Goal: Task Accomplishment & Management: Manage account settings

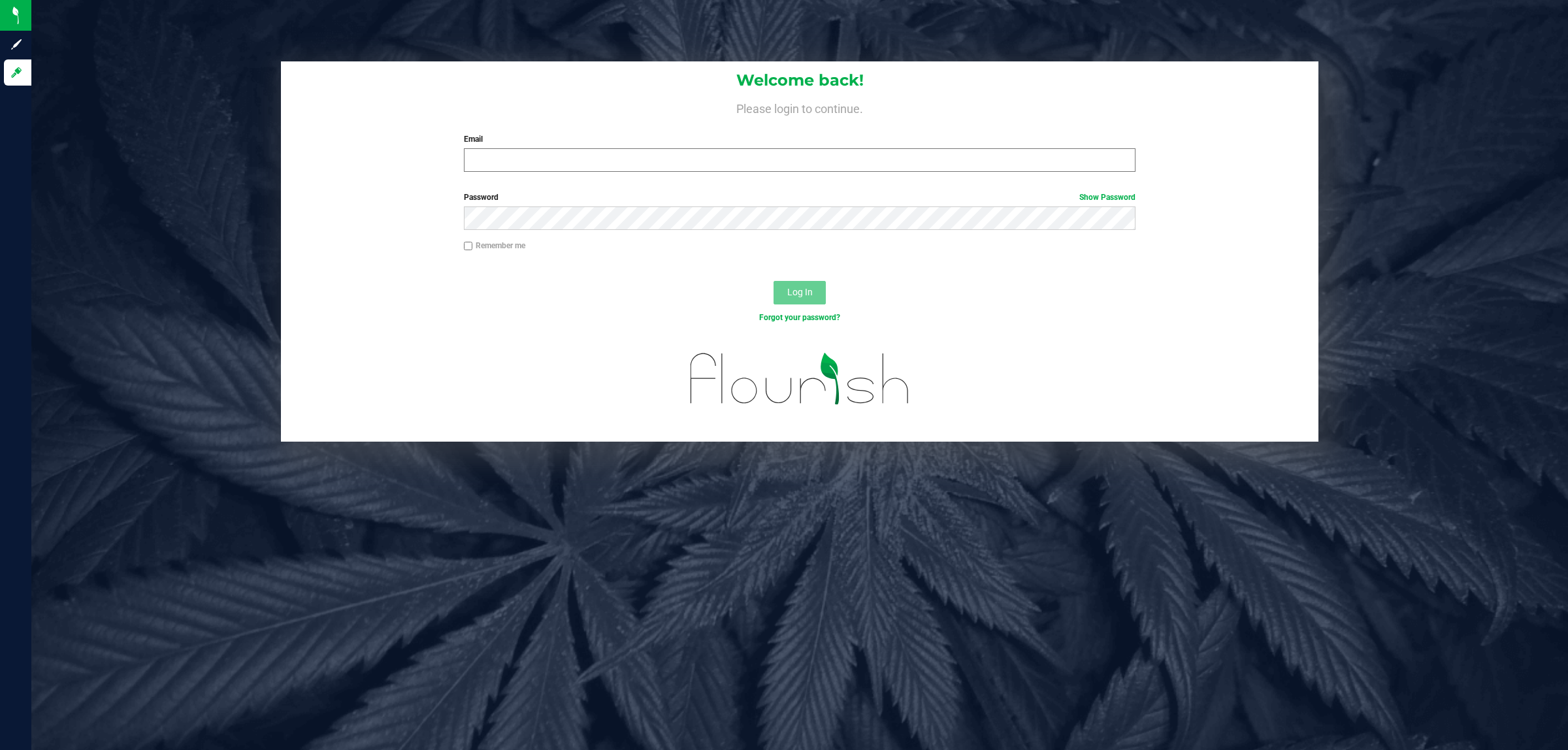
click at [545, 145] on div "Email Required Please format your email correctly." at bounding box center [800, 152] width 692 height 38
click at [545, 155] on input "Email" at bounding box center [800, 159] width 672 height 23
type input "[EMAIL_ADDRESS][DOMAIN_NAME]"
click at [774, 281] on button "Log In" at bounding box center [799, 292] width 52 height 23
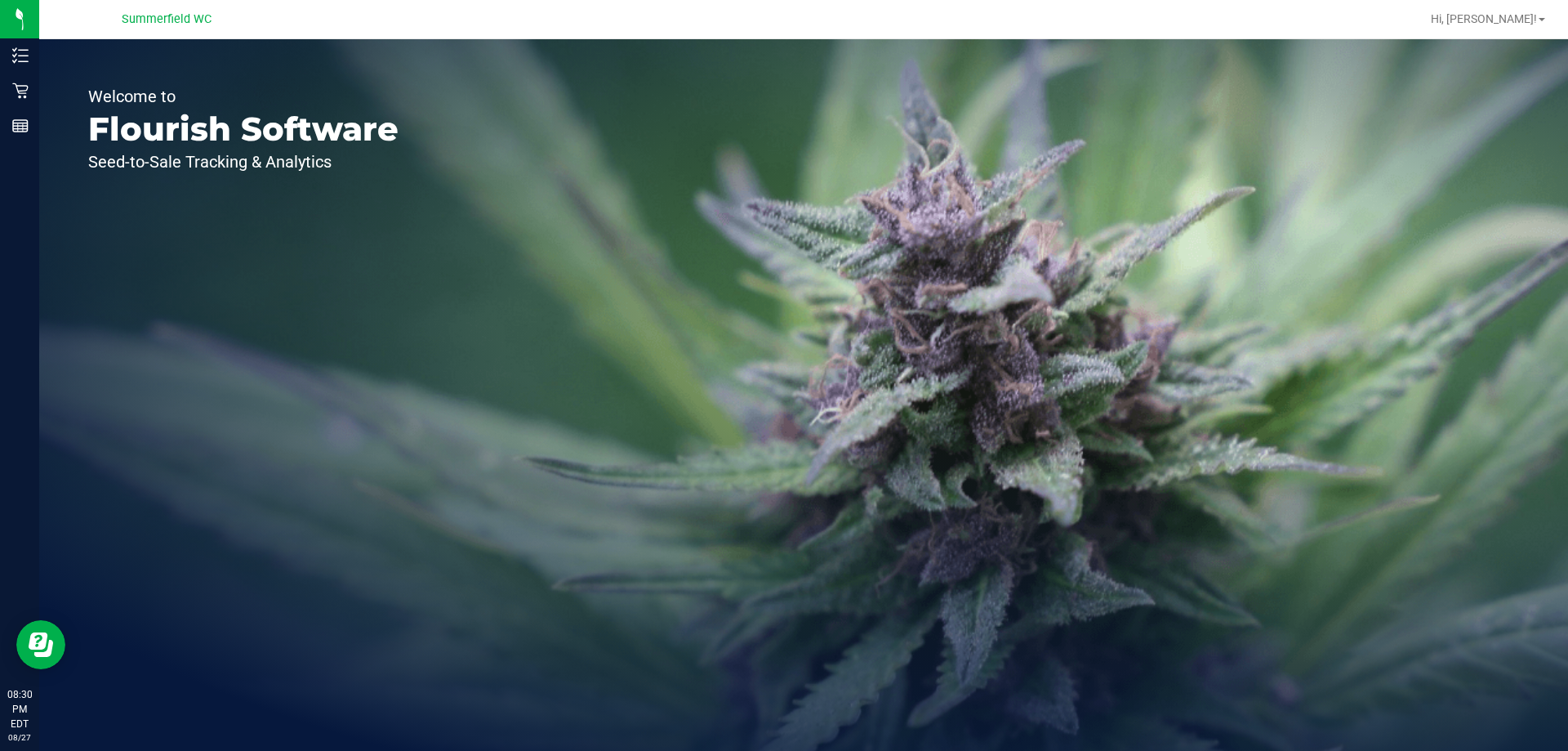
click at [634, 439] on div "Welcome to Flourish Software Seed-to-Sale Tracking & Analytics" at bounding box center [804, 394] width 1529 height 711
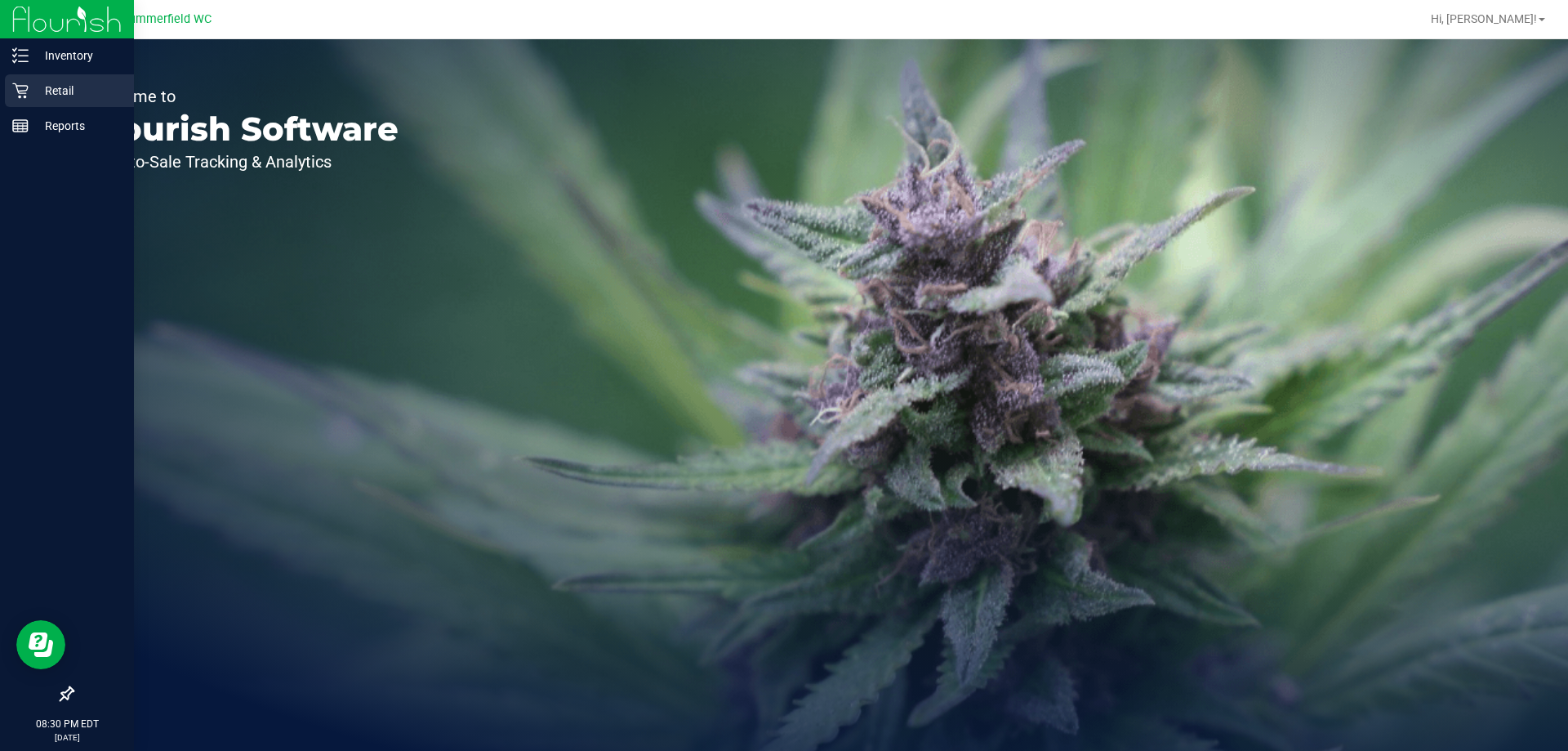
click at [35, 91] on p "Retail" at bounding box center [77, 91] width 98 height 20
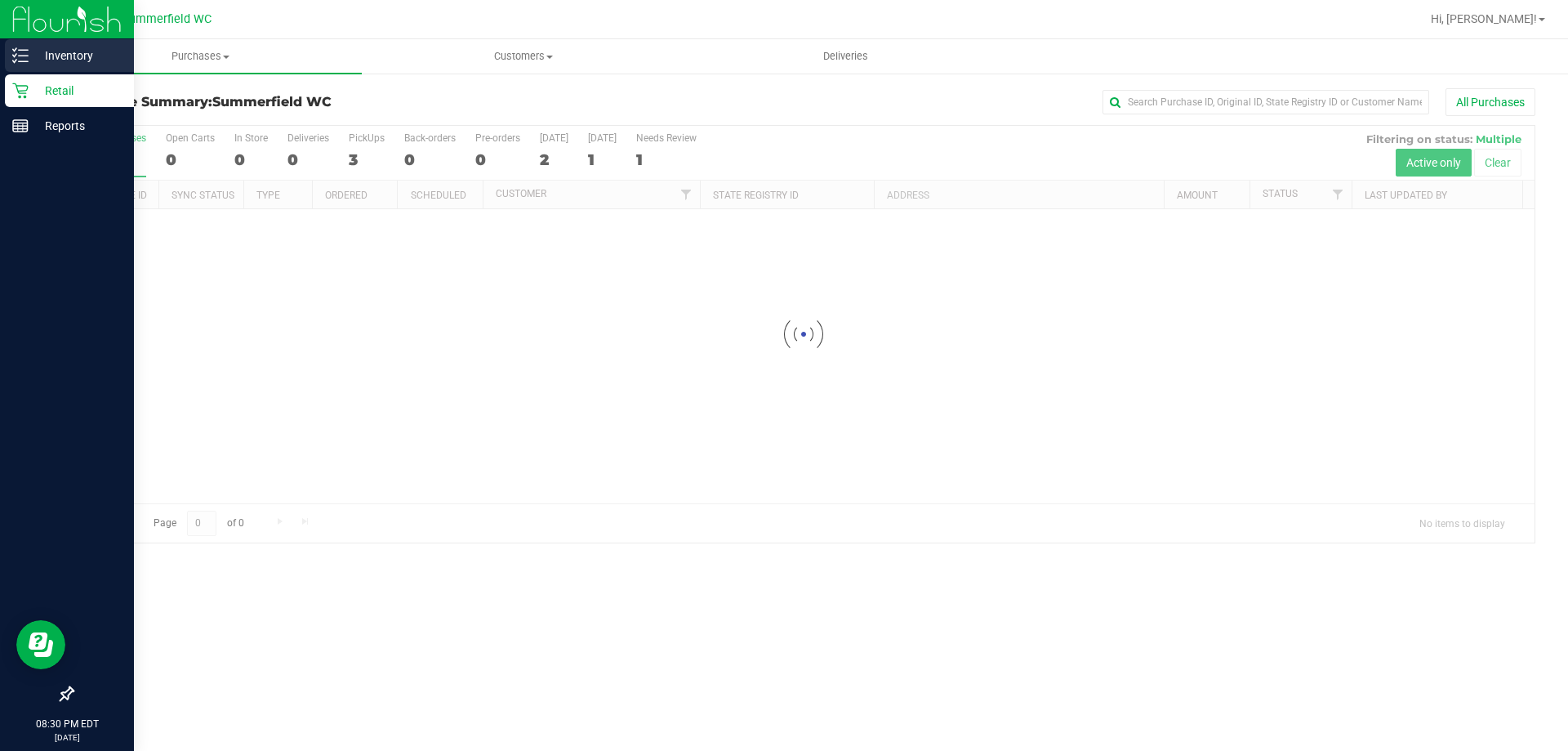
click at [32, 60] on p "Inventory" at bounding box center [77, 55] width 98 height 20
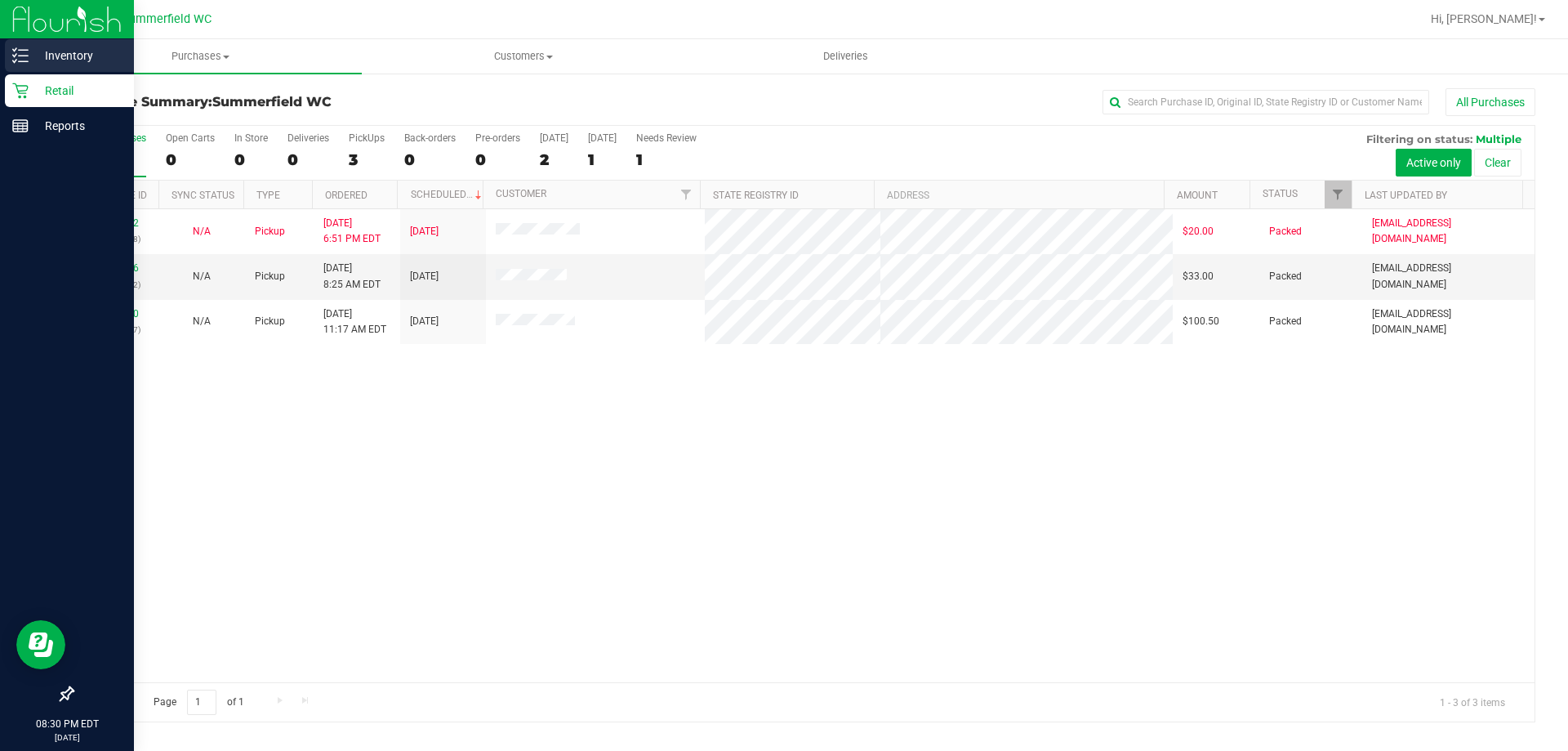
click at [61, 61] on p "Inventory" at bounding box center [77, 55] width 98 height 20
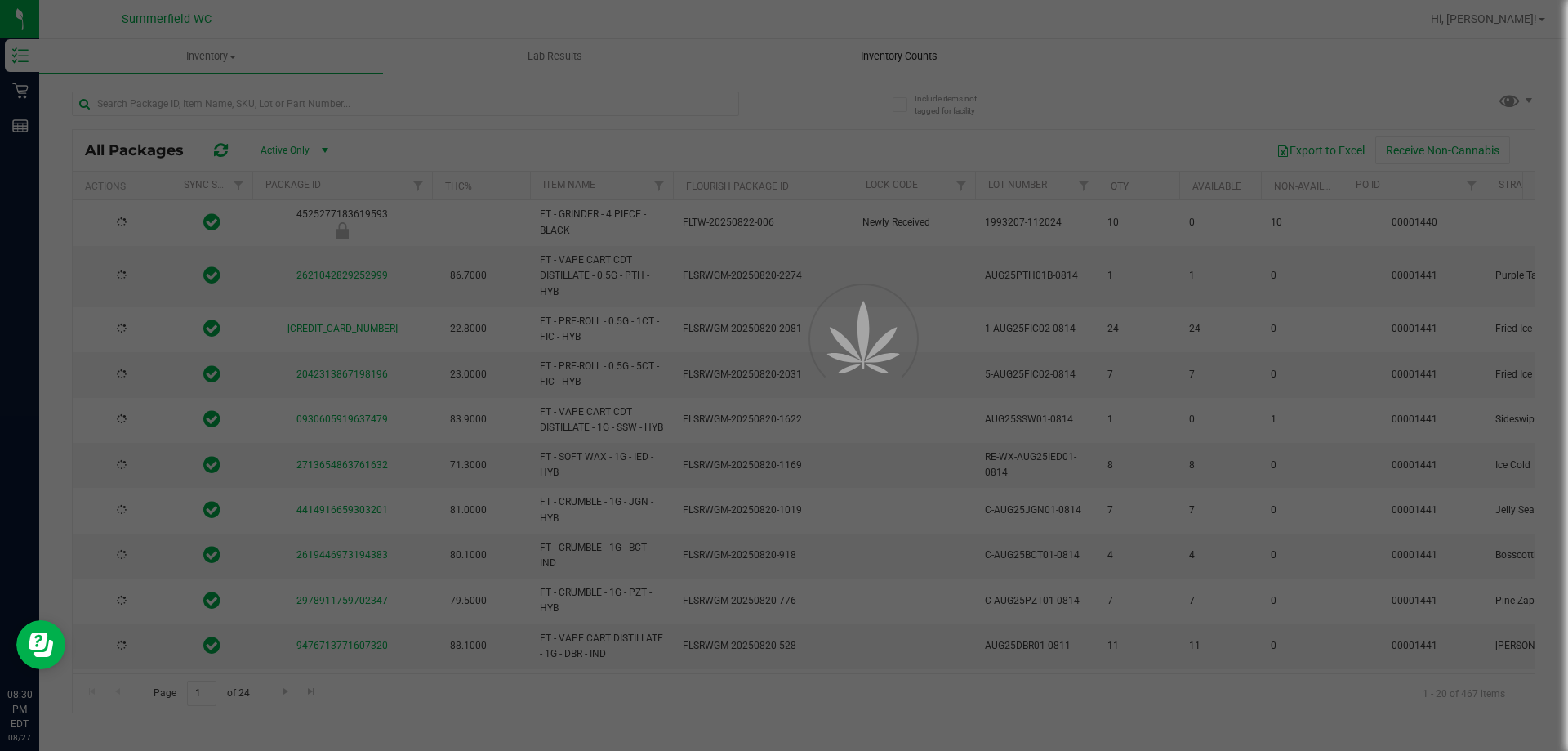
click at [856, 50] on span "Inventory Counts" at bounding box center [900, 56] width 121 height 15
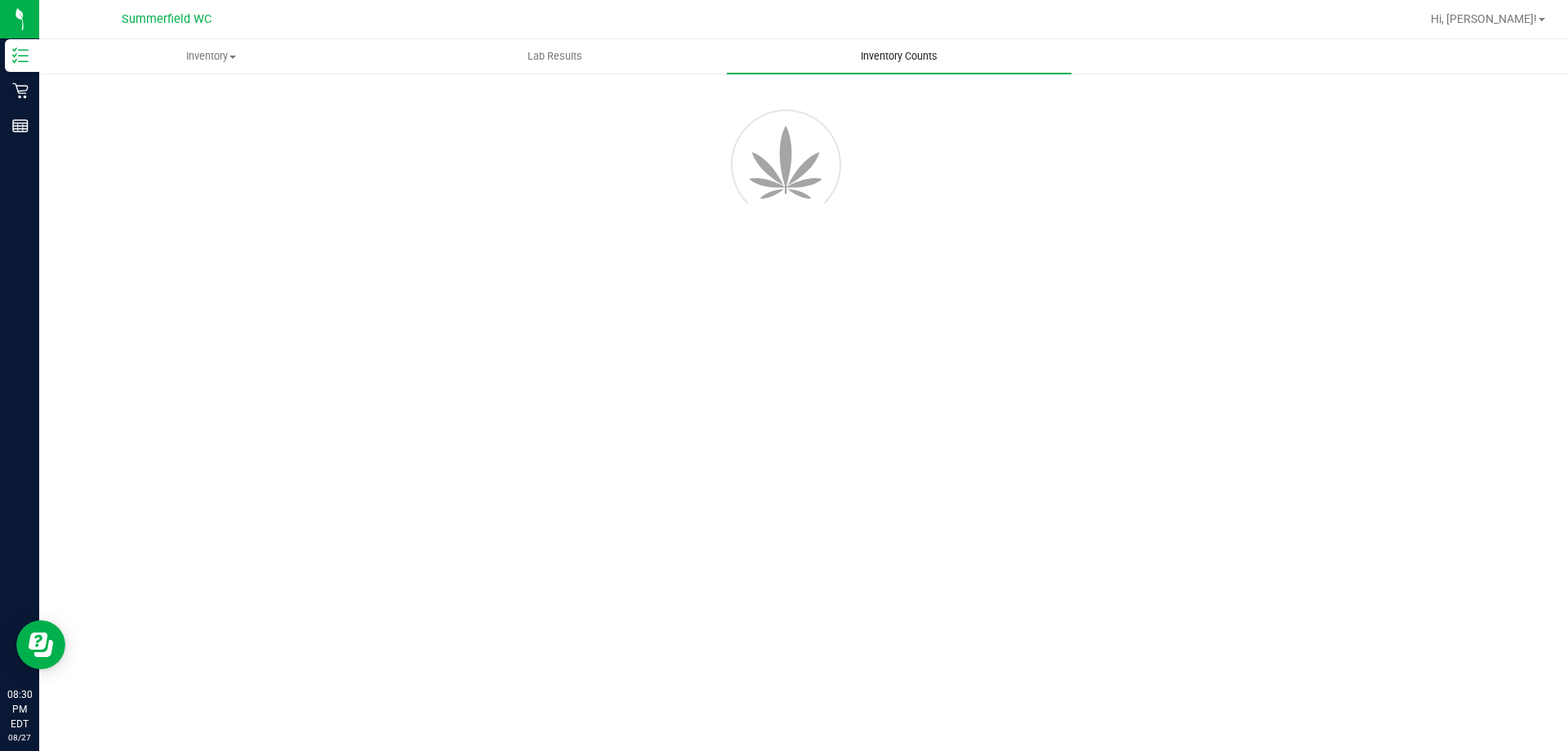
click at [868, 54] on span "Inventory Counts" at bounding box center [900, 56] width 121 height 15
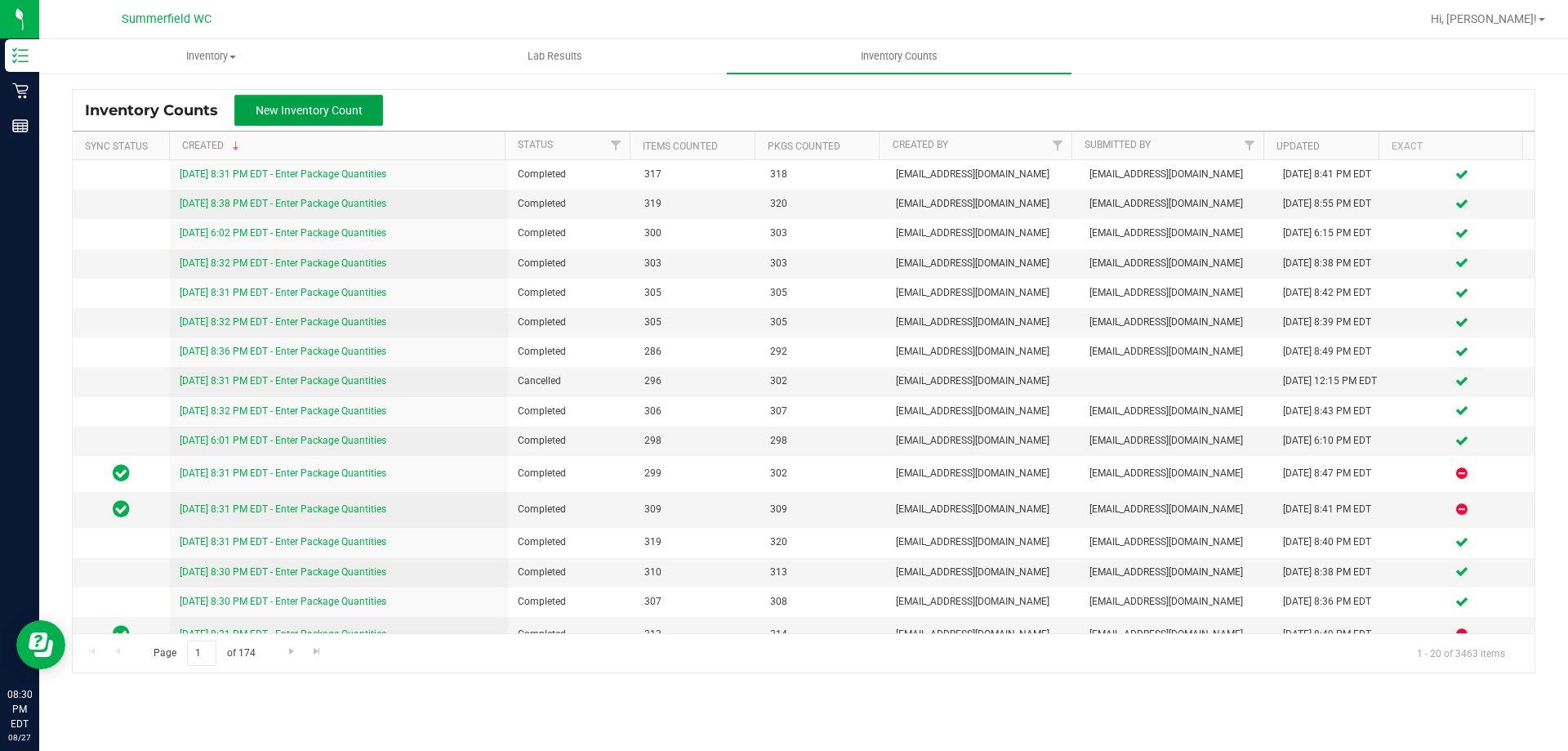
click at [280, 106] on span "New Inventory Count" at bounding box center [309, 110] width 107 height 13
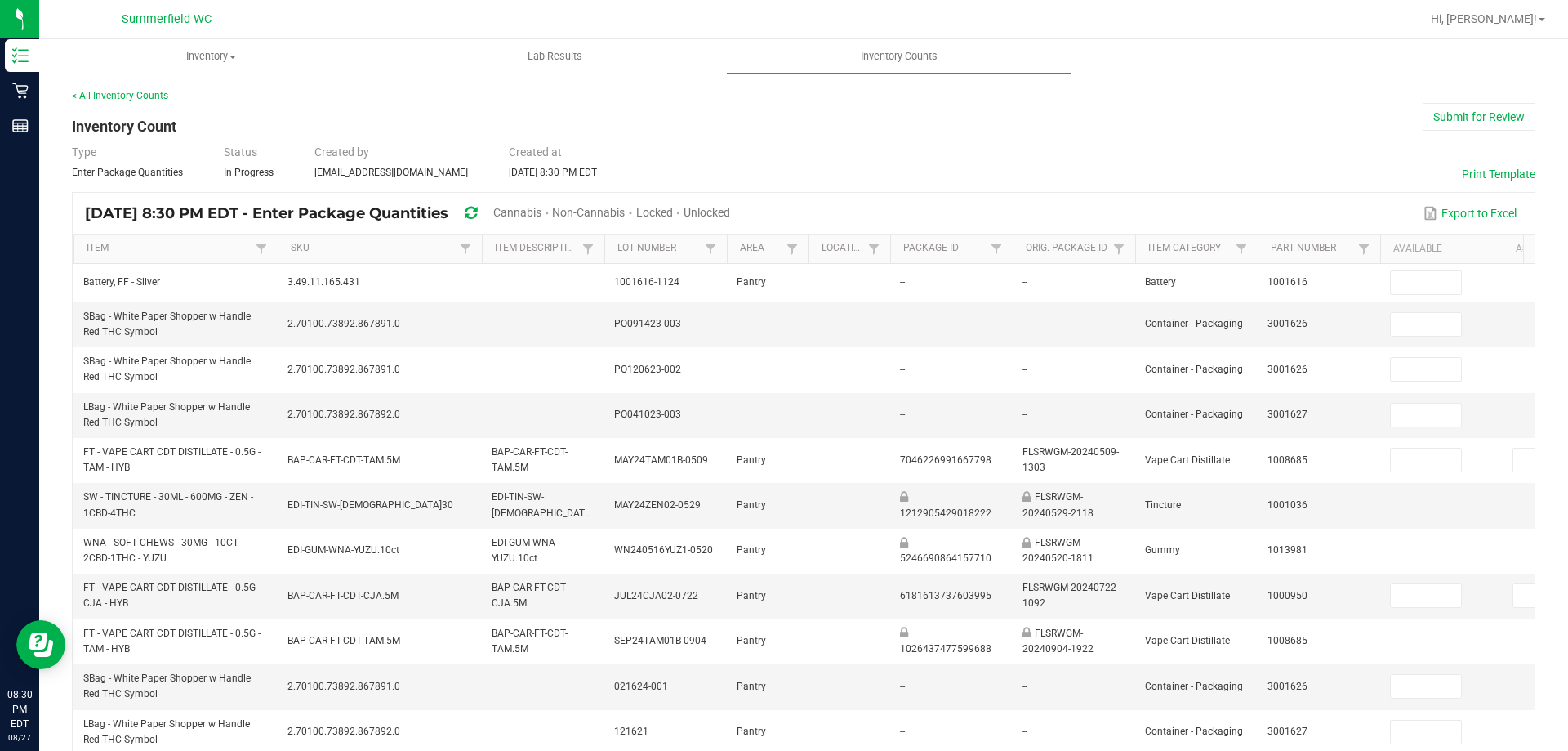
click at [731, 209] on span "Unlocked" at bounding box center [707, 212] width 46 height 13
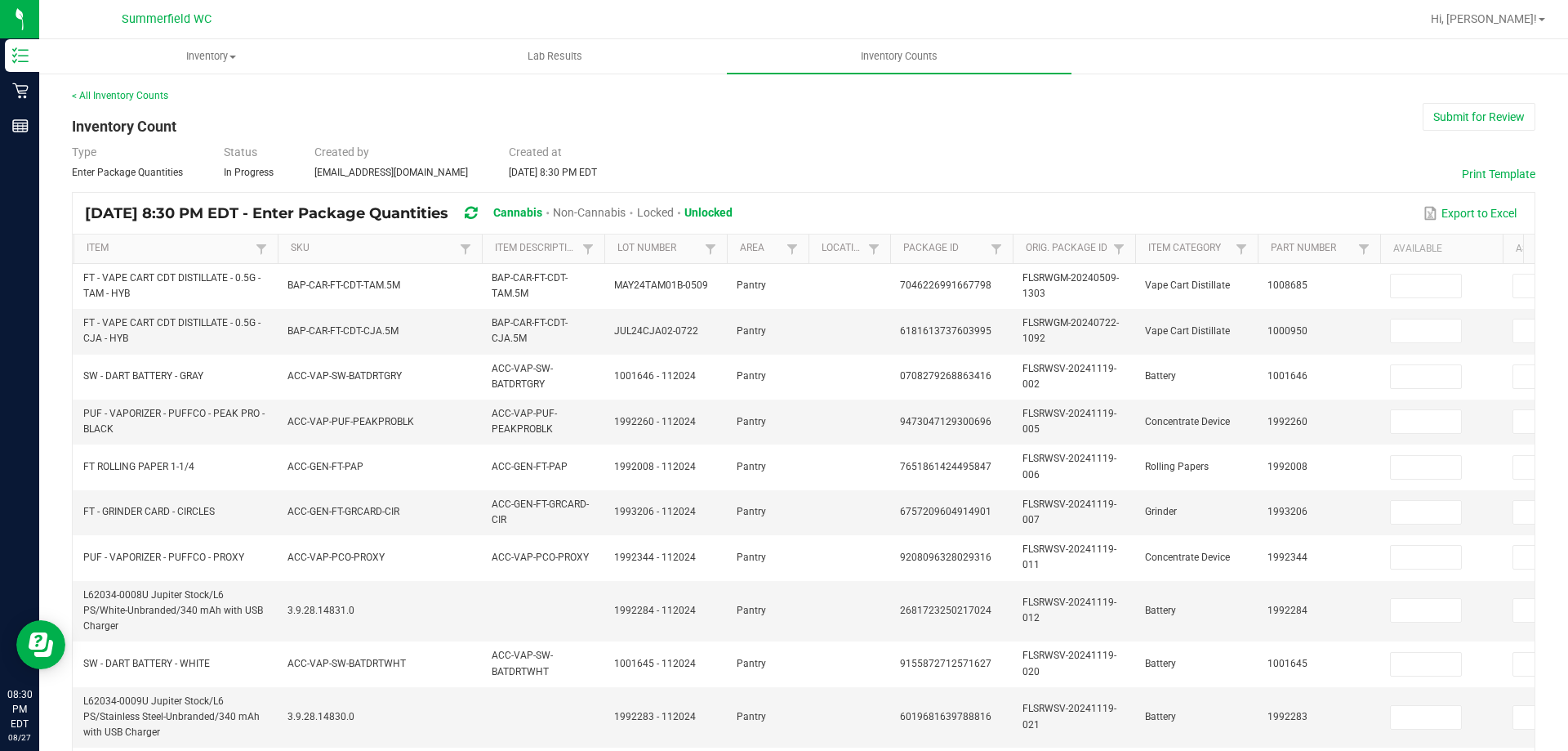
click at [179, 238] on th "Item" at bounding box center [175, 248] width 204 height 29
click at [191, 257] on th "Item" at bounding box center [175, 248] width 204 height 29
click at [183, 254] on link "Item" at bounding box center [168, 248] width 164 height 13
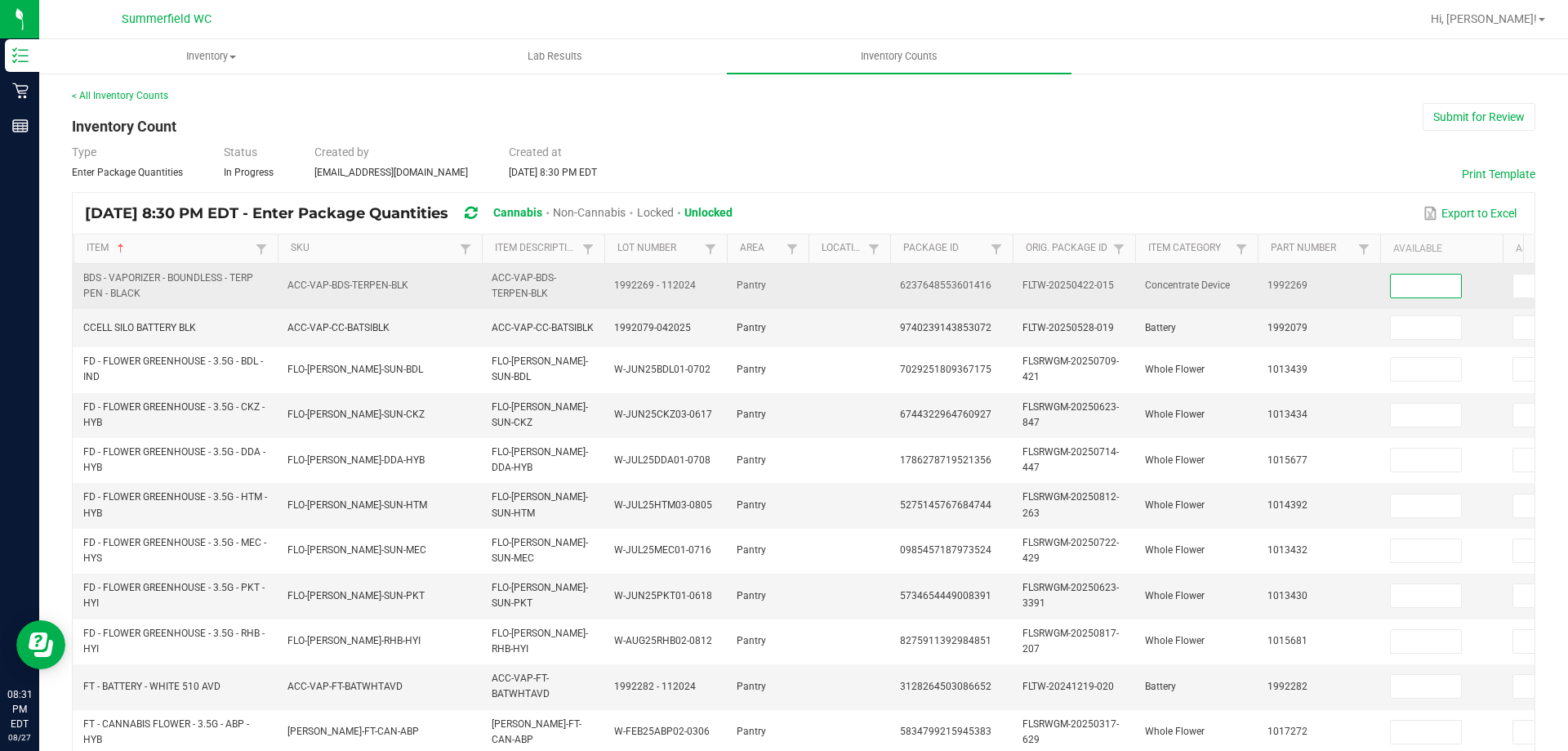
click at [1403, 278] on input at bounding box center [1426, 286] width 70 height 23
type input "1"
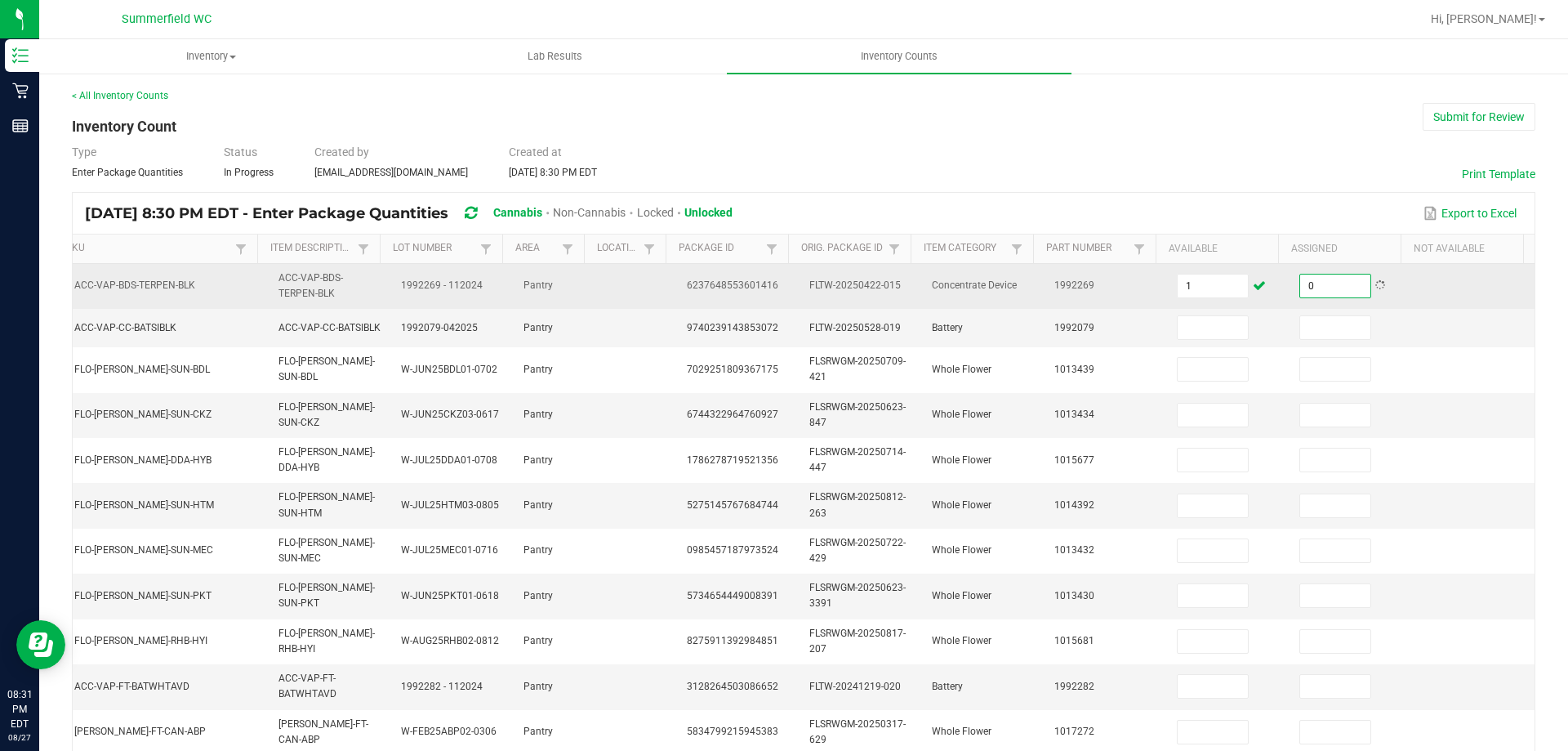
type input "0"
type input "10"
type input "0"
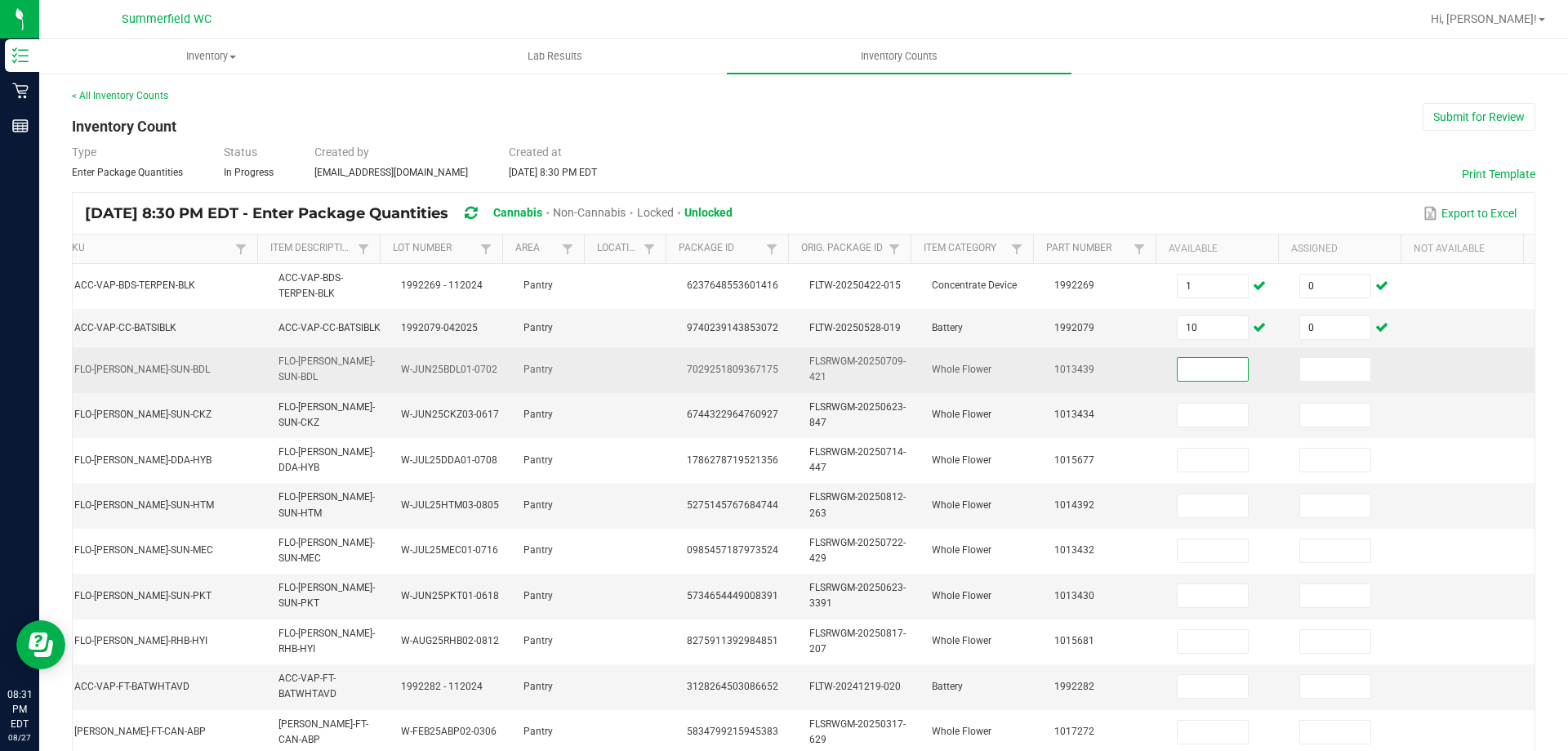
click at [1178, 377] on input at bounding box center [1213, 369] width 70 height 23
type input "4"
type input "0"
type input "5"
type input "0"
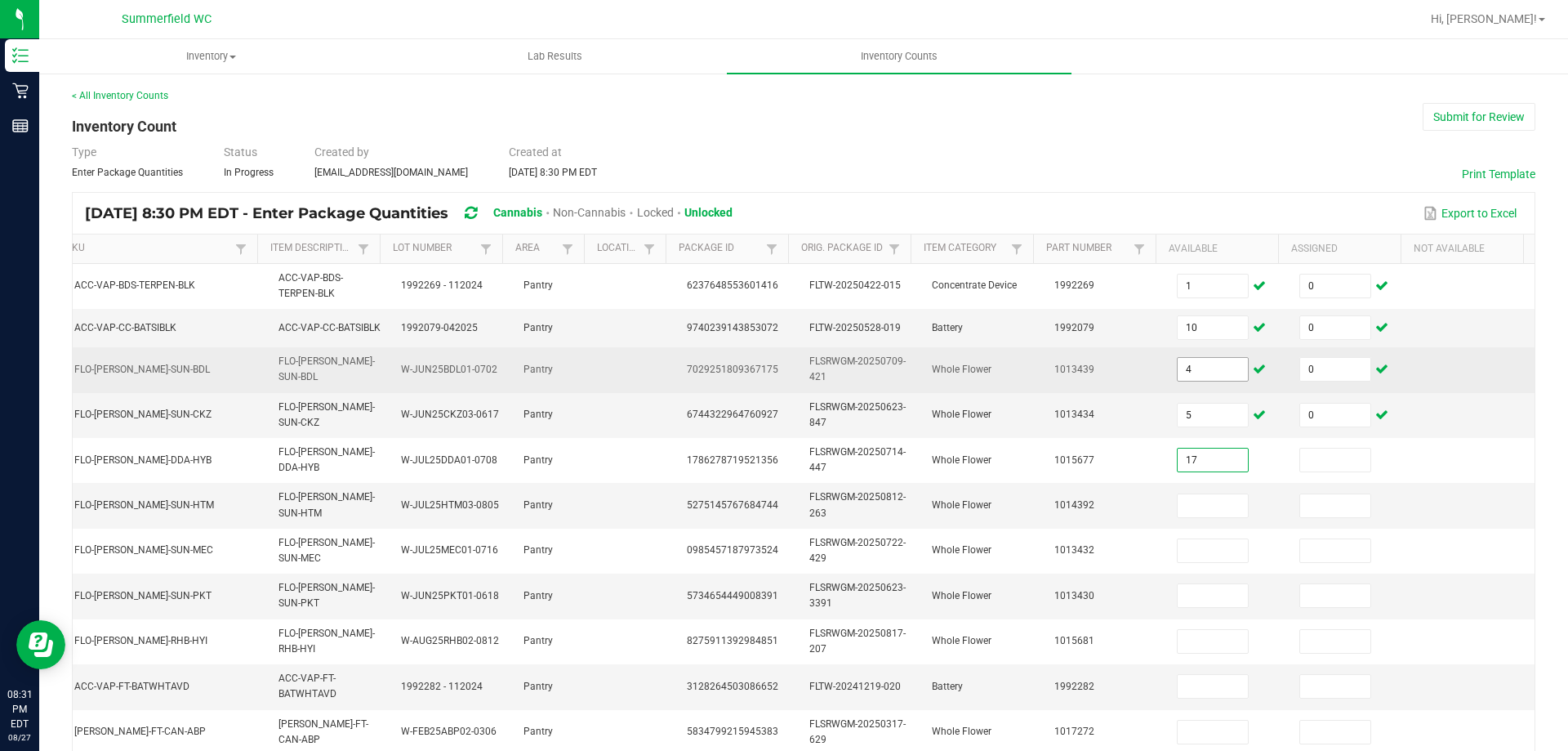
type input "17"
type input "0"
type input "6"
type input "0"
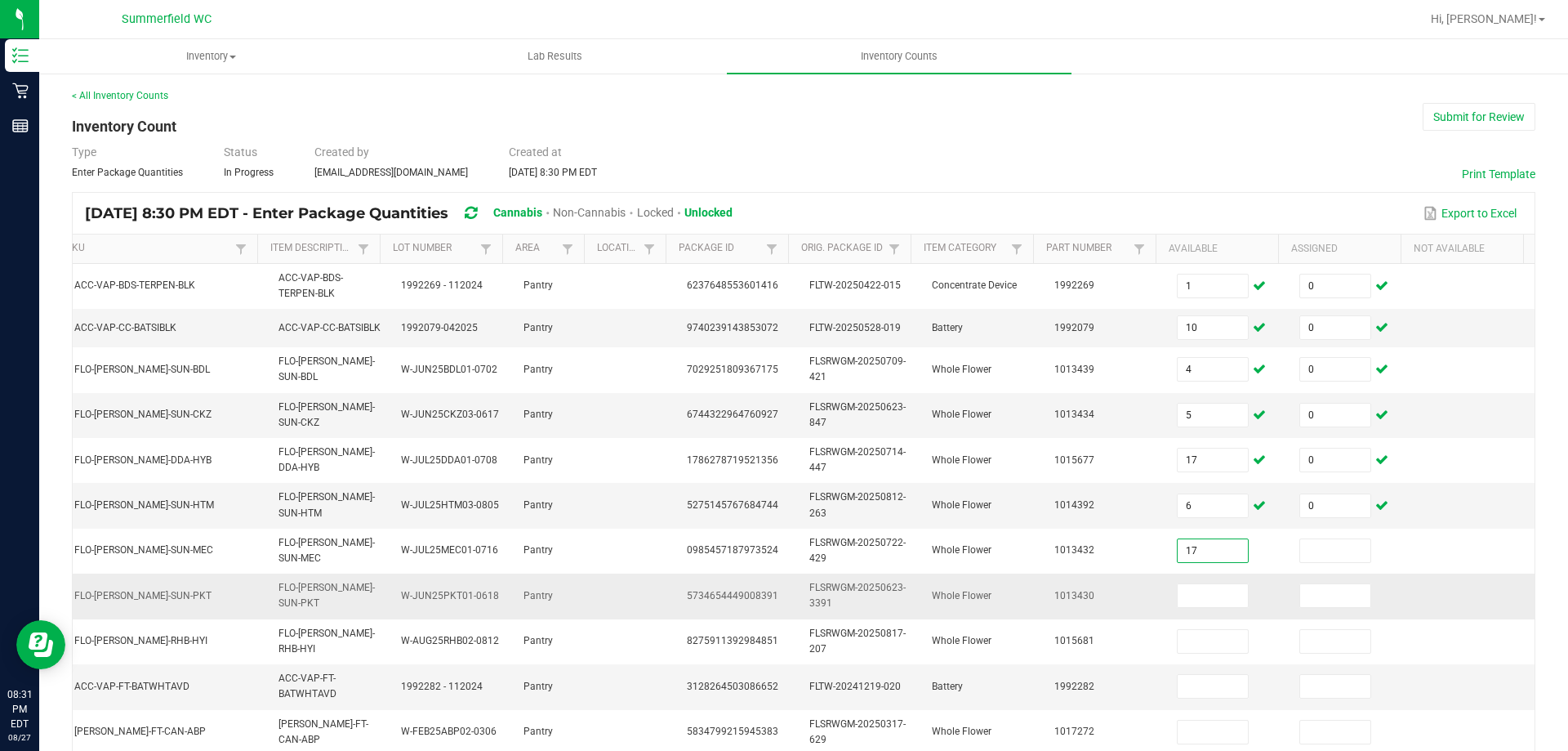
type input "17"
type input "0"
type input "2"
type input "0"
type input "11"
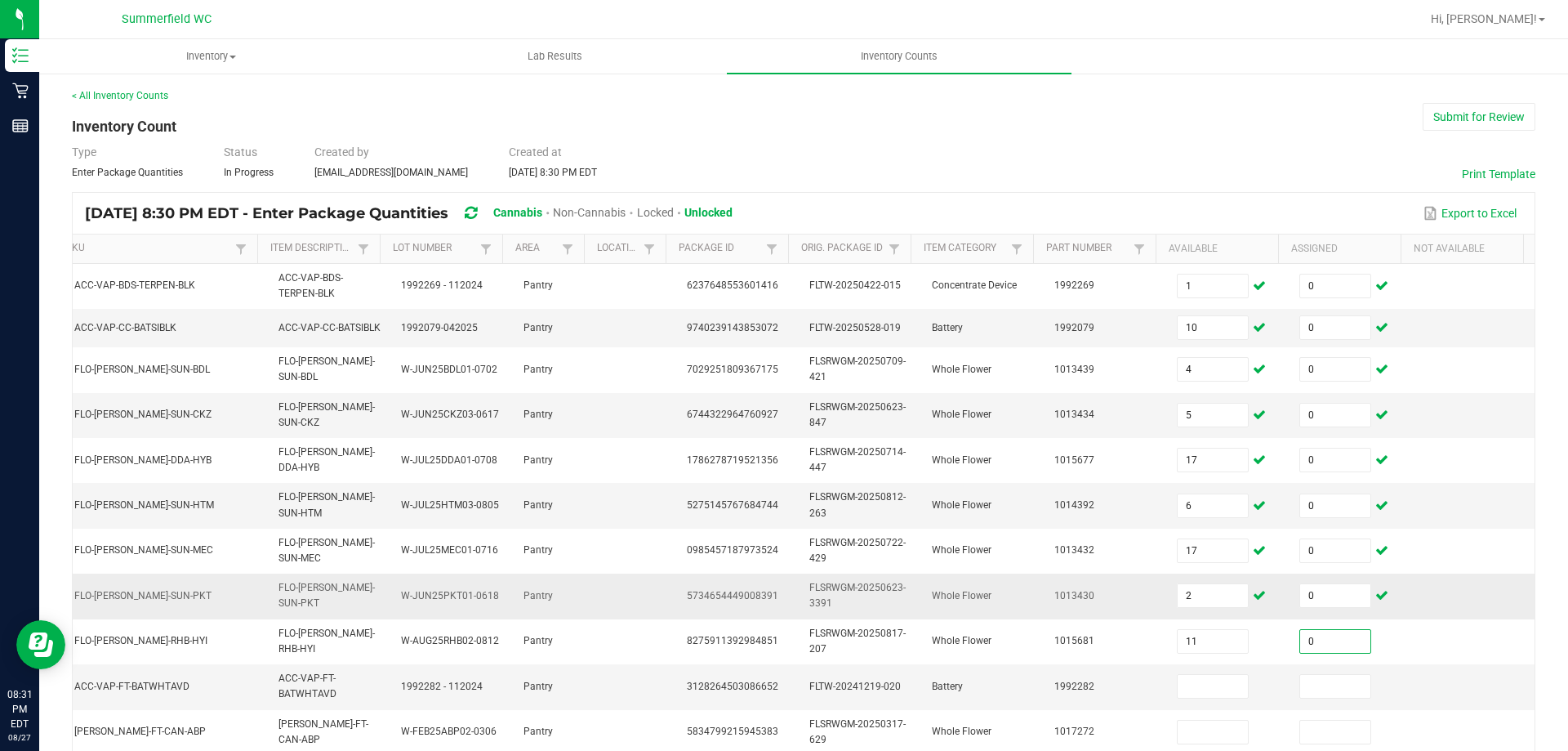
type input "0"
drag, startPoint x: 1168, startPoint y: 676, endPoint x: 1157, endPoint y: 676, distance: 11.0
click at [1178, 676] on input at bounding box center [1213, 686] width 70 height 23
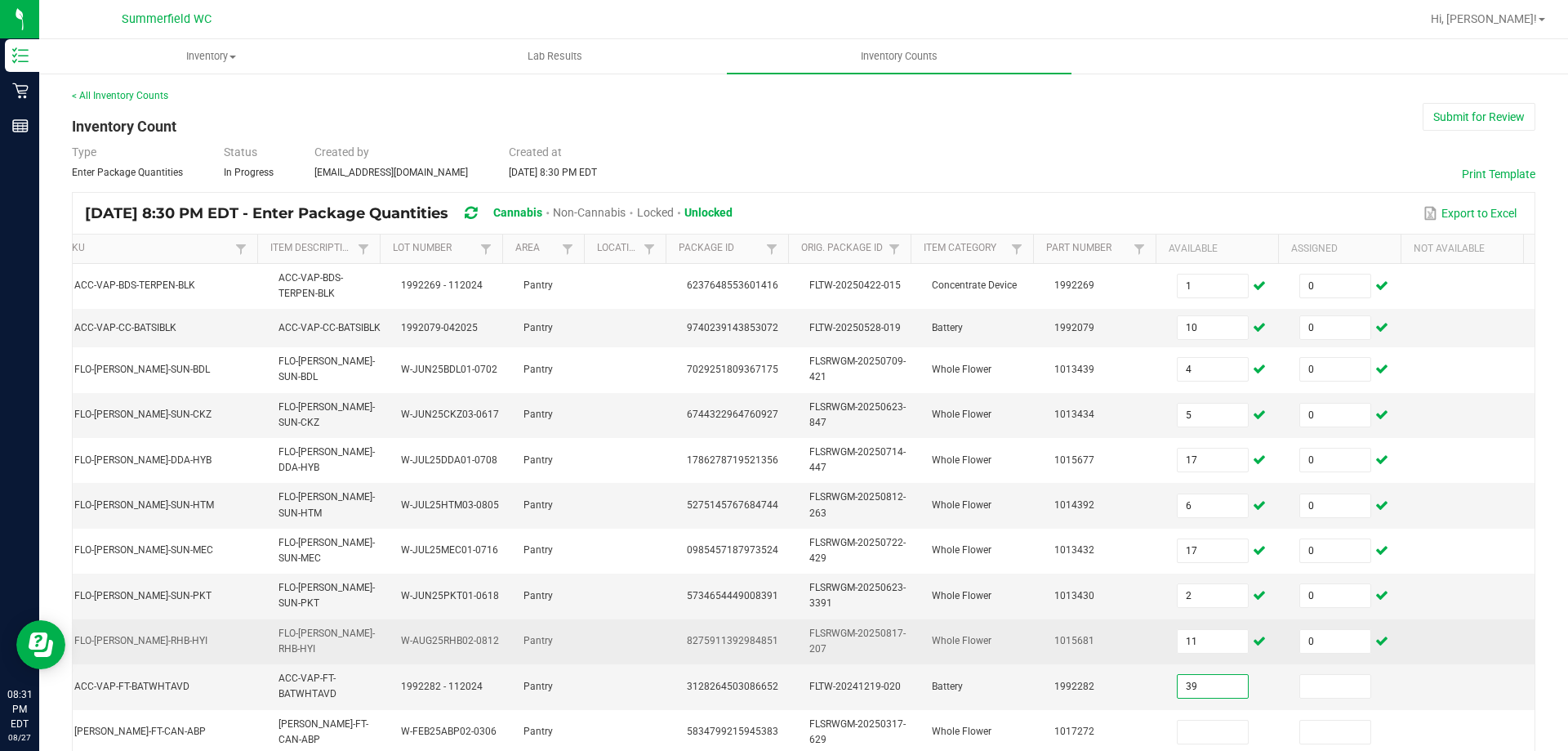
type input "39"
type input "0"
type input "6"
type input "0"
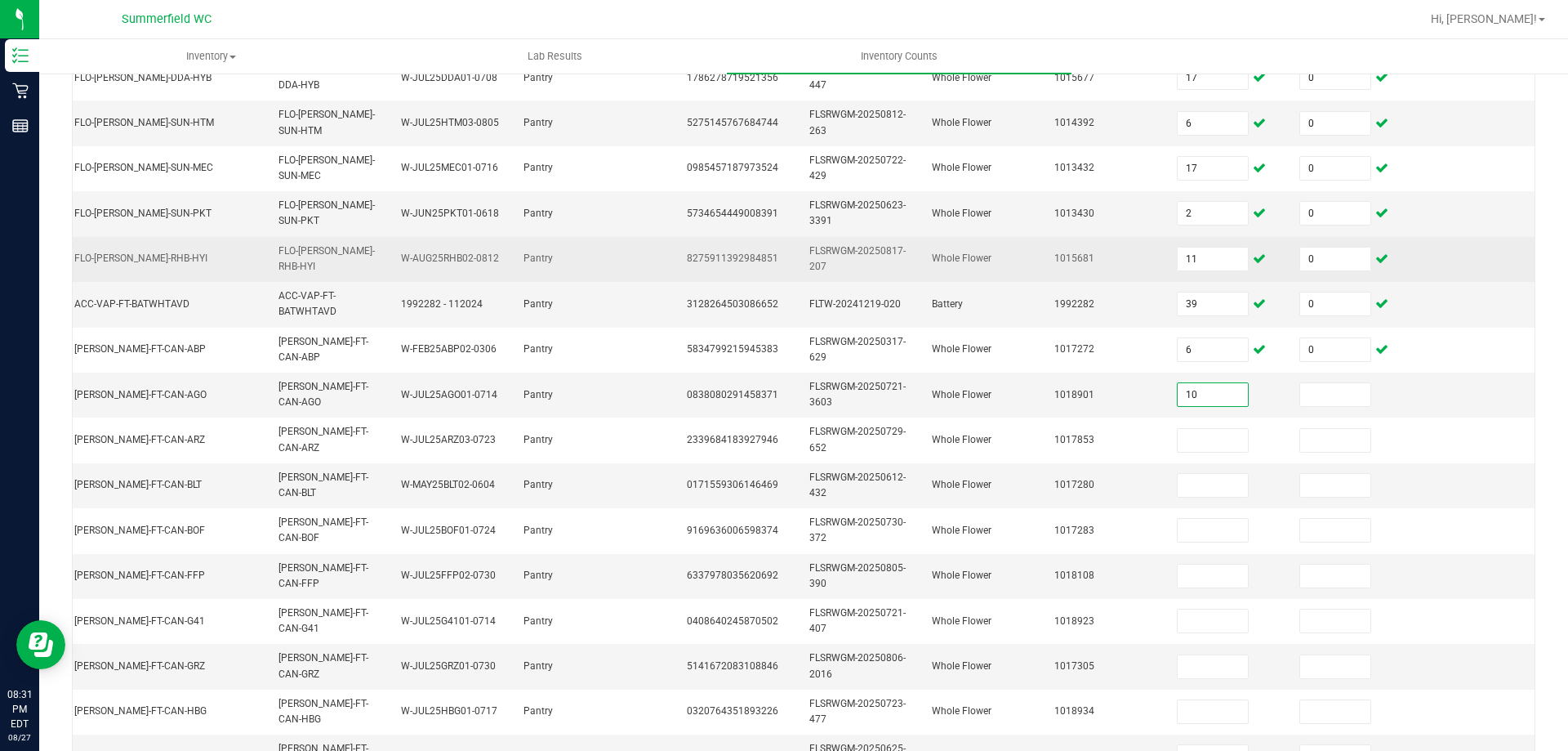
type input "10"
type input "0"
type input "10"
type input "0"
type input "16"
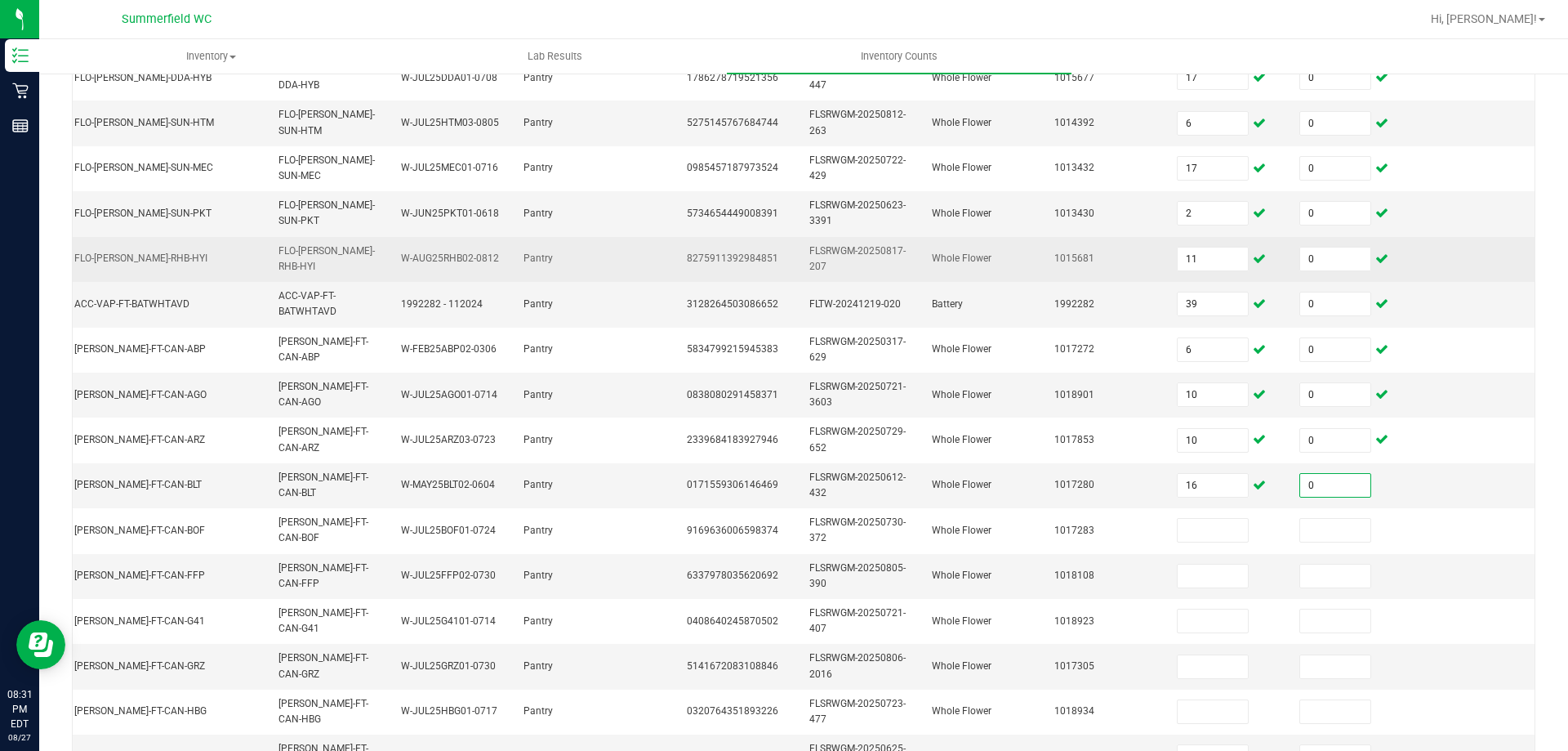
type input "0"
type input "4"
type input "0"
type input "12"
type input "0"
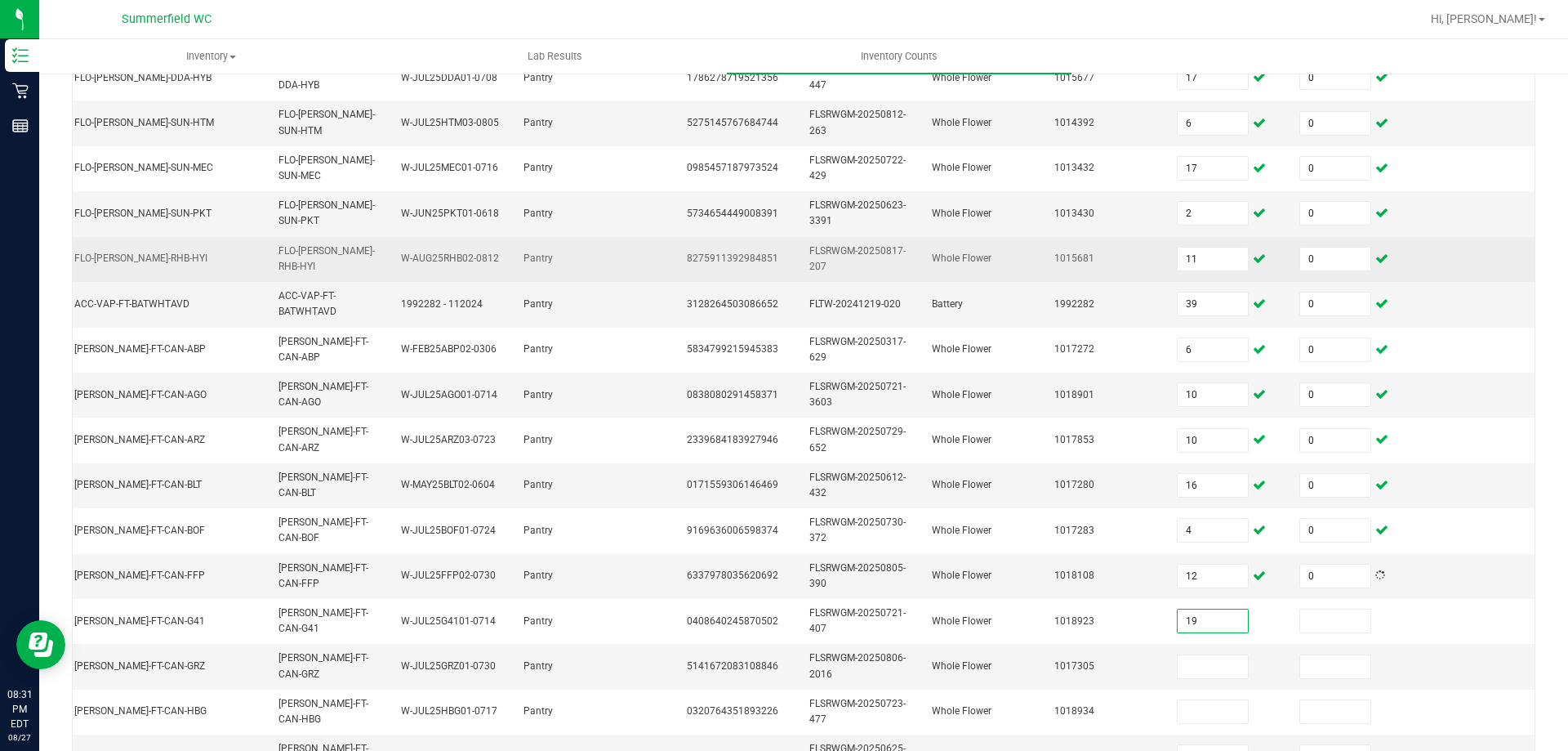
type input "19"
type input "0"
type input "8"
type input "0"
type input "3"
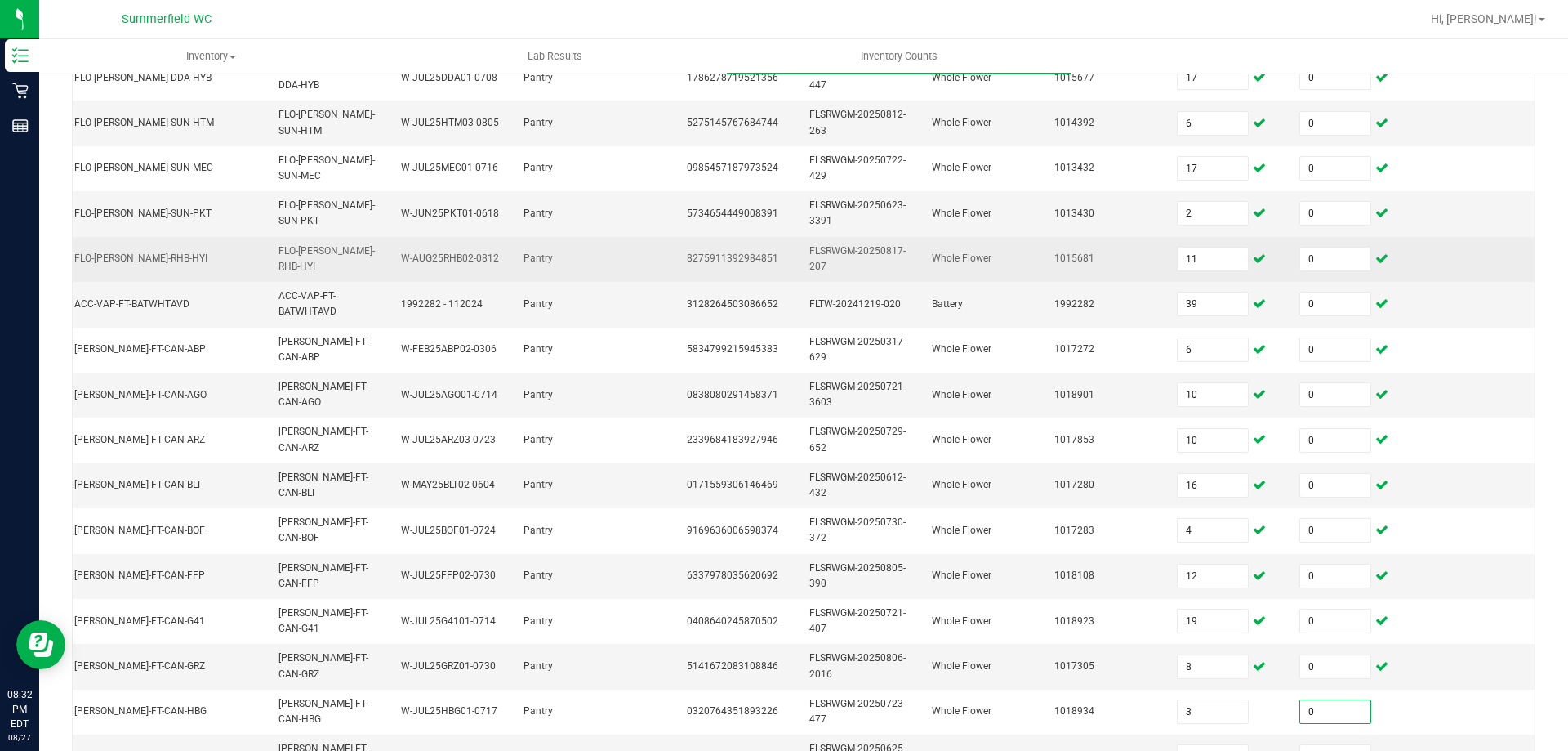
type input "0"
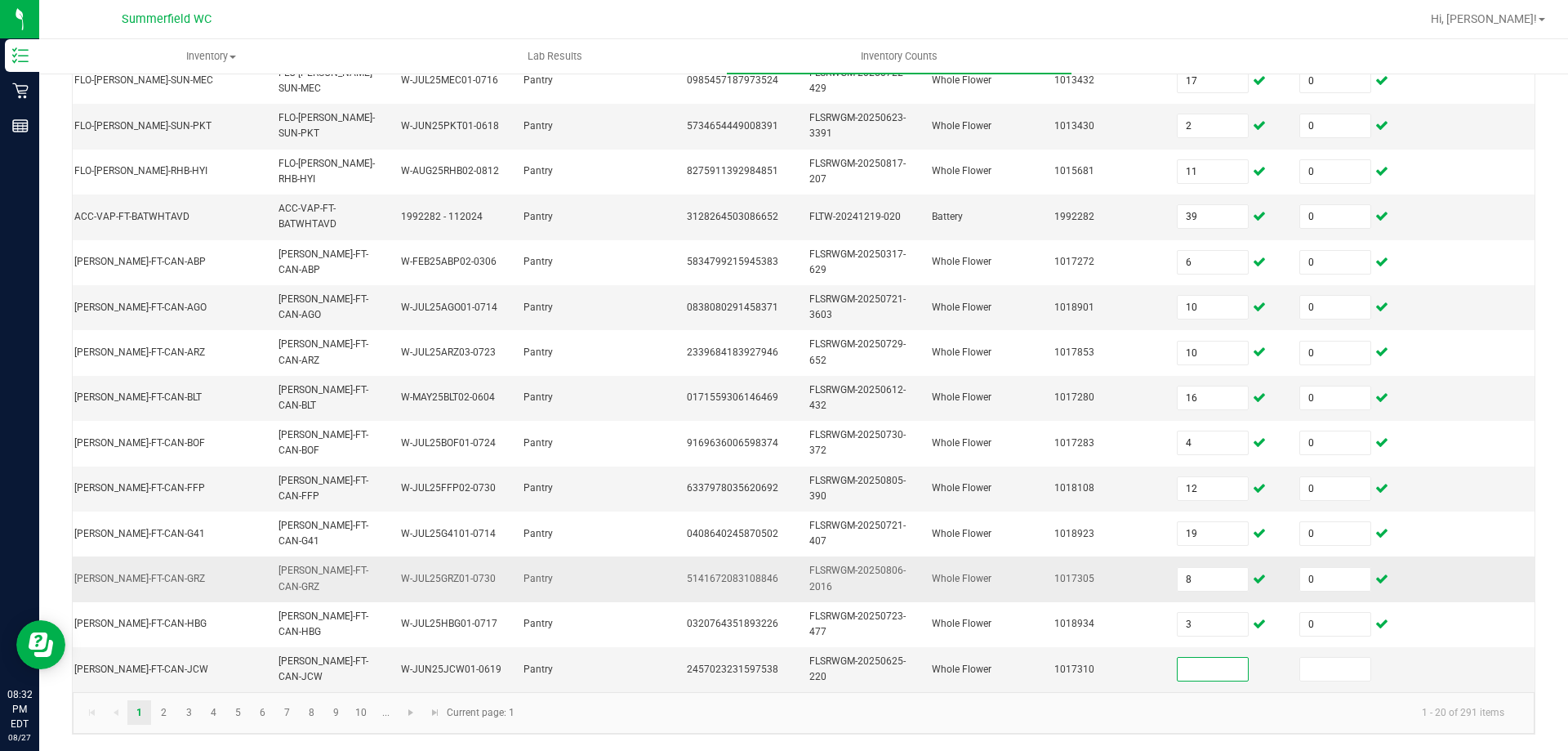
scroll to position [482, 0]
type input "5"
type input "0"
click at [403, 714] on link at bounding box center [411, 713] width 24 height 25
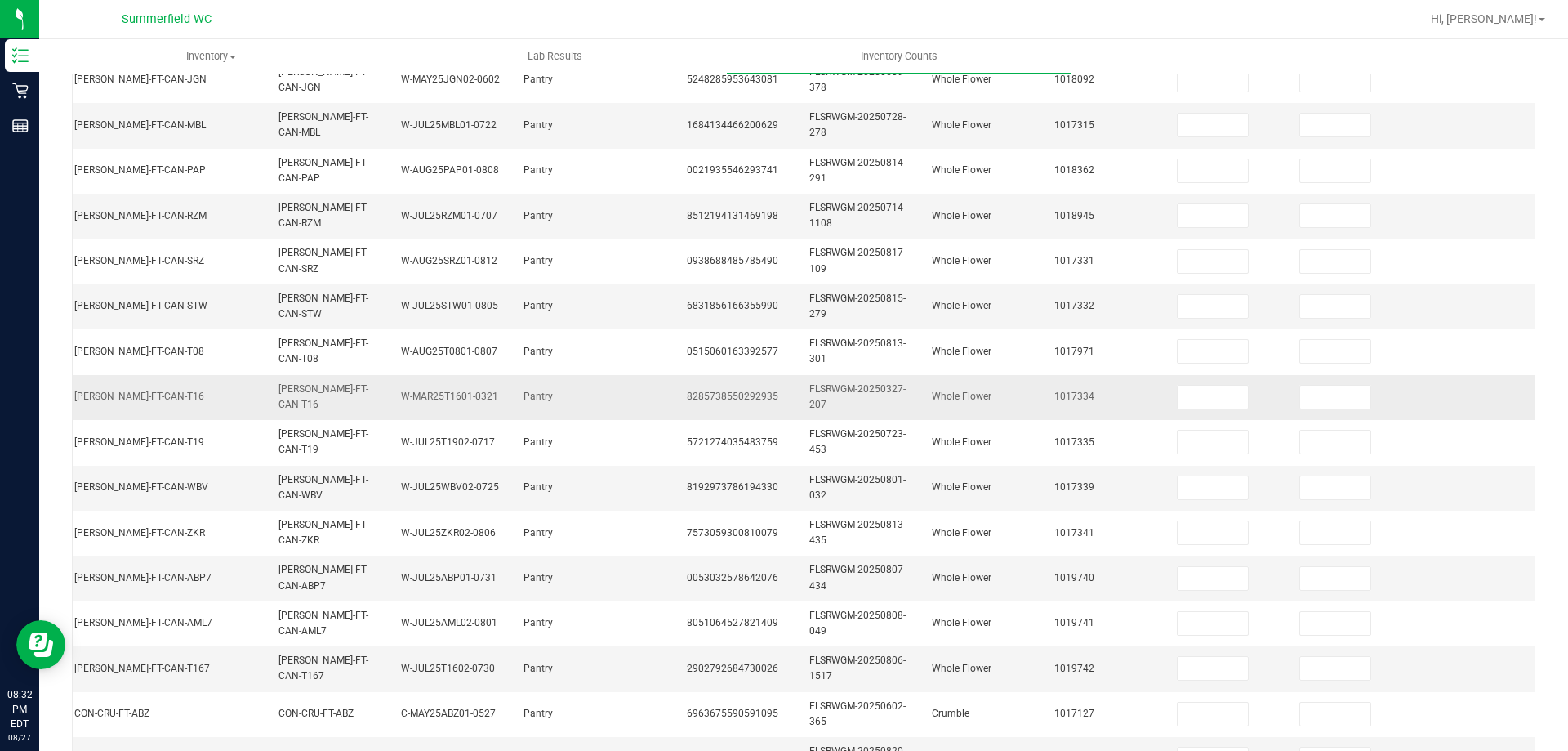
scroll to position [0, 0]
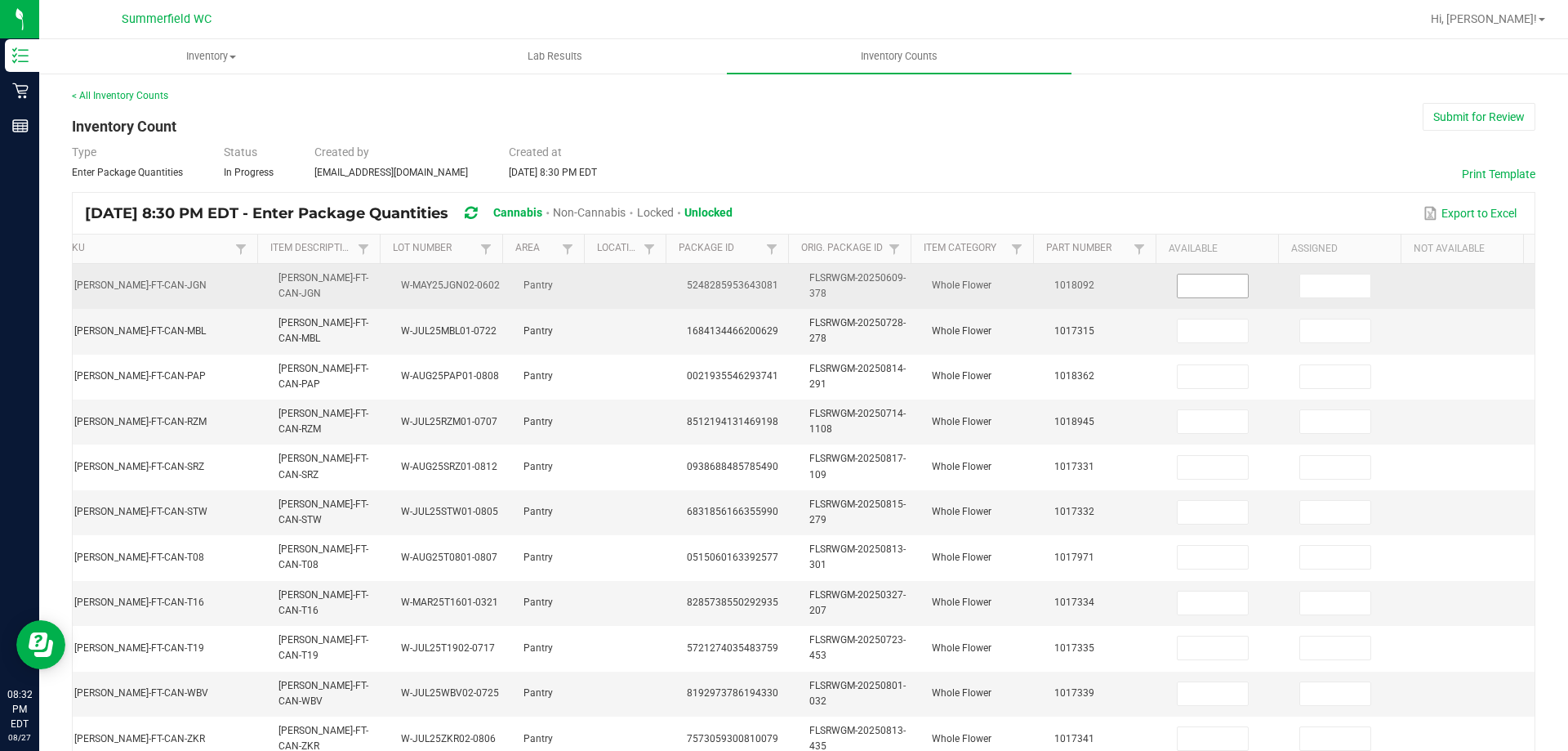
click at [1200, 291] on input at bounding box center [1213, 286] width 70 height 23
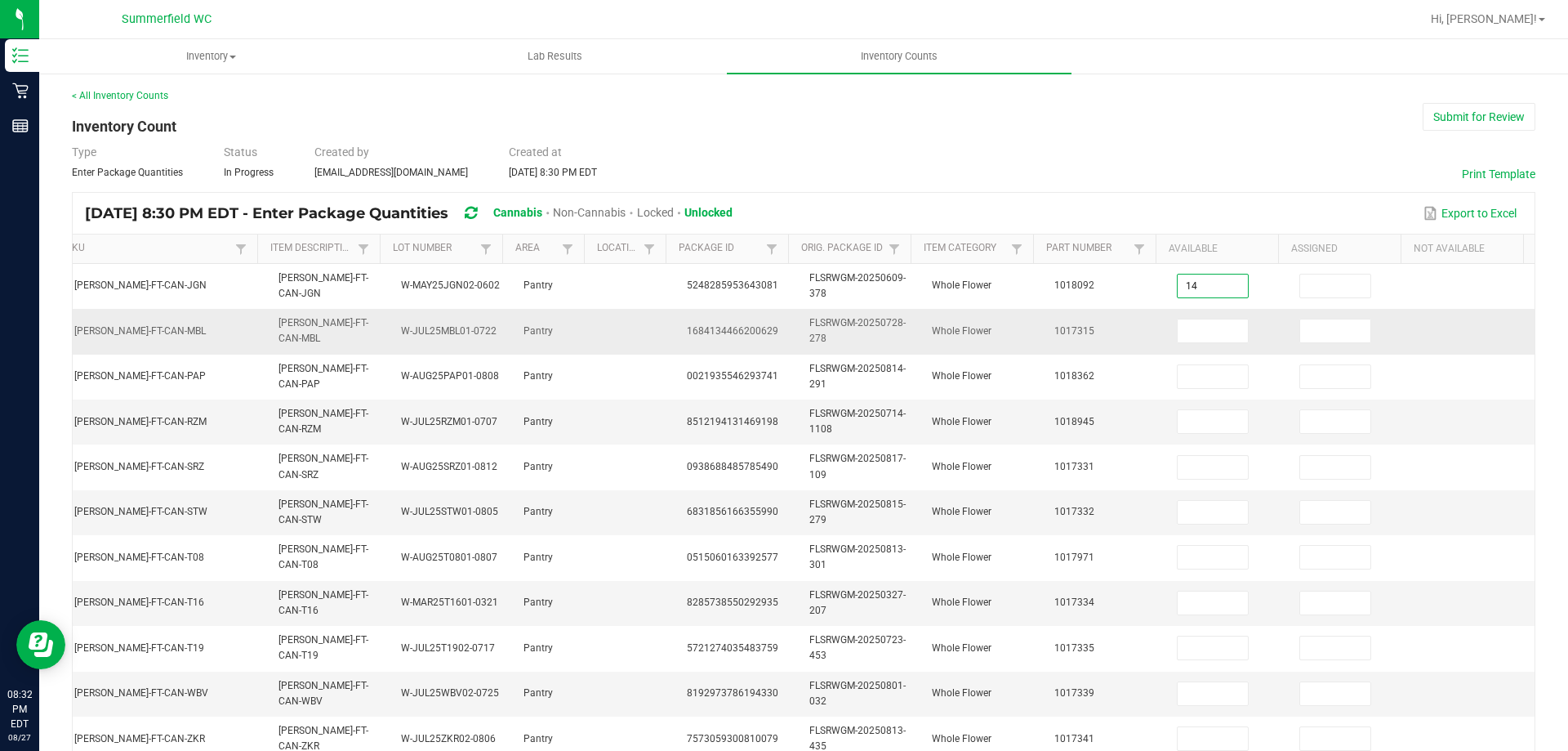
type input "14"
type input "0"
type input "1"
type input "0"
type input "18"
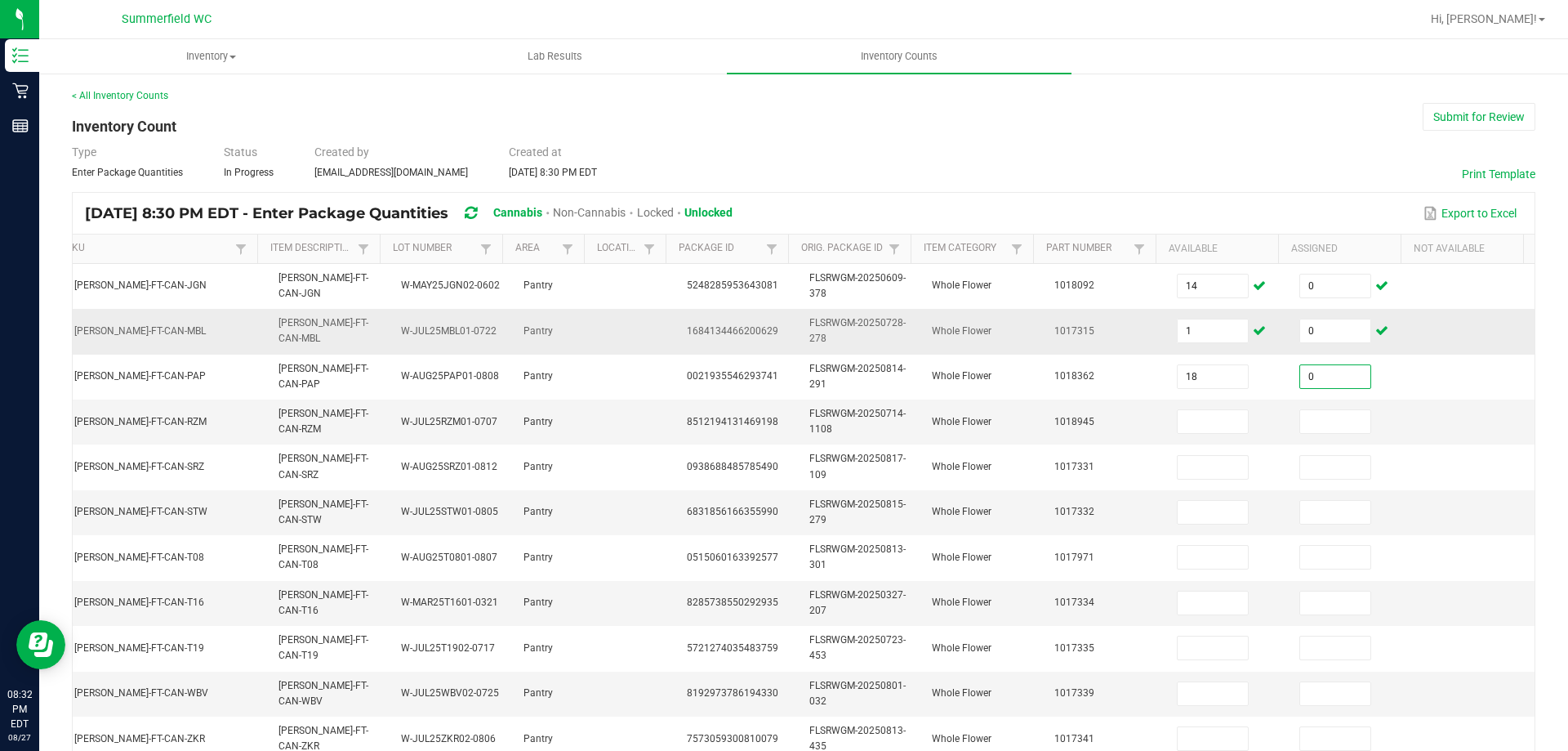
type input "0"
type input "15"
type input "0"
type input "10"
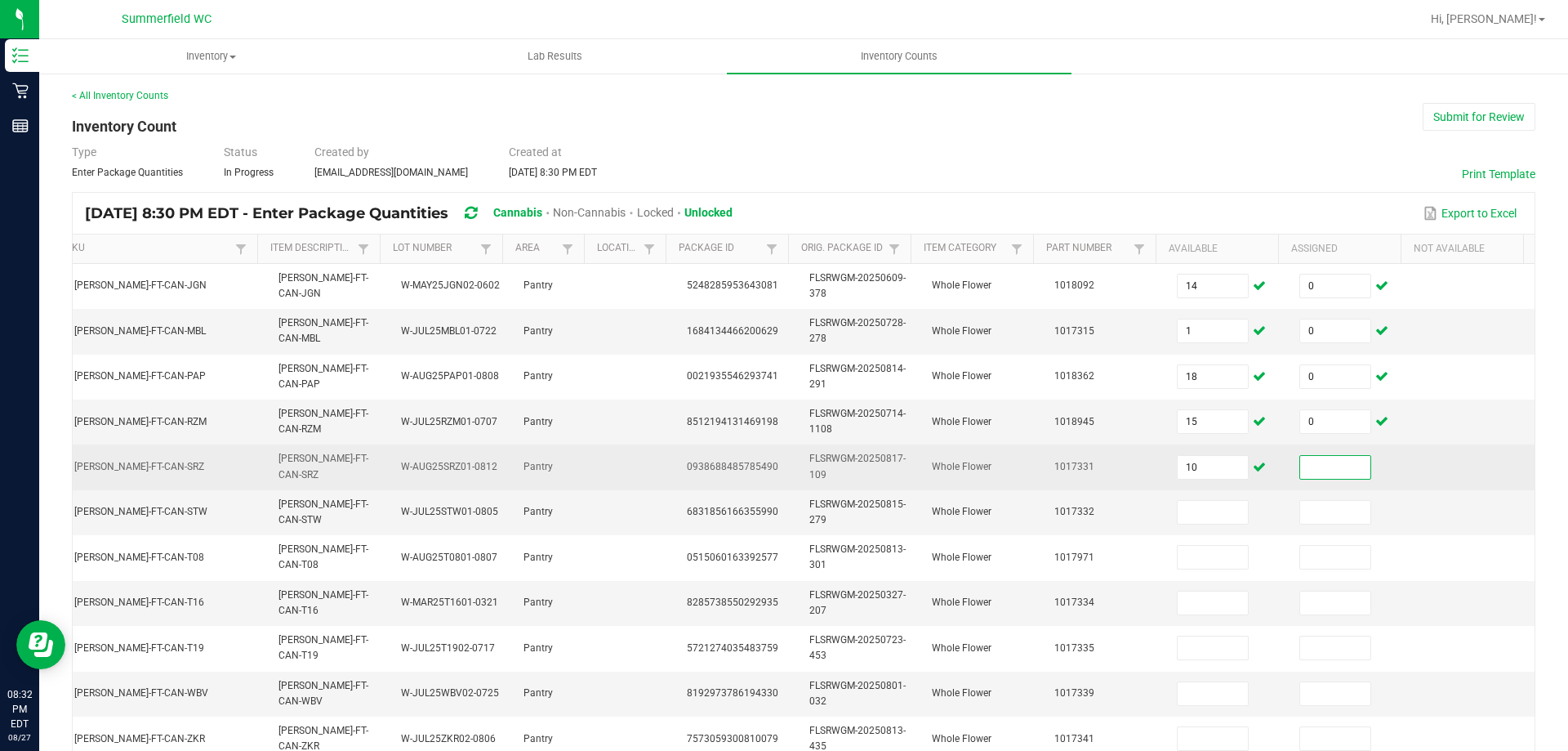
click at [1213, 484] on td "10" at bounding box center [1229, 466] width 123 height 44
click at [1208, 479] on span "10" at bounding box center [1213, 467] width 72 height 25
click at [1218, 456] on td "10" at bounding box center [1229, 466] width 123 height 44
click at [1215, 465] on input "10" at bounding box center [1213, 467] width 70 height 23
type input "1"
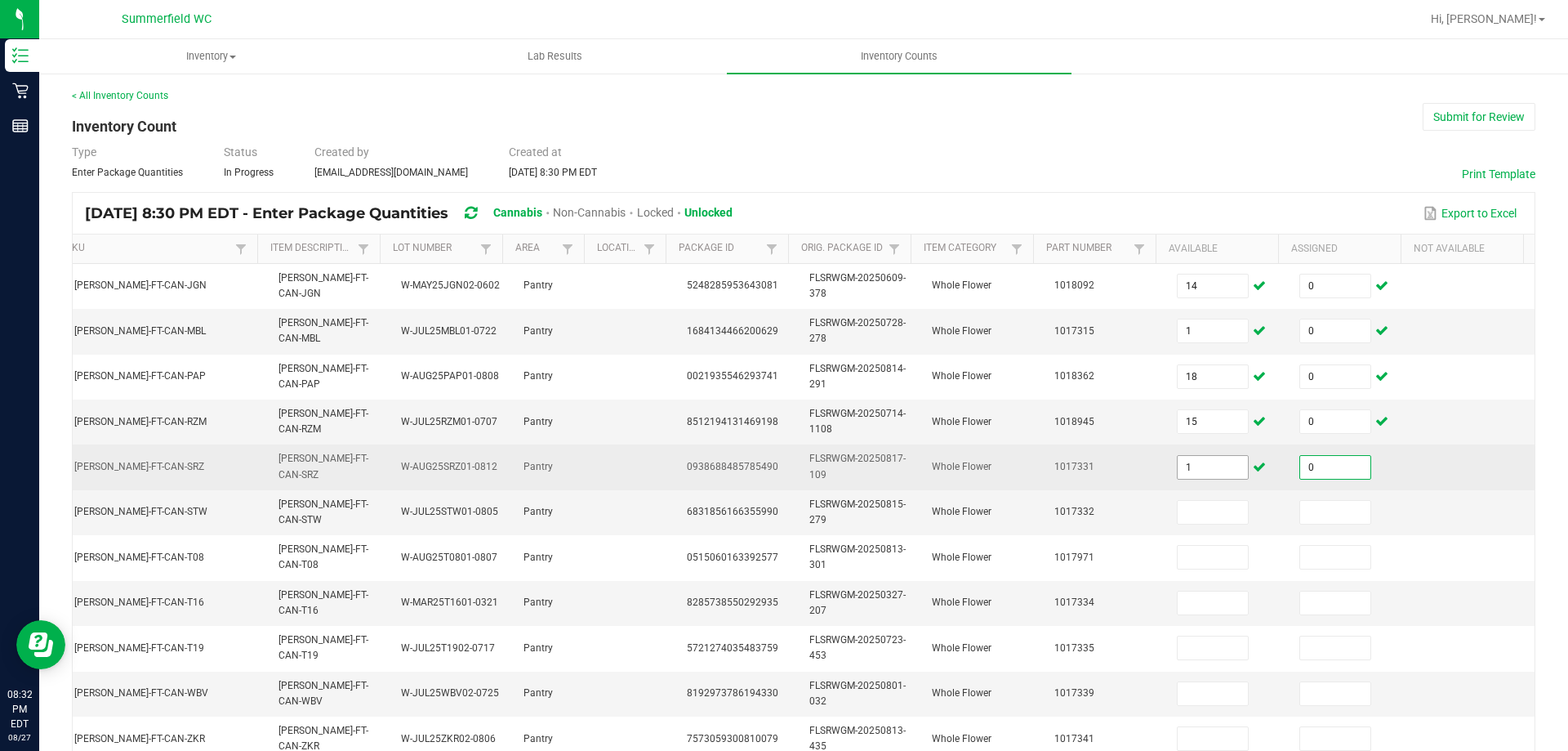
type input "0"
type input "18"
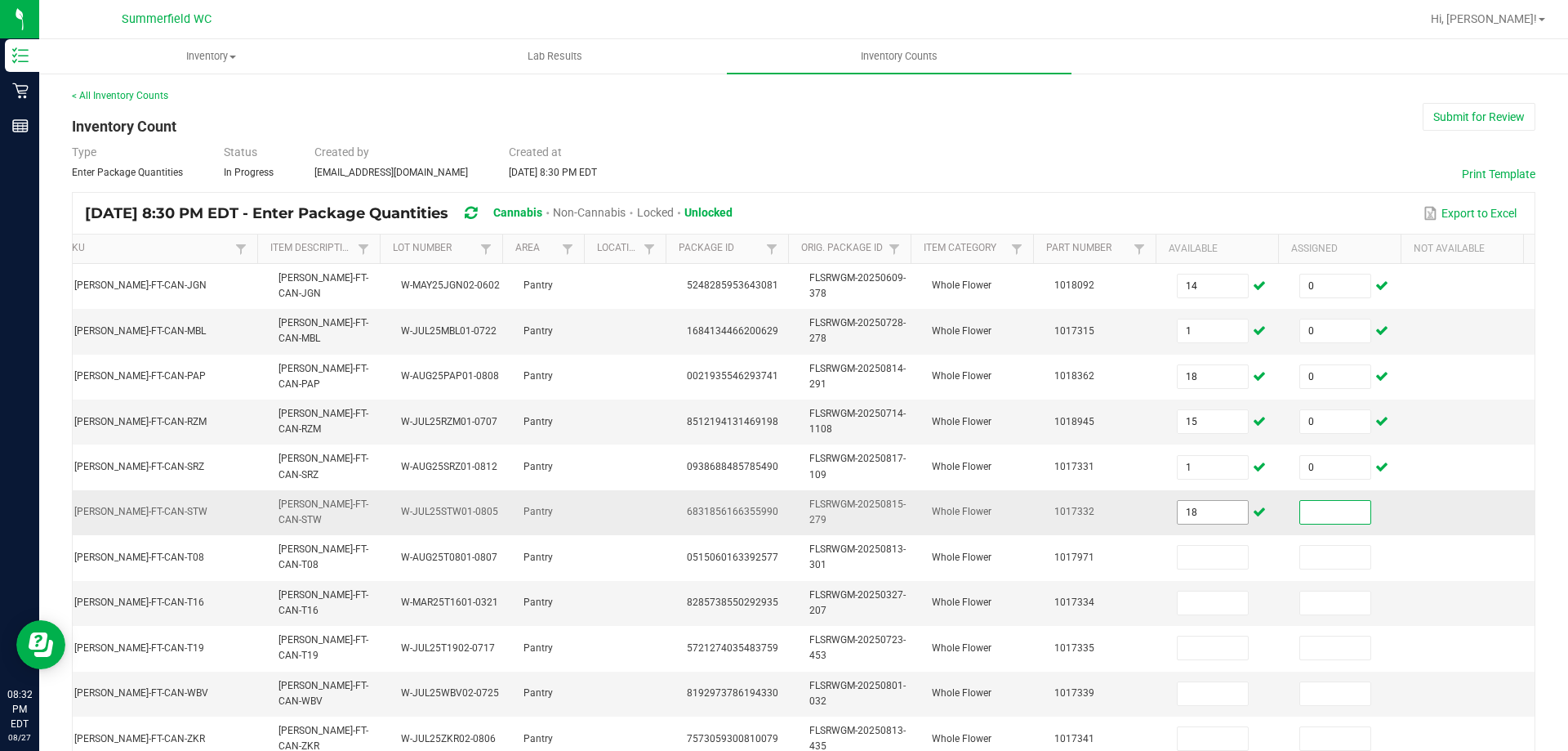
click at [1211, 513] on input "18" at bounding box center [1213, 513] width 70 height 23
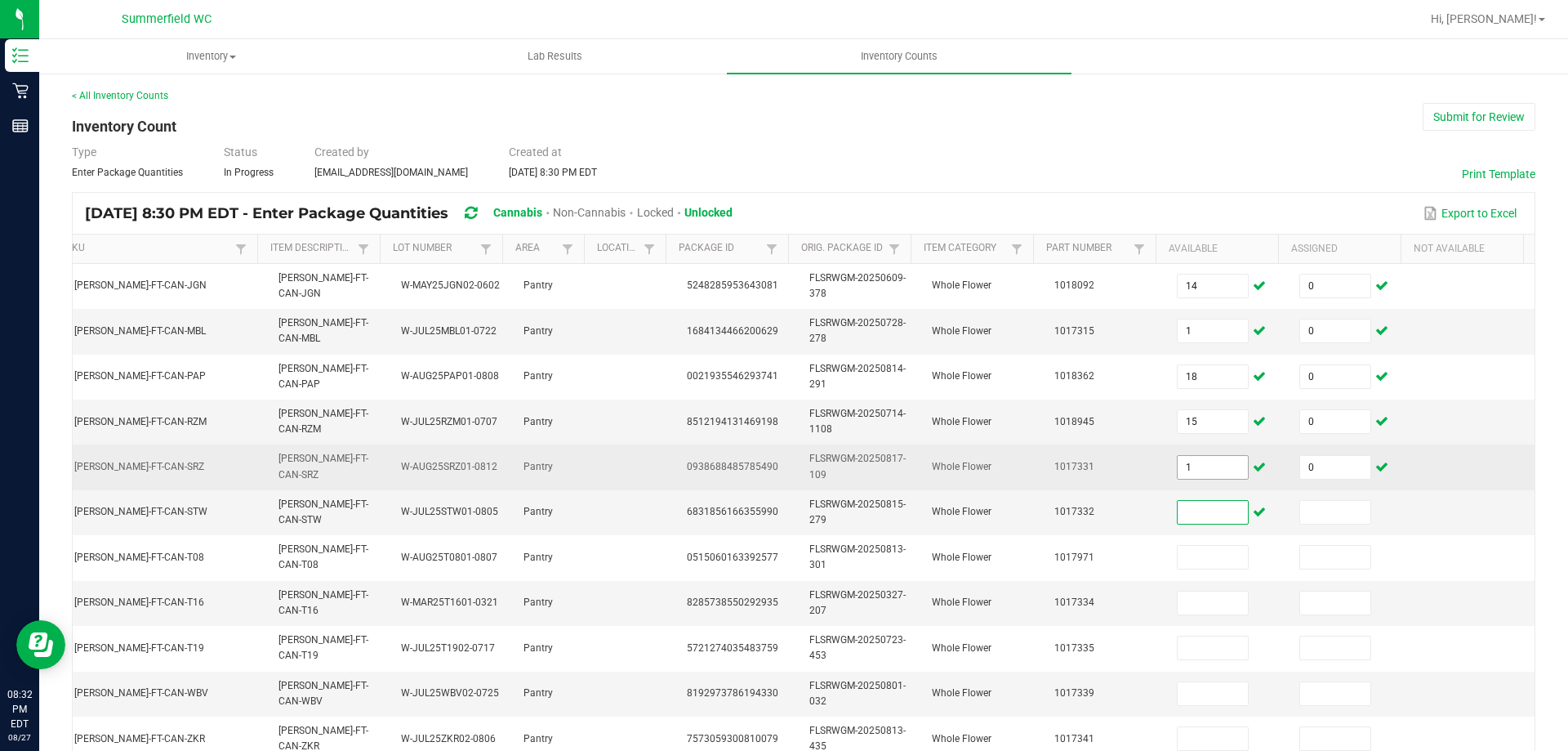
click at [1189, 474] on input "1" at bounding box center [1213, 467] width 70 height 23
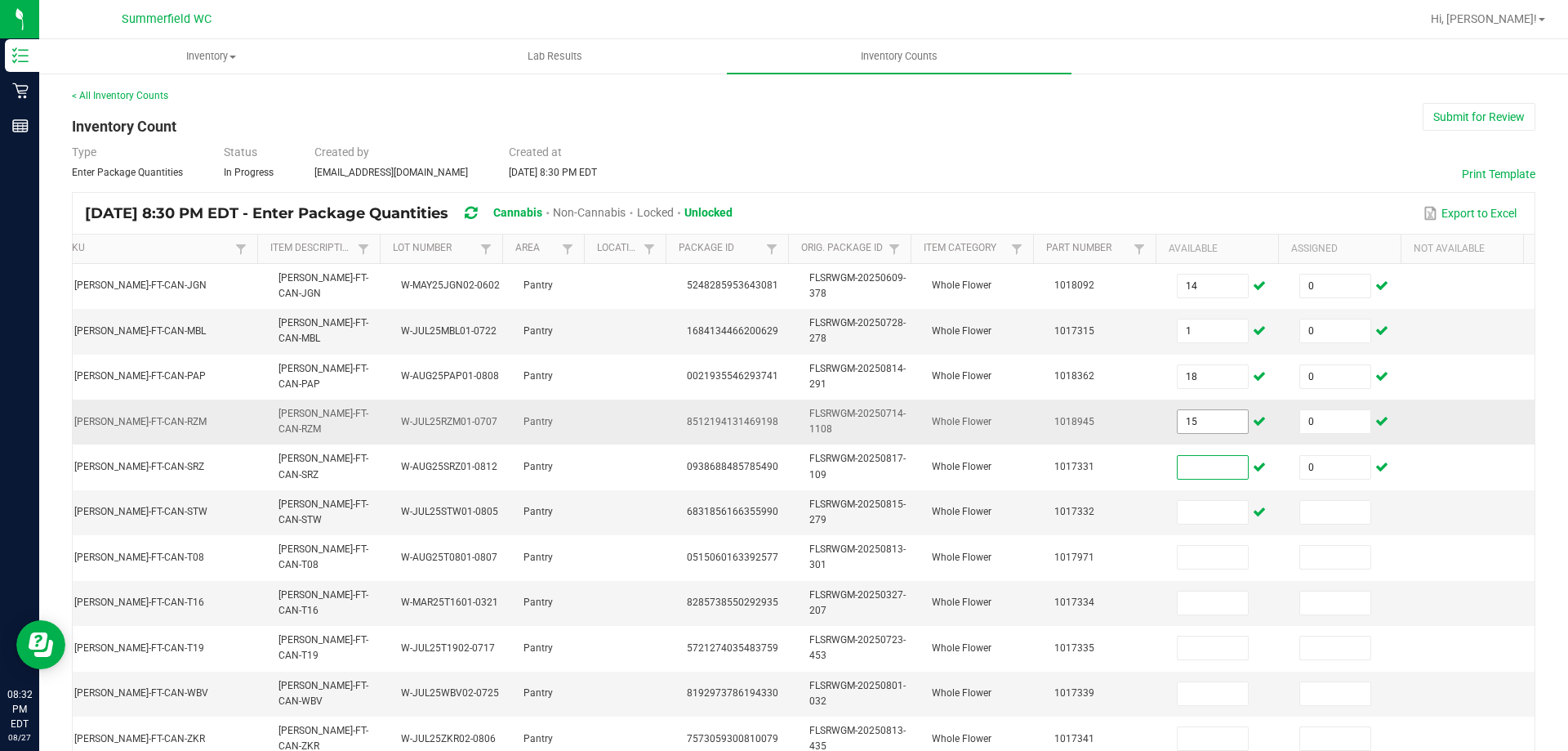
click at [1192, 425] on input "15" at bounding box center [1213, 422] width 70 height 23
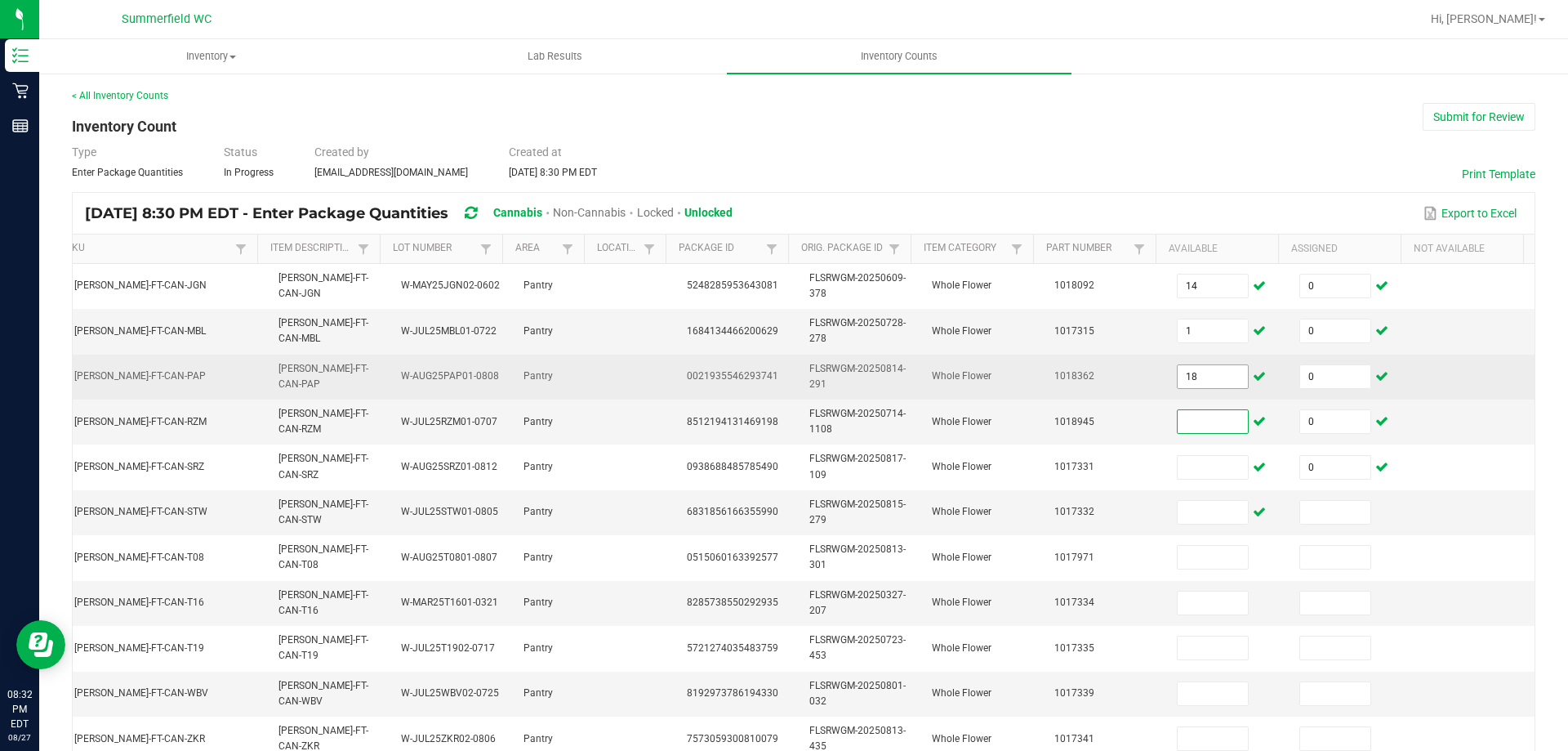
click at [1188, 388] on td "18" at bounding box center [1229, 376] width 123 height 44
click at [1188, 372] on input at bounding box center [1213, 376] width 70 height 23
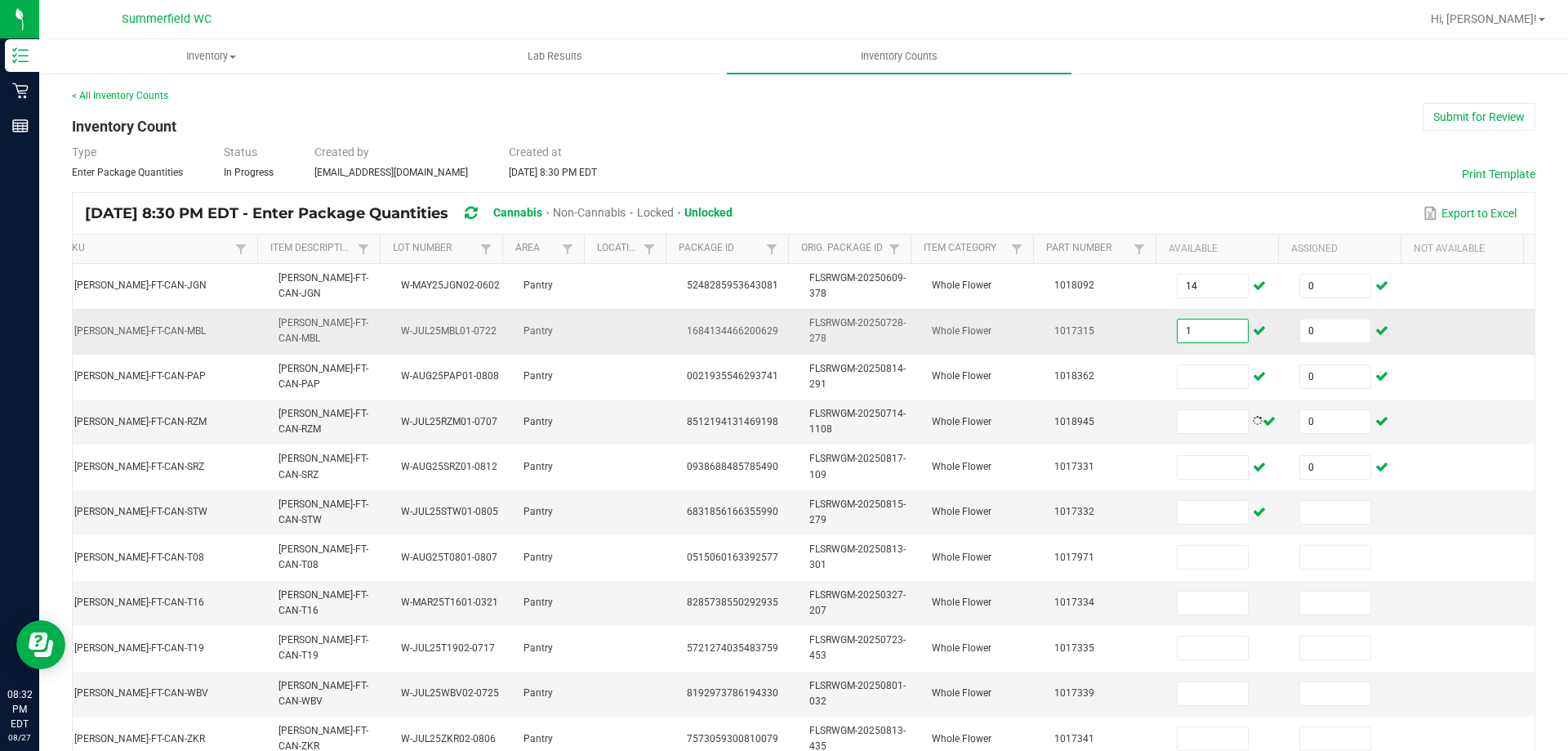
drag, startPoint x: 1190, startPoint y: 337, endPoint x: 1178, endPoint y: 341, distance: 12.6
click at [1190, 336] on input "1" at bounding box center [1213, 331] width 70 height 23
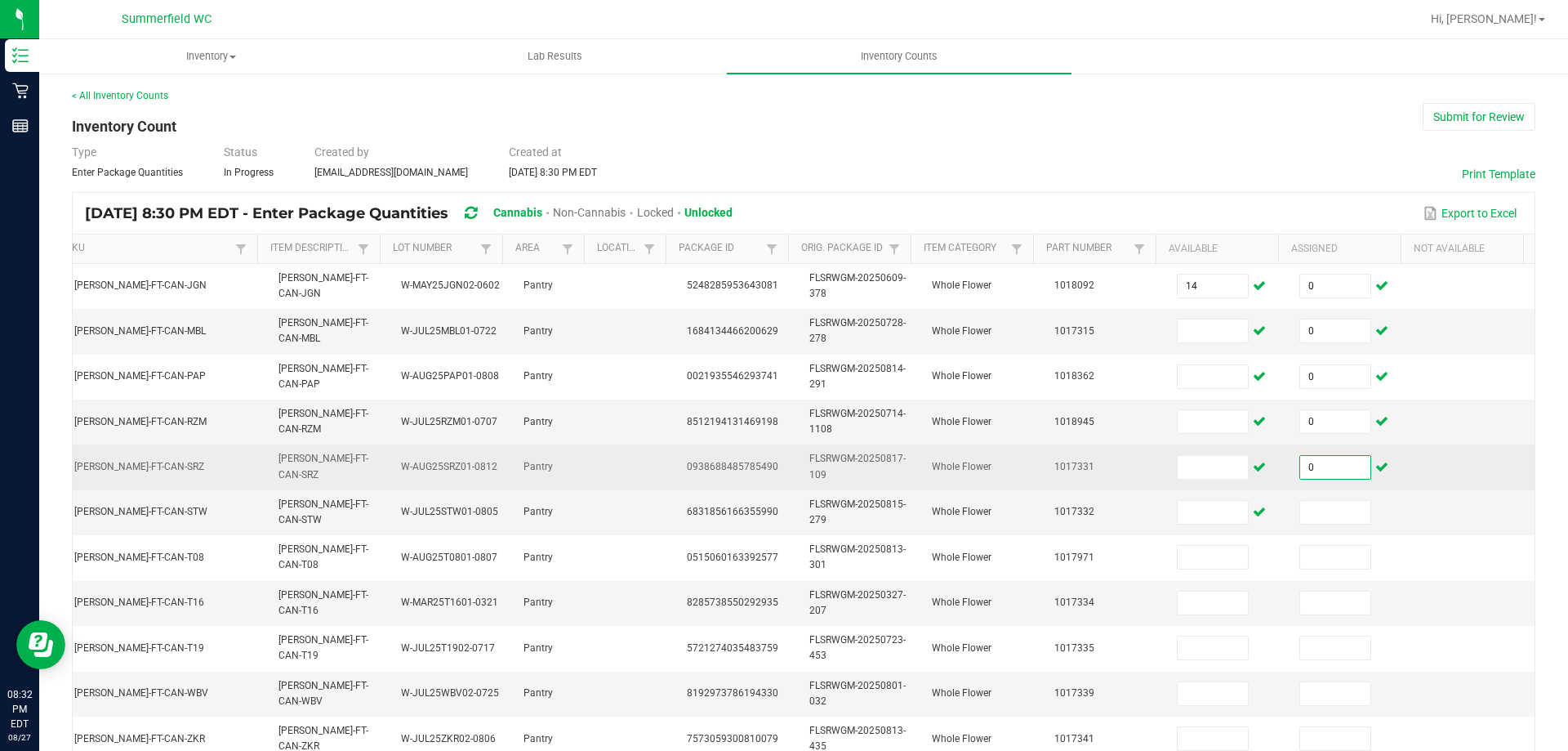
click at [1308, 457] on input "0" at bounding box center [1335, 467] width 70 height 23
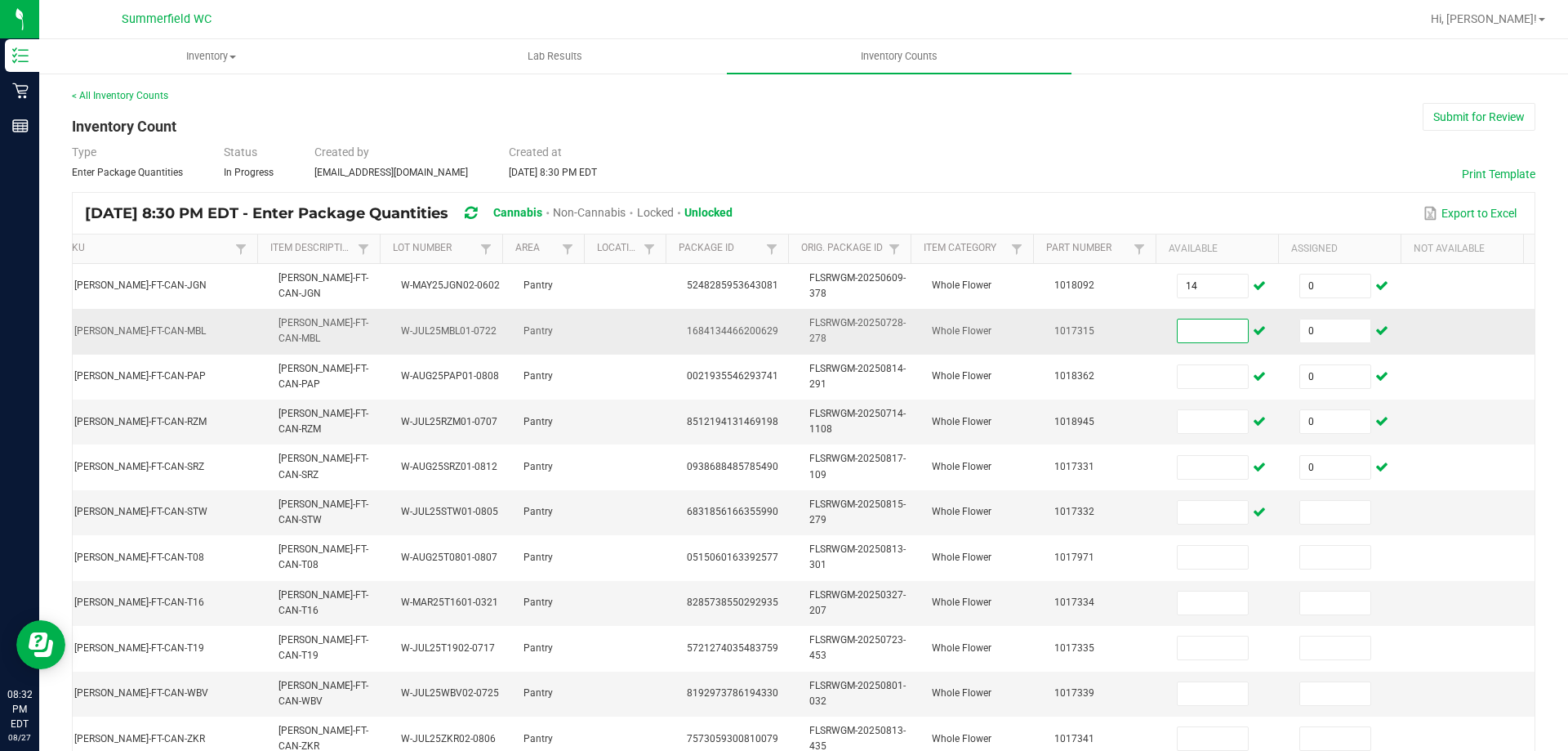
click at [1201, 321] on input at bounding box center [1213, 331] width 70 height 23
click at [1194, 332] on input at bounding box center [1213, 331] width 70 height 23
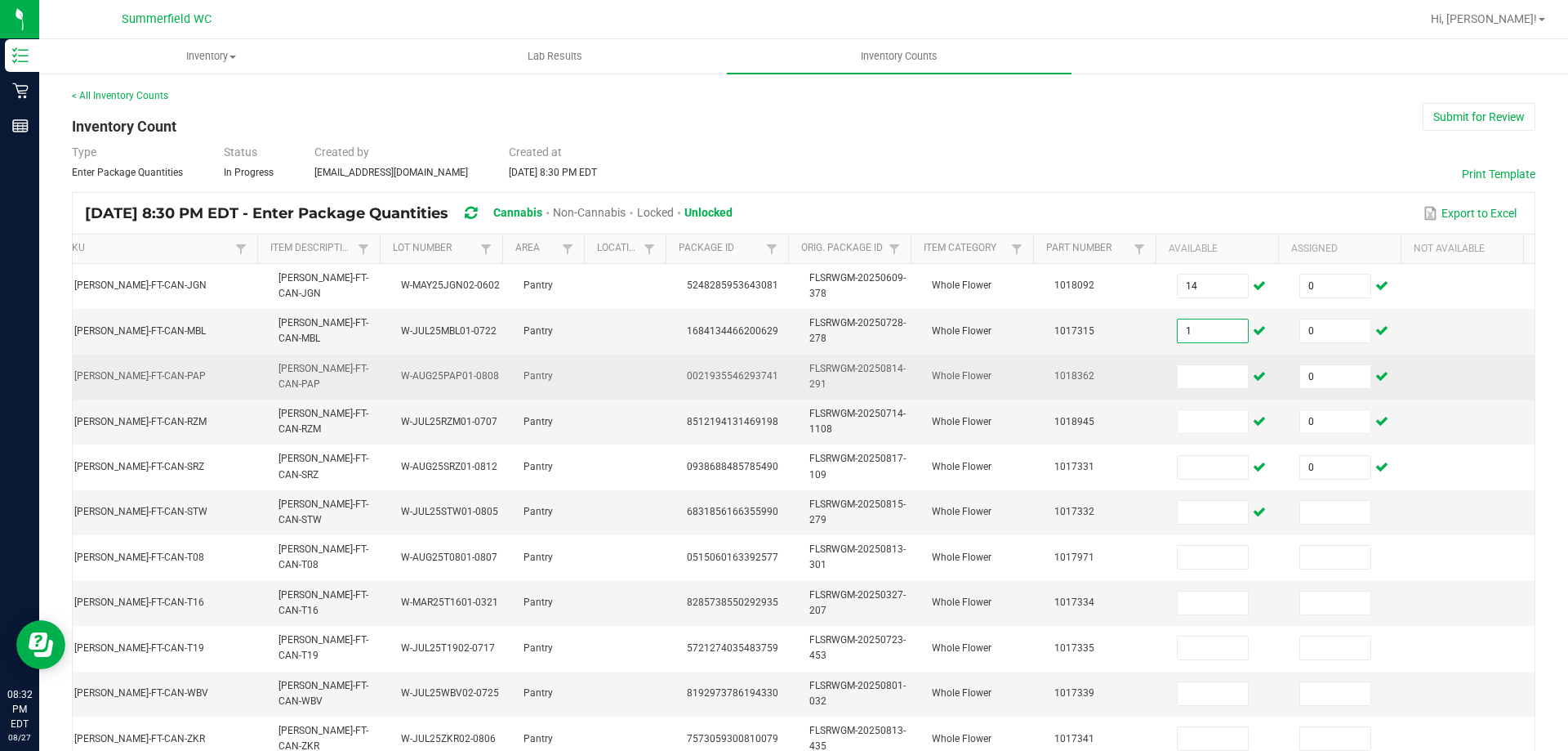
type input "1"
type input "18"
type input "15"
type input "1"
type input "20"
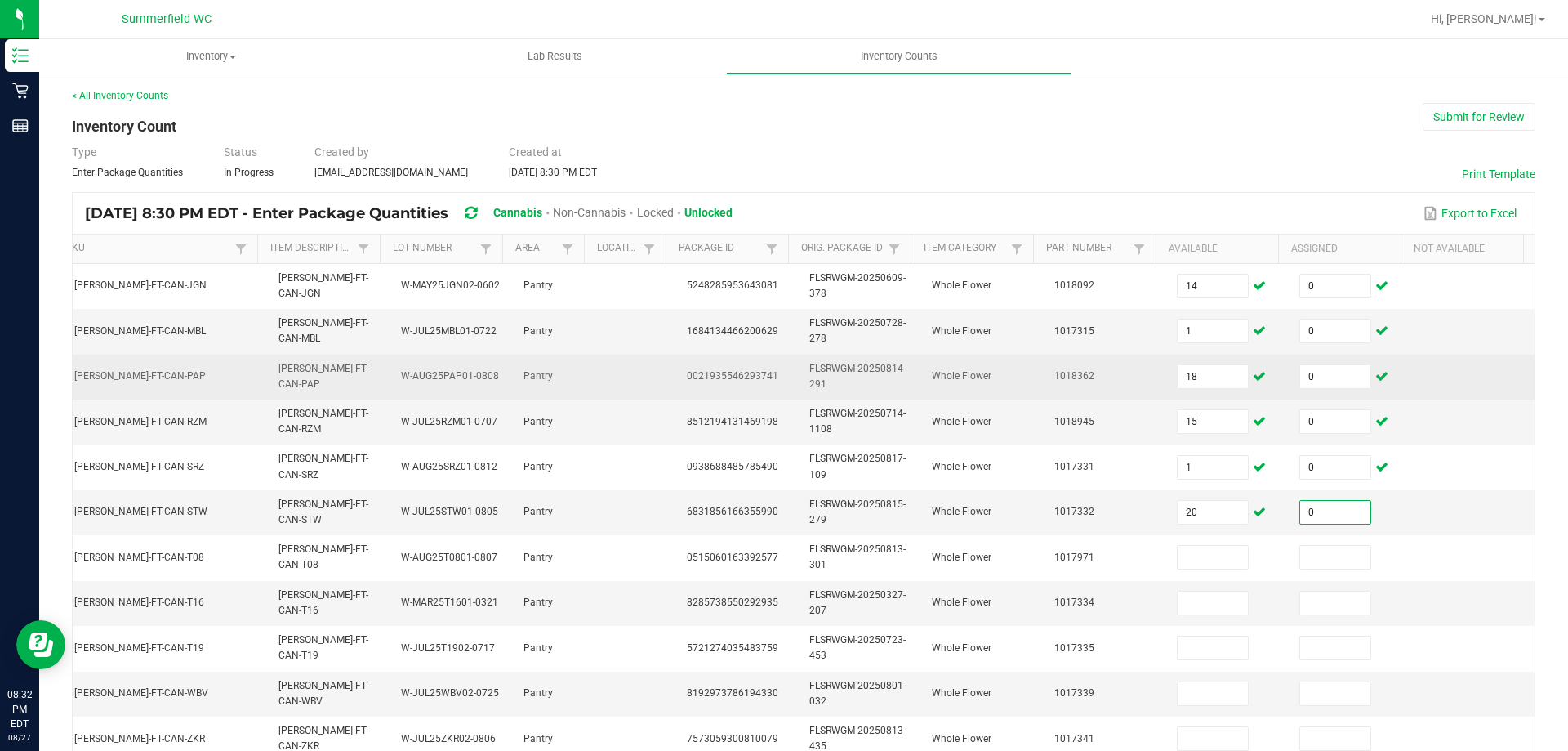
type input "0"
type input "3"
type input "0"
type input "3"
type input "0"
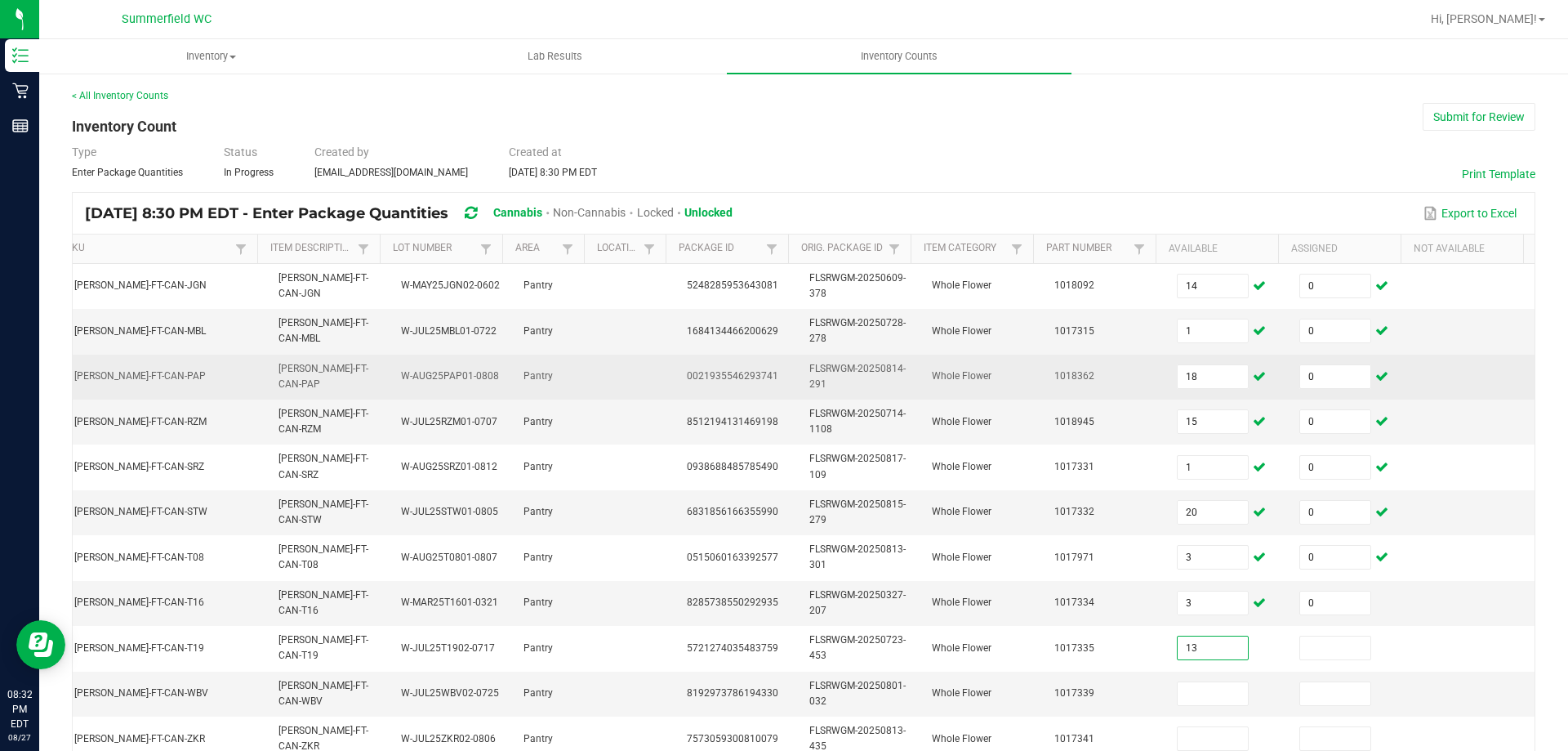
type input "13"
type input "0"
type input "18"
type input "0"
type input "13"
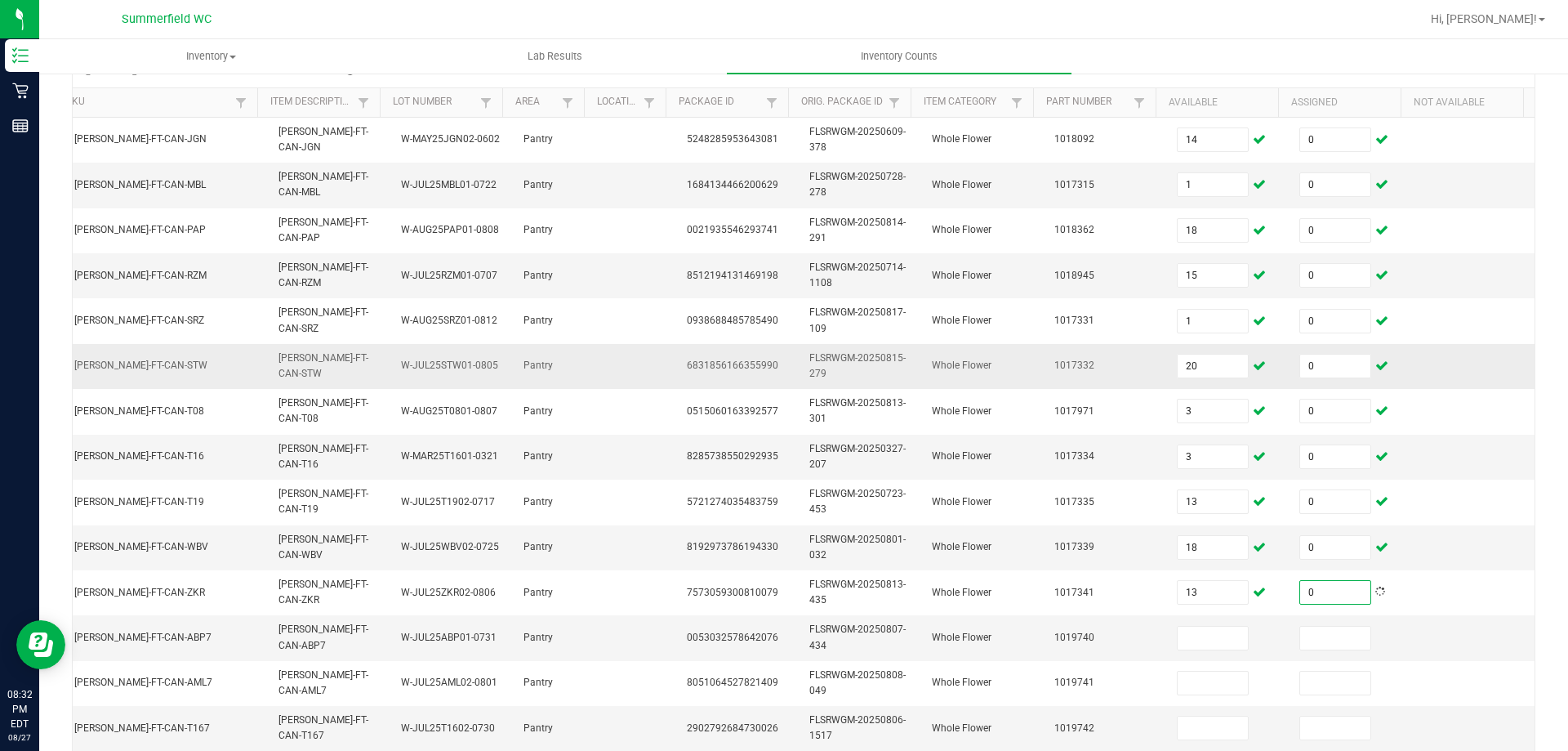
scroll to position [408, 0]
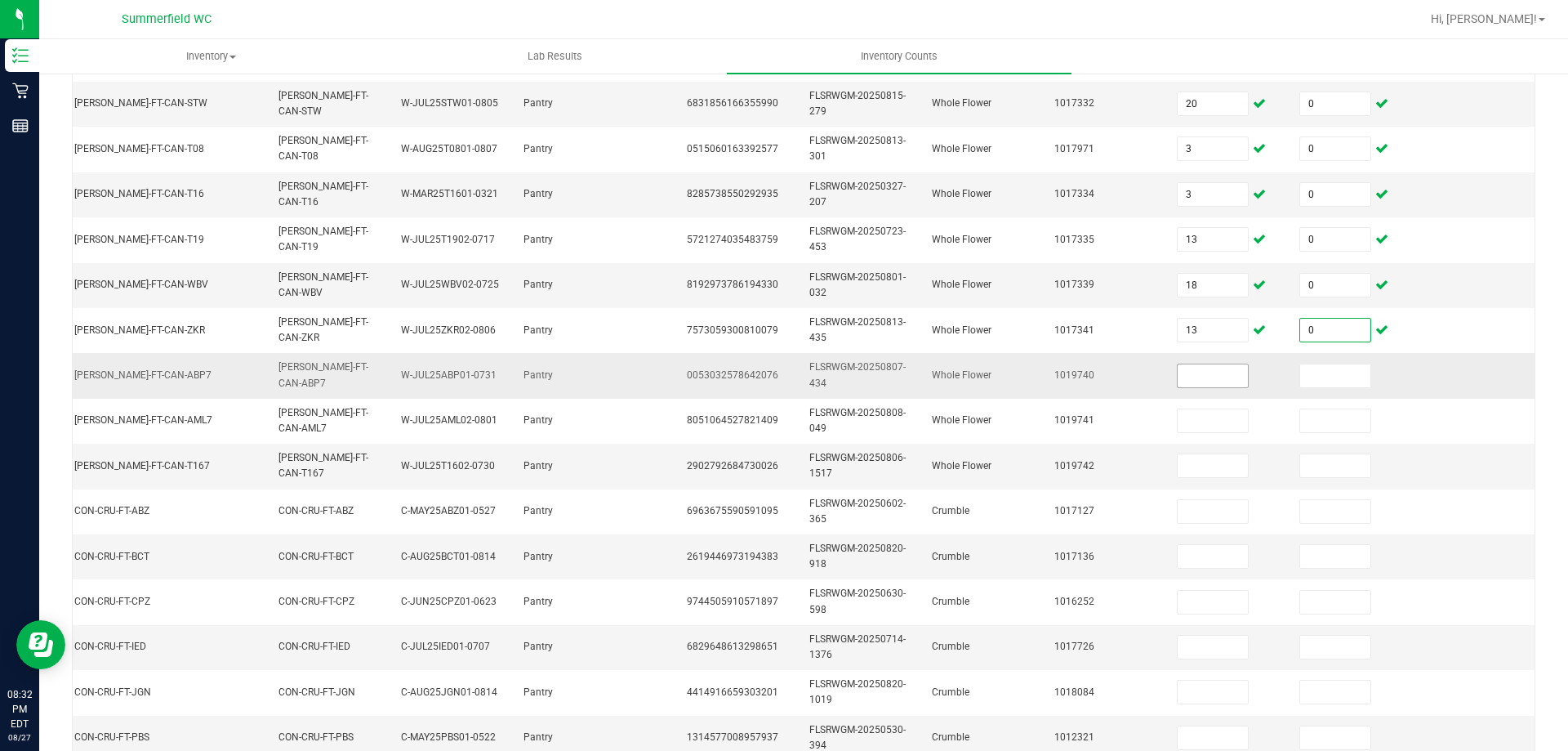
type input "0"
click at [1184, 380] on input at bounding box center [1213, 376] width 70 height 23
type input "19"
type input "0"
type input "13"
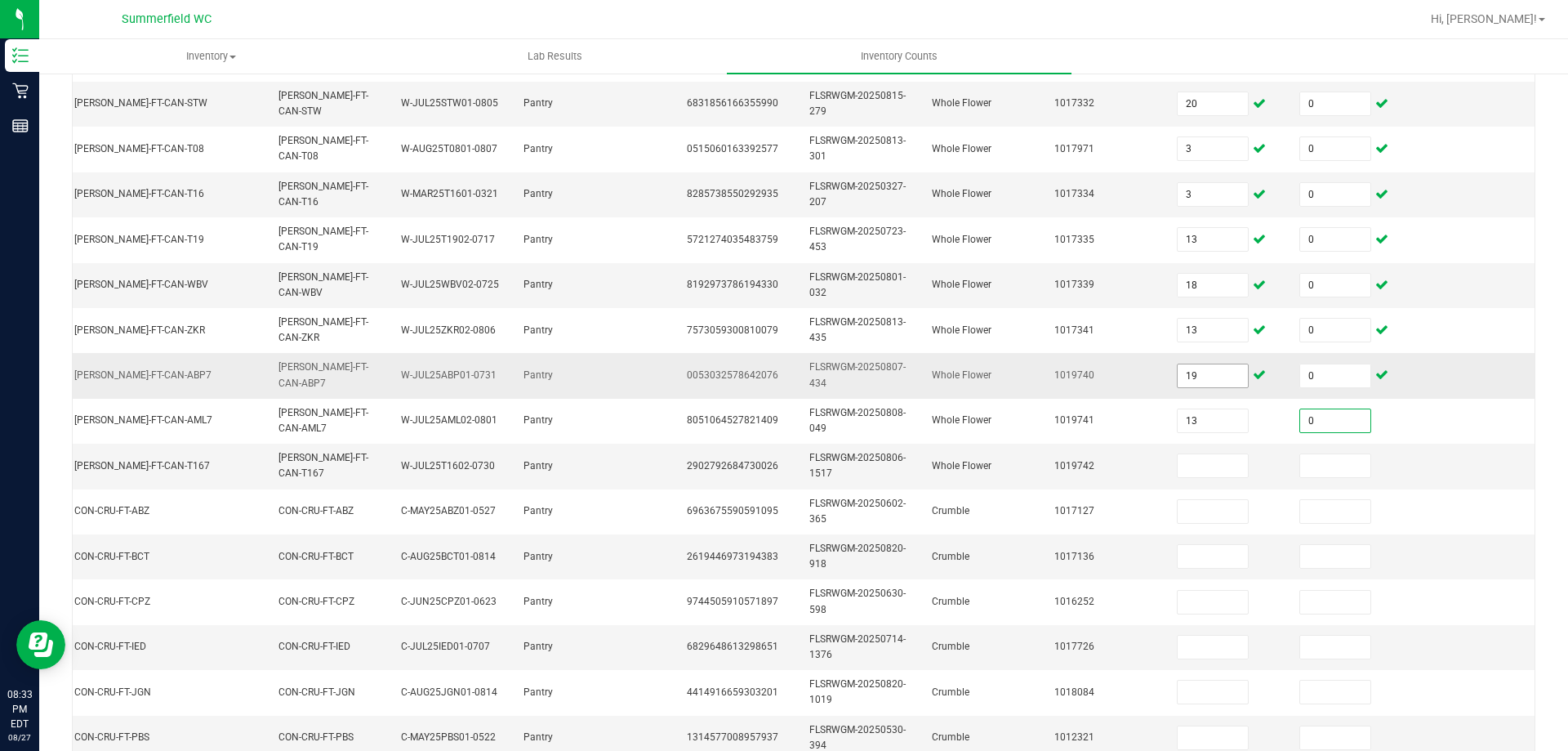
type input "0"
type input "18"
type input "0"
type input "7"
type input "0"
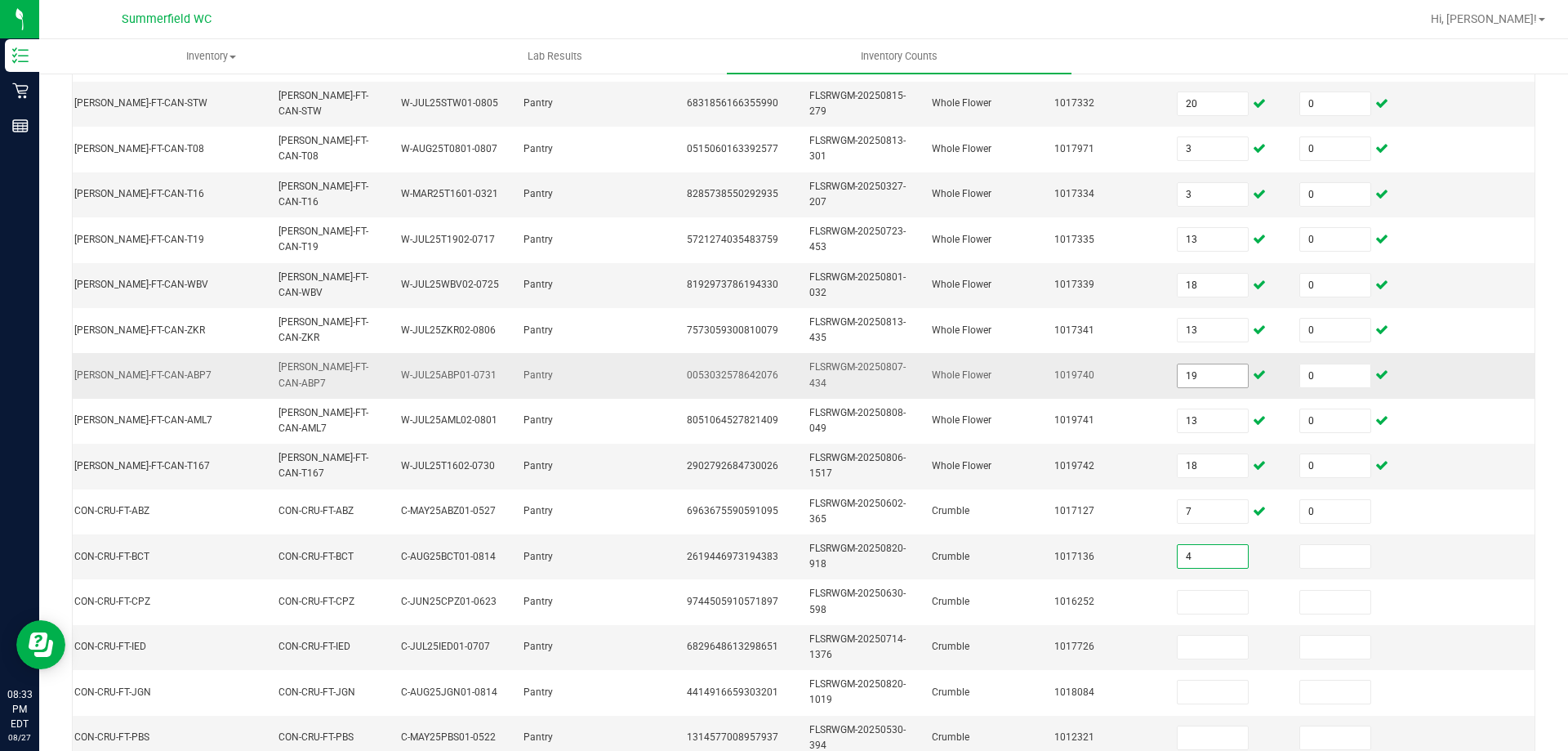
type input "4"
type input "0"
type input "1"
type input "0"
type input "3"
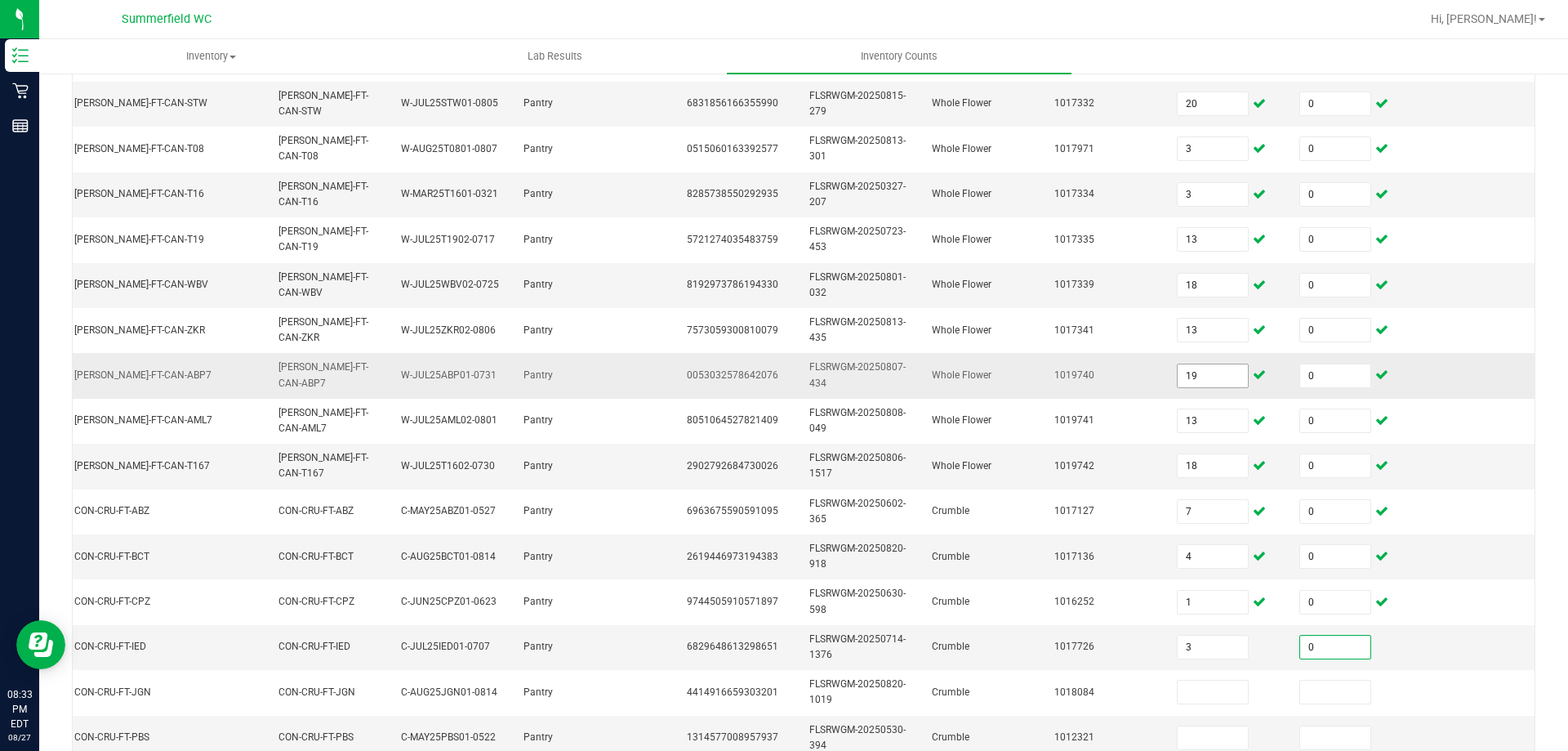
type input "0"
type input "7"
type input "0"
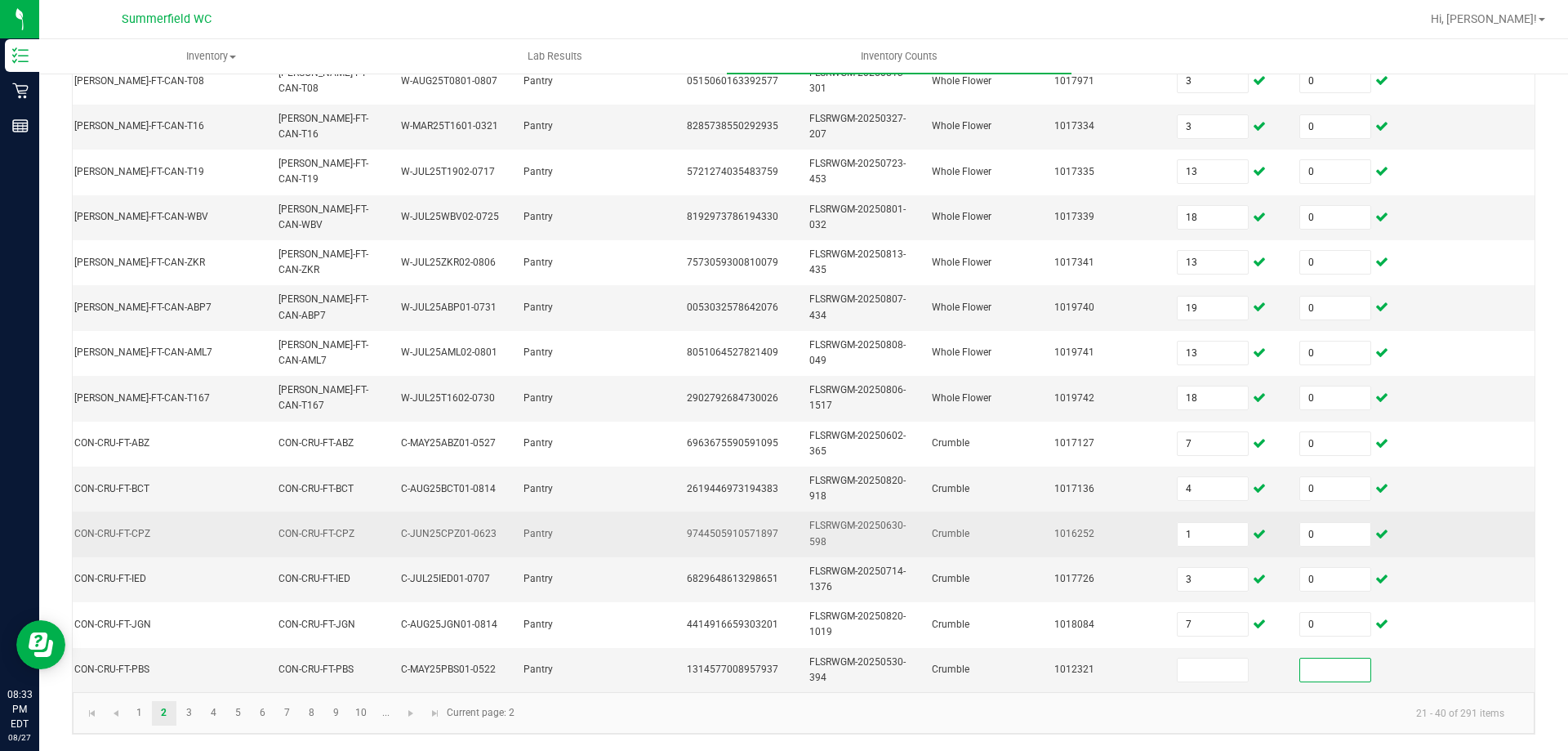
scroll to position [489, 0]
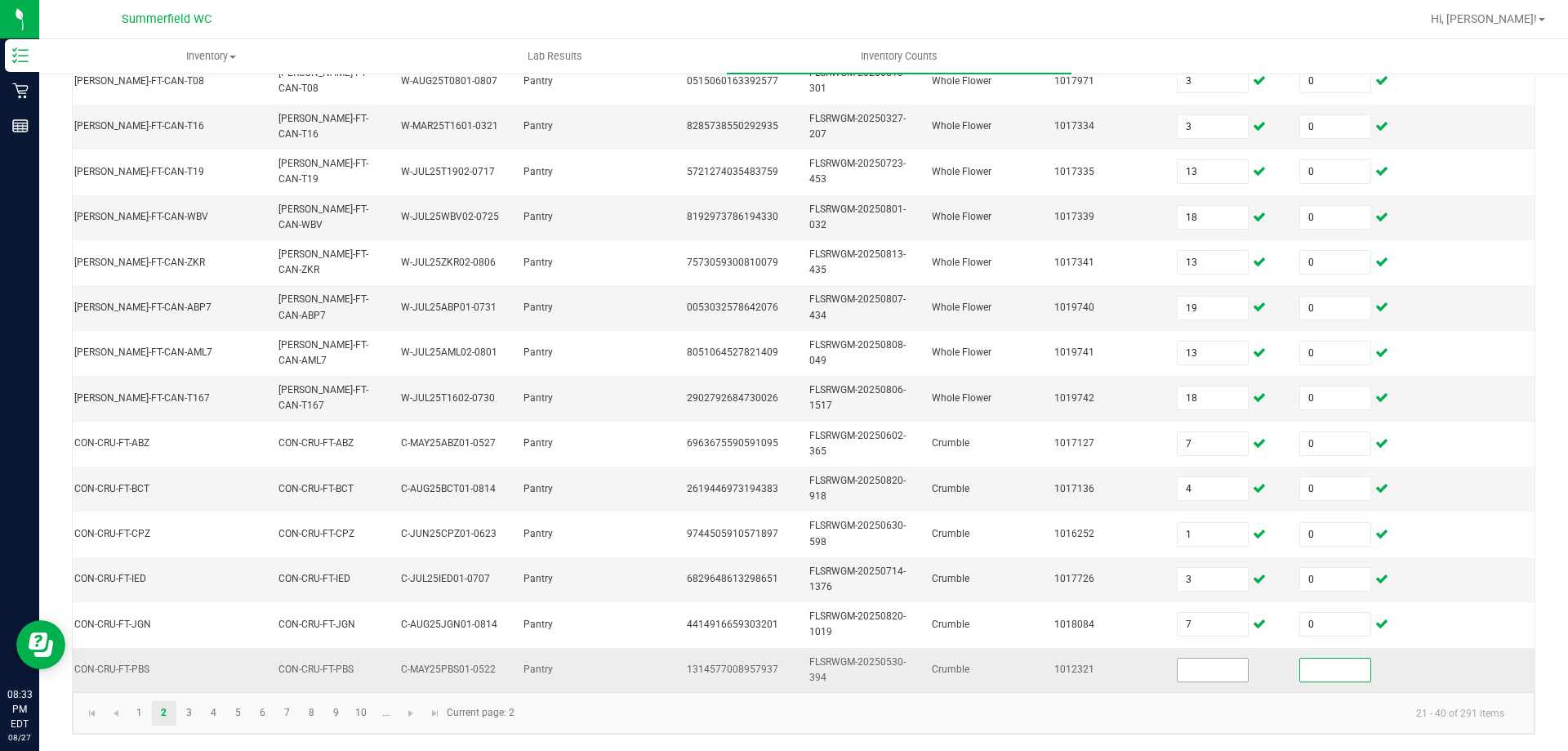
click at [1188, 669] on span at bounding box center [1213, 670] width 72 height 25
click at [1189, 659] on input at bounding box center [1213, 670] width 70 height 23
type input "2"
click at [1310, 648] on td at bounding box center [1351, 670] width 123 height 44
click at [1315, 658] on input at bounding box center [1335, 670] width 70 height 23
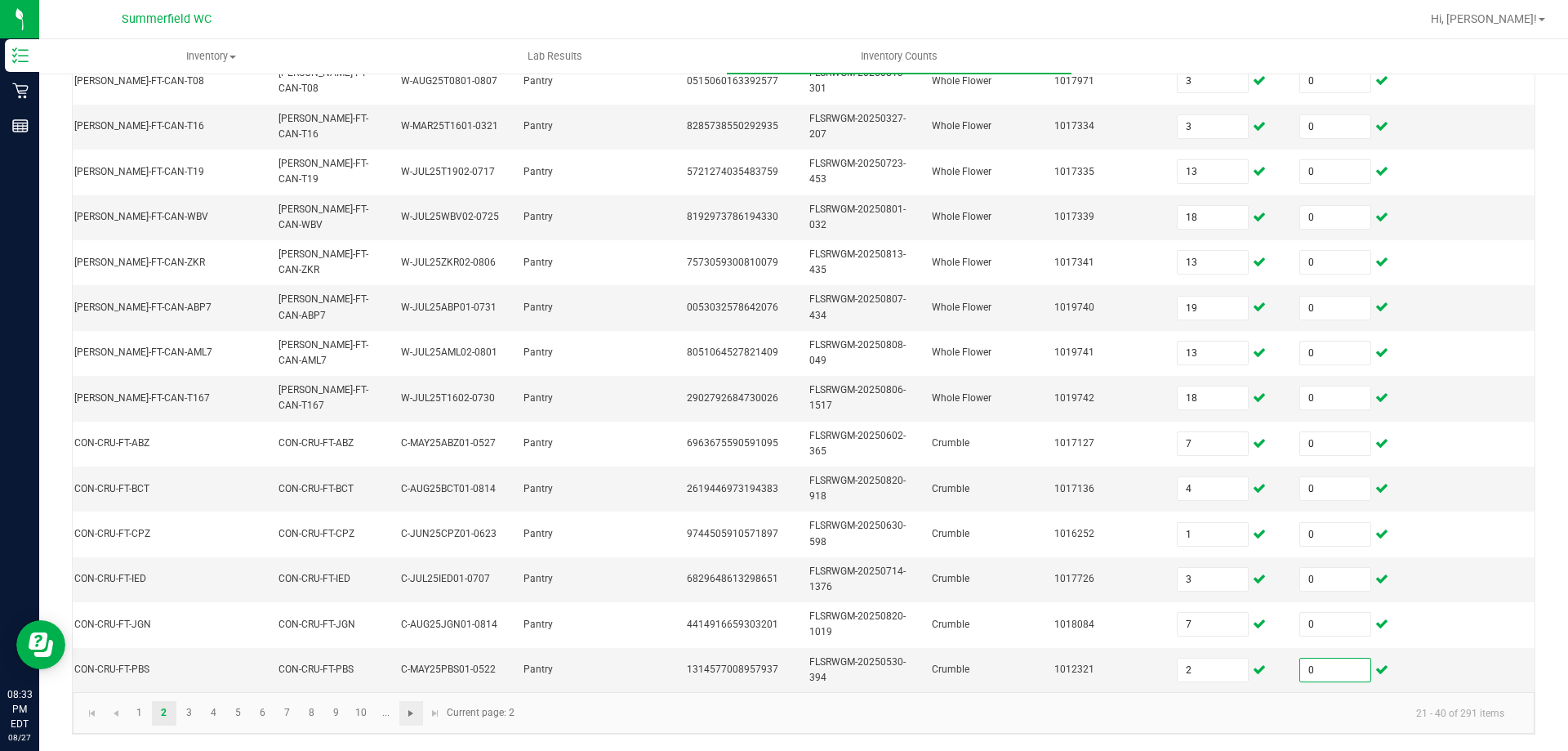
type input "0"
click at [416, 718] on span "Go to the next page" at bounding box center [410, 713] width 13 height 13
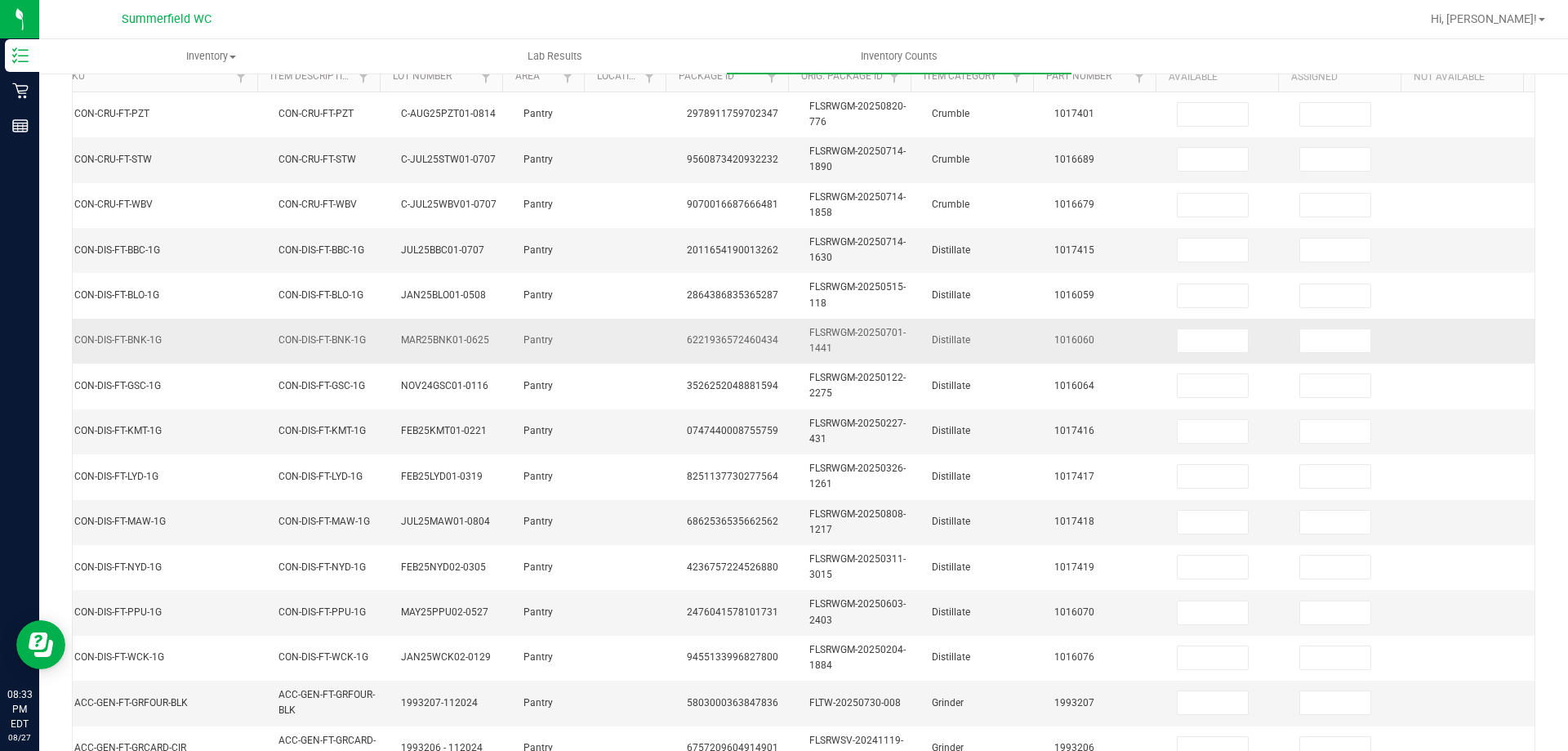
scroll to position [0, 0]
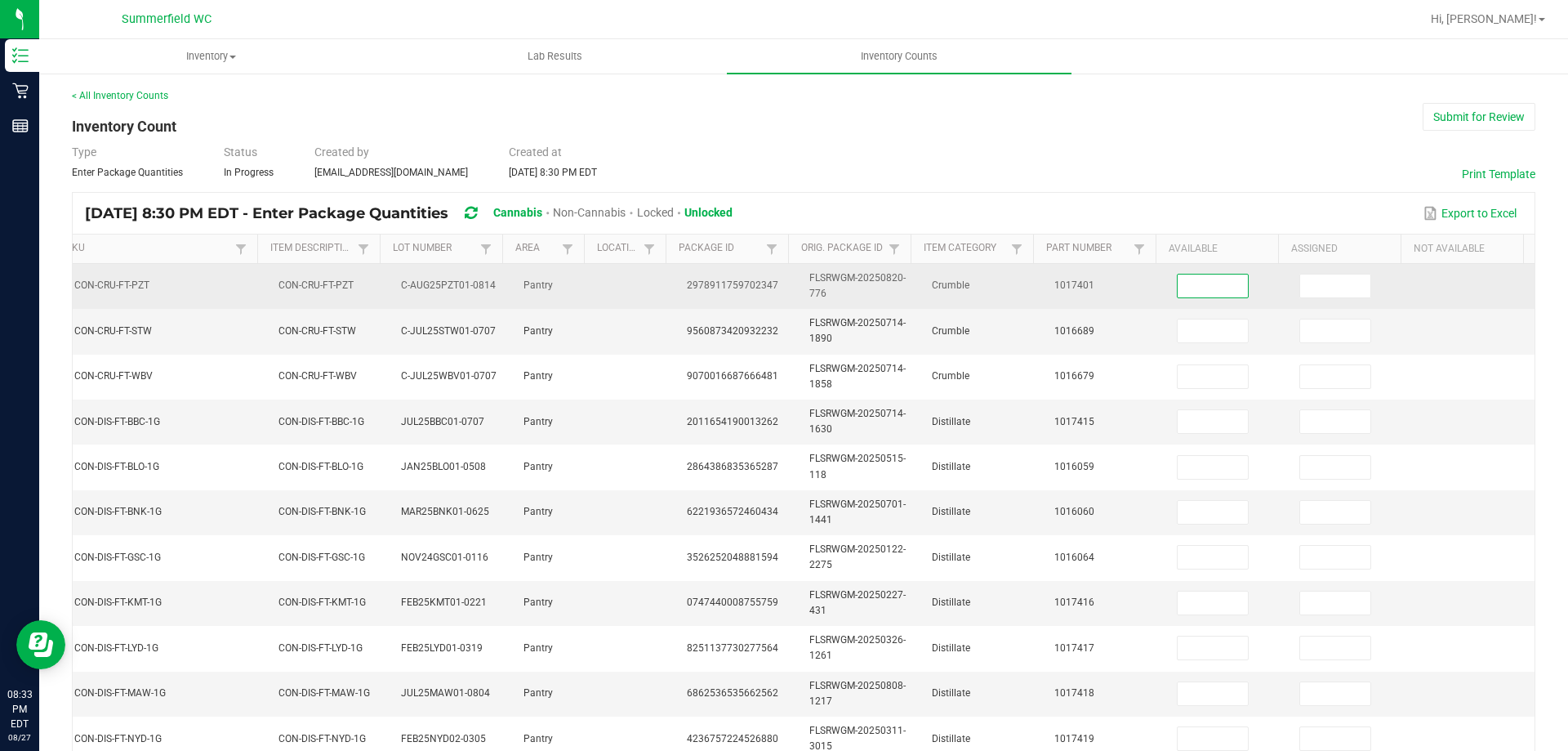
click at [1178, 293] on input at bounding box center [1213, 286] width 70 height 23
type input "7"
type input "0"
type input "5"
type input "0"
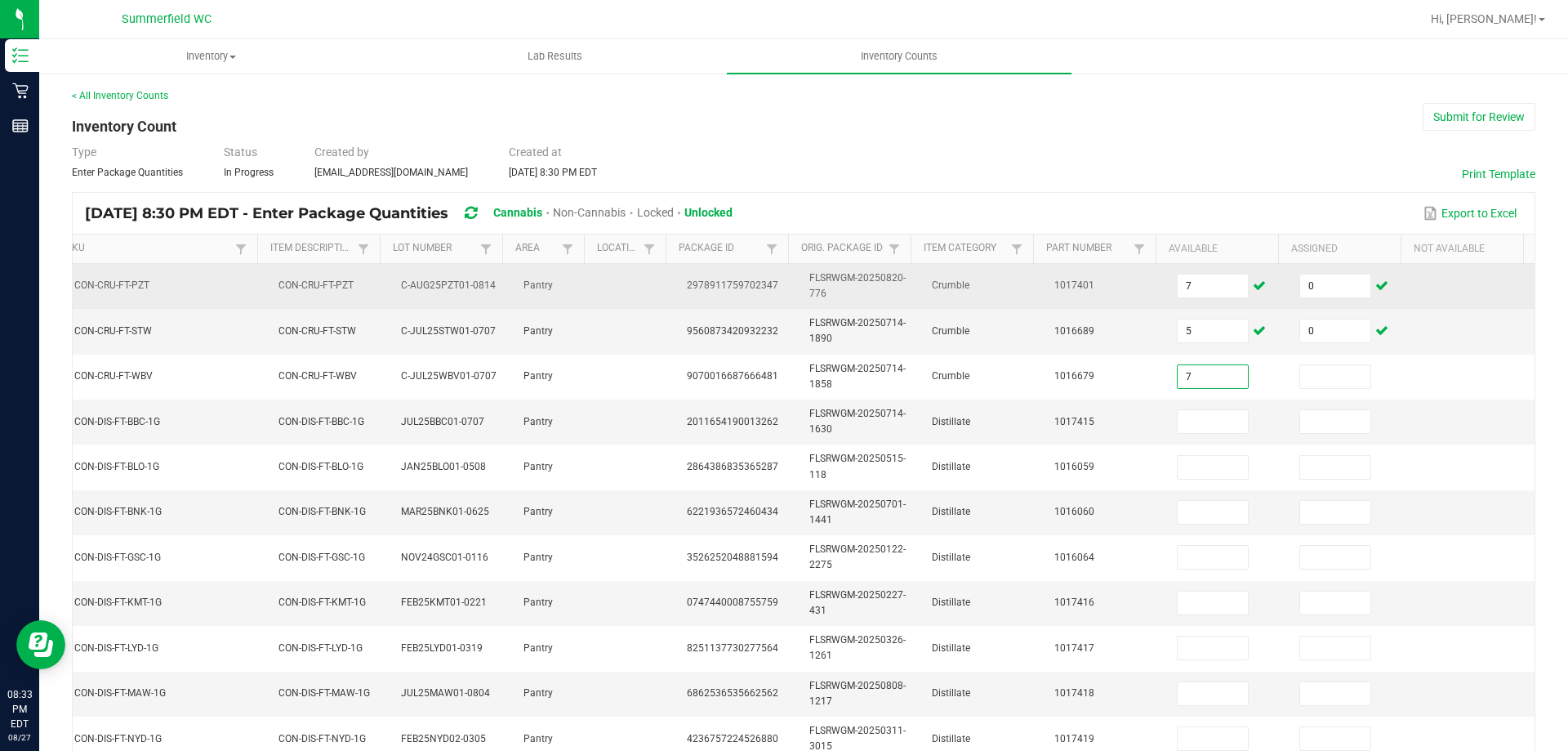
type input "7"
type input "0"
type input "7"
type input "0"
type input "5"
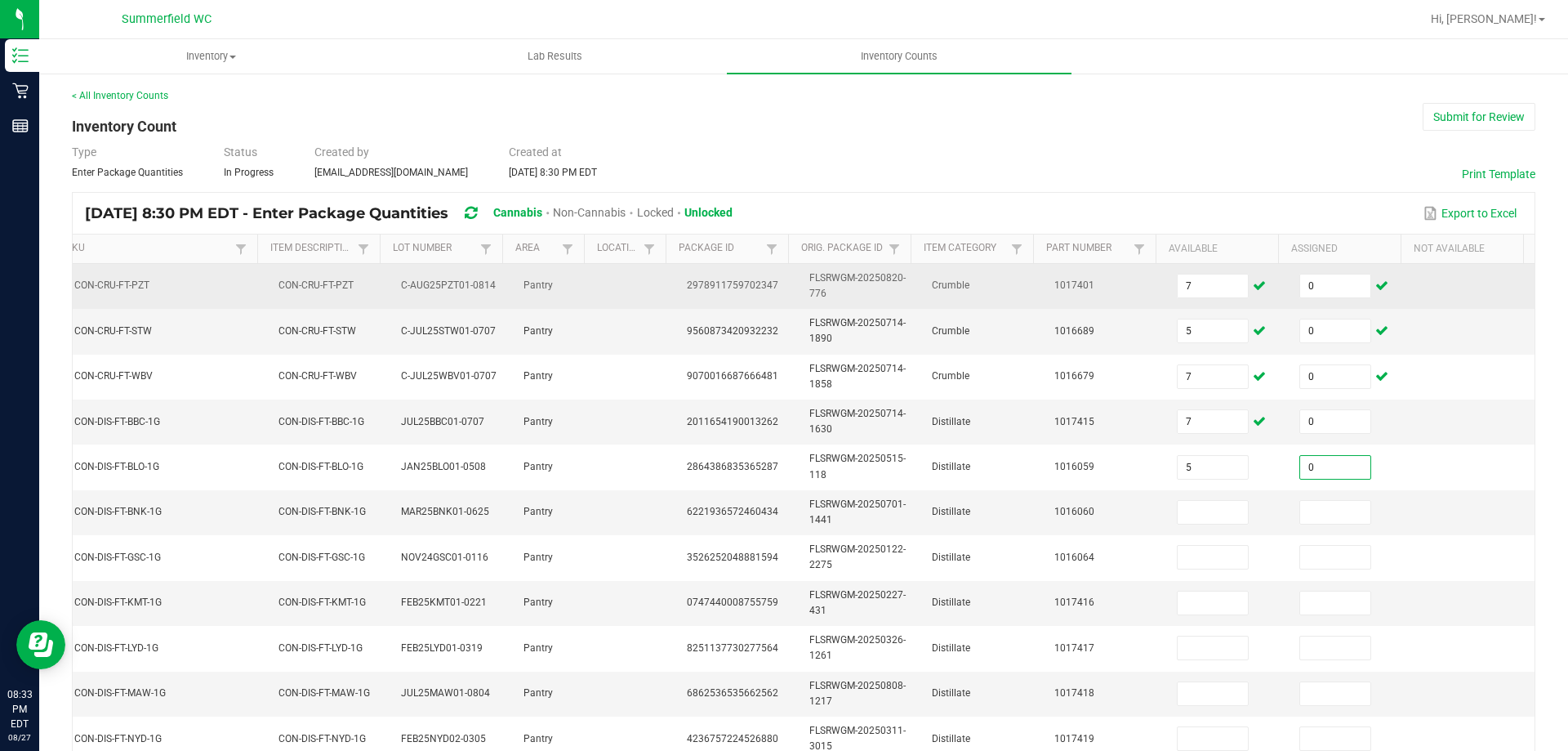
type input "0"
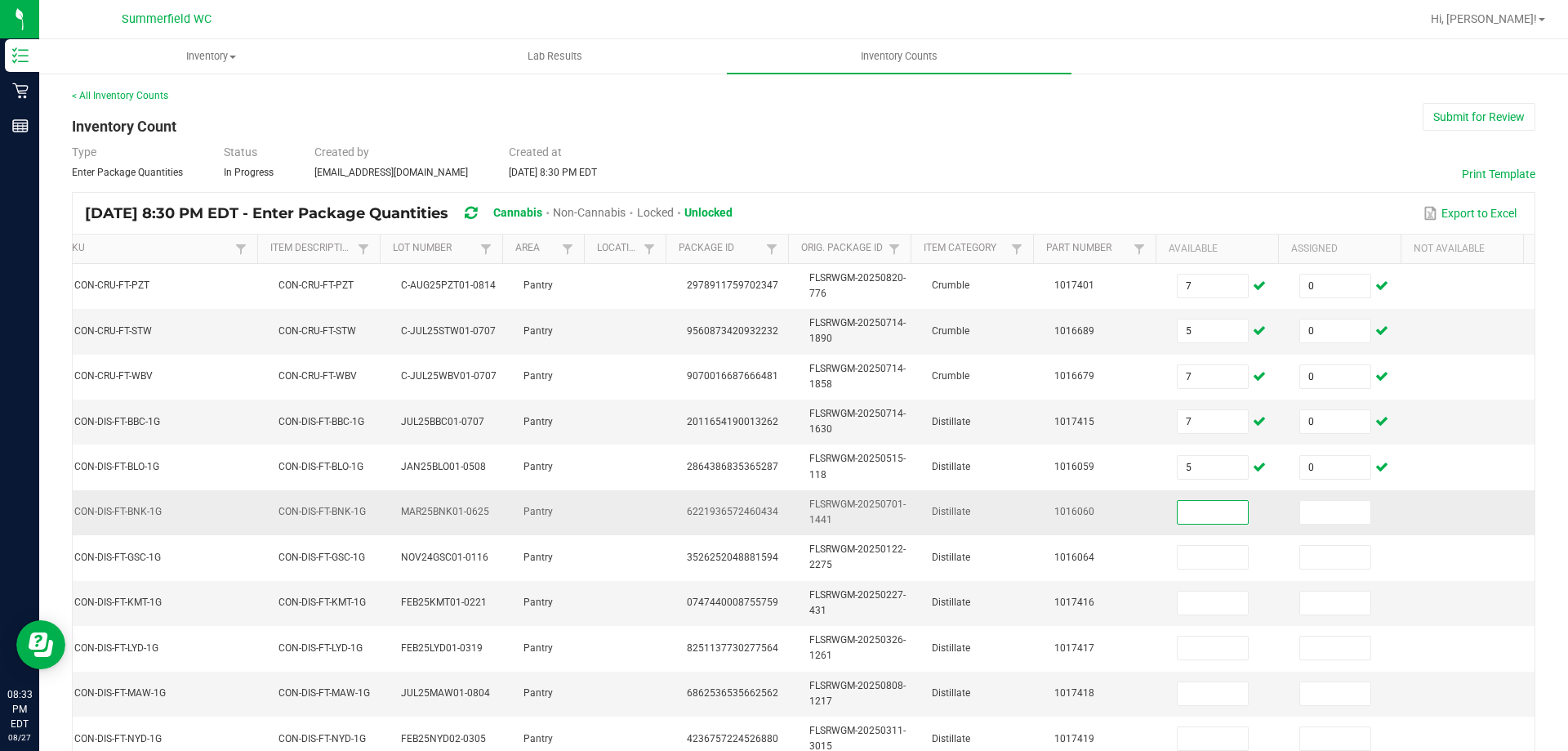
click at [1193, 505] on input at bounding box center [1213, 513] width 70 height 23
type input "12"
type input "0"
type input "6"
type input "0"
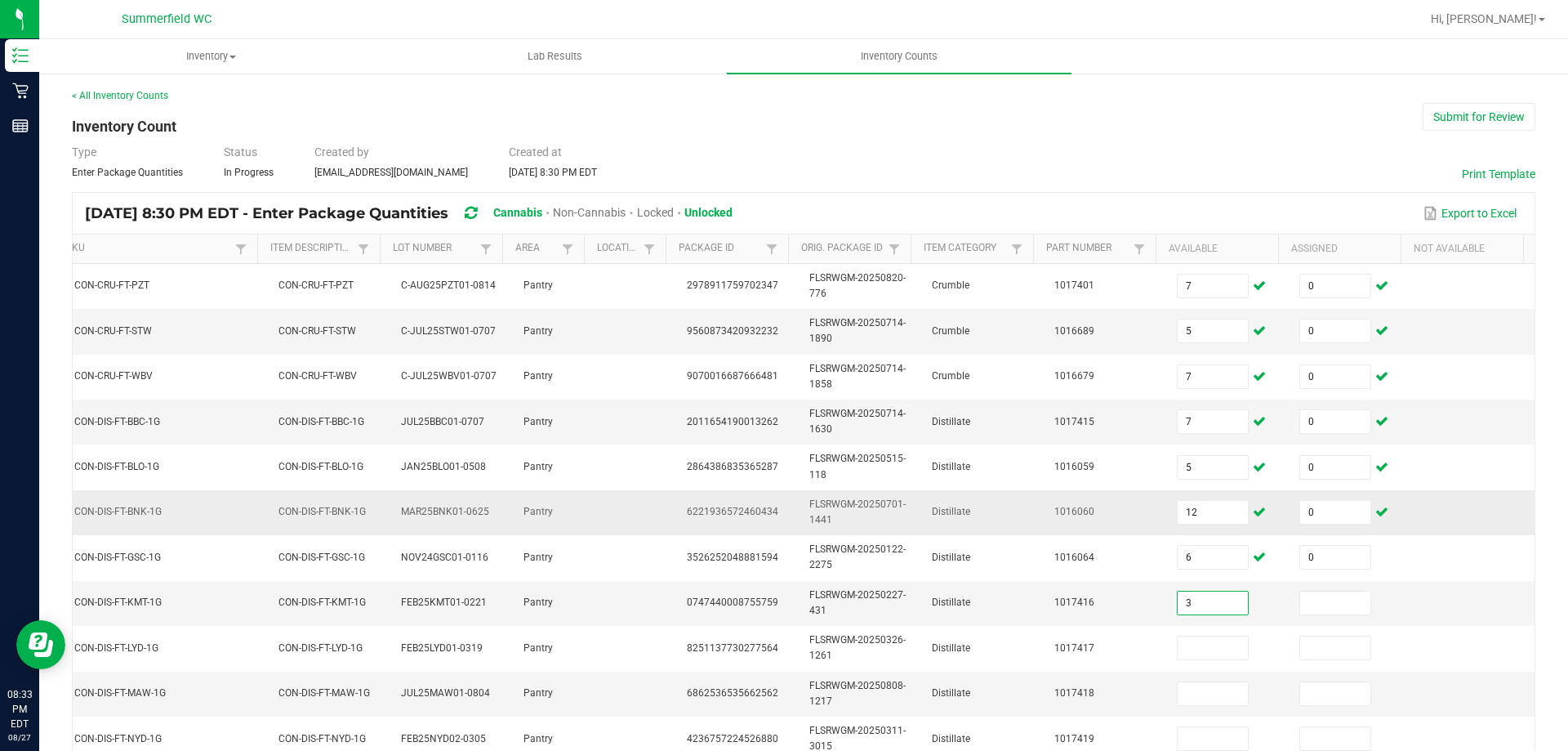
type input "3"
type input "0"
type input "1"
type input "0"
type input "11"
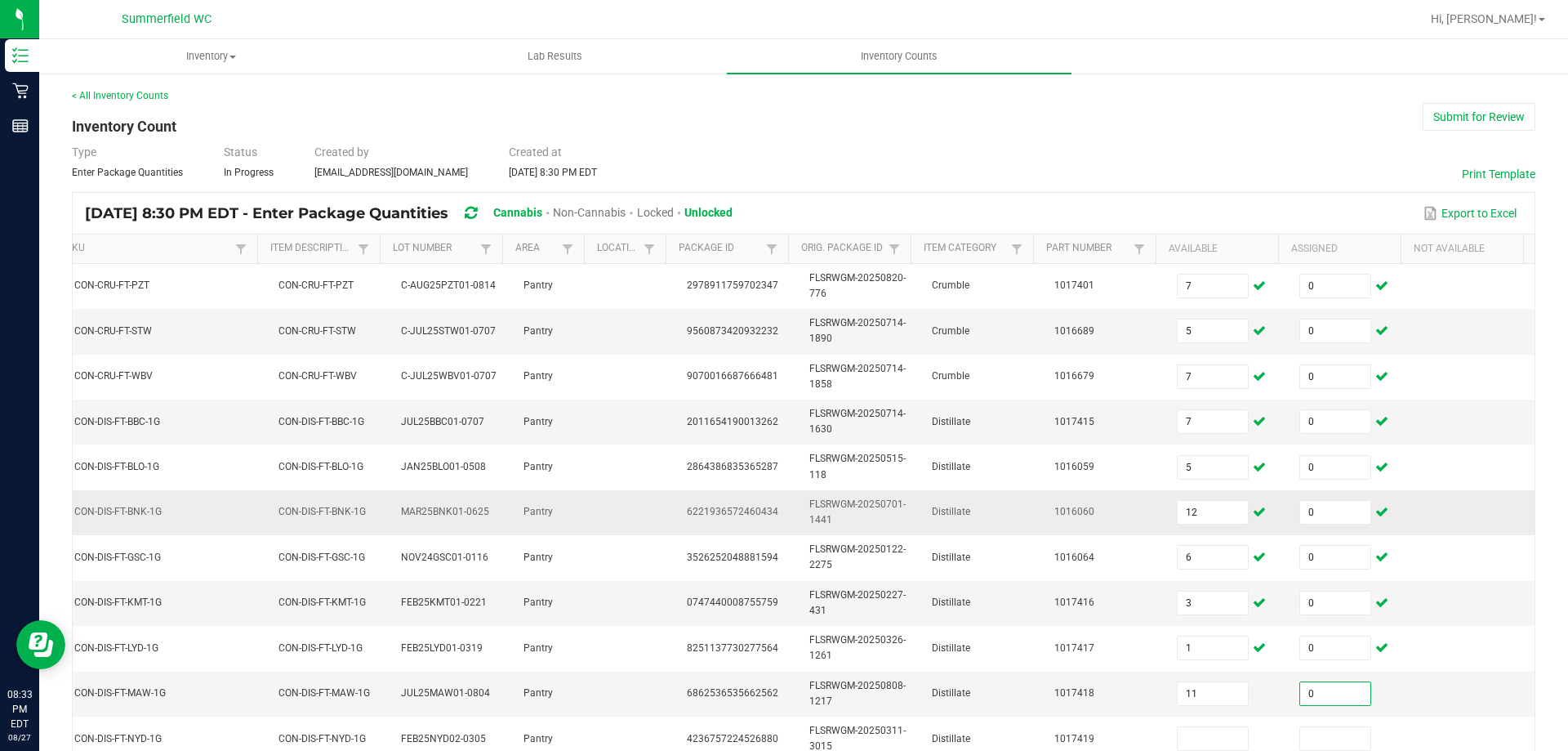
type input "0"
type input "9"
type input "0"
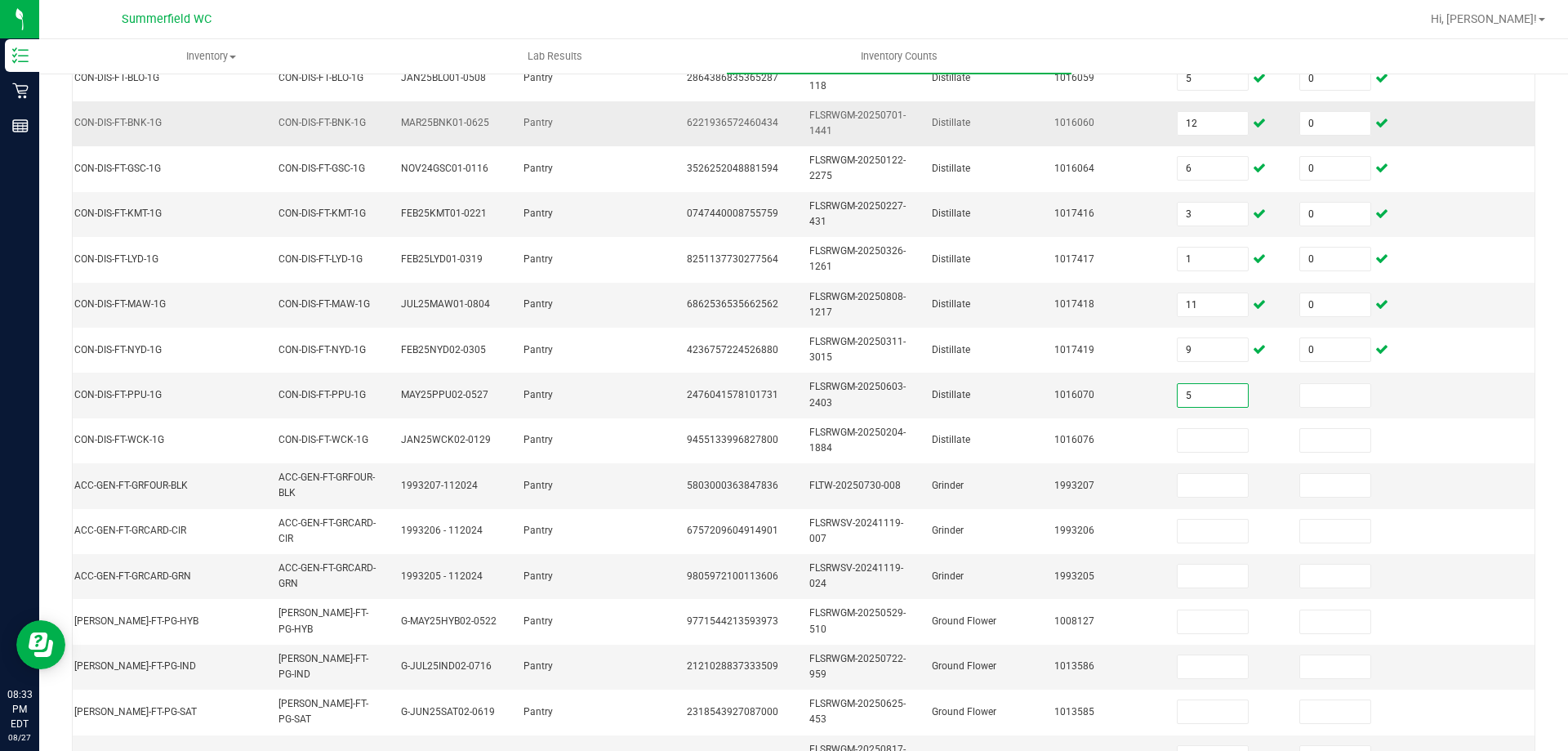
type input "5"
type input "0"
type input "6"
type input "0"
type input "2"
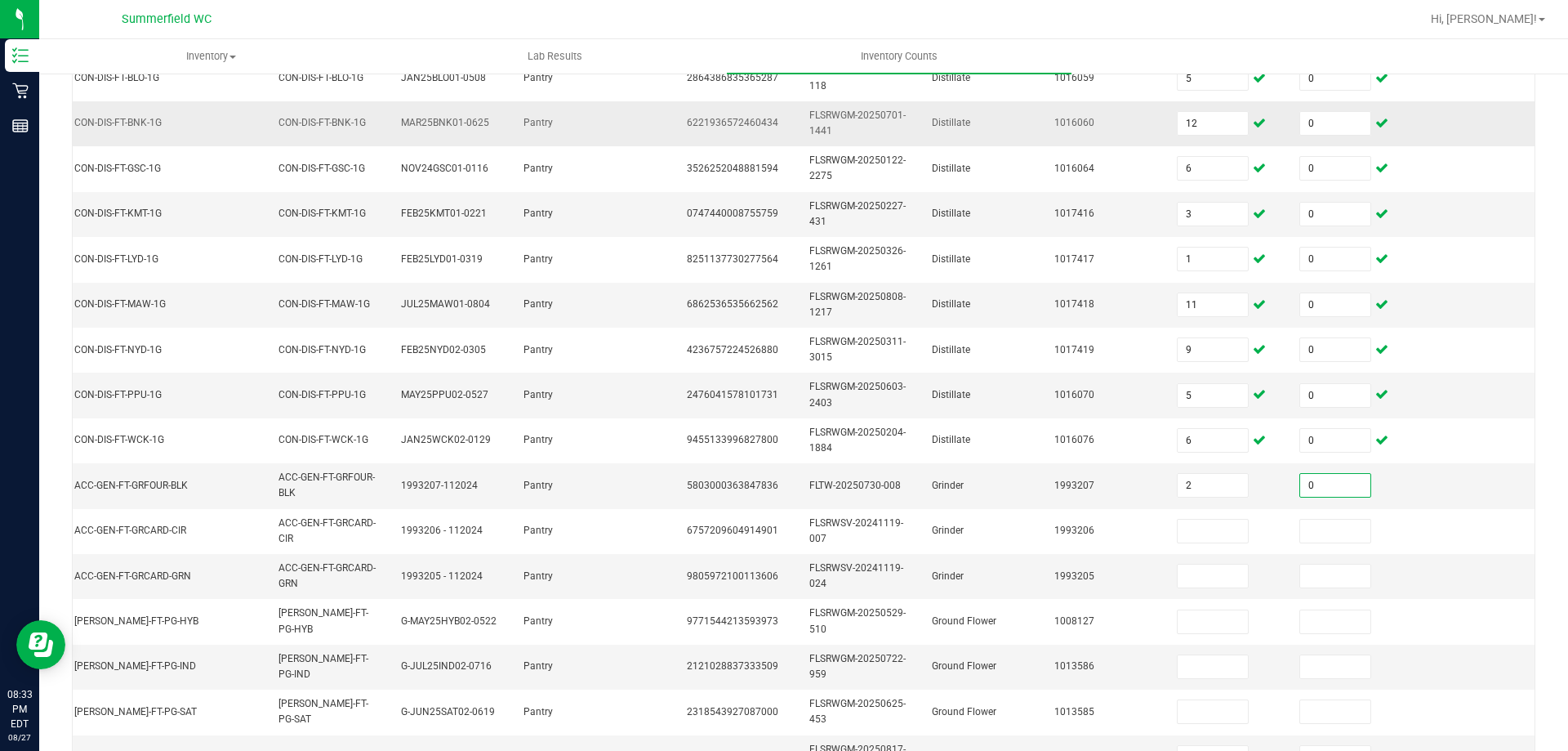
type input "0"
type input "2"
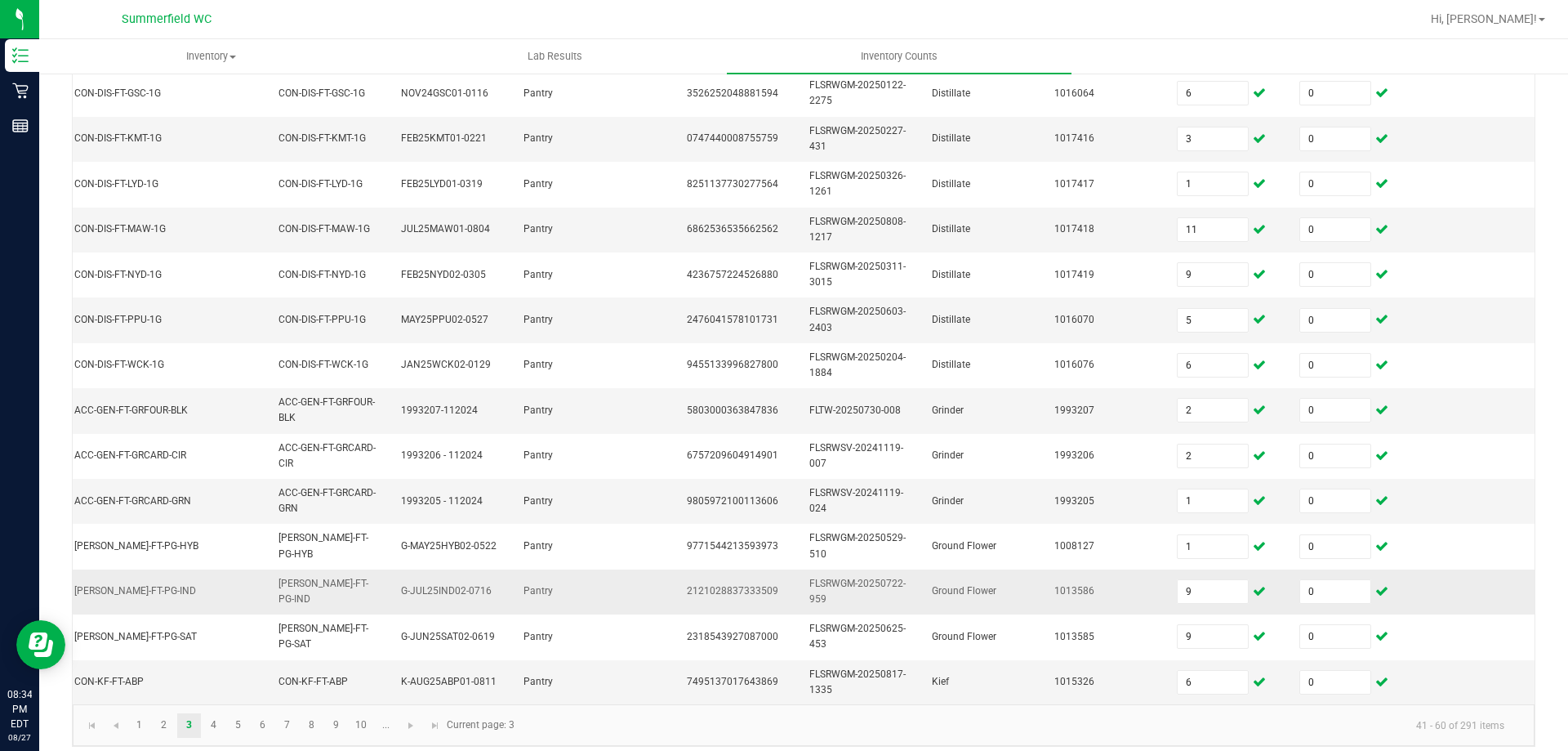
scroll to position [489, 0]
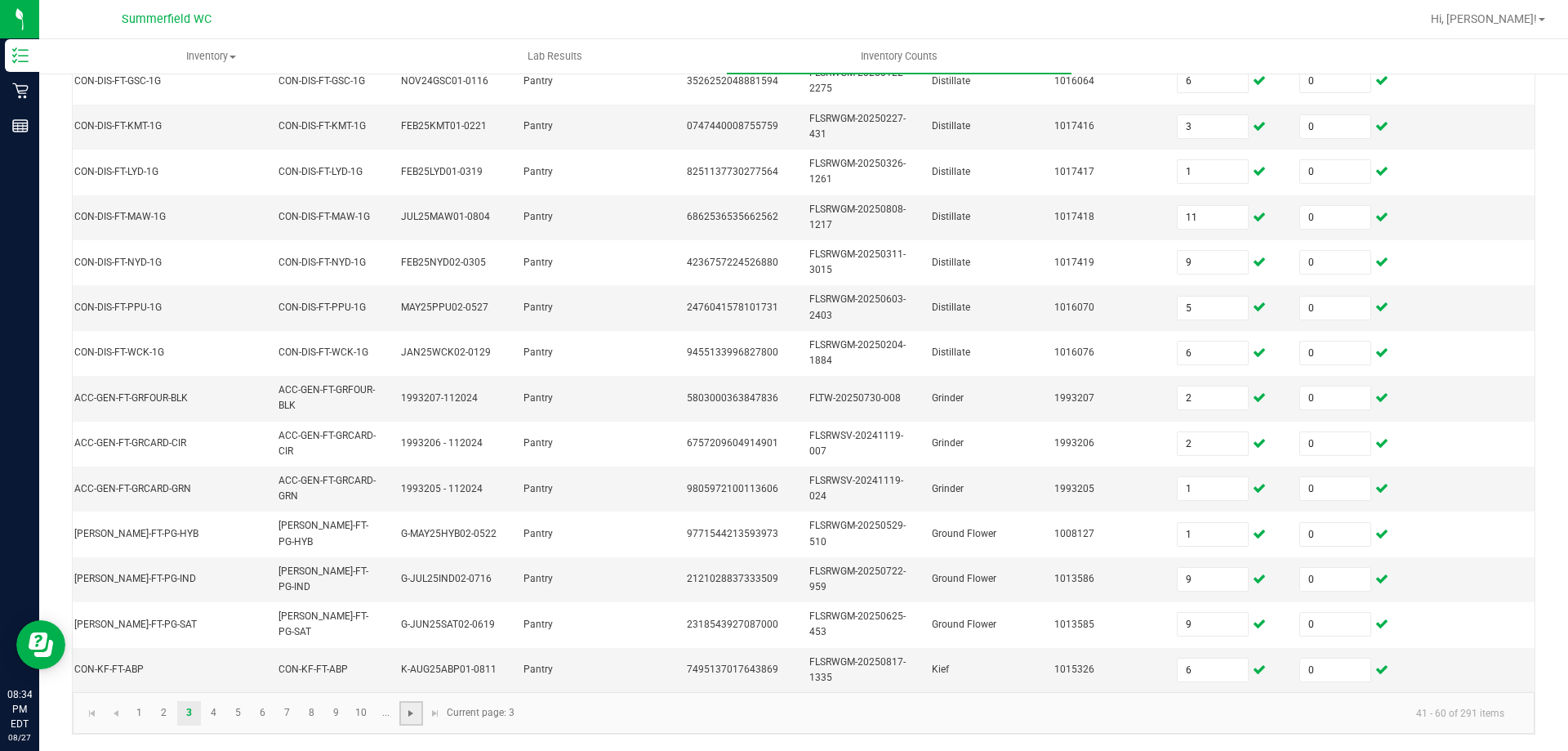
click at [413, 715] on span "Go to the next page" at bounding box center [410, 713] width 13 height 13
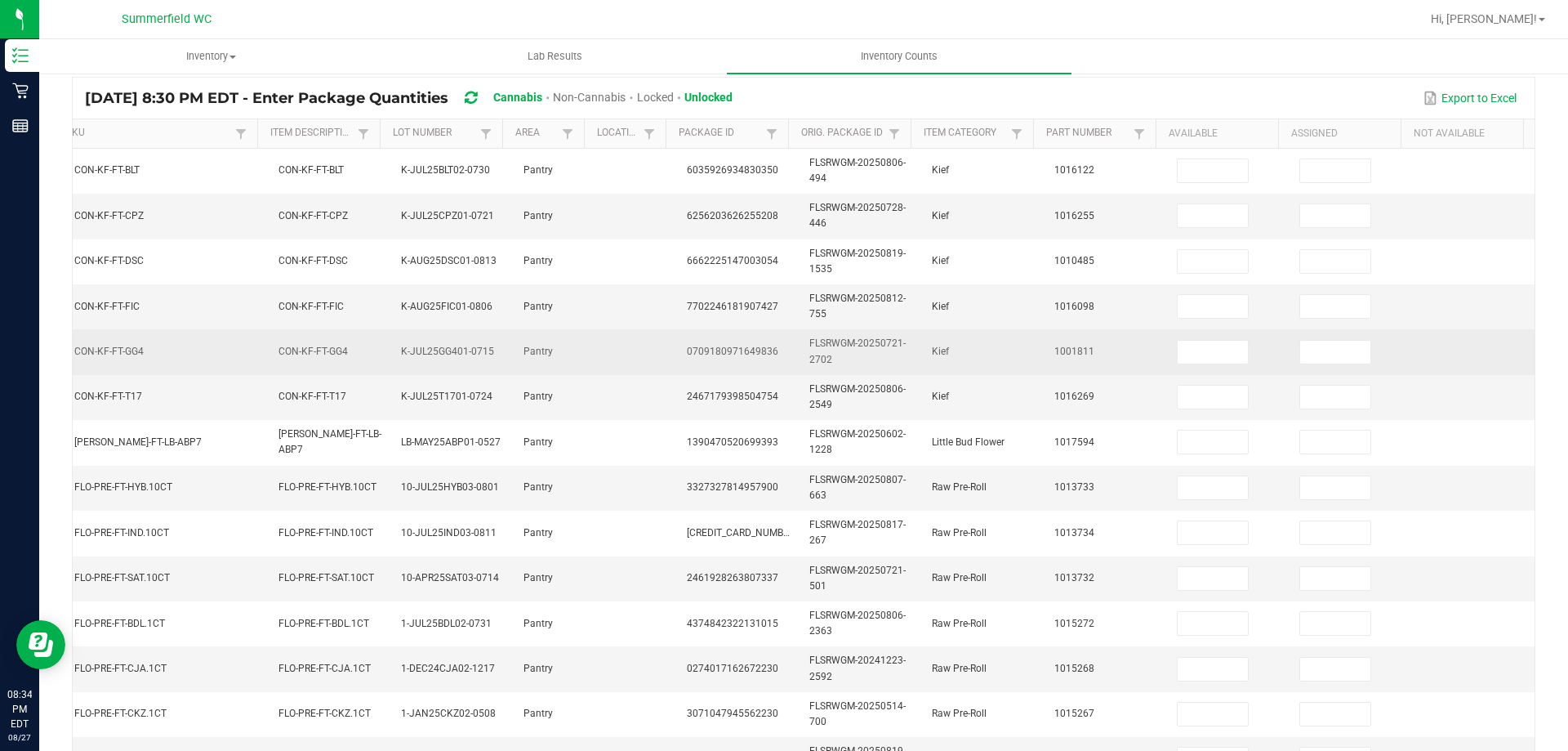
scroll to position [0, 0]
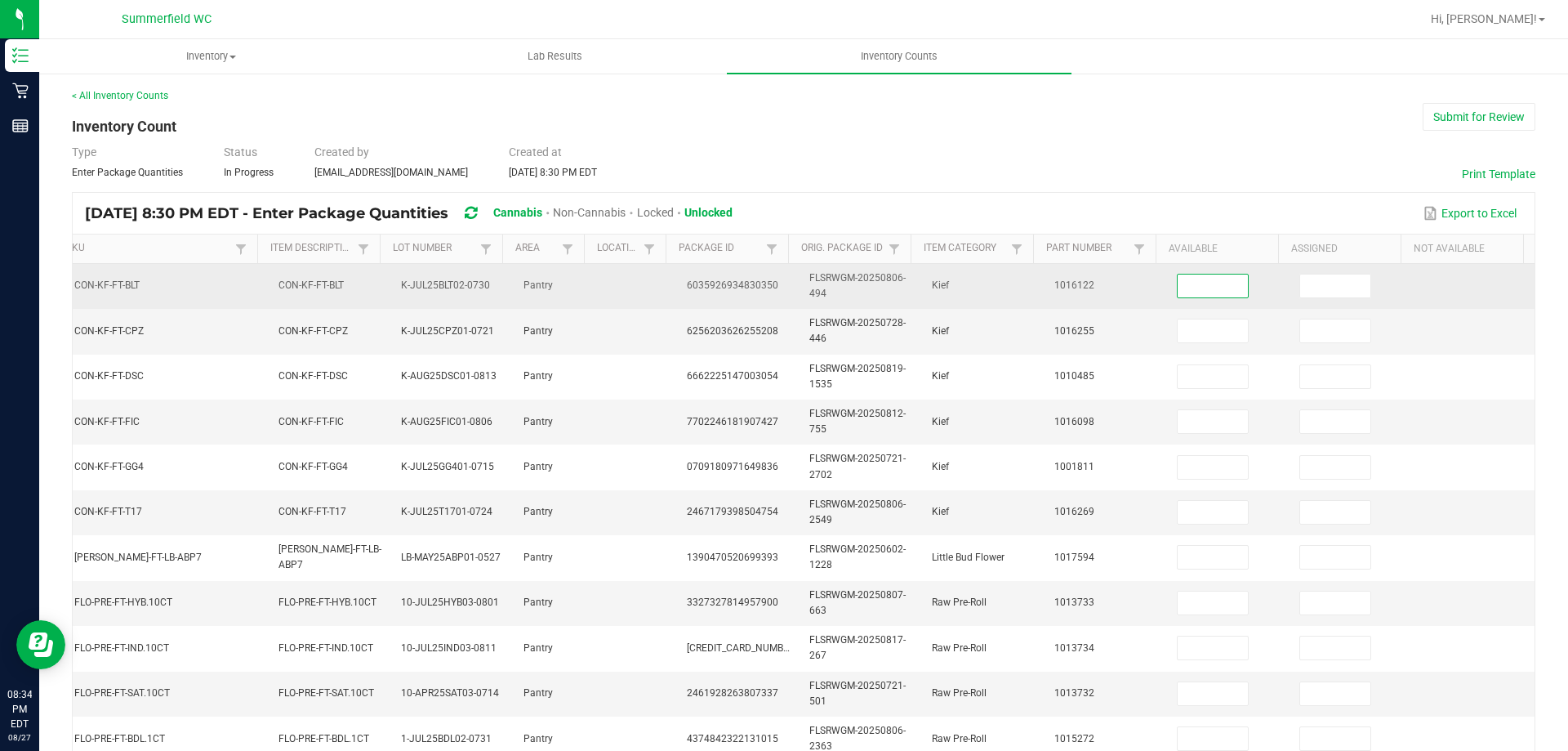
click at [1216, 295] on input at bounding box center [1213, 286] width 70 height 23
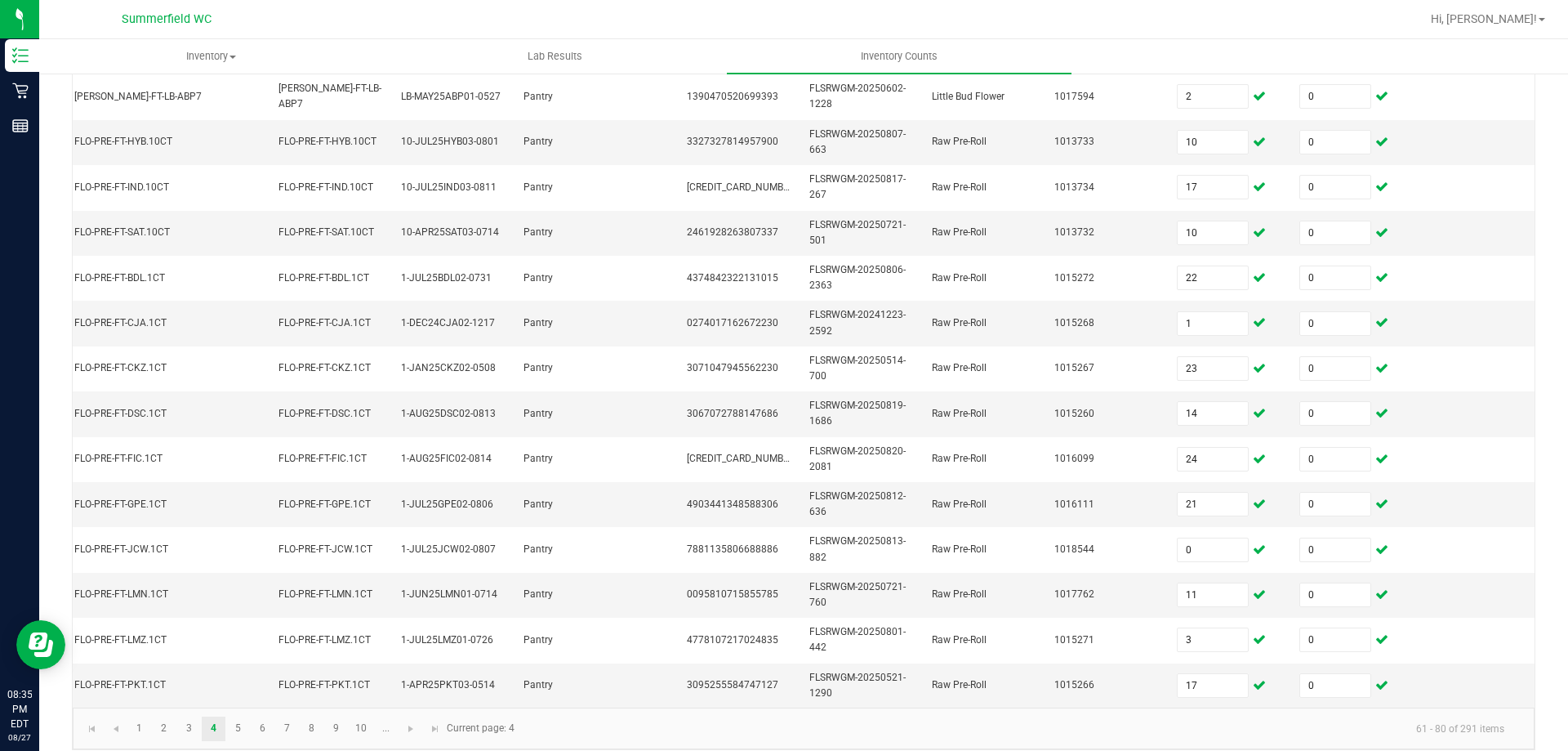
scroll to position [489, 0]
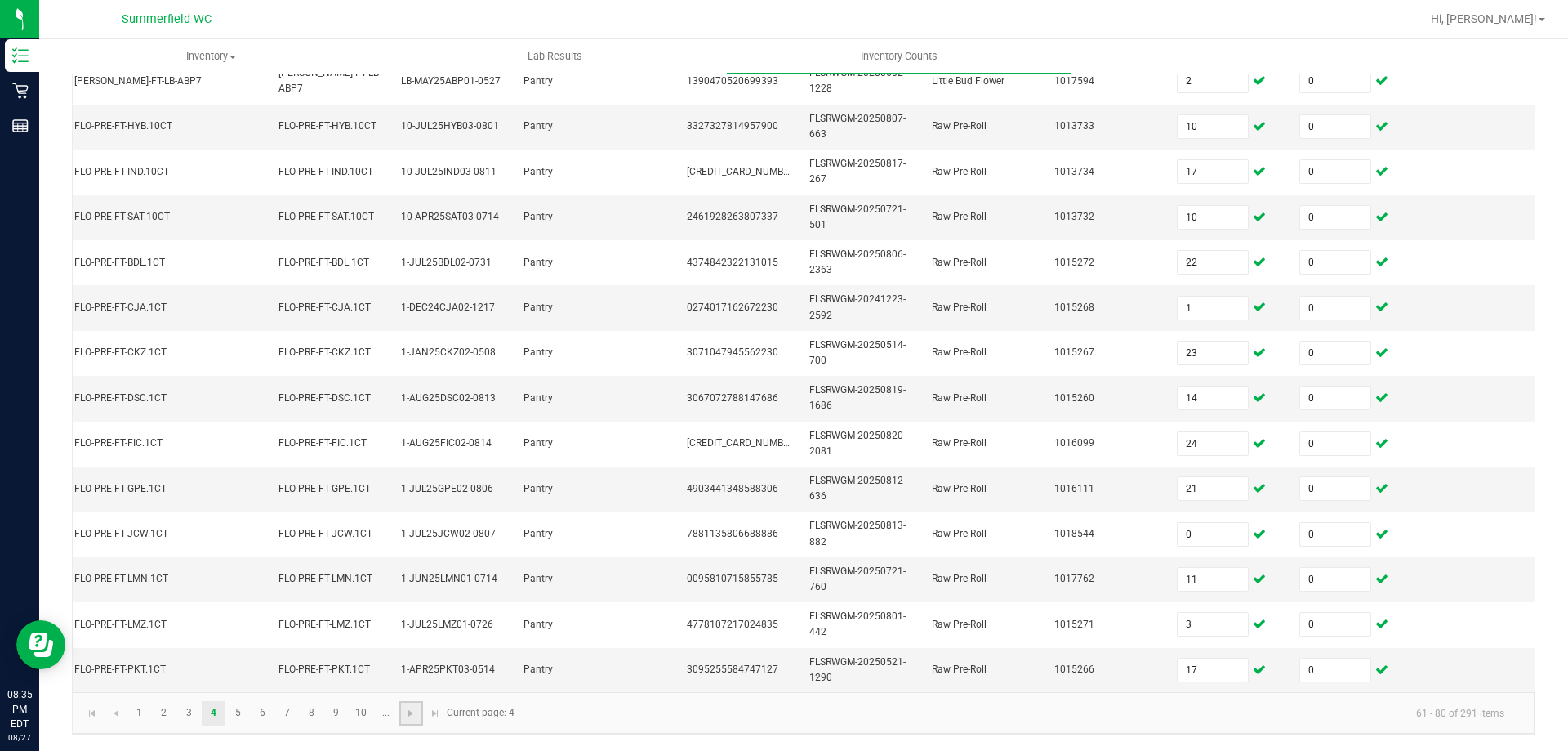
click at [400, 715] on link at bounding box center [411, 714] width 24 height 25
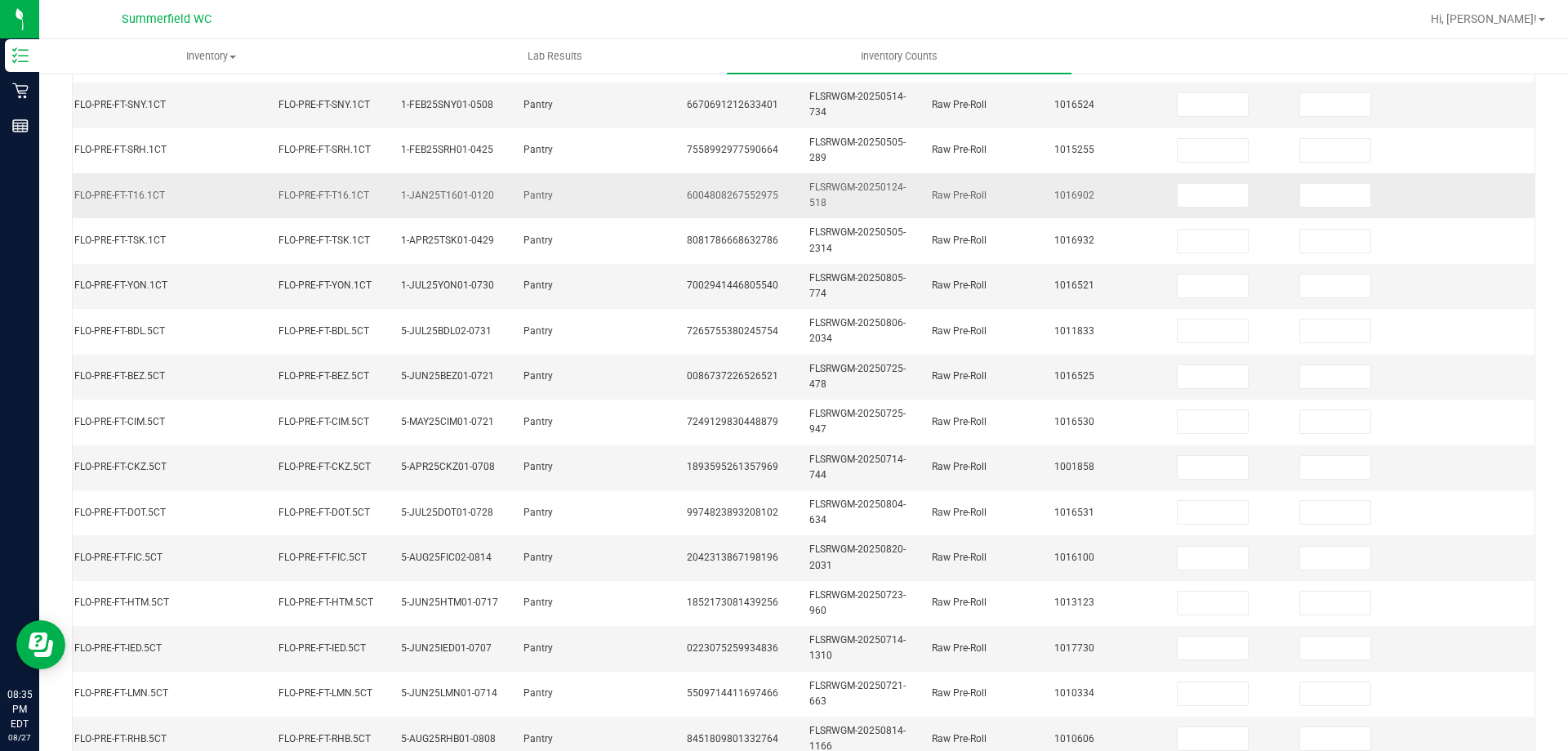
scroll to position [0, 0]
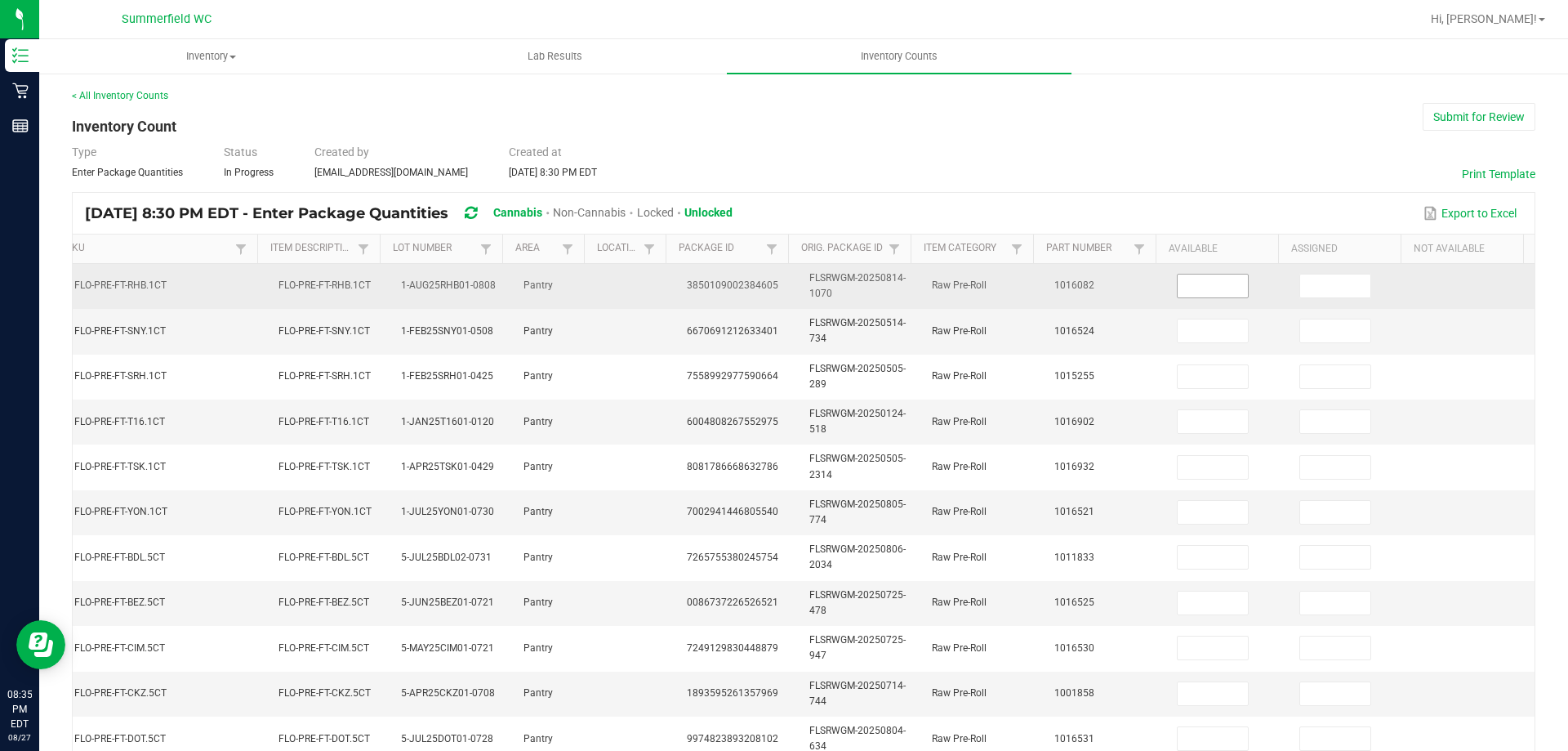
click at [1183, 278] on input at bounding box center [1213, 286] width 70 height 23
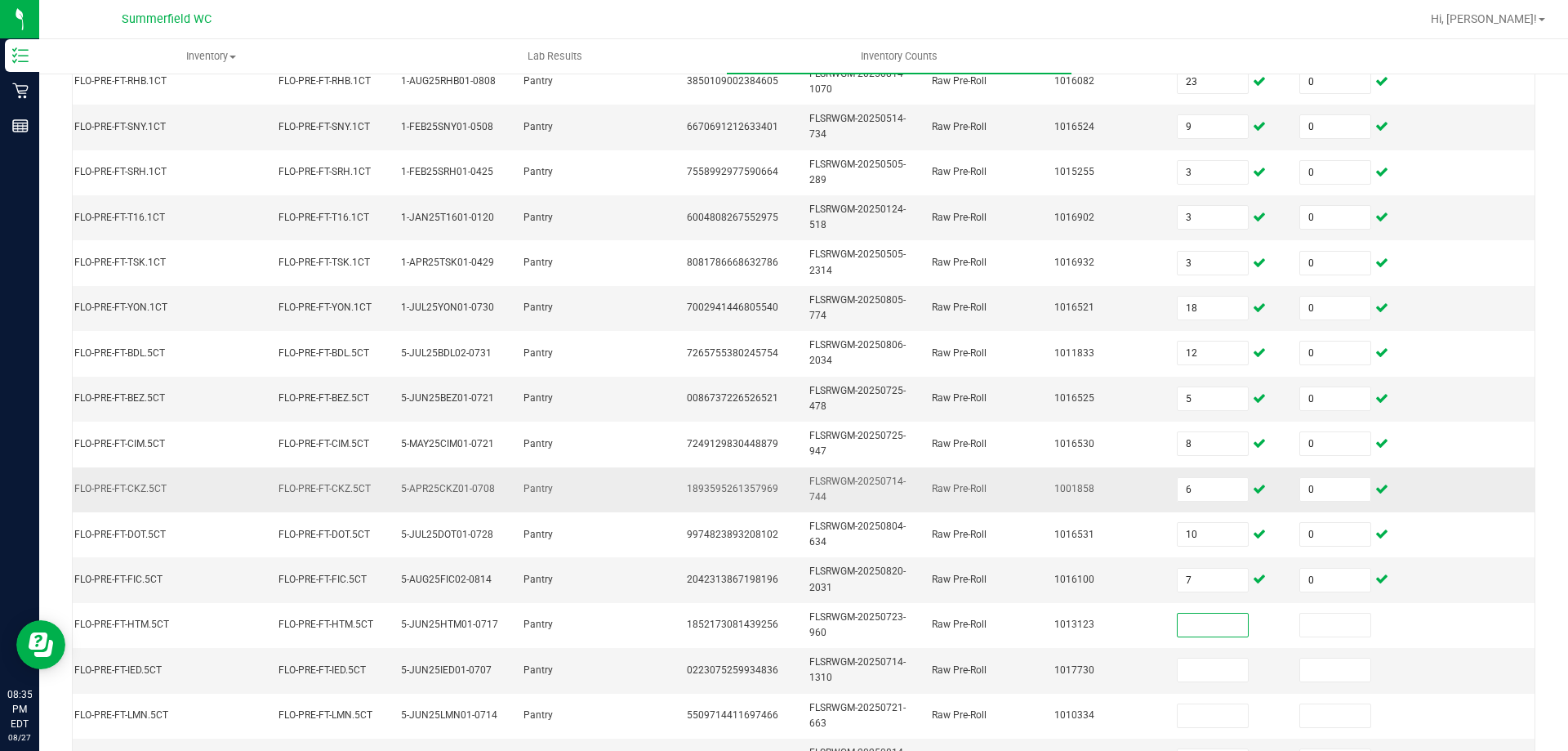
scroll to position [327, 0]
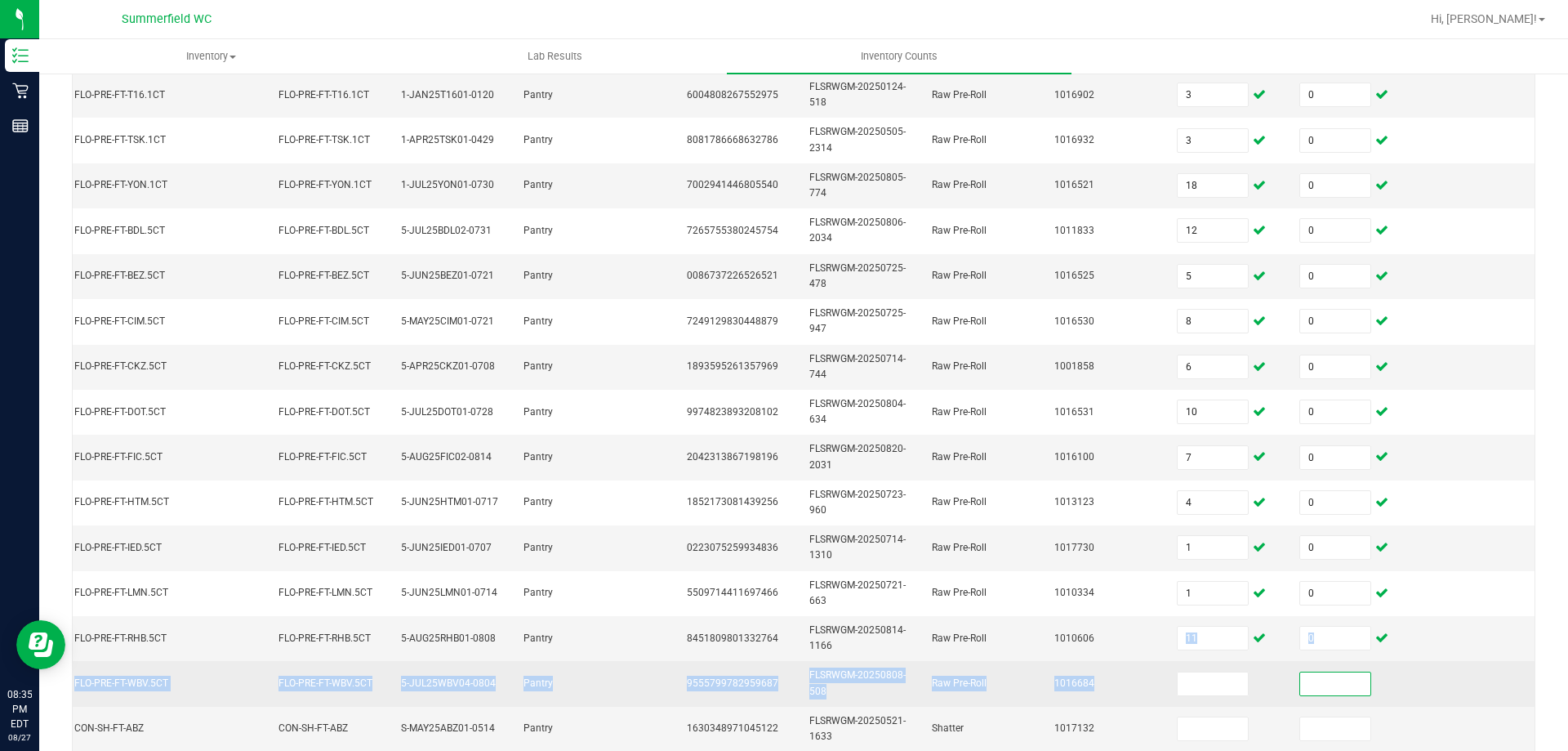
click at [1183, 661] on tbody "FT - PRE-ROLL - 0.5G - 1CT - RHB - HYI FLO-PRE-FT-RHB.1CT FLO-PRE-FT-RHB.1CT 1-…" at bounding box center [697, 389] width 1676 height 904
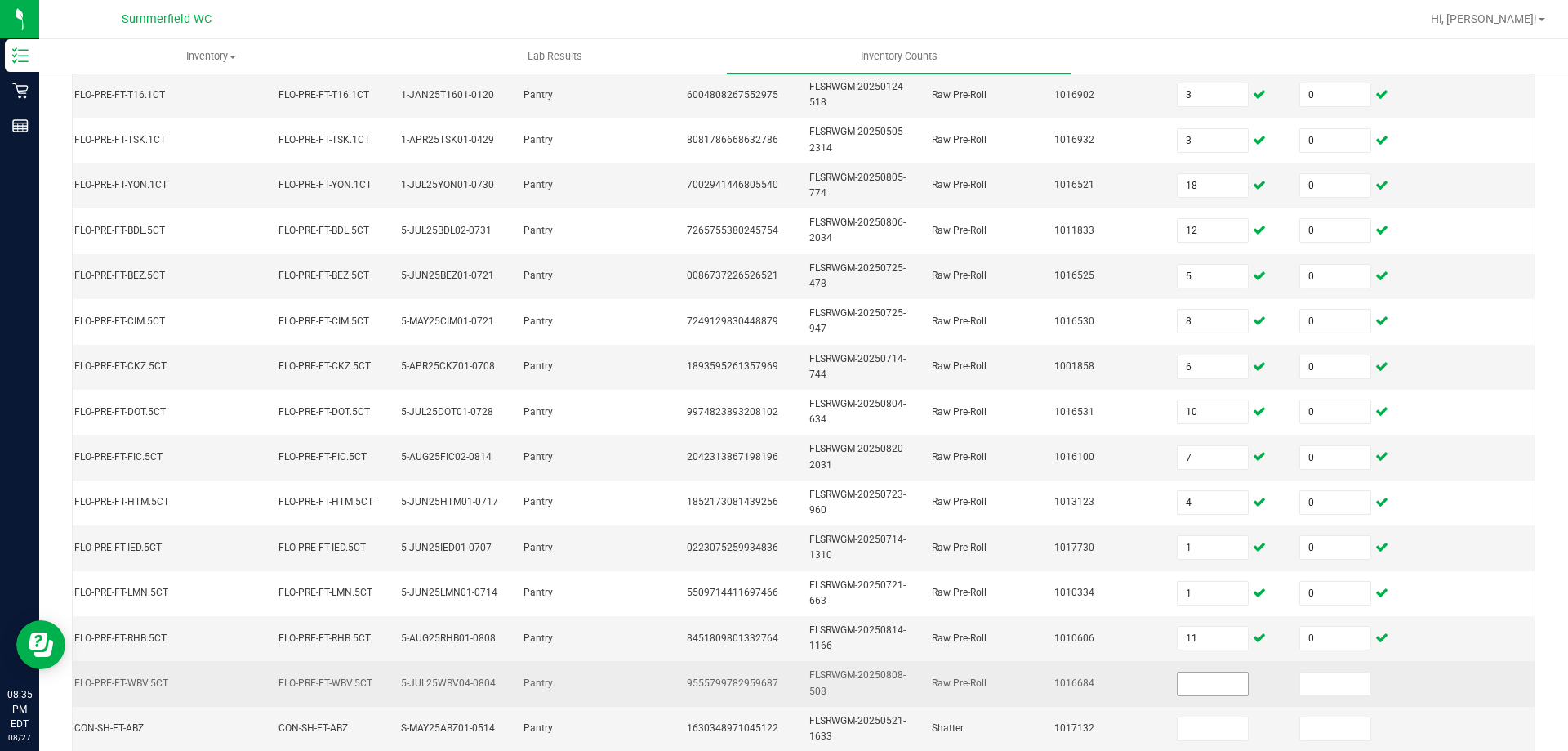
click at [1192, 691] on input at bounding box center [1213, 683] width 70 height 23
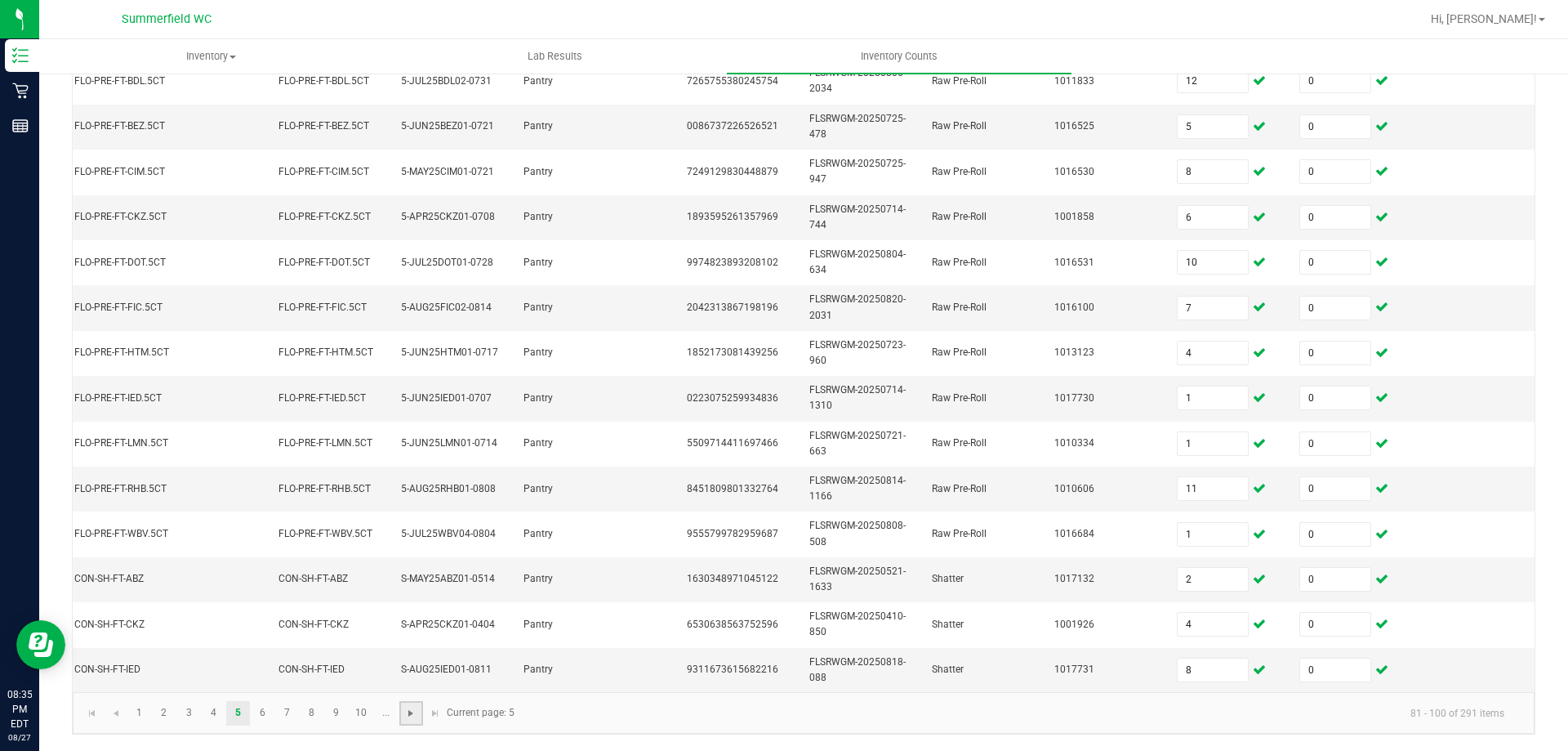
click at [416, 713] on span "Go to the next page" at bounding box center [410, 713] width 13 height 13
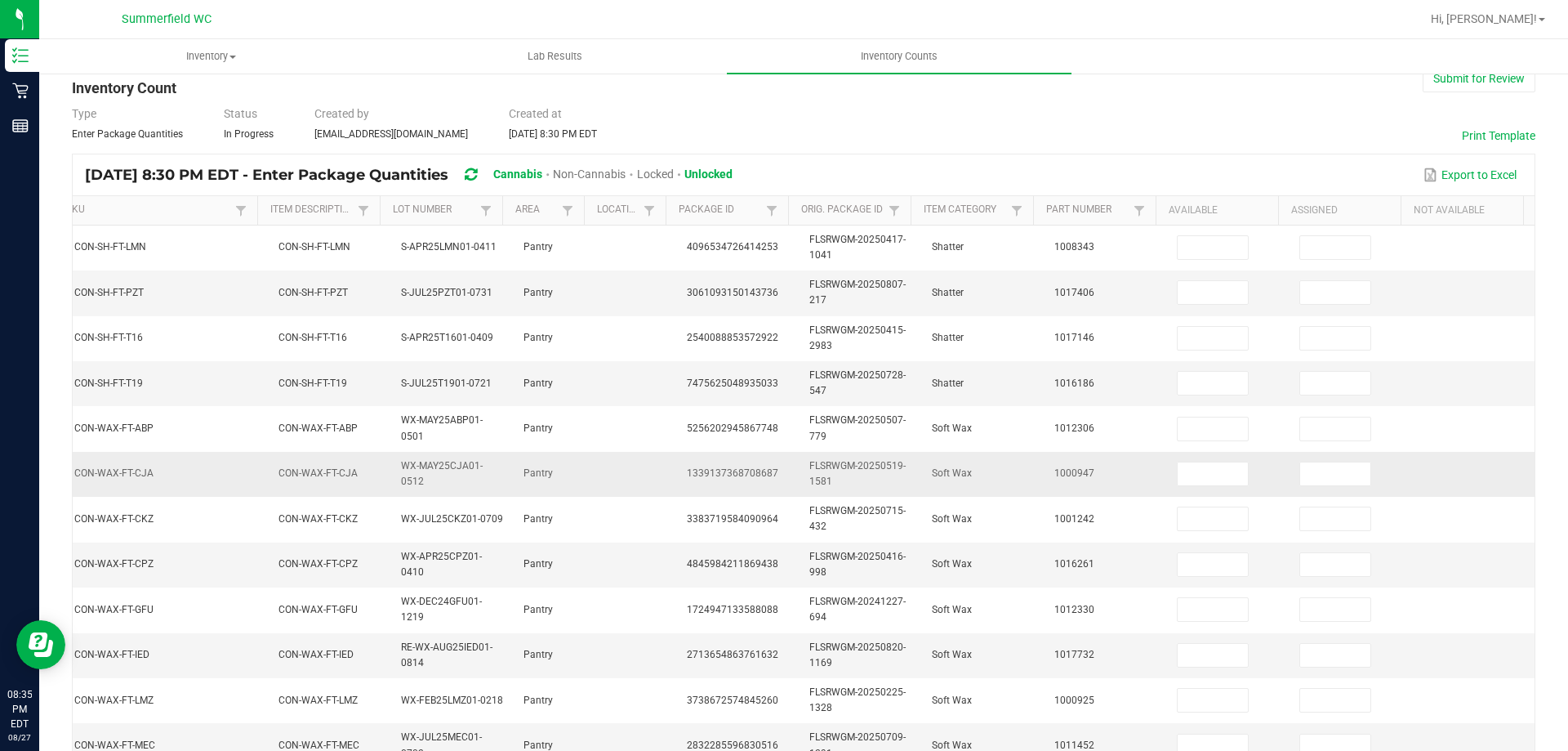
scroll to position [0, 0]
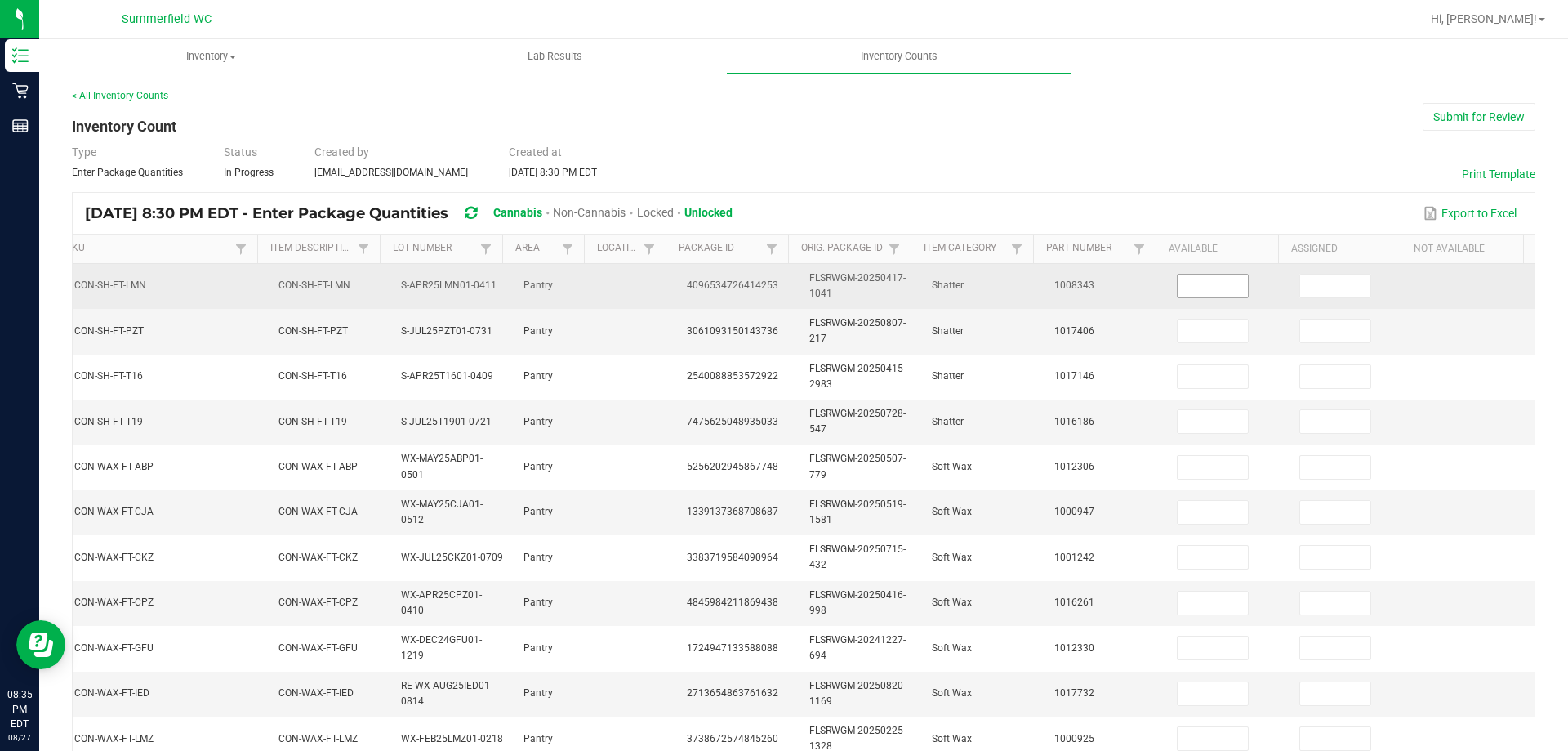
click at [1181, 282] on input at bounding box center [1213, 286] width 70 height 23
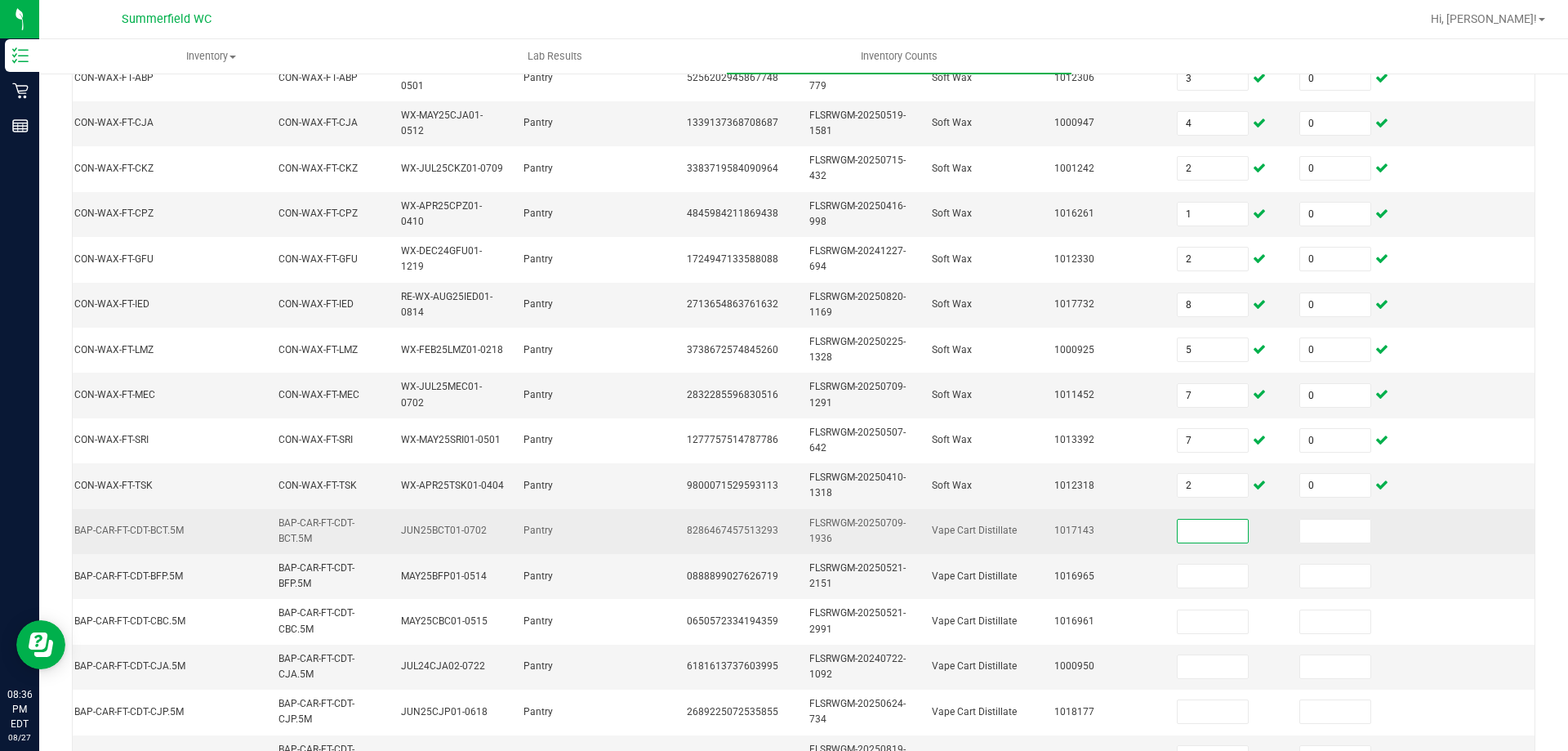
click at [1191, 542] on input at bounding box center [1213, 531] width 70 height 23
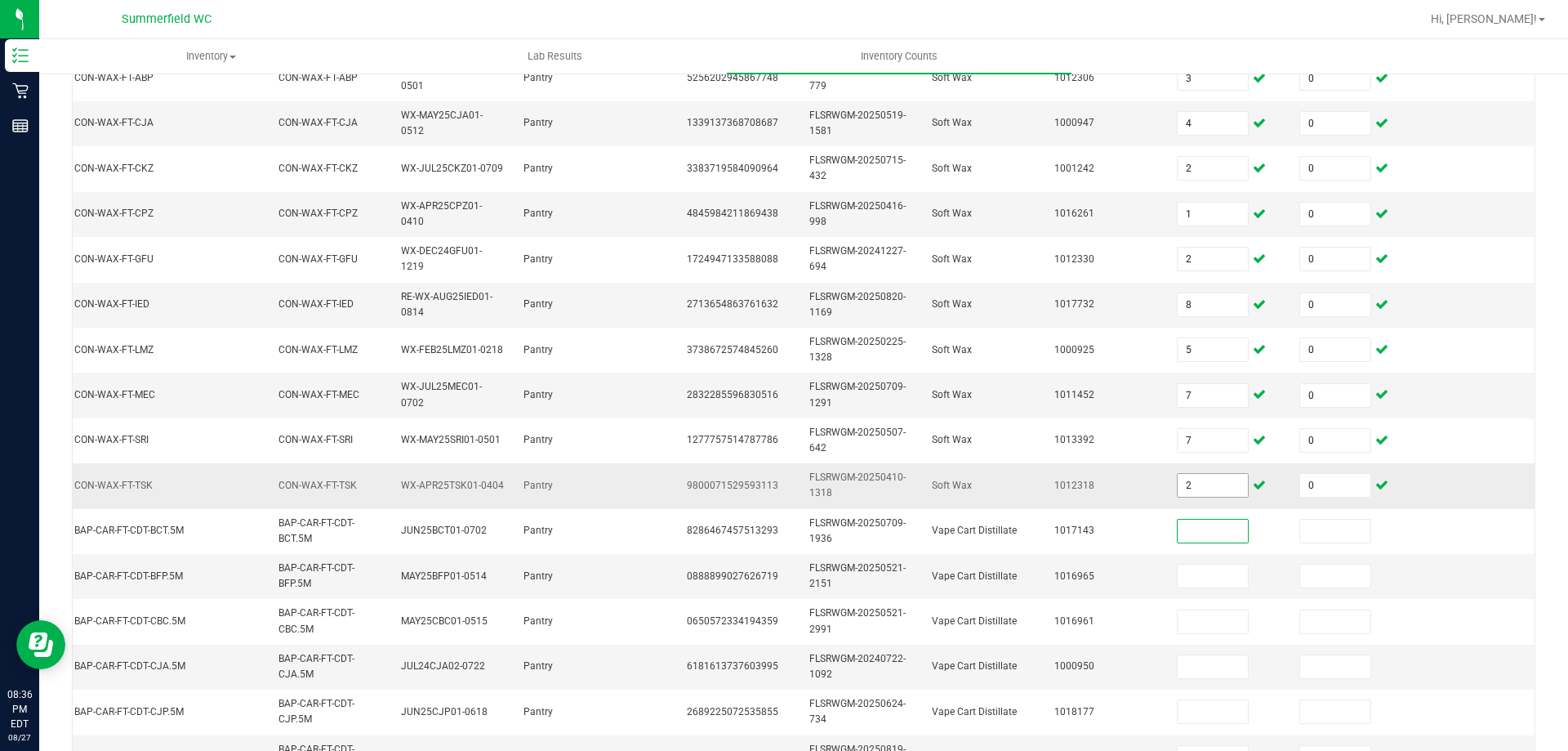
click at [1190, 482] on input "2" at bounding box center [1213, 485] width 70 height 23
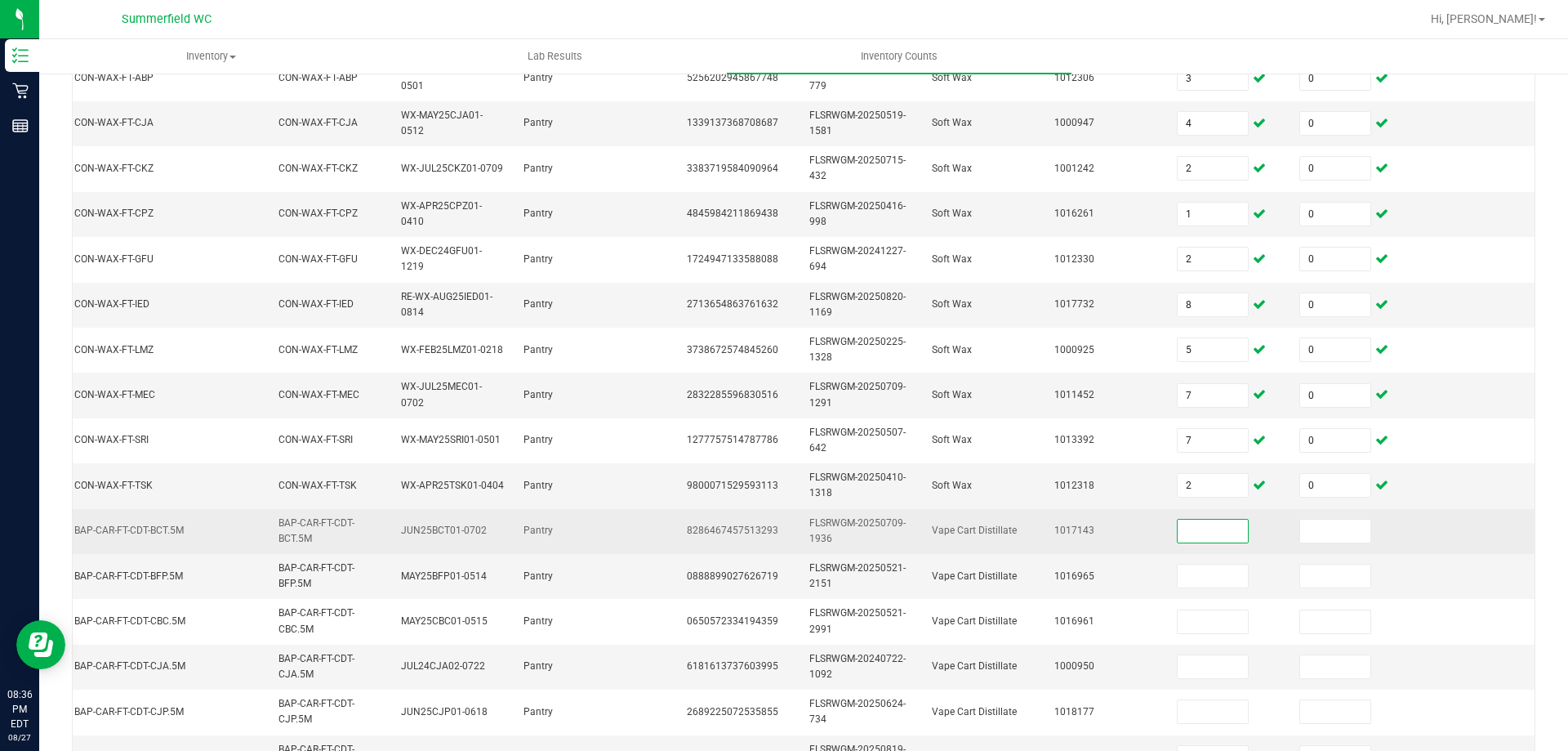
click at [1190, 537] on input at bounding box center [1213, 531] width 70 height 23
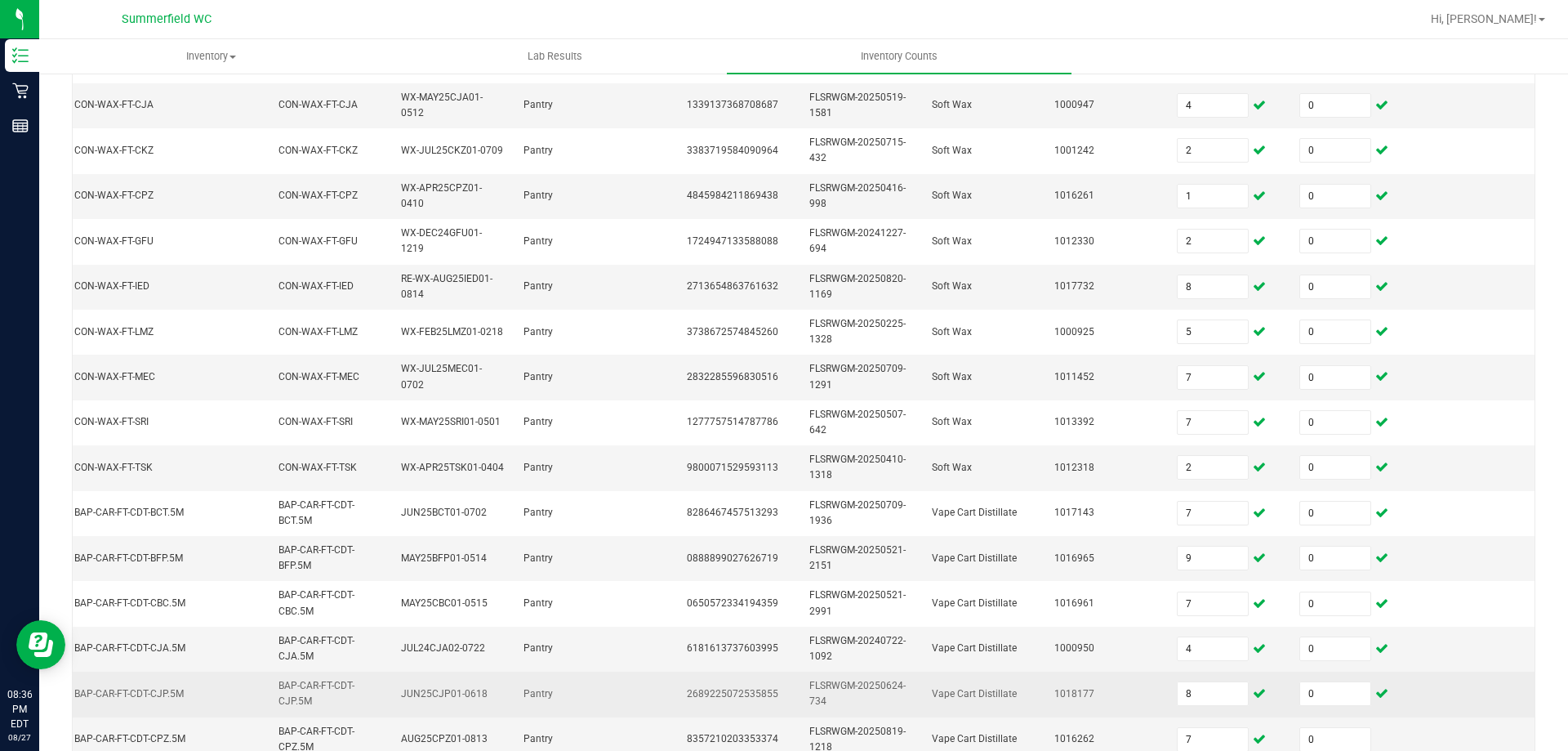
scroll to position [489, 0]
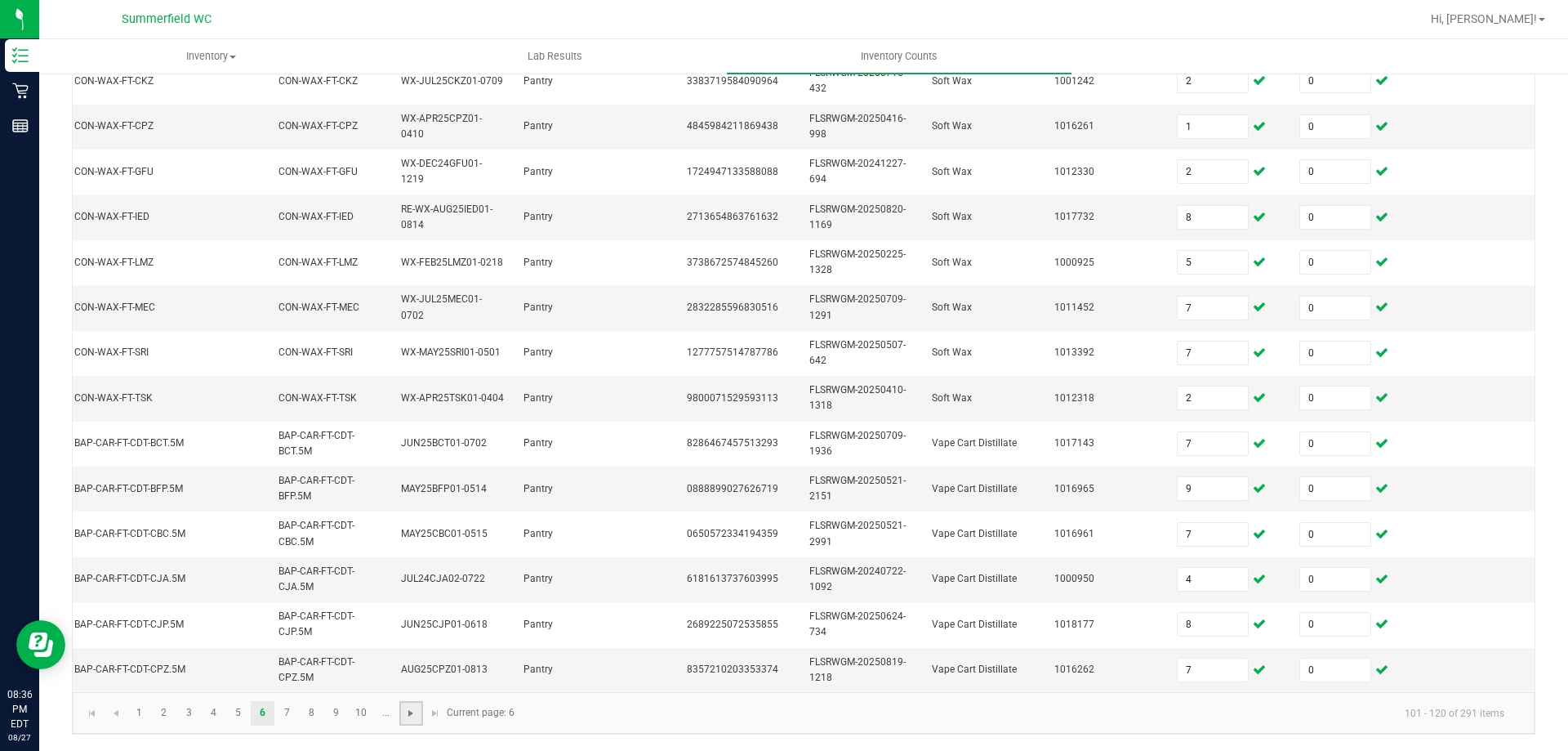
click at [413, 709] on span "Go to the next page" at bounding box center [410, 713] width 13 height 13
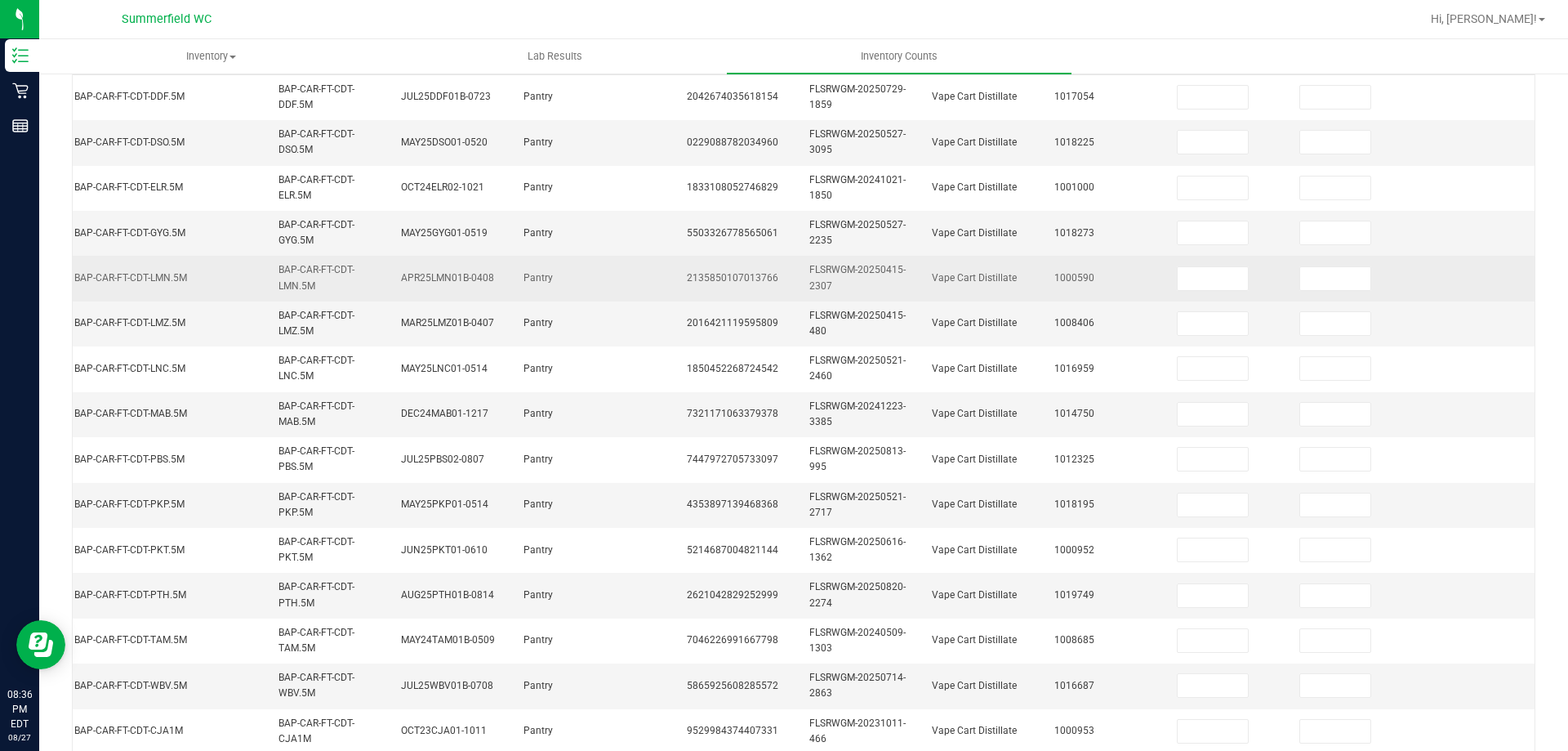
scroll to position [0, 0]
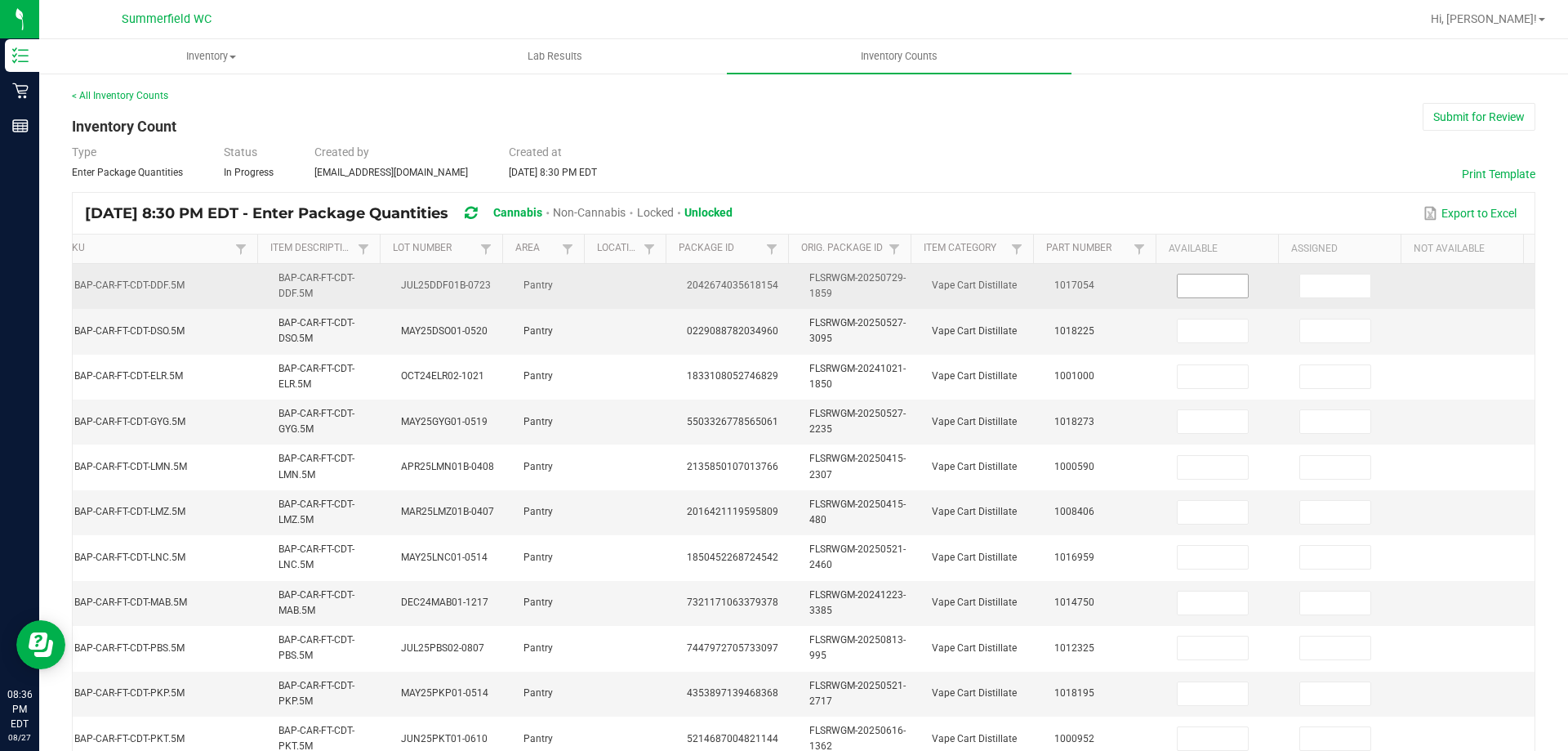
click at [1189, 290] on input at bounding box center [1213, 286] width 70 height 23
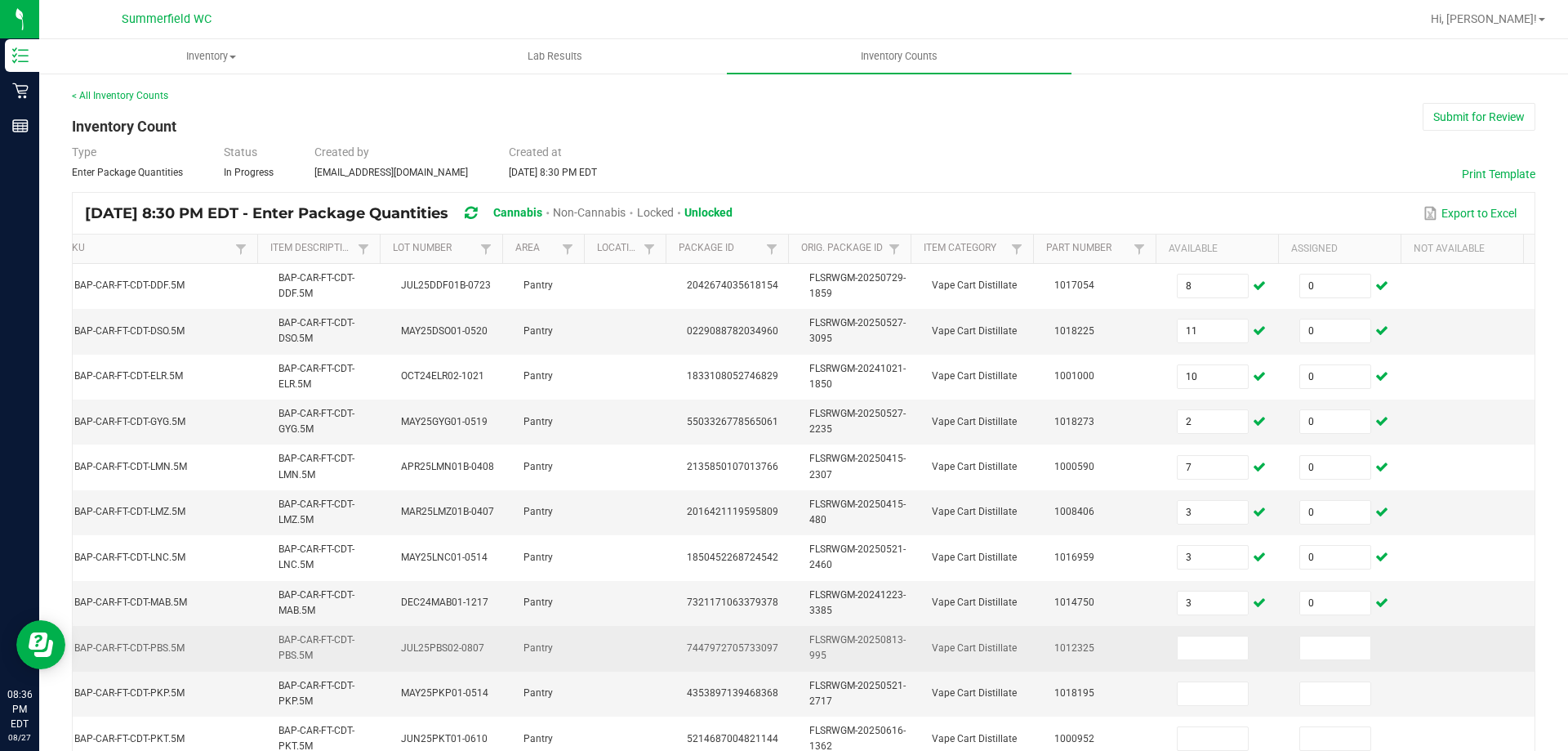
click at [718, 626] on td "7447972705733097" at bounding box center [739, 648] width 123 height 44
click at [1194, 657] on input at bounding box center [1213, 648] width 70 height 23
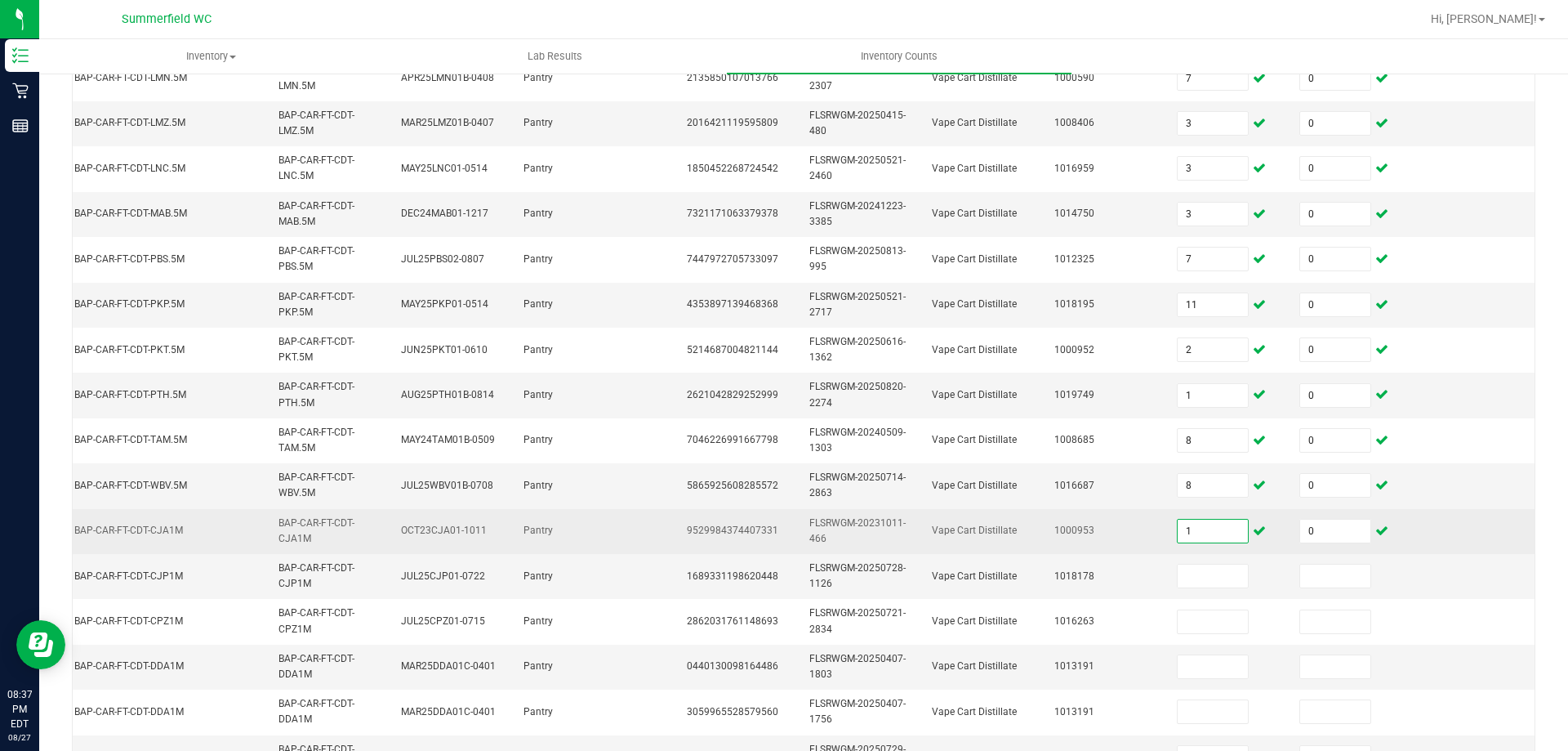
click at [1178, 532] on input "1" at bounding box center [1213, 531] width 70 height 23
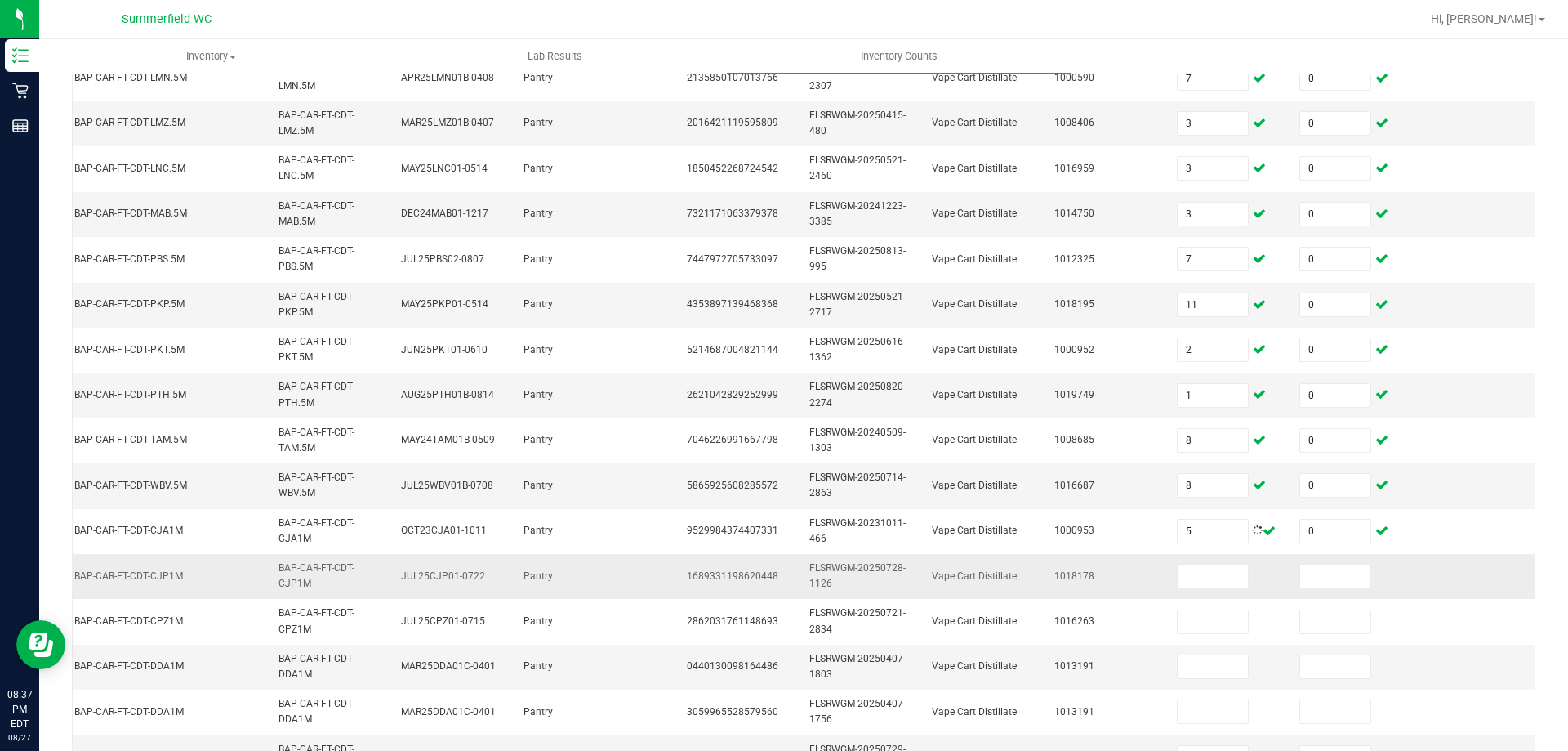
click at [1200, 561] on td at bounding box center [1229, 576] width 123 height 44
click at [1199, 569] on input at bounding box center [1213, 576] width 70 height 23
click at [1300, 585] on input at bounding box center [1335, 576] width 70 height 23
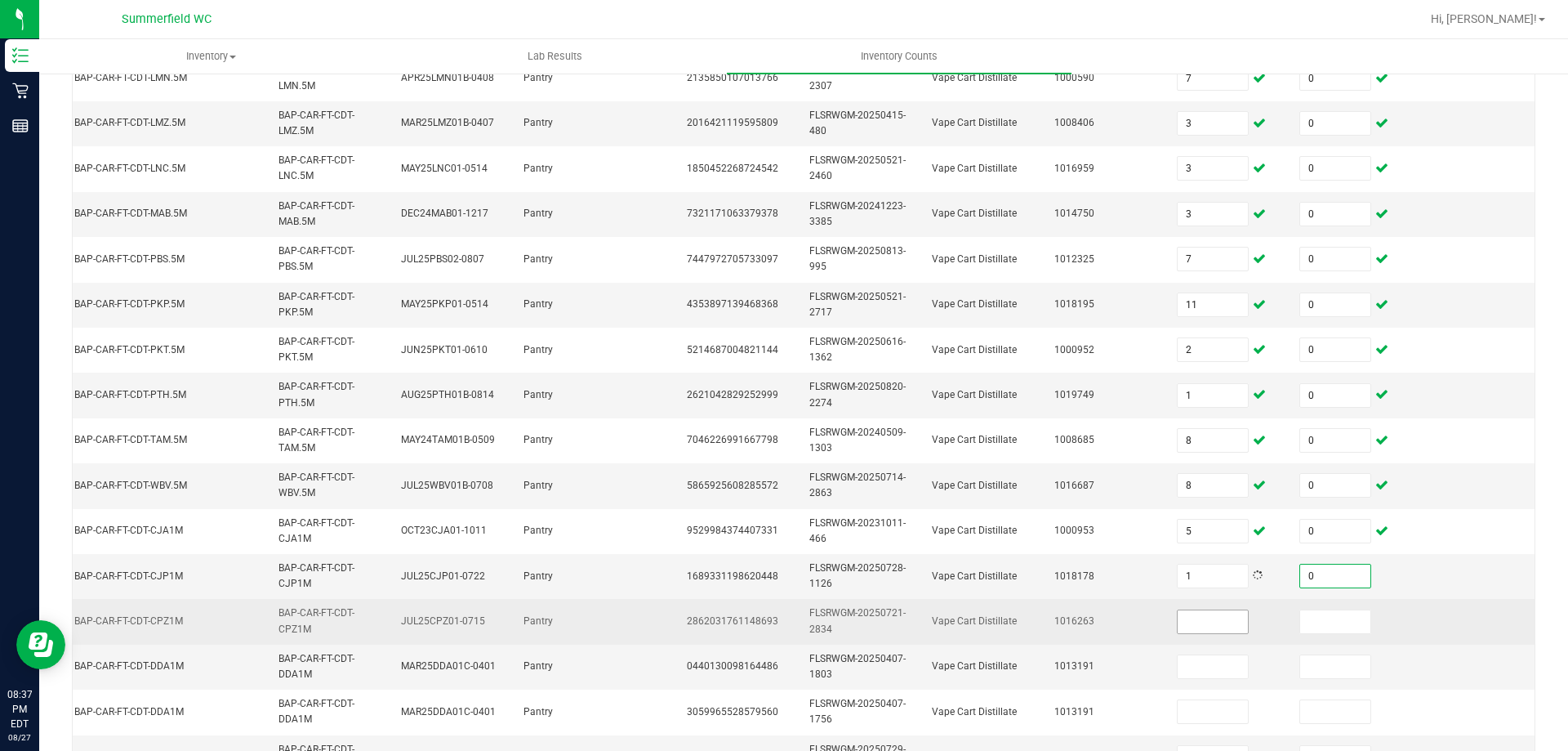
click at [1195, 625] on input at bounding box center [1213, 622] width 70 height 23
click at [1181, 622] on input at bounding box center [1213, 622] width 70 height 23
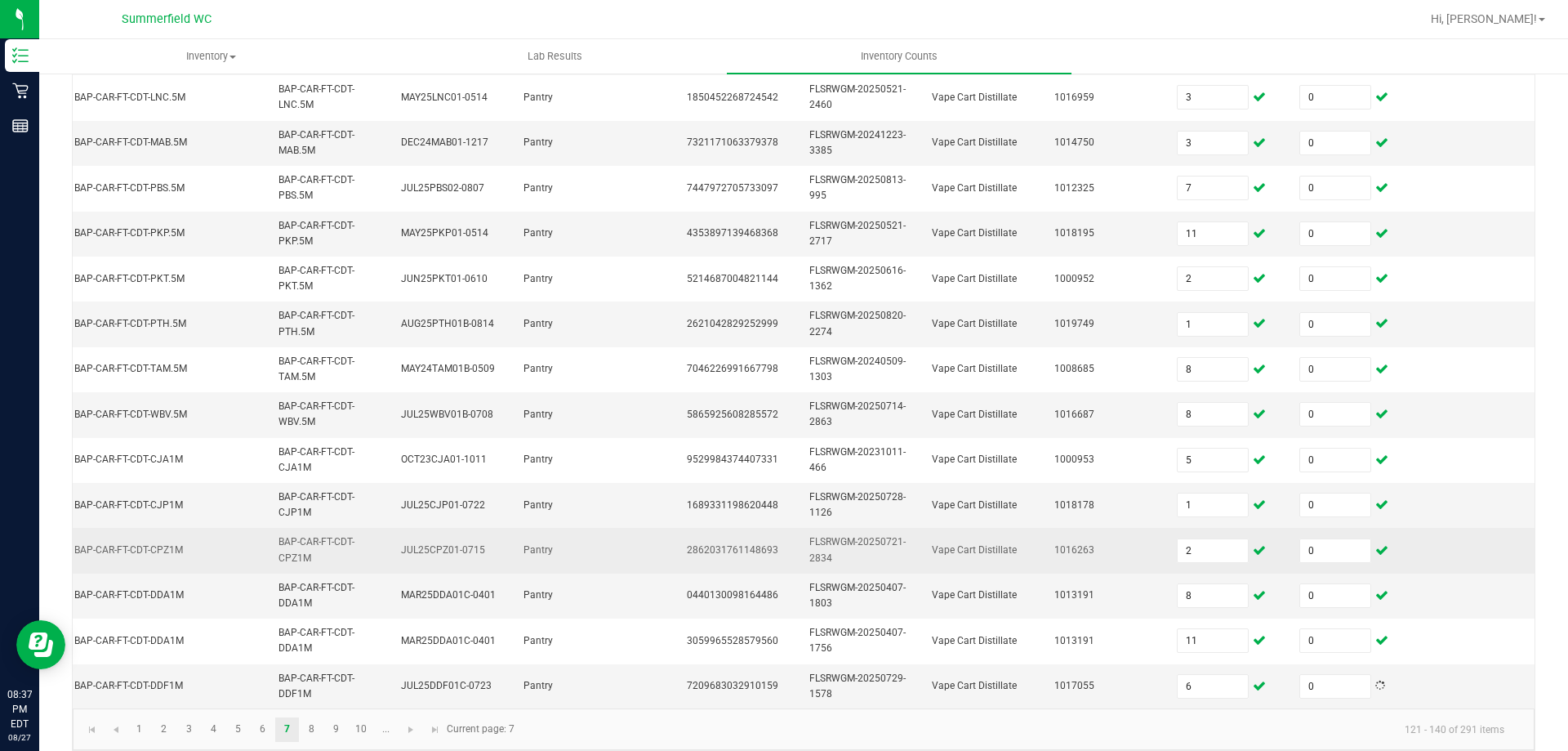
scroll to position [489, 0]
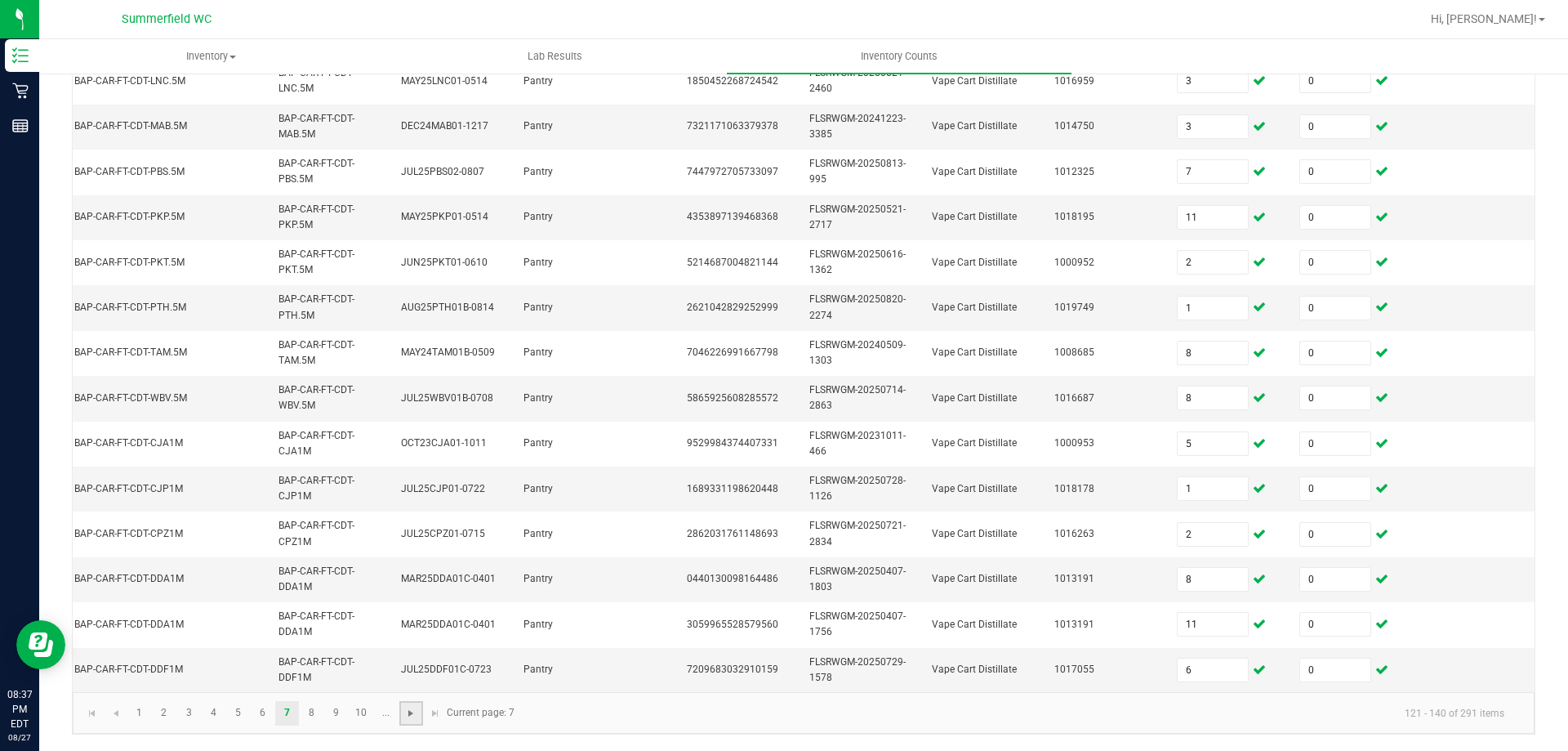
click at [414, 711] on span "Go to the next page" at bounding box center [410, 713] width 13 height 13
drag, startPoint x: 293, startPoint y: 720, endPoint x: 313, endPoint y: 703, distance: 26.2
click at [292, 719] on link "7" at bounding box center [287, 714] width 24 height 25
click at [1216, 670] on td "6" at bounding box center [1229, 670] width 123 height 44
click at [1206, 662] on input "6" at bounding box center [1213, 670] width 70 height 23
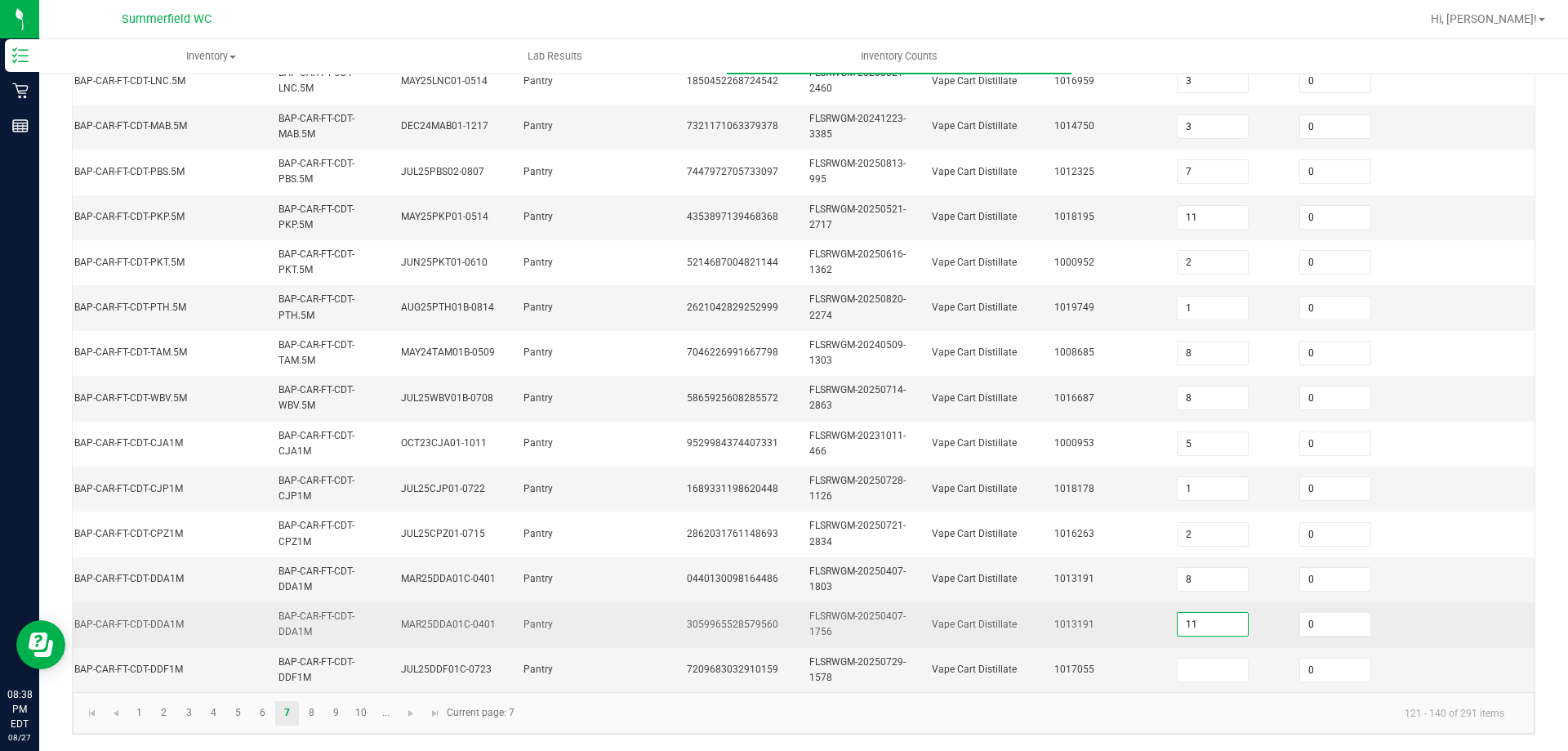
click at [1196, 615] on input "11" at bounding box center [1213, 624] width 70 height 23
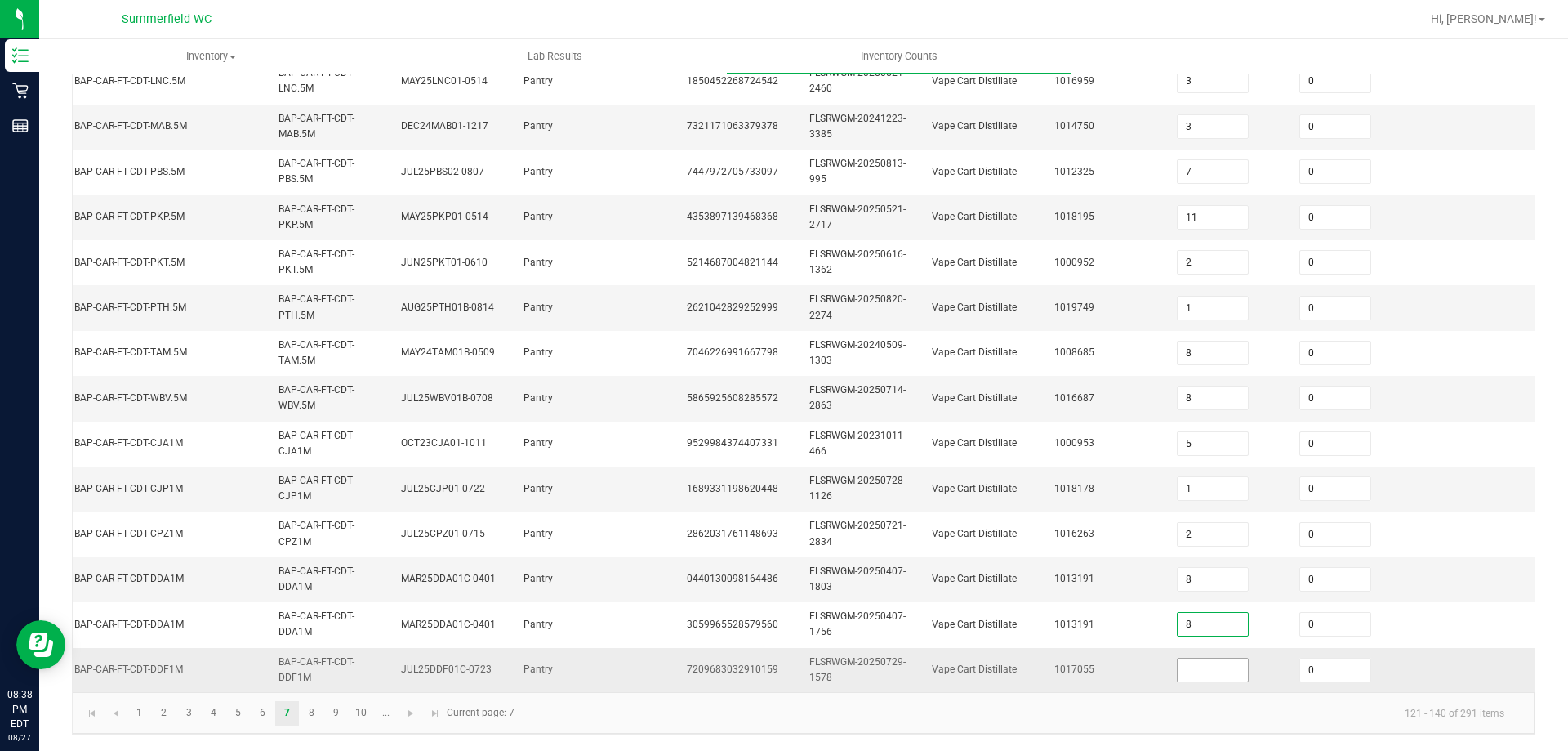
click at [1184, 658] on input at bounding box center [1213, 670] width 70 height 23
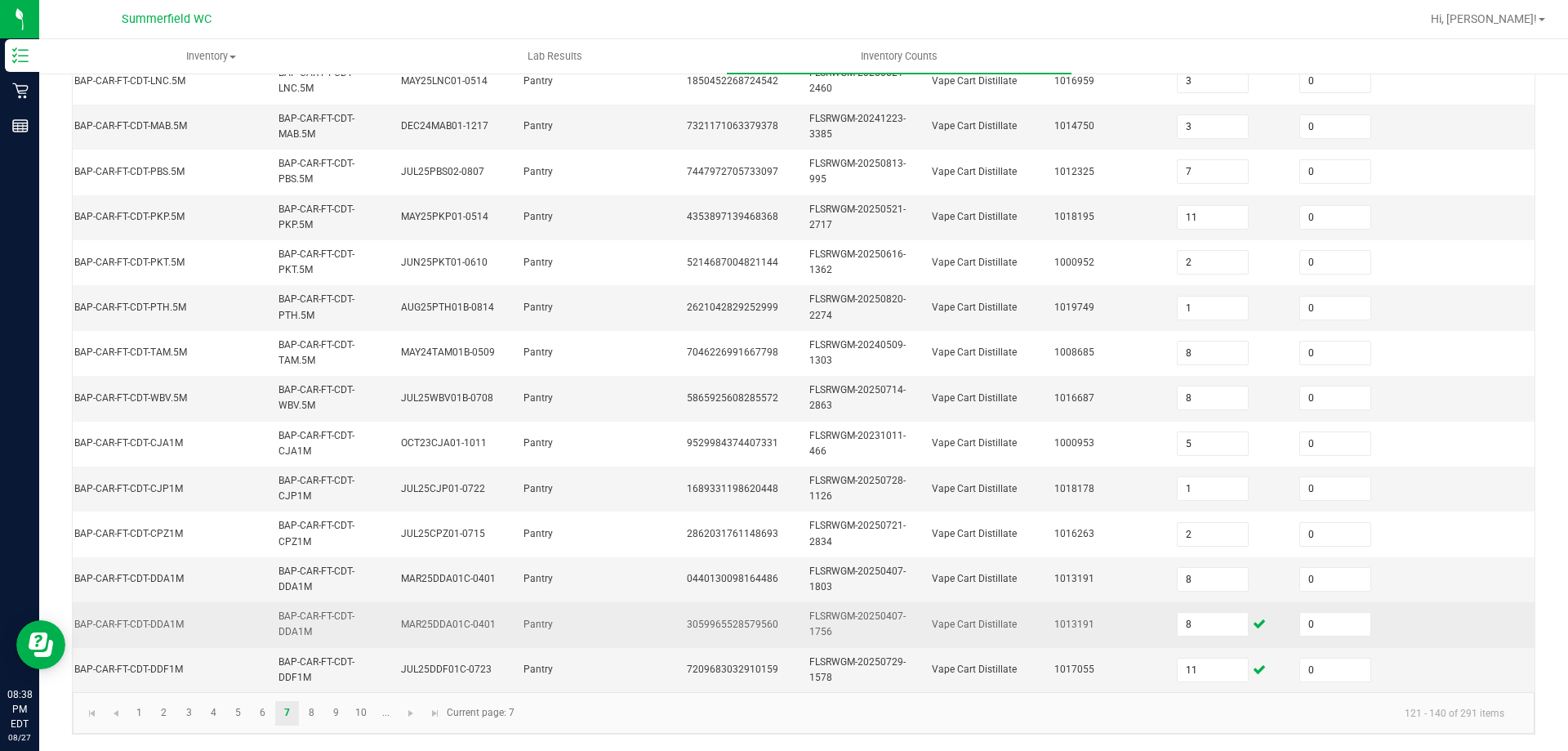
drag, startPoint x: 1143, startPoint y: 594, endPoint x: 1128, endPoint y: 595, distance: 15.0
click at [1128, 602] on tr "FT - VAPE CART CDT DISTILLATE - 1G - DDA - HYB BAP-CAR-FT-CDT-DDA1M BAP-CAR-FT-…" at bounding box center [697, 624] width 1676 height 44
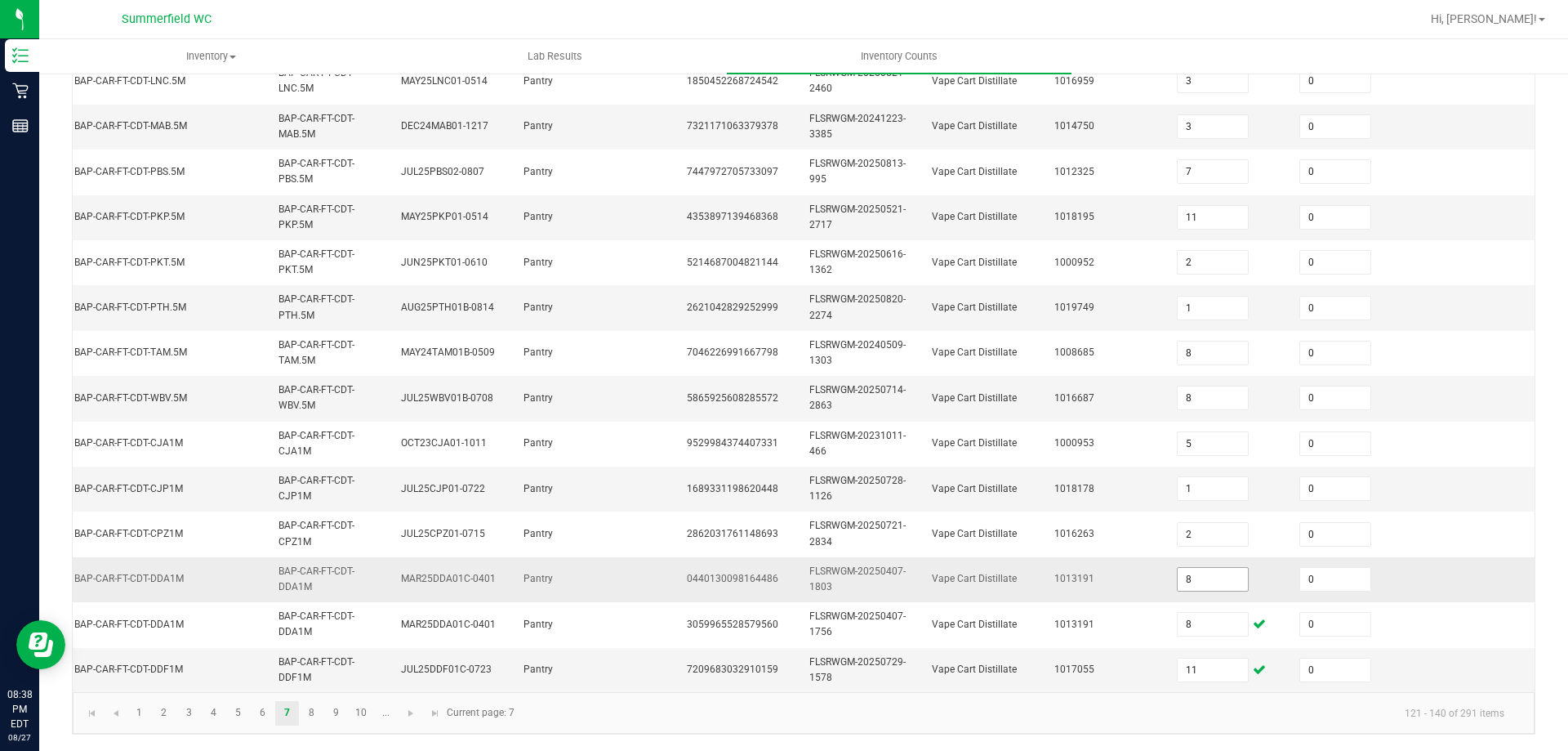
drag, startPoint x: 1180, startPoint y: 584, endPoint x: 1198, endPoint y: 563, distance: 27.7
click at [1170, 582] on td "8" at bounding box center [1229, 579] width 123 height 44
click at [404, 715] on span "Go to the next page" at bounding box center [410, 713] width 13 height 13
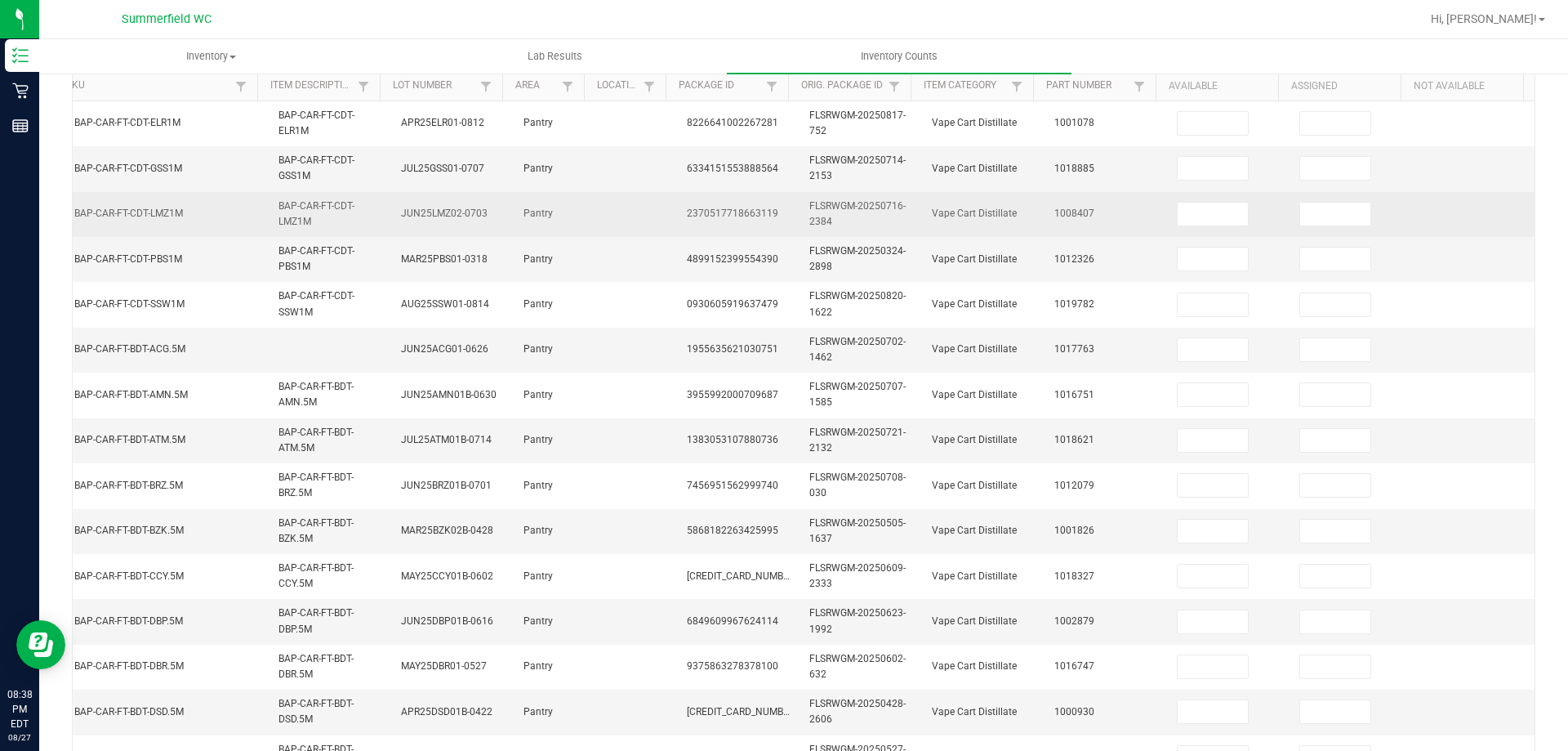
scroll to position [0, 0]
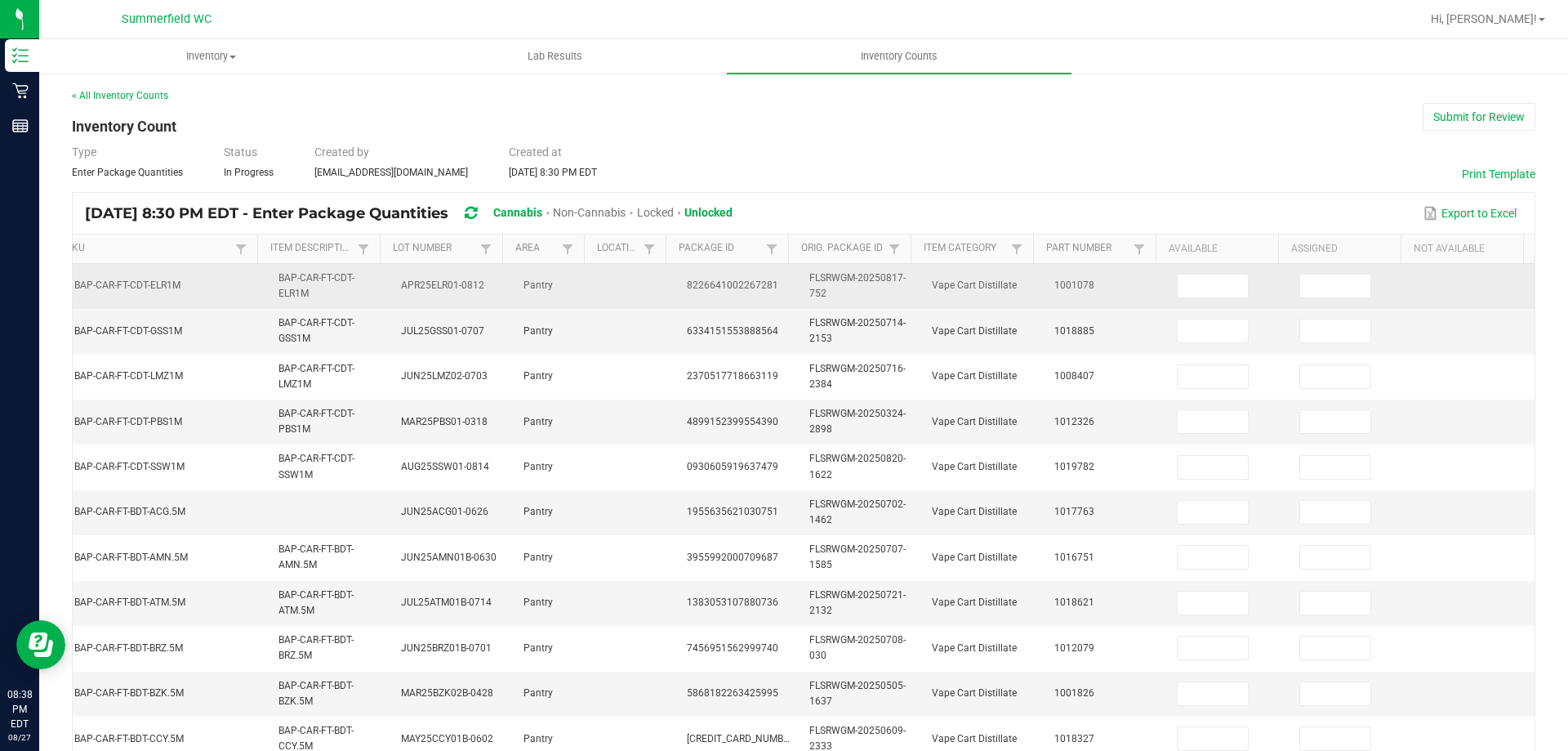
click at [424, 300] on td "APR25ELR01-0812" at bounding box center [453, 286] width 123 height 44
click at [303, 288] on td "BAP-CAR-FT-CDT-ELR1M" at bounding box center [330, 286] width 123 height 44
drag, startPoint x: 299, startPoint y: 287, endPoint x: 333, endPoint y: 287, distance: 34.0
click at [328, 285] on td "BAP-CAR-FT-CDT-ELR1M" at bounding box center [330, 286] width 123 height 44
click at [334, 287] on td "BAP-CAR-FT-CDT-ELR1M" at bounding box center [330, 286] width 123 height 44
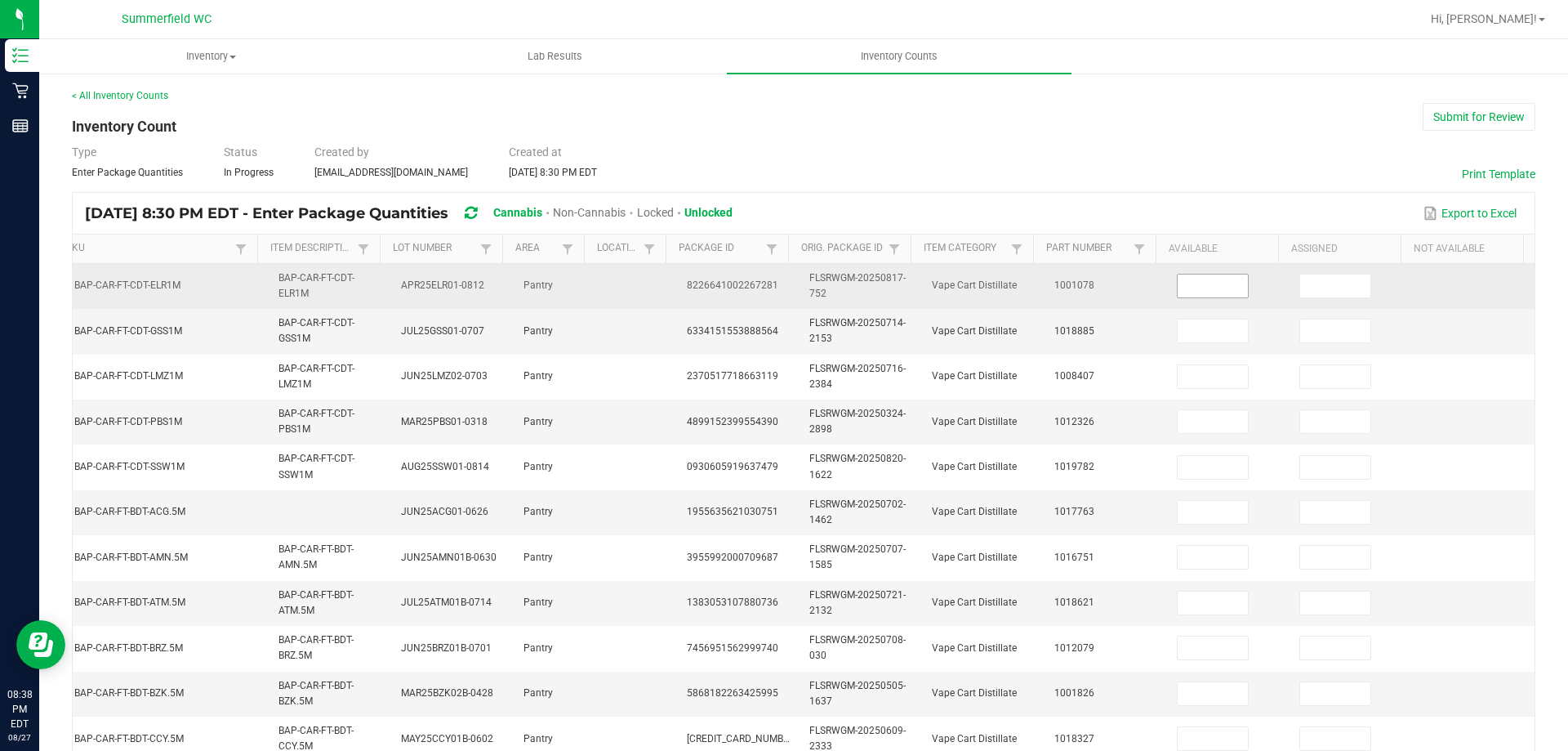
click at [1178, 275] on input at bounding box center [1213, 286] width 70 height 23
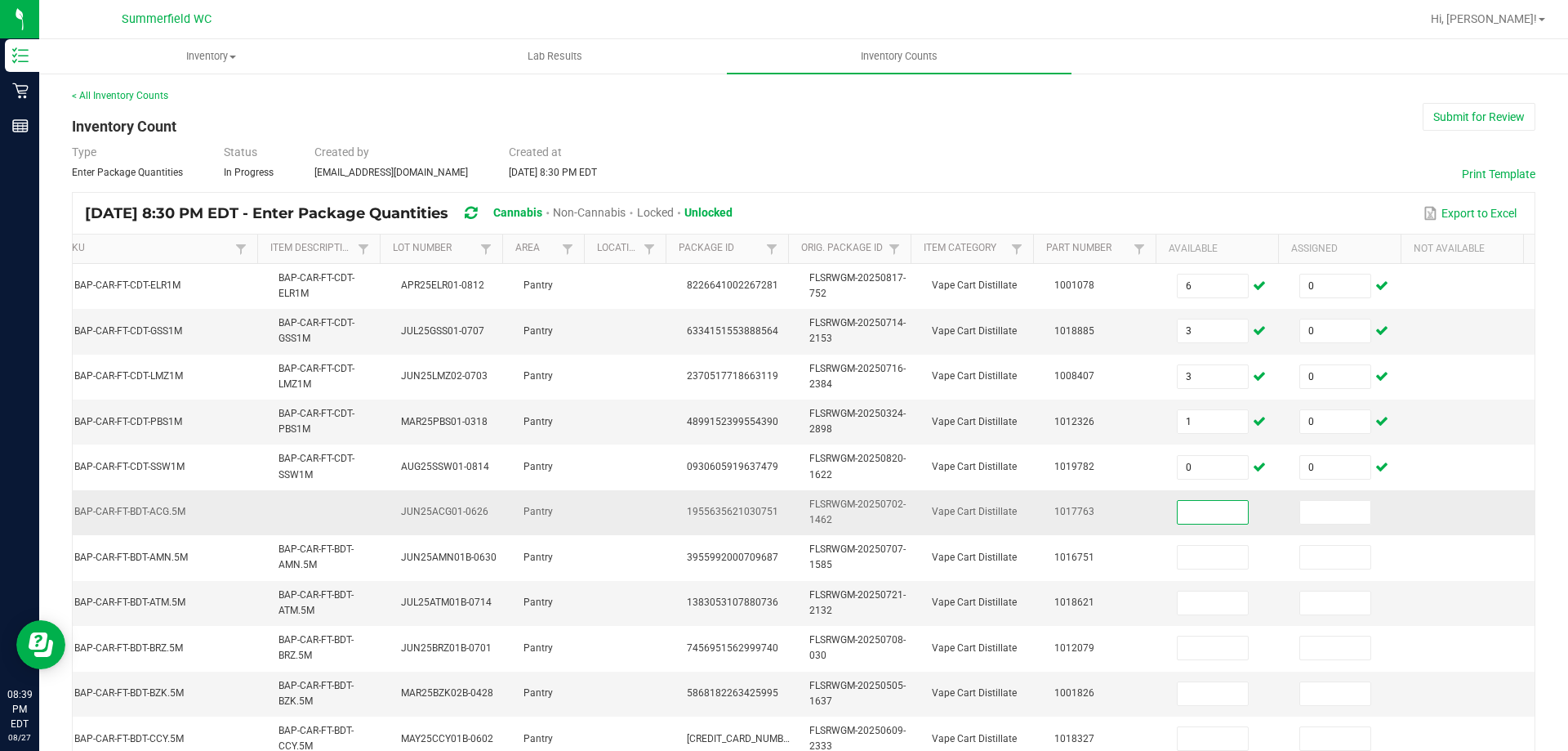
click at [650, 525] on td at bounding box center [636, 513] width 82 height 44
click at [1186, 503] on input at bounding box center [1213, 513] width 70 height 23
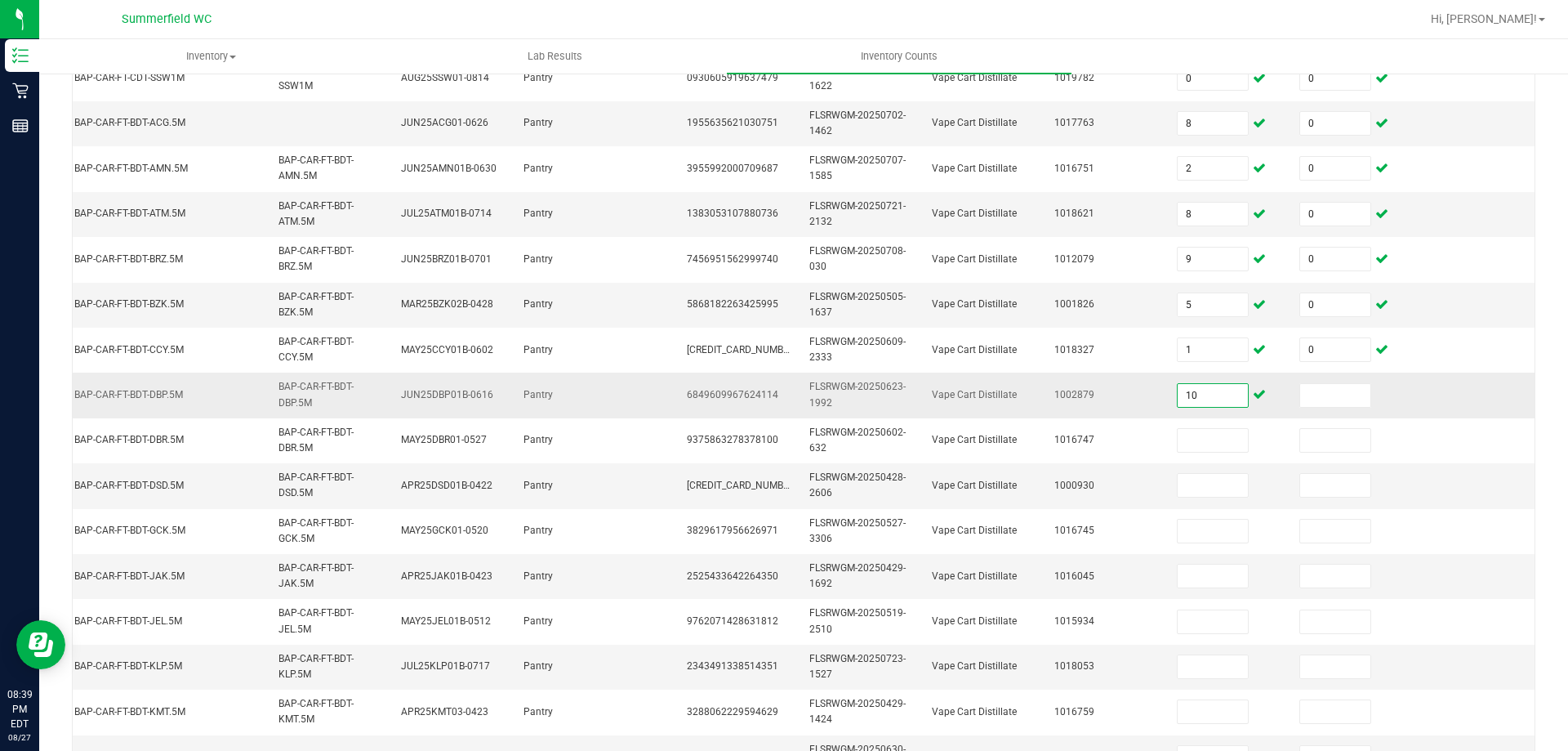
click at [1200, 395] on input "10" at bounding box center [1213, 395] width 70 height 23
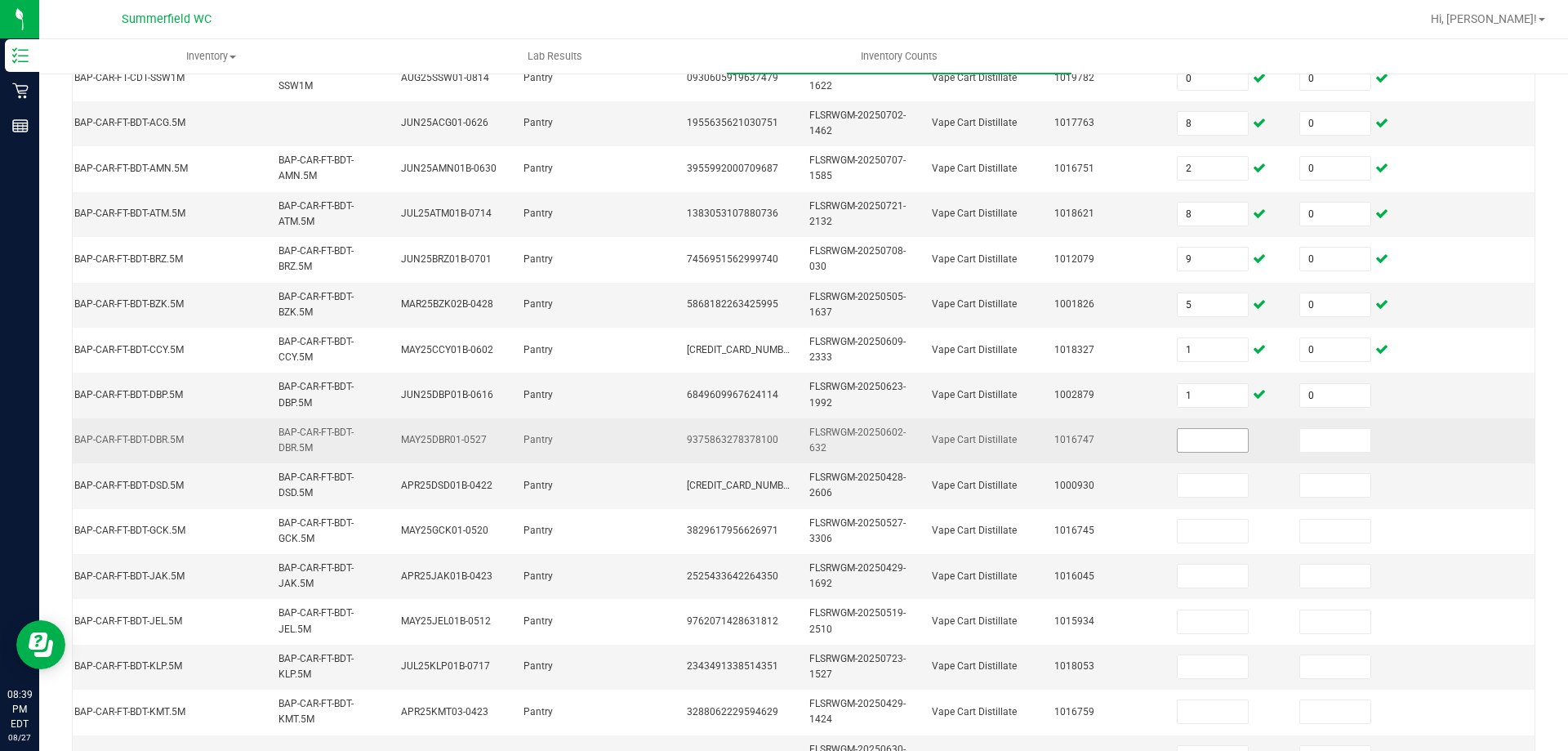
click at [1190, 428] on span at bounding box center [1213, 440] width 72 height 25
click at [1198, 433] on input at bounding box center [1213, 440] width 70 height 23
click at [1193, 440] on input at bounding box center [1213, 440] width 70 height 23
click at [1198, 442] on input at bounding box center [1213, 440] width 70 height 23
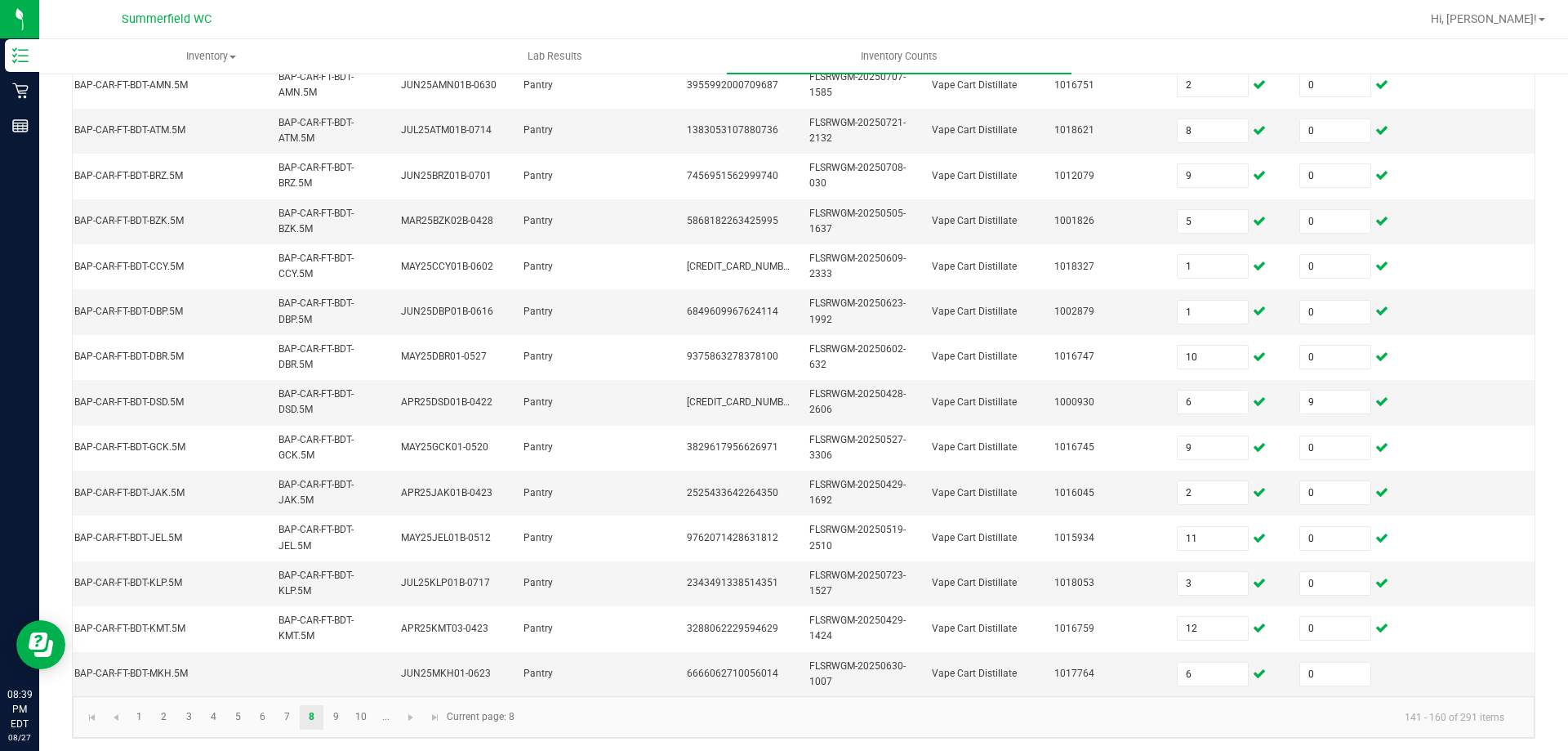
scroll to position [489, 0]
click at [407, 712] on span "Go to the next page" at bounding box center [410, 713] width 13 height 13
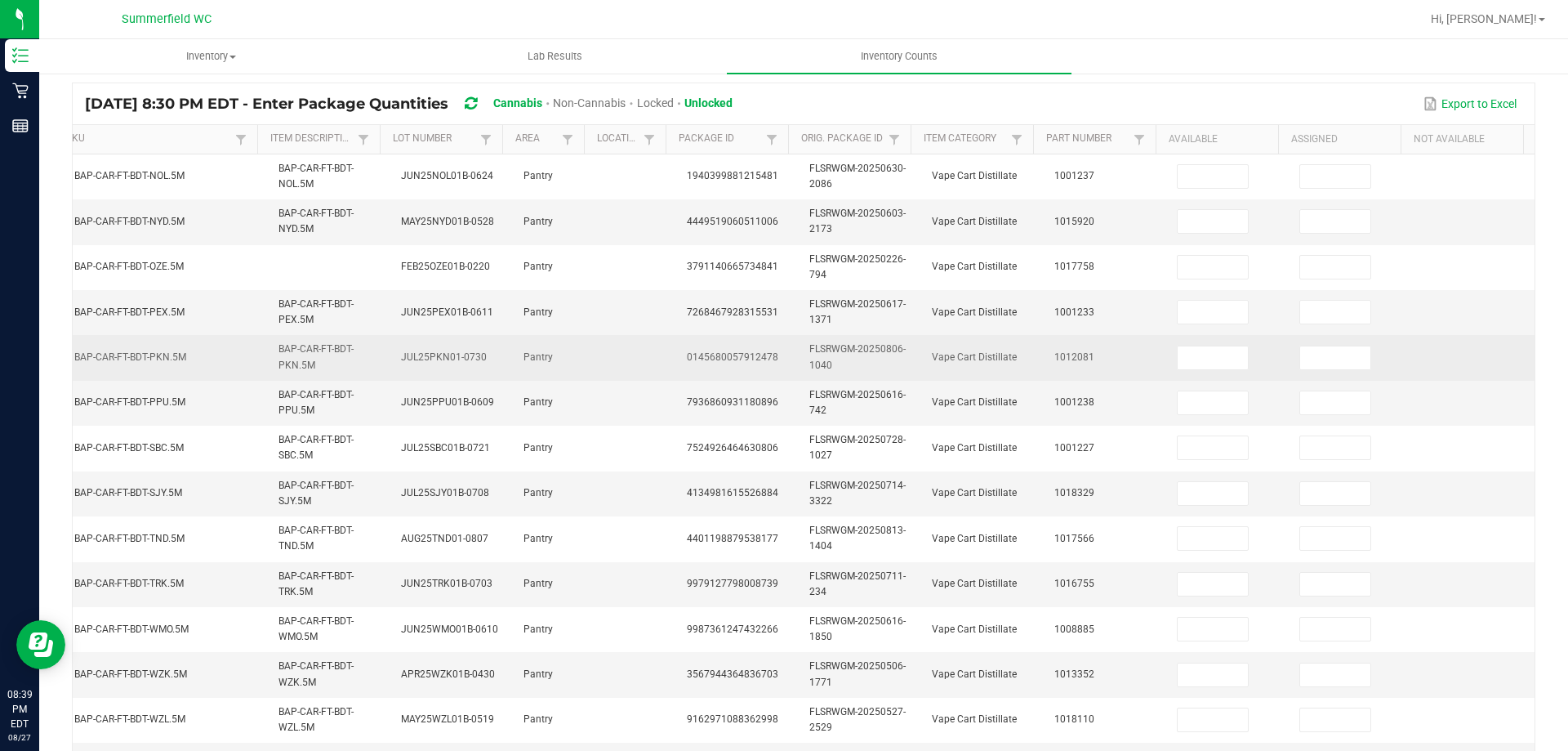
scroll to position [0, 0]
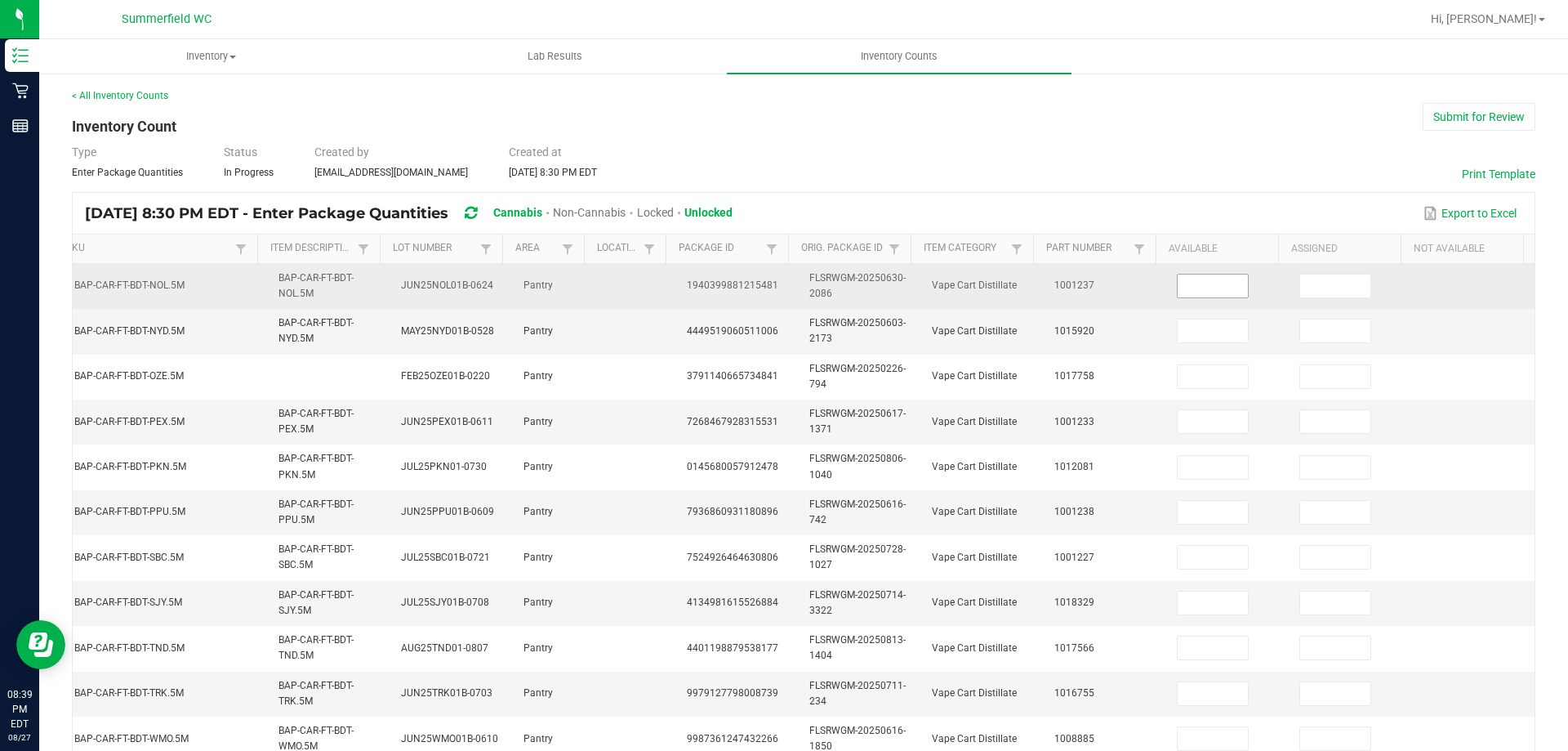
click at [1188, 279] on input at bounding box center [1213, 286] width 70 height 23
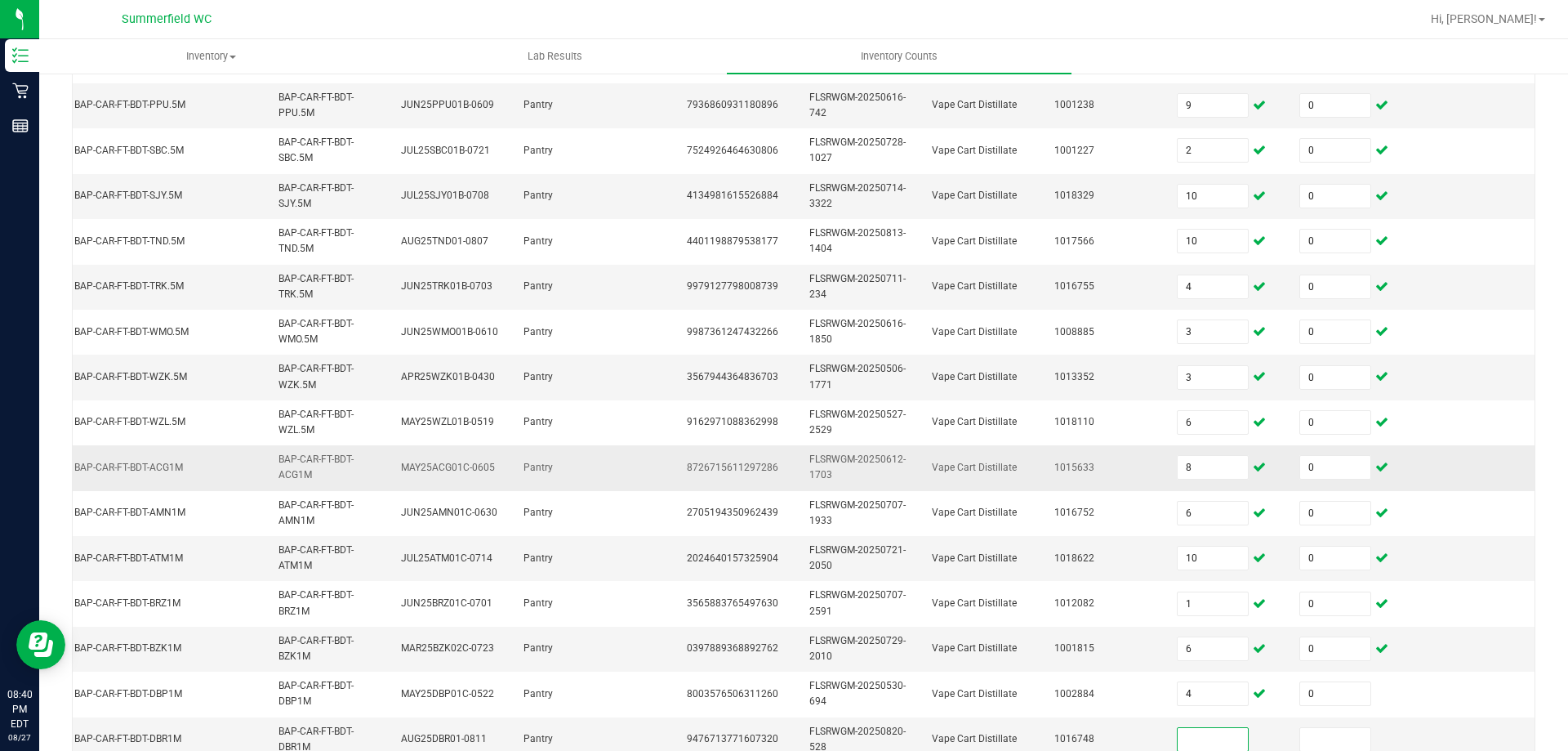
scroll to position [489, 0]
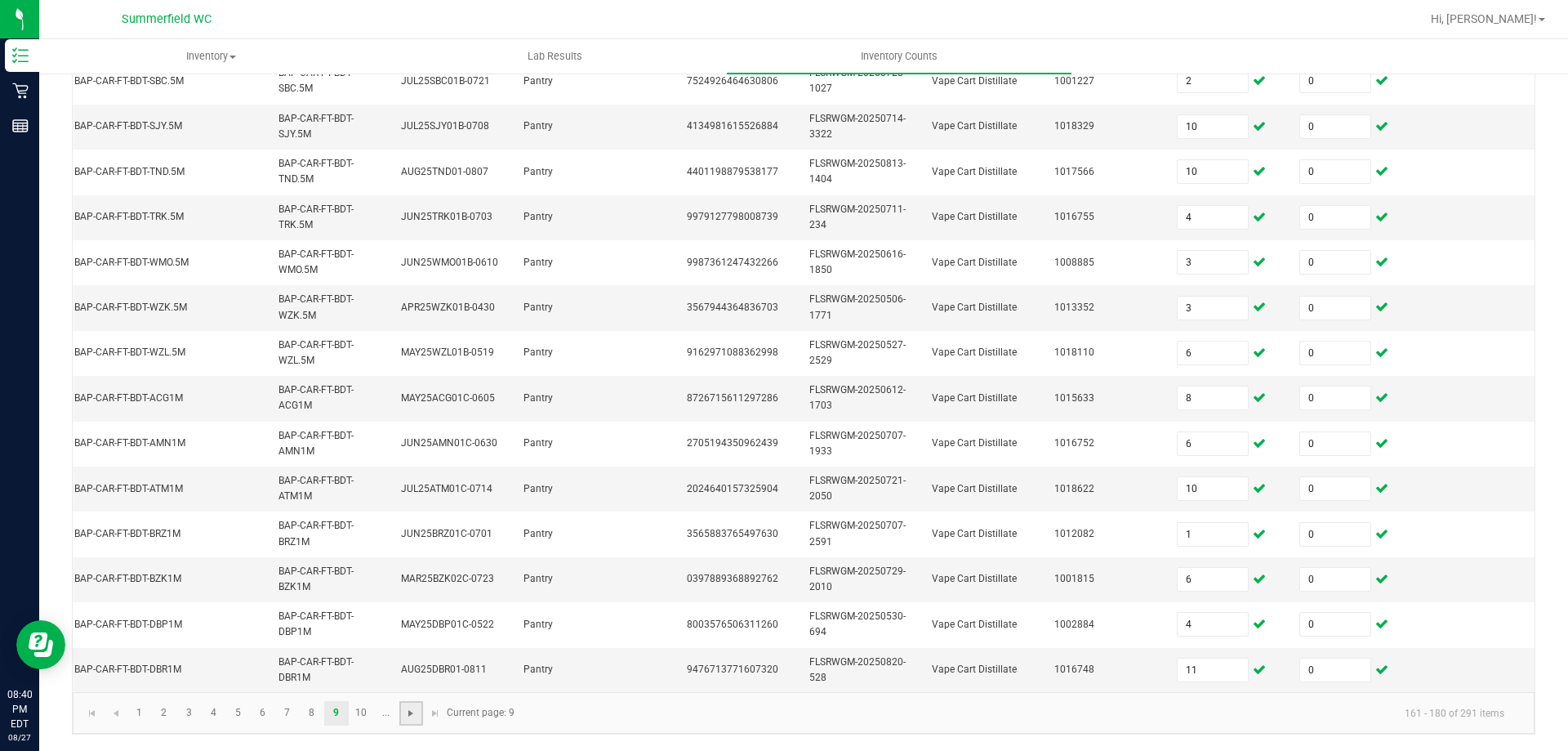
click at [410, 716] on span "Go to the next page" at bounding box center [410, 713] width 13 height 13
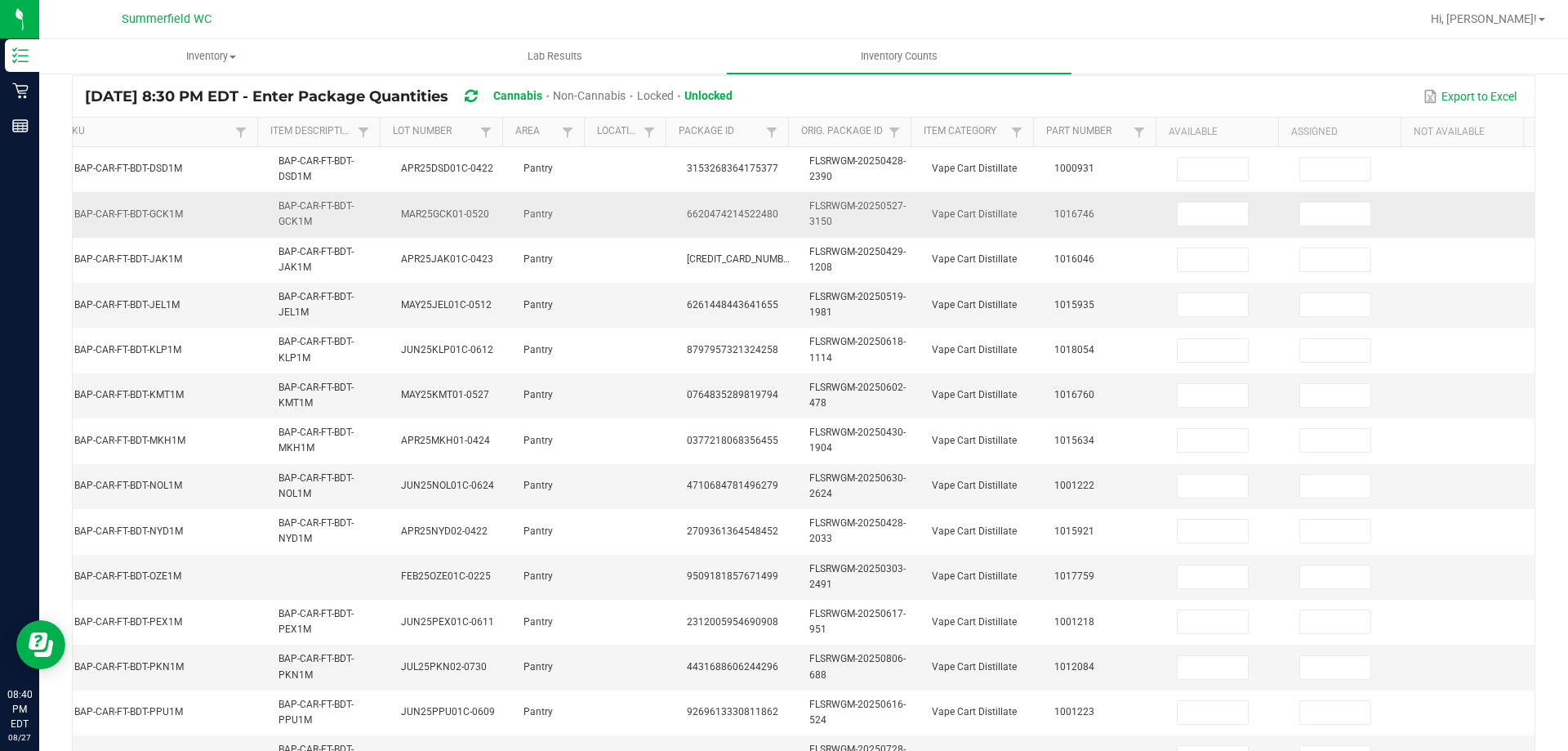
scroll to position [0, 0]
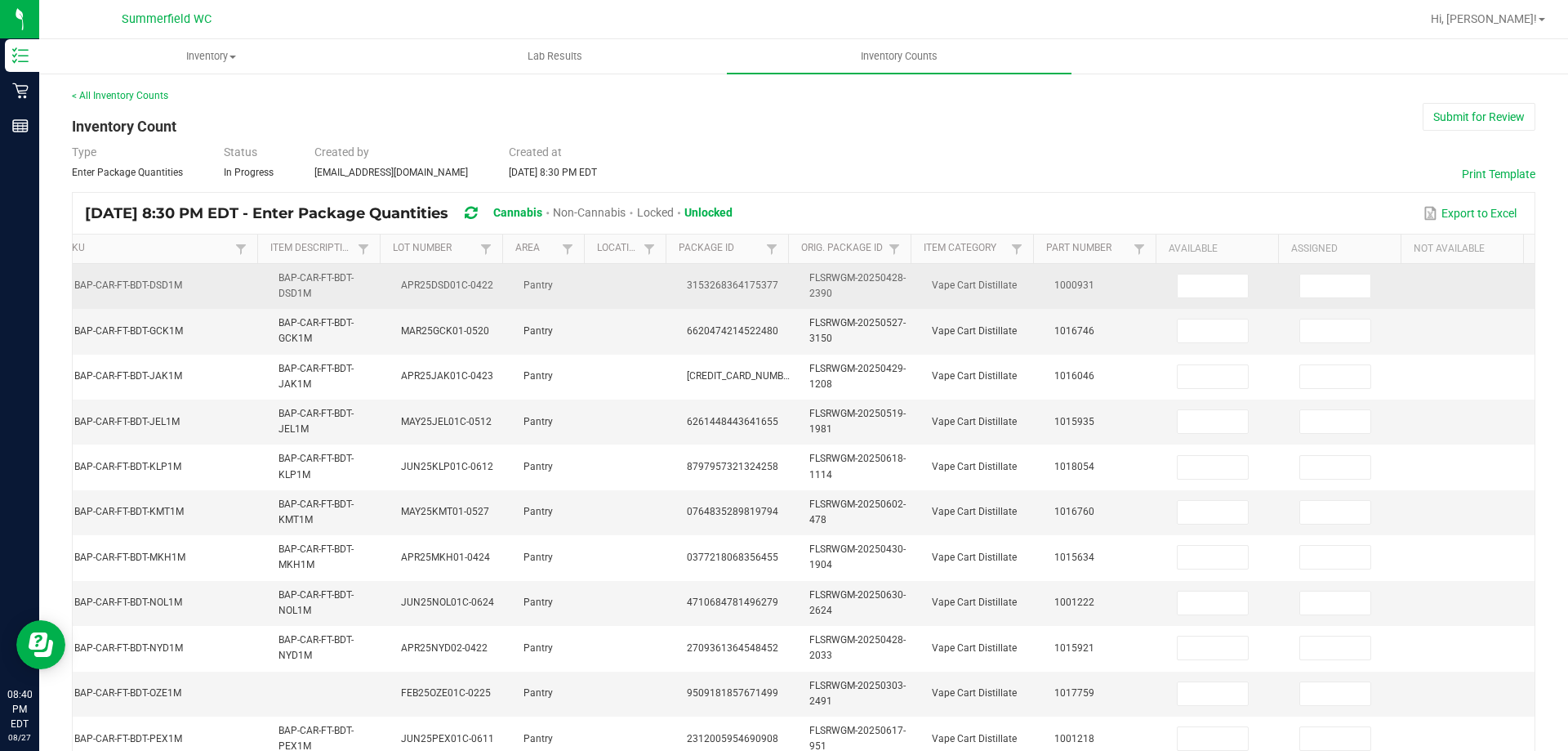
drag, startPoint x: 531, startPoint y: 299, endPoint x: 893, endPoint y: 271, distance: 363.1
click at [551, 293] on td "Pantry" at bounding box center [554, 286] width 82 height 44
click at [1202, 292] on input at bounding box center [1213, 286] width 70 height 23
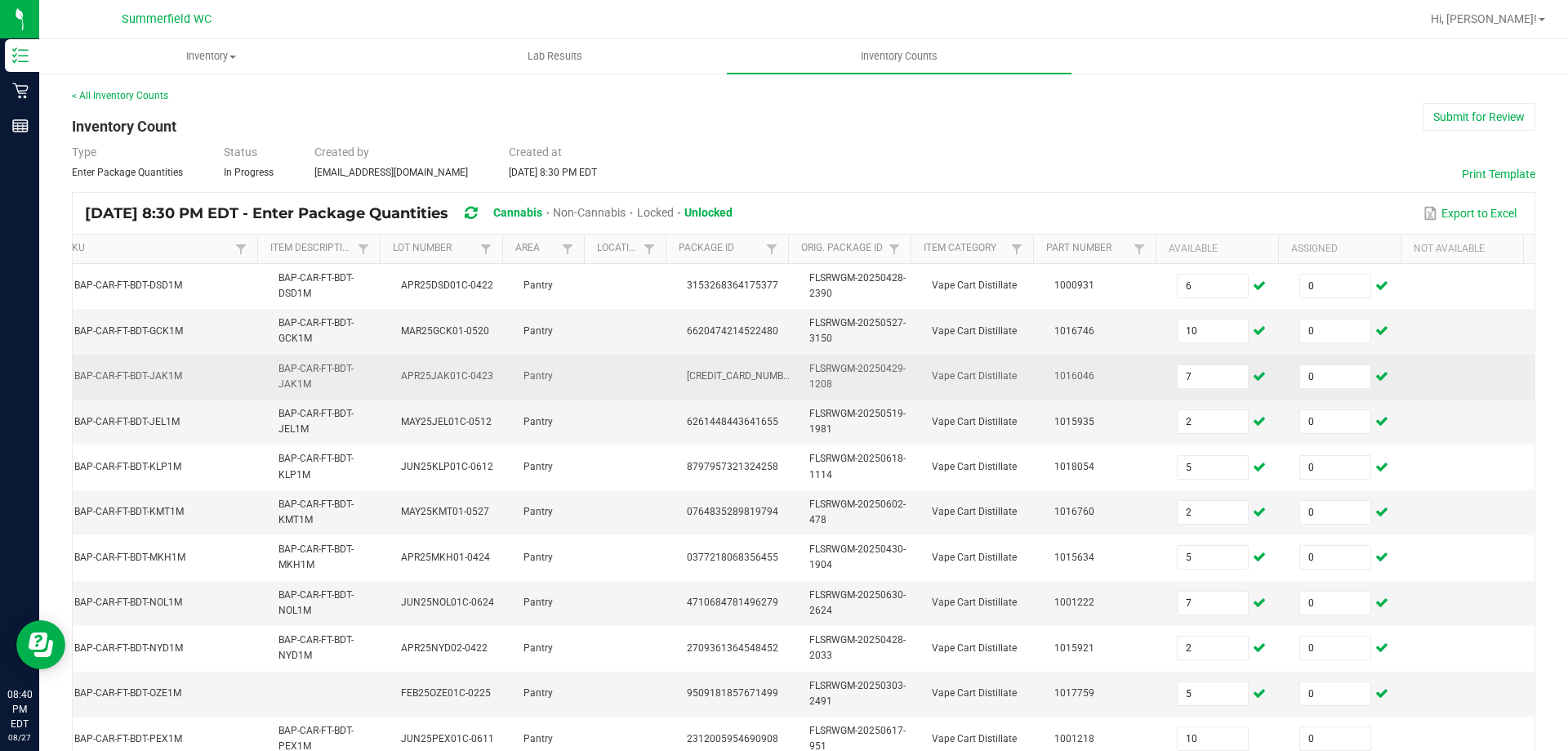
scroll to position [389, 0]
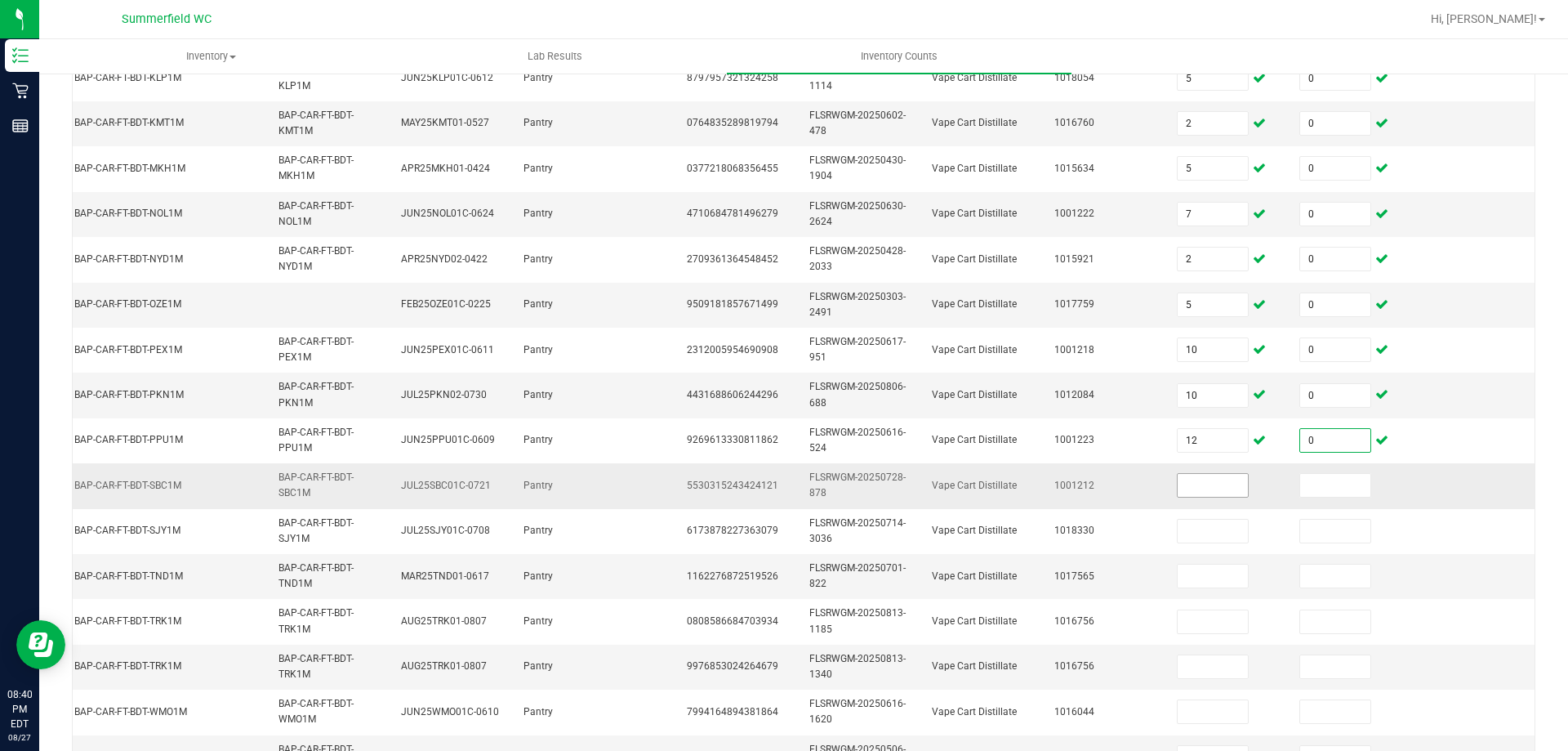
click at [1178, 478] on input at bounding box center [1213, 485] width 70 height 23
click at [1186, 490] on input at bounding box center [1213, 485] width 70 height 23
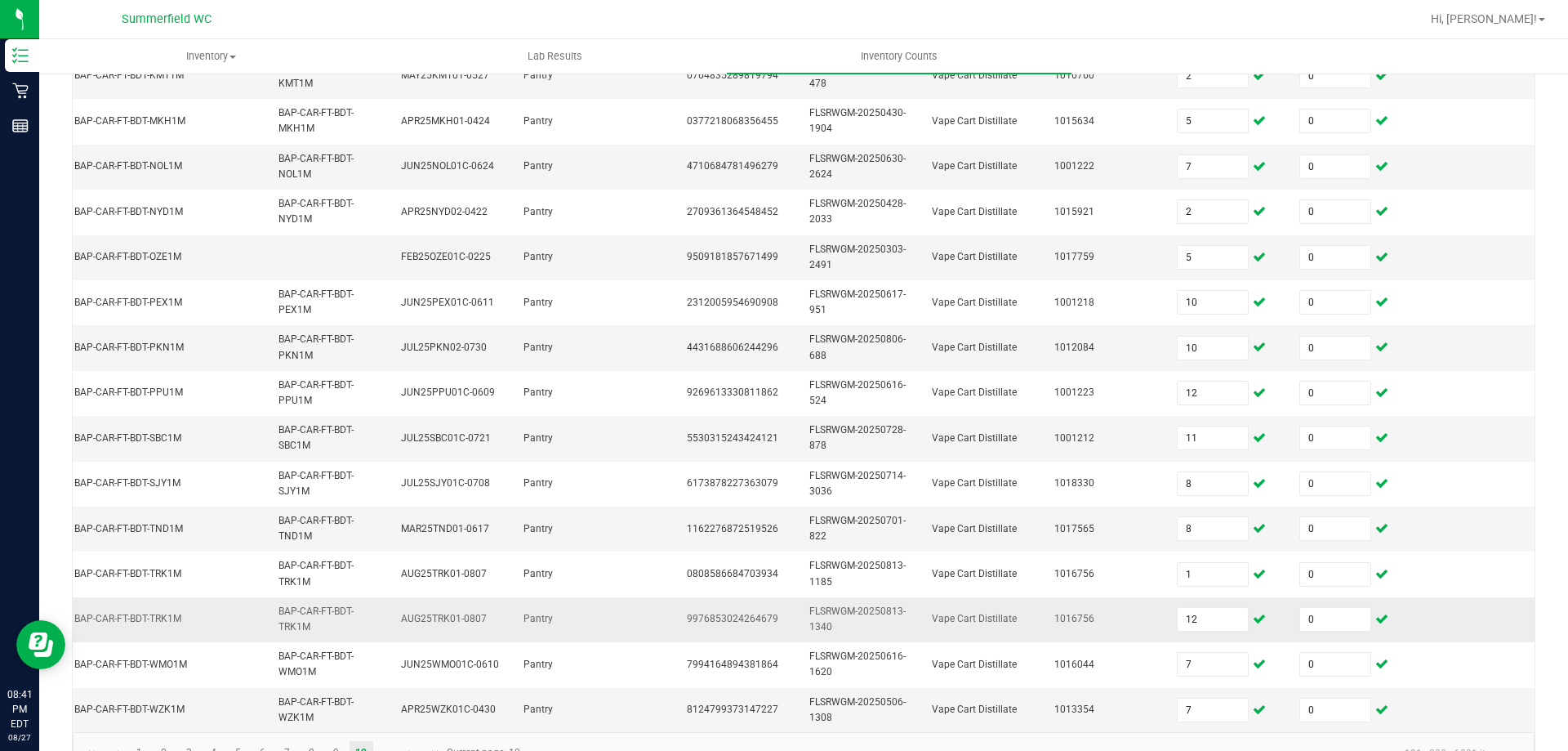
scroll to position [489, 0]
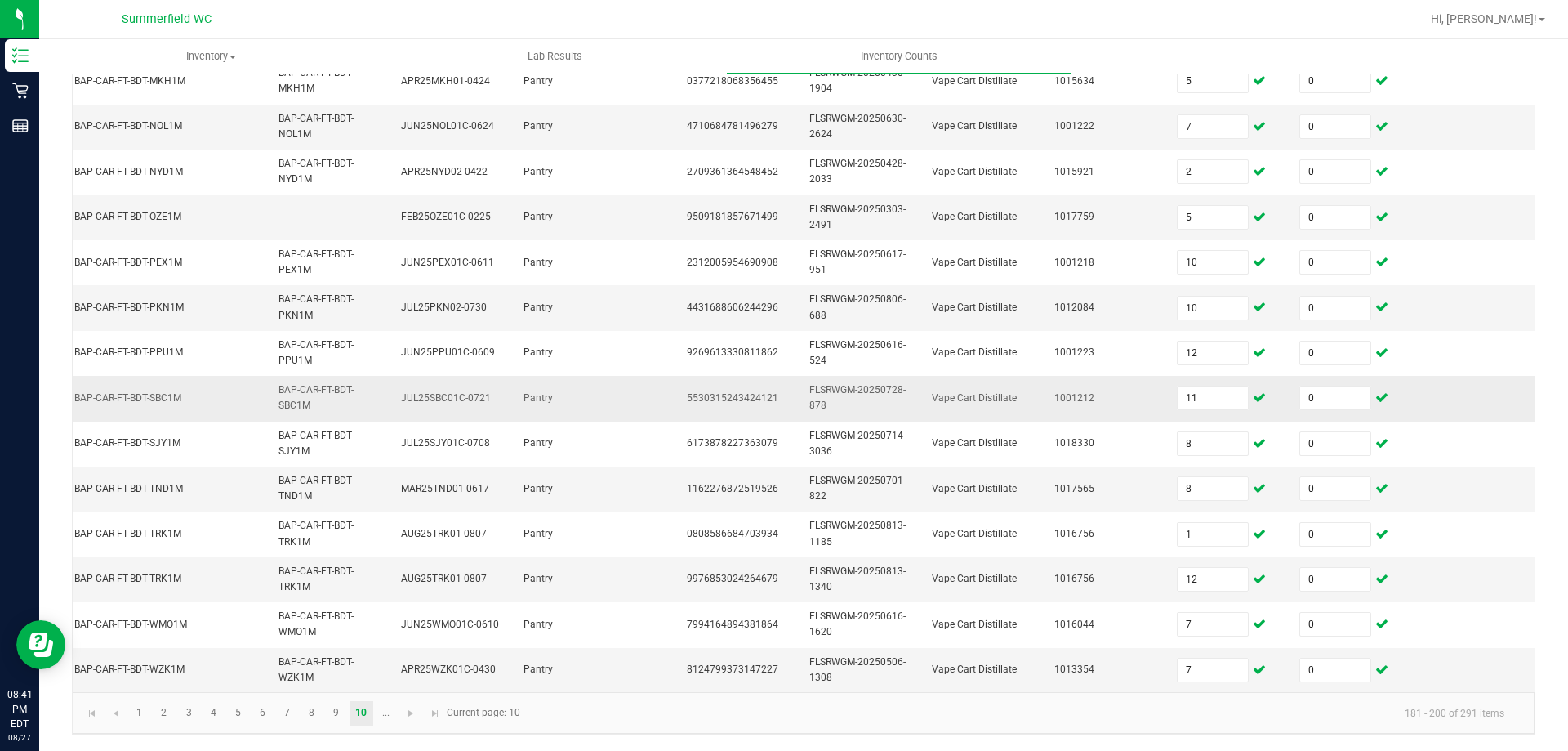
click at [1013, 402] on td "Vape Cart Distillate" at bounding box center [983, 398] width 123 height 44
click at [403, 714] on link at bounding box center [411, 714] width 24 height 25
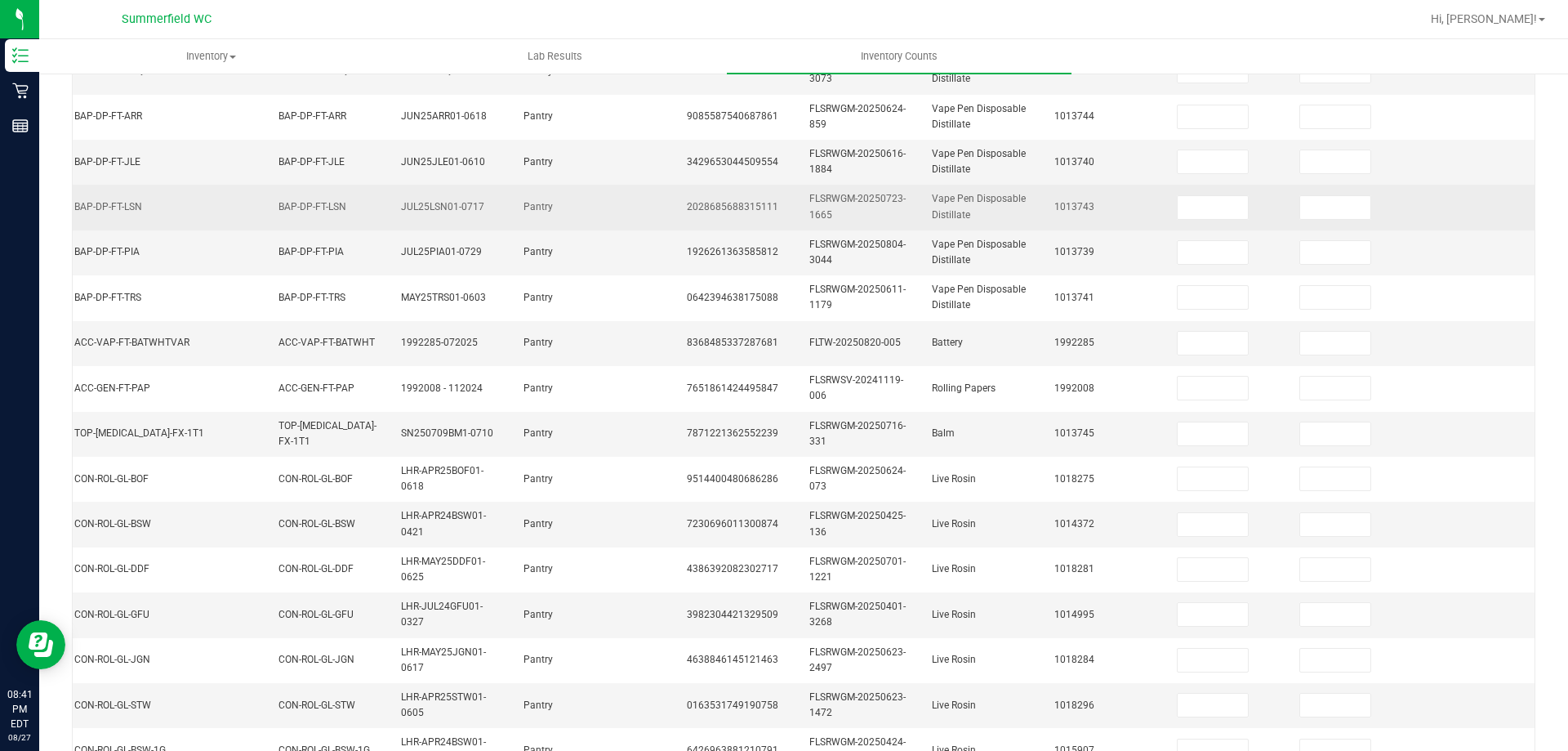
scroll to position [0, 0]
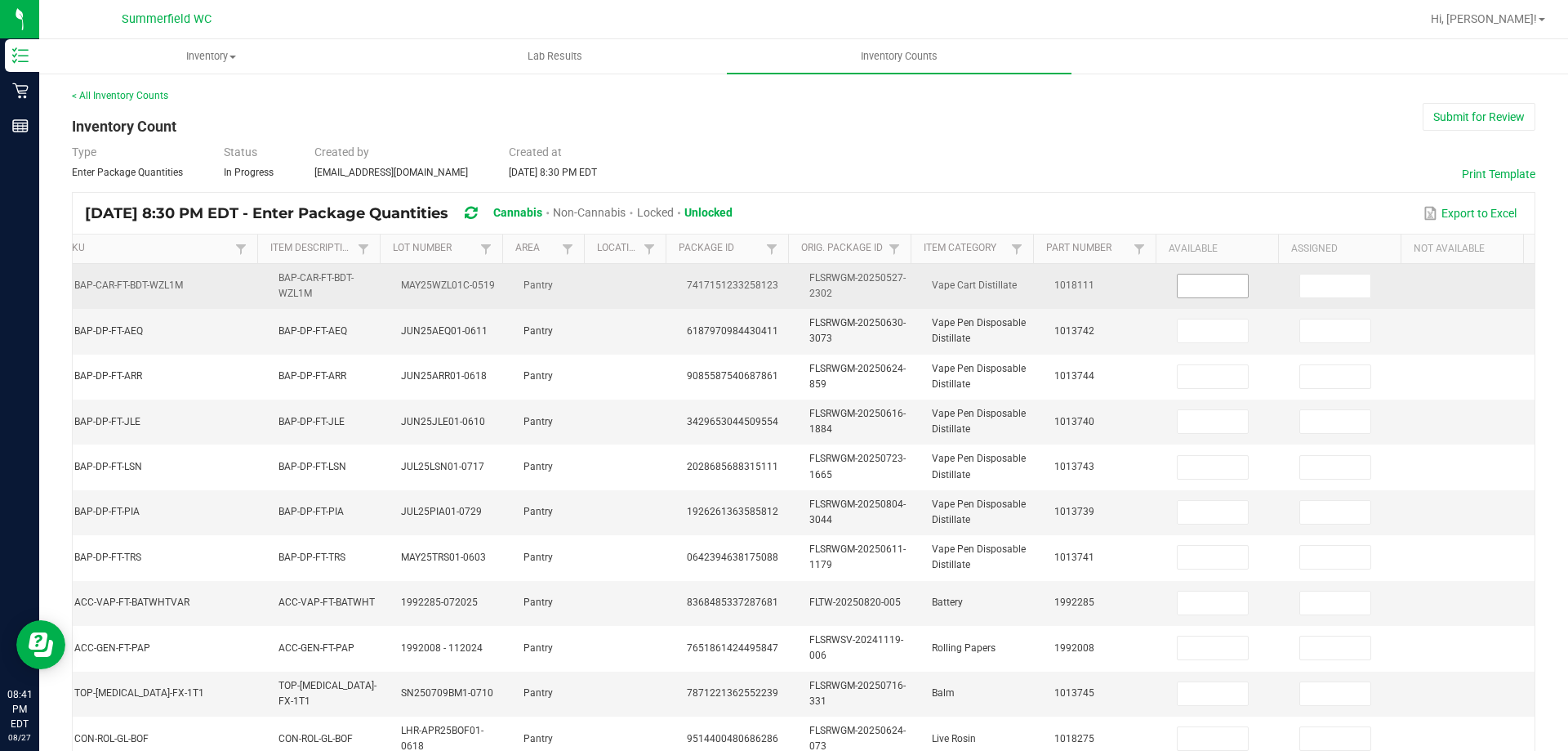
click at [1178, 282] on input at bounding box center [1213, 286] width 70 height 23
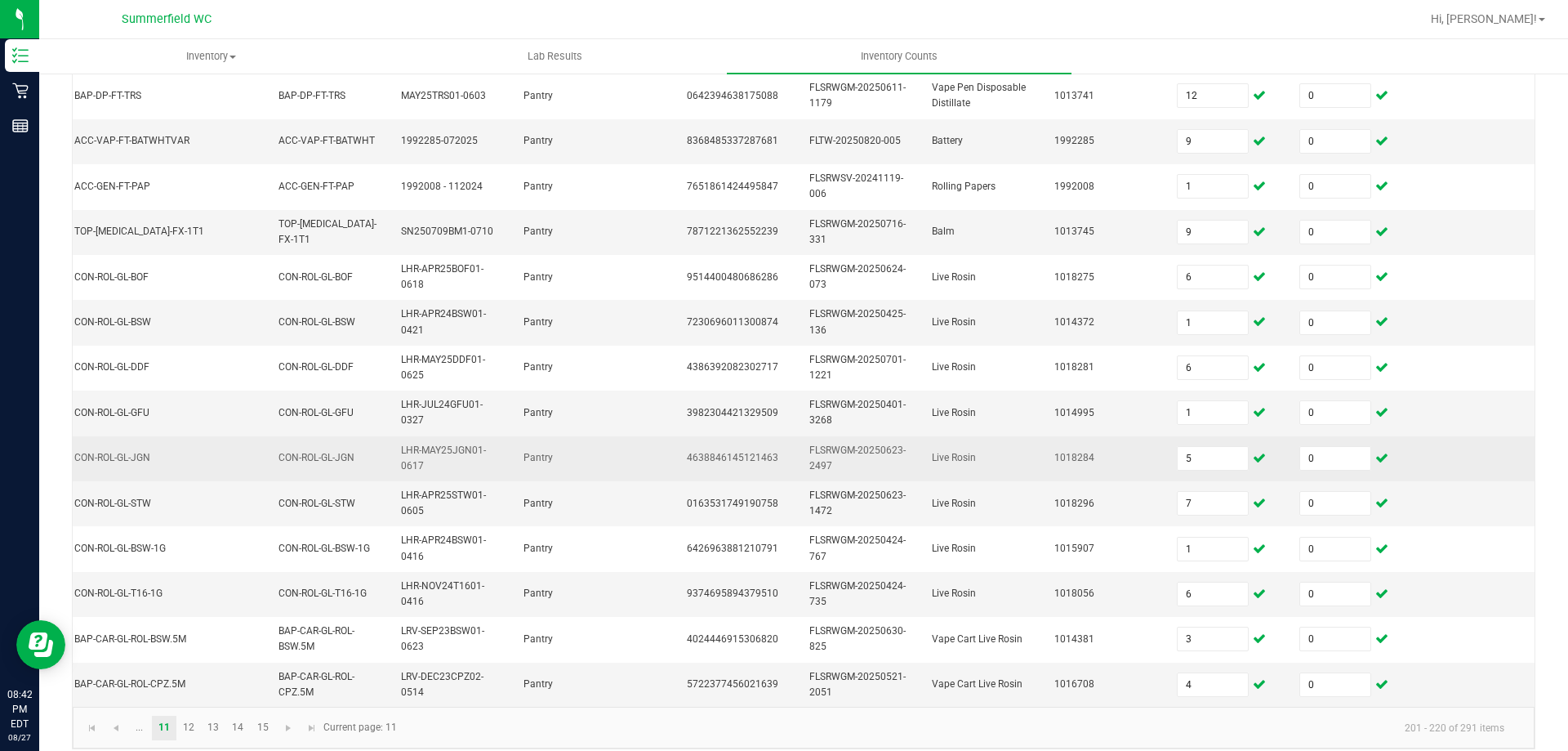
scroll to position [489, 0]
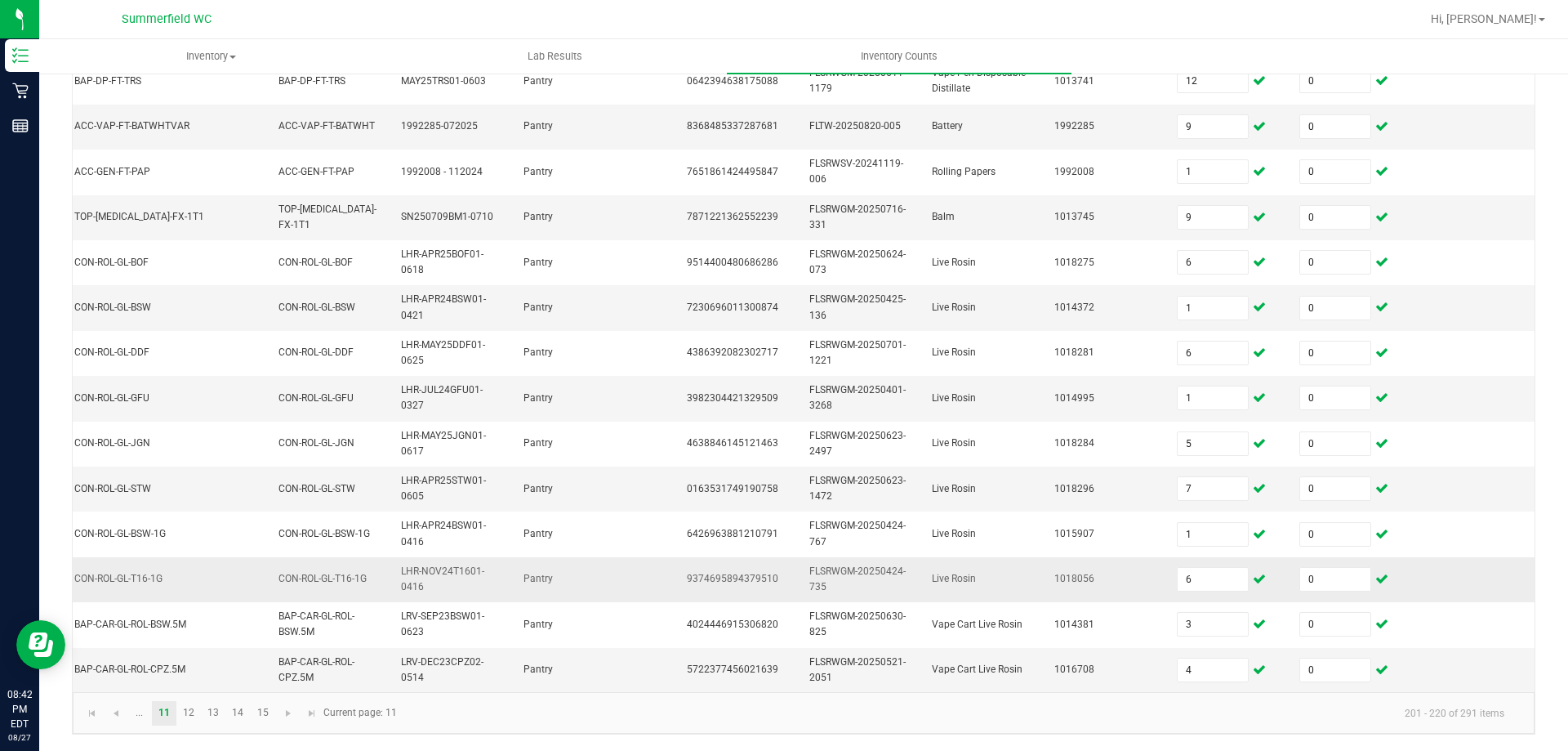
click at [773, 584] on td "9374695894379510" at bounding box center [739, 579] width 123 height 44
click at [289, 715] on span "Go to the next page" at bounding box center [288, 713] width 13 height 13
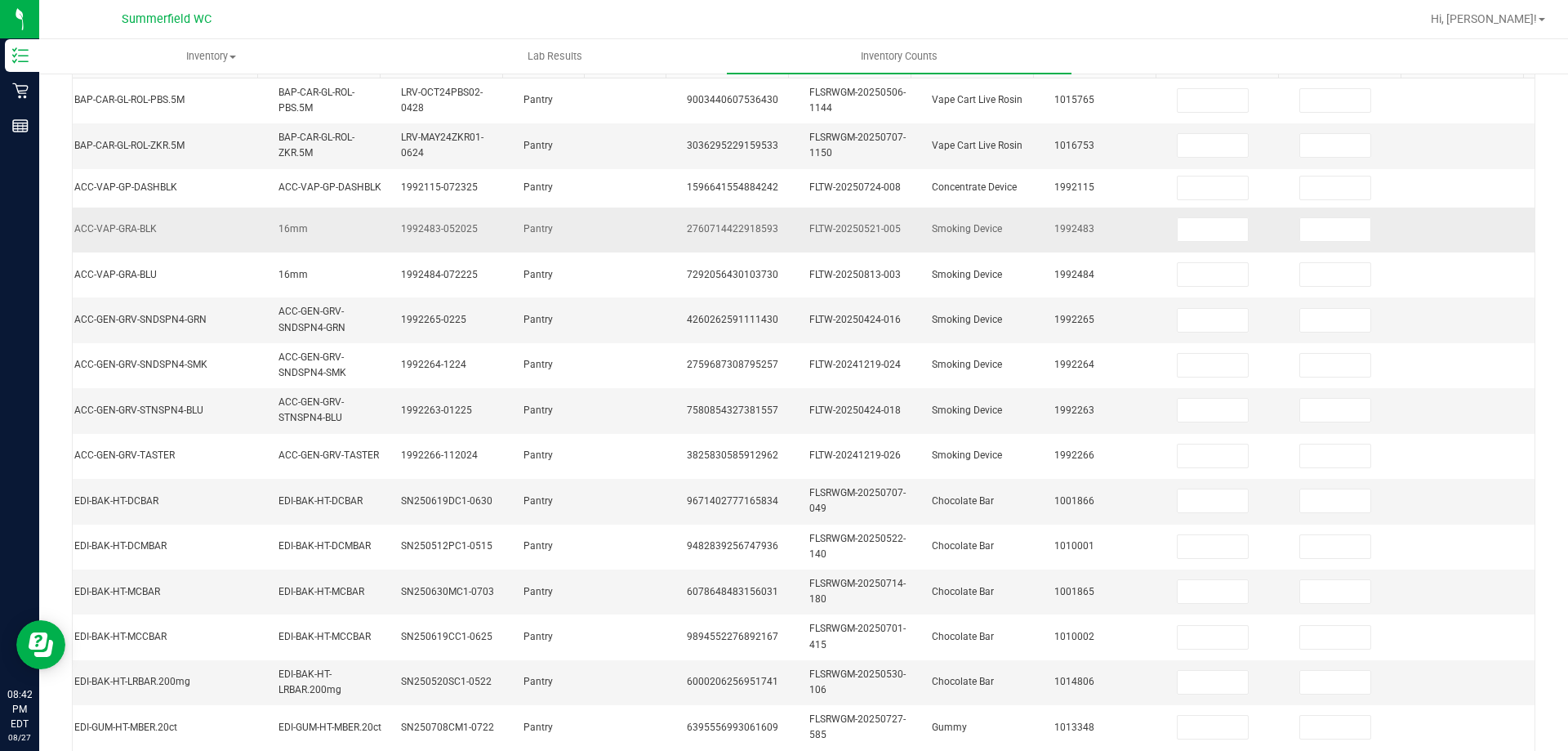
scroll to position [0, 0]
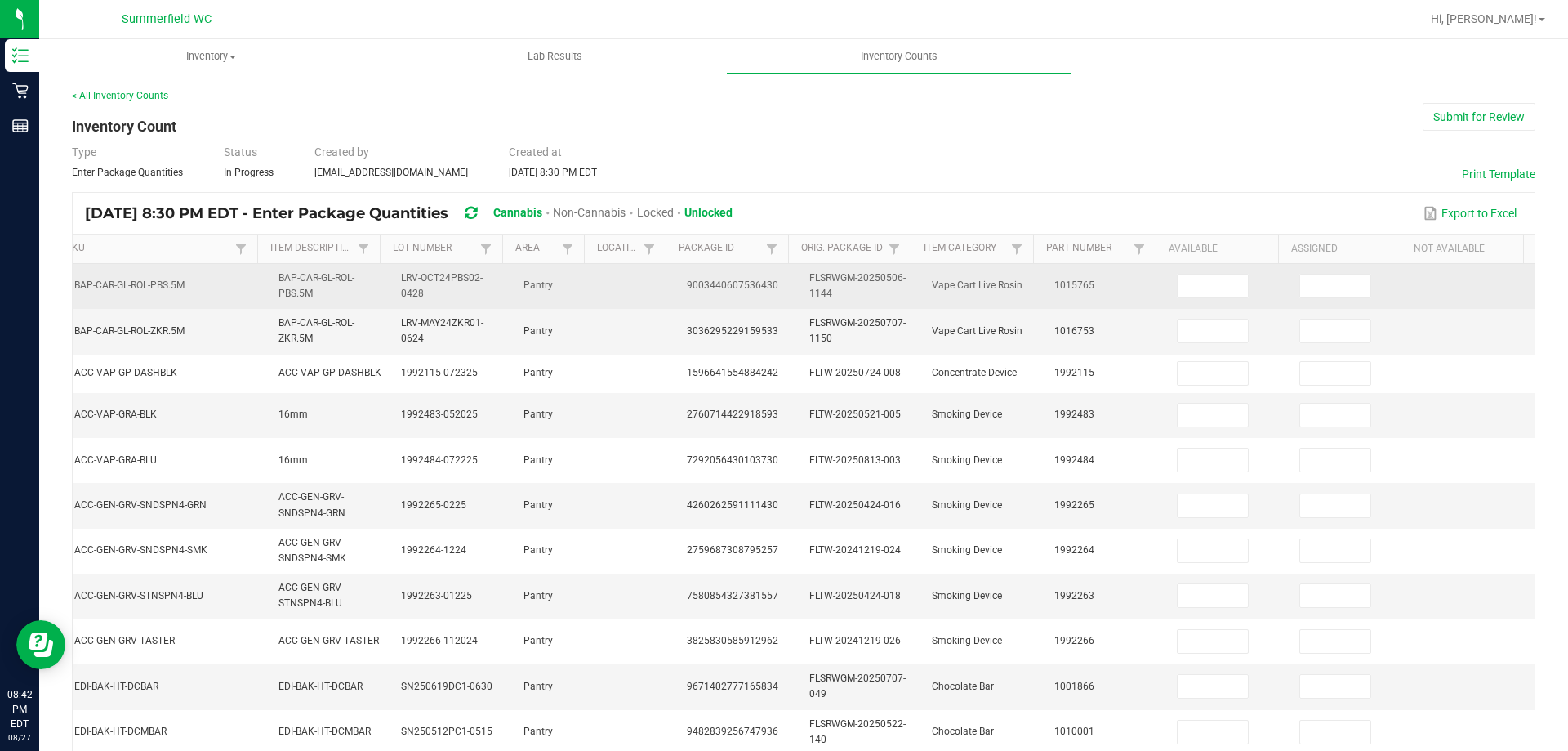
click at [276, 295] on td "BAP-CAR-GL-ROL-PBS.5M" at bounding box center [330, 286] width 123 height 44
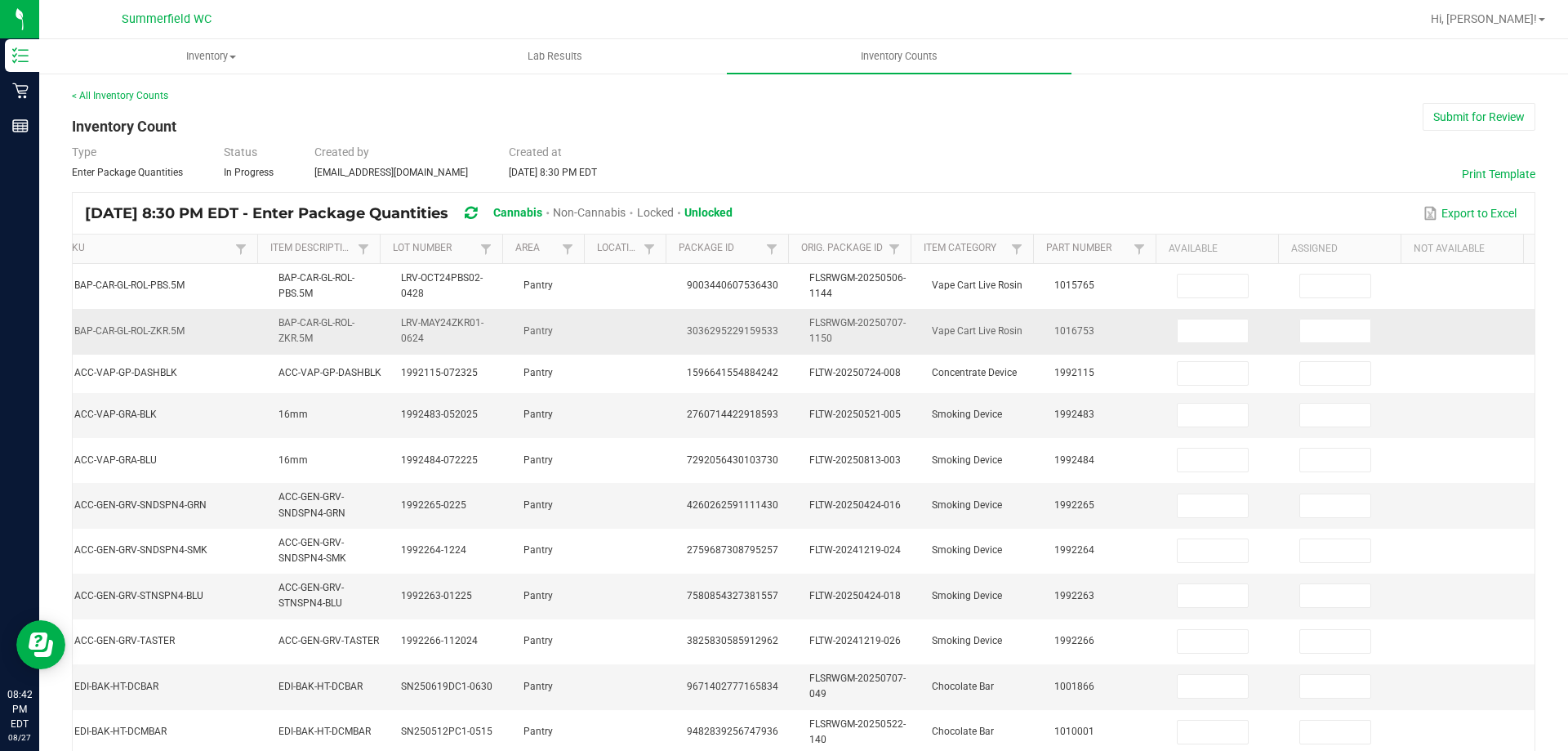
click at [333, 312] on td "BAP-CAR-GL-ROL-ZKR.5M" at bounding box center [330, 331] width 123 height 44
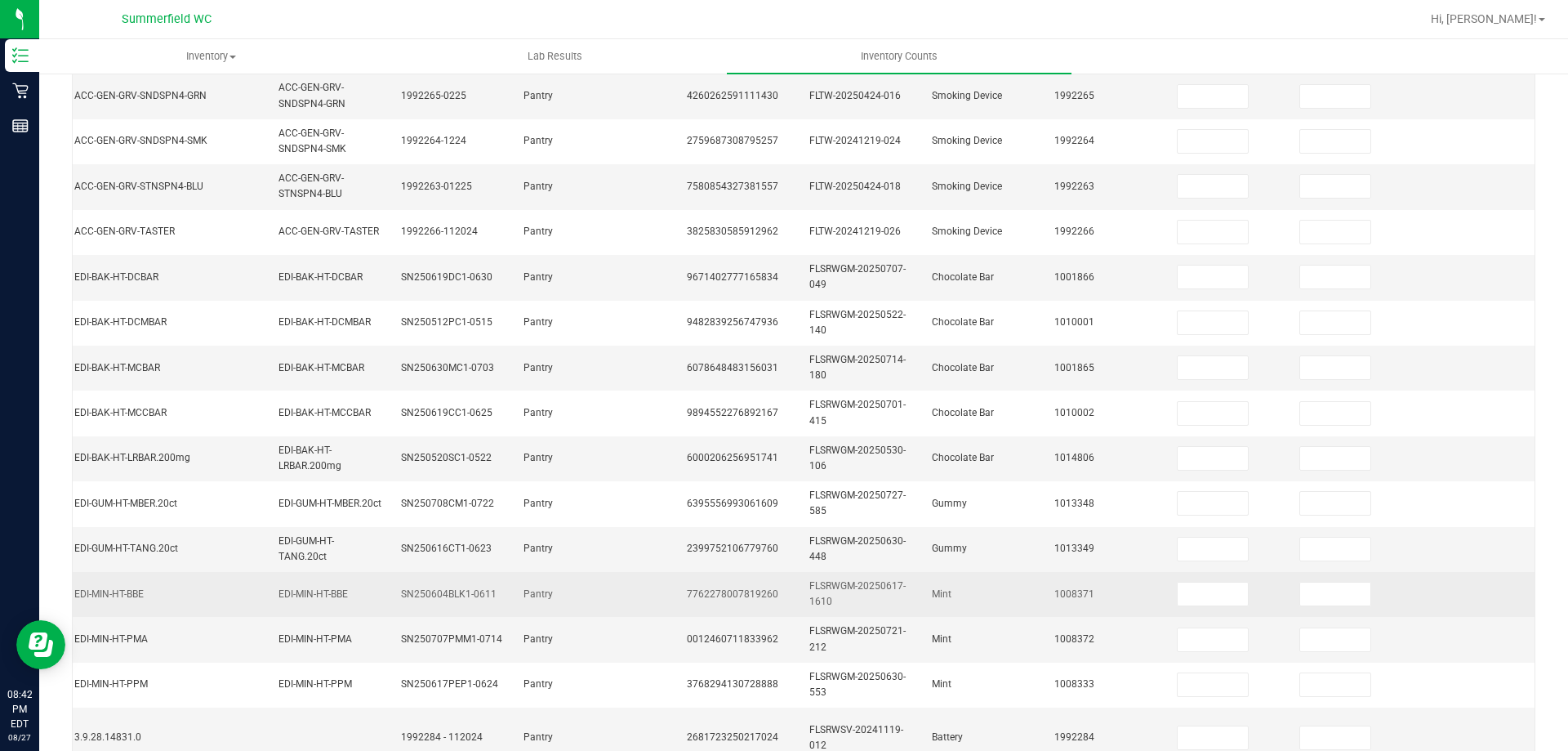
scroll to position [497, 0]
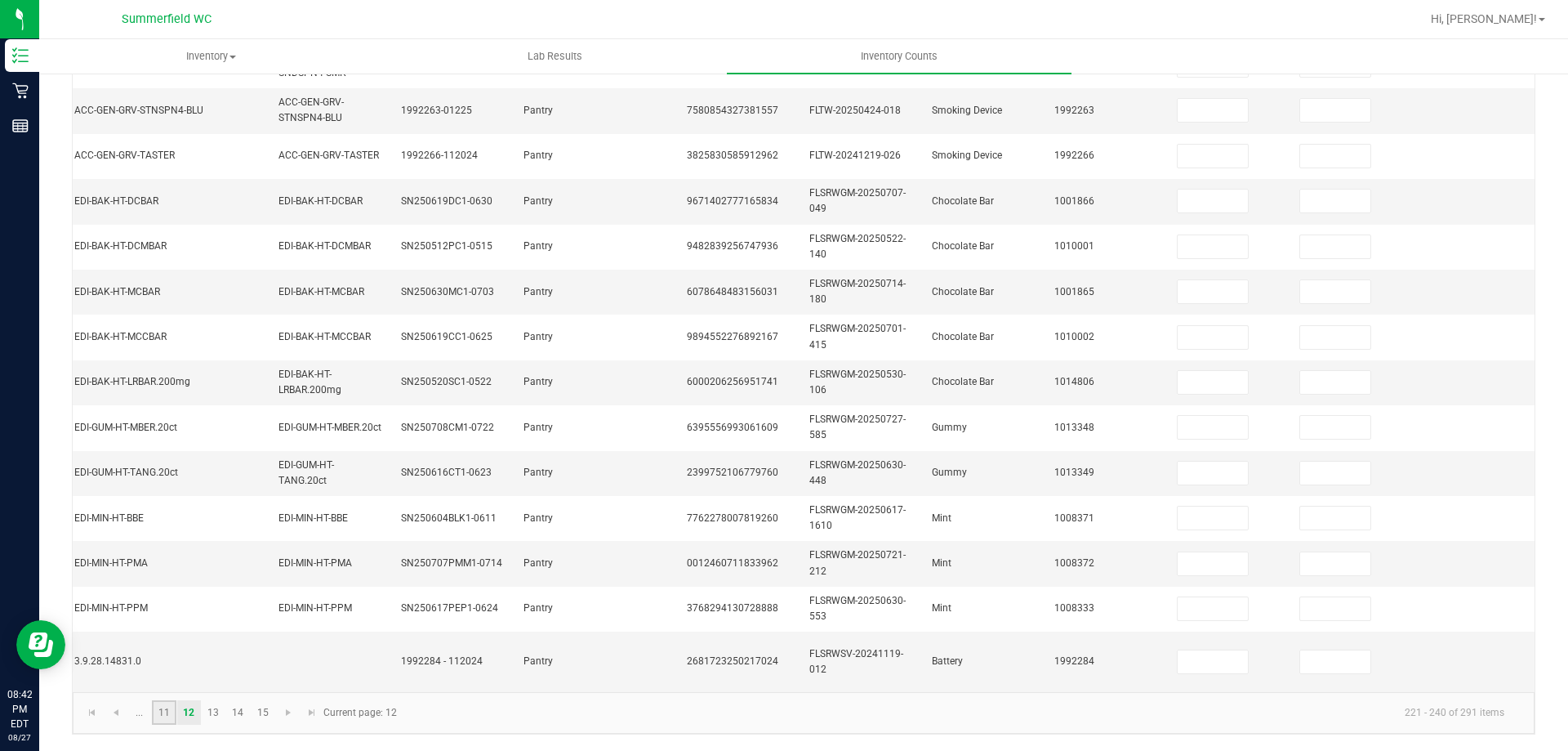
click at [166, 720] on link "11" at bounding box center [164, 713] width 24 height 25
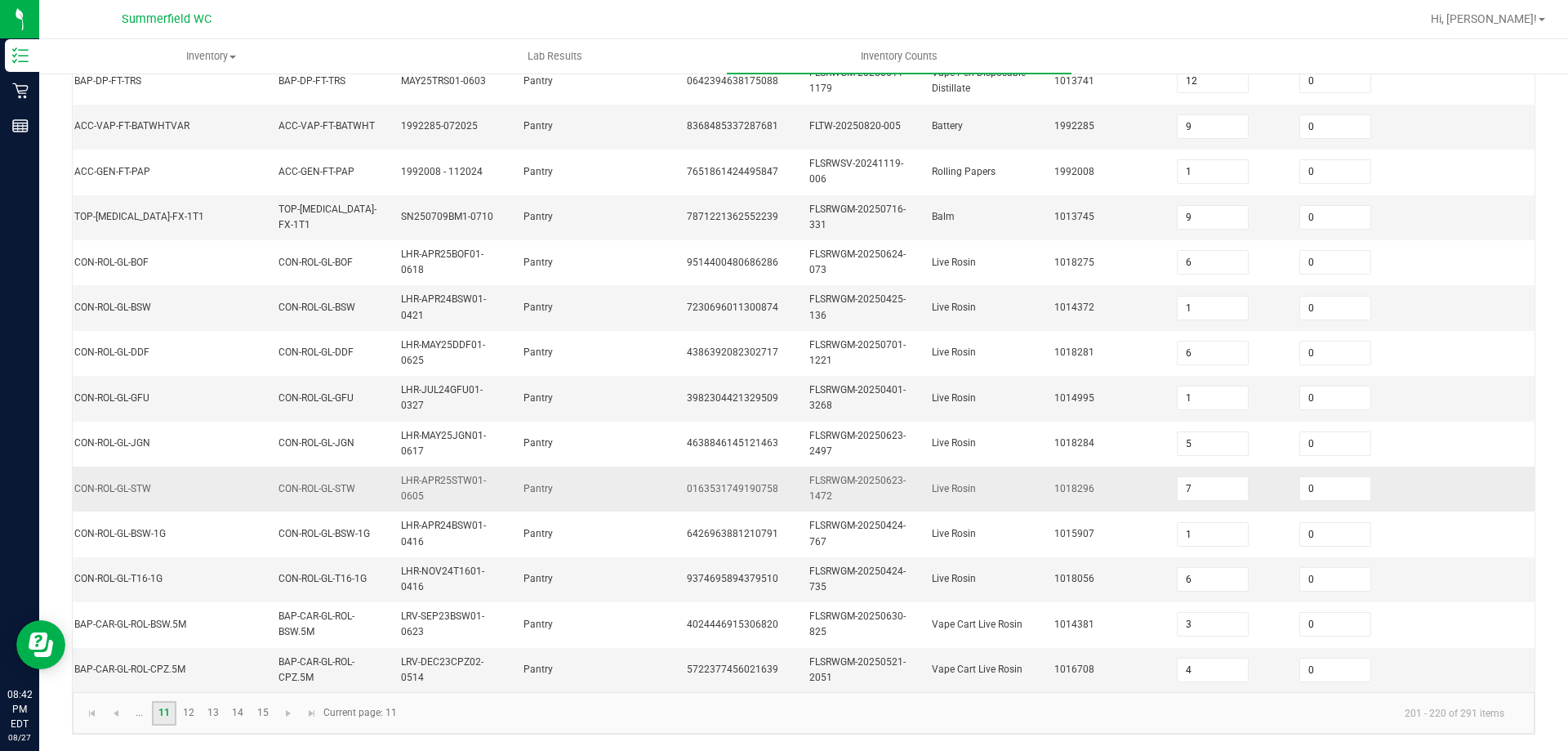
scroll to position [489, 0]
click at [290, 711] on span "Go to the next page" at bounding box center [288, 713] width 13 height 13
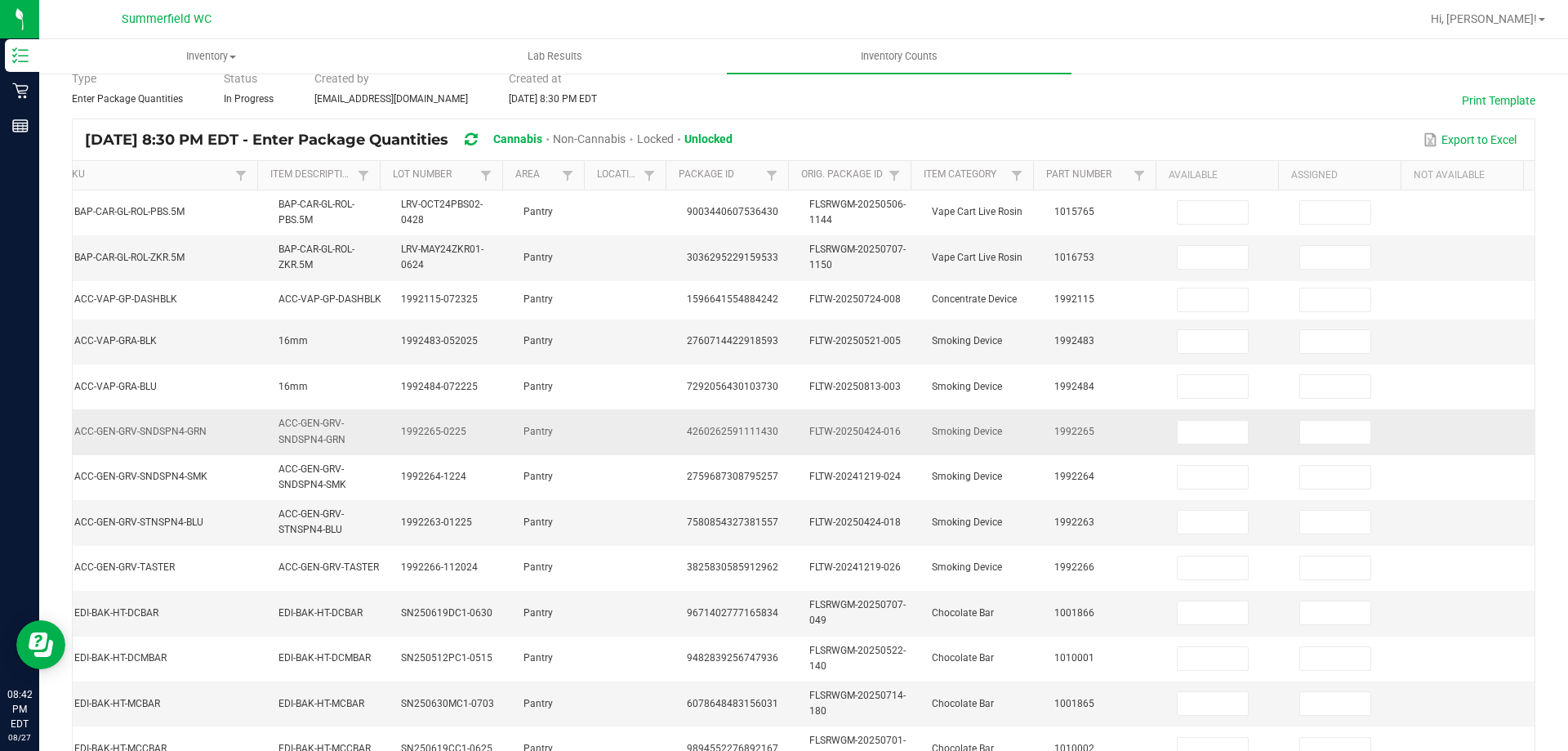
scroll to position [0, 0]
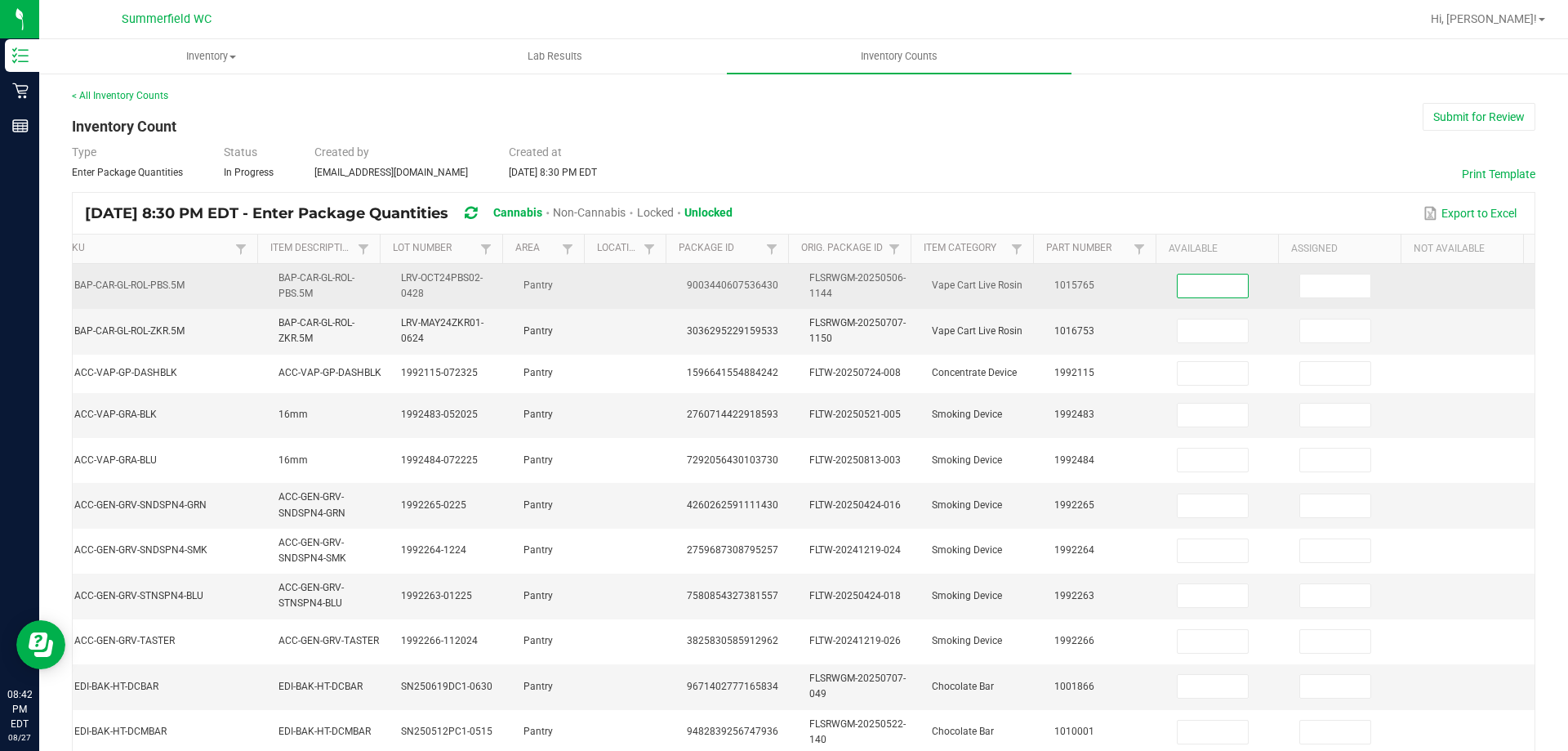
click at [1187, 283] on input at bounding box center [1213, 286] width 70 height 23
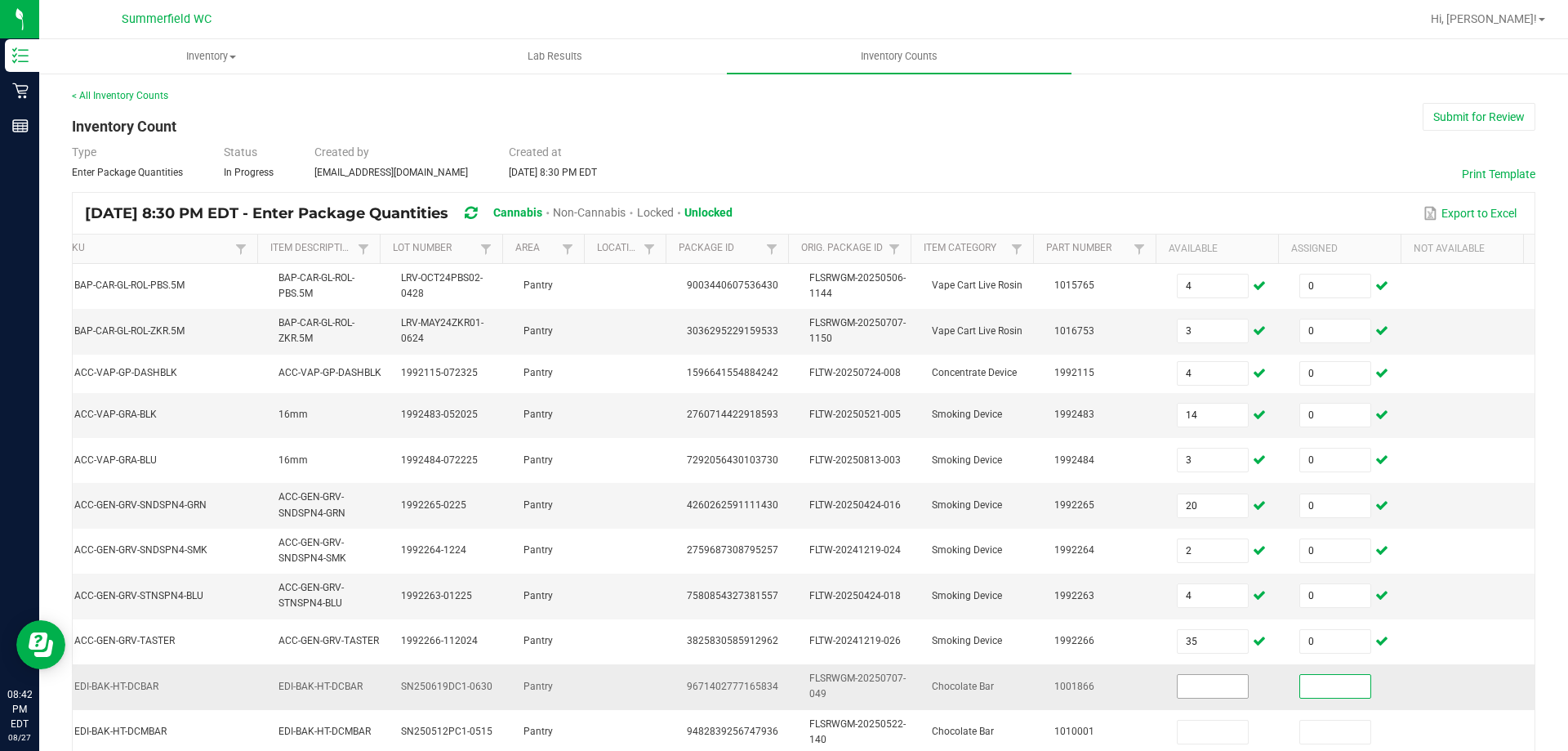
click at [1178, 683] on input at bounding box center [1213, 686] width 70 height 23
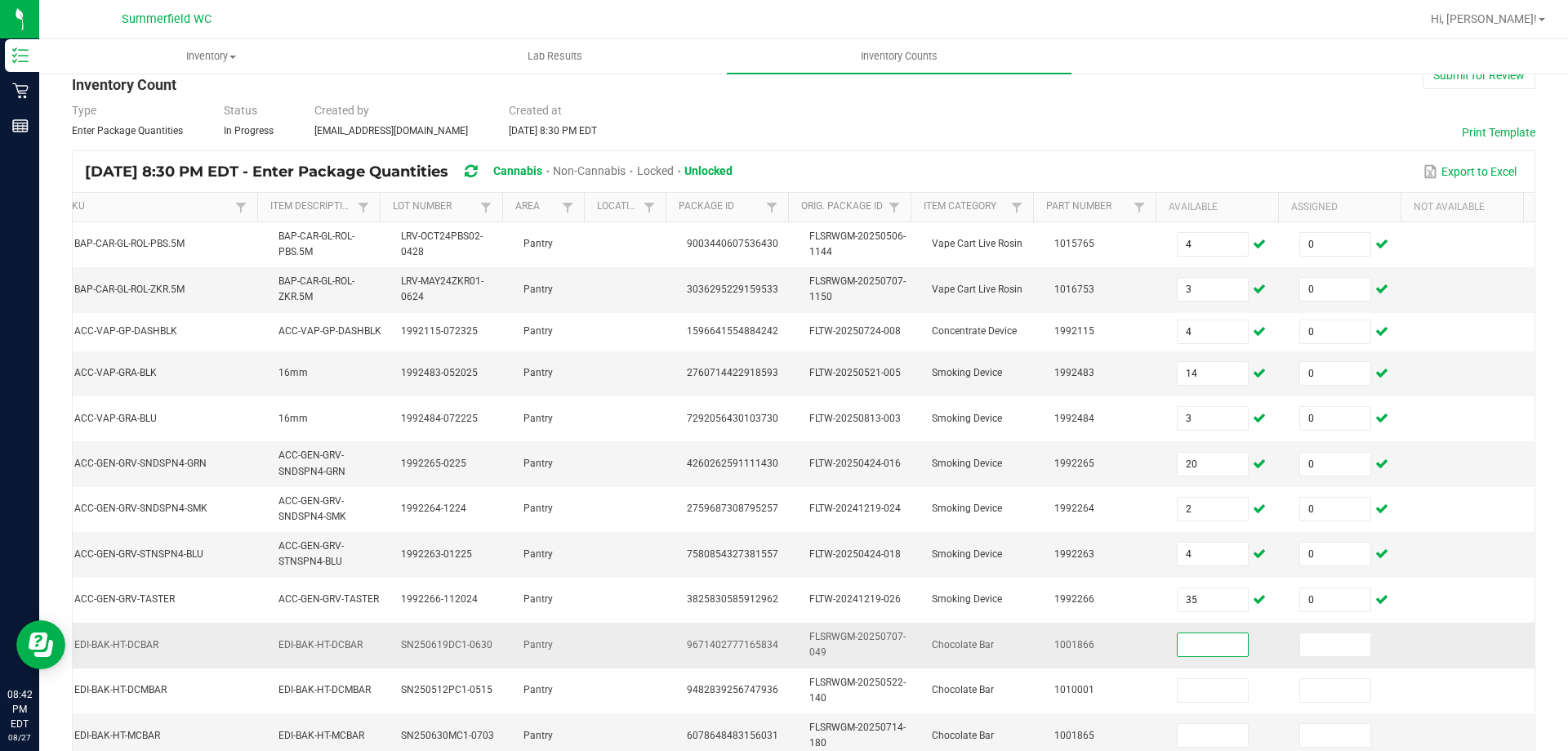
scroll to position [82, 0]
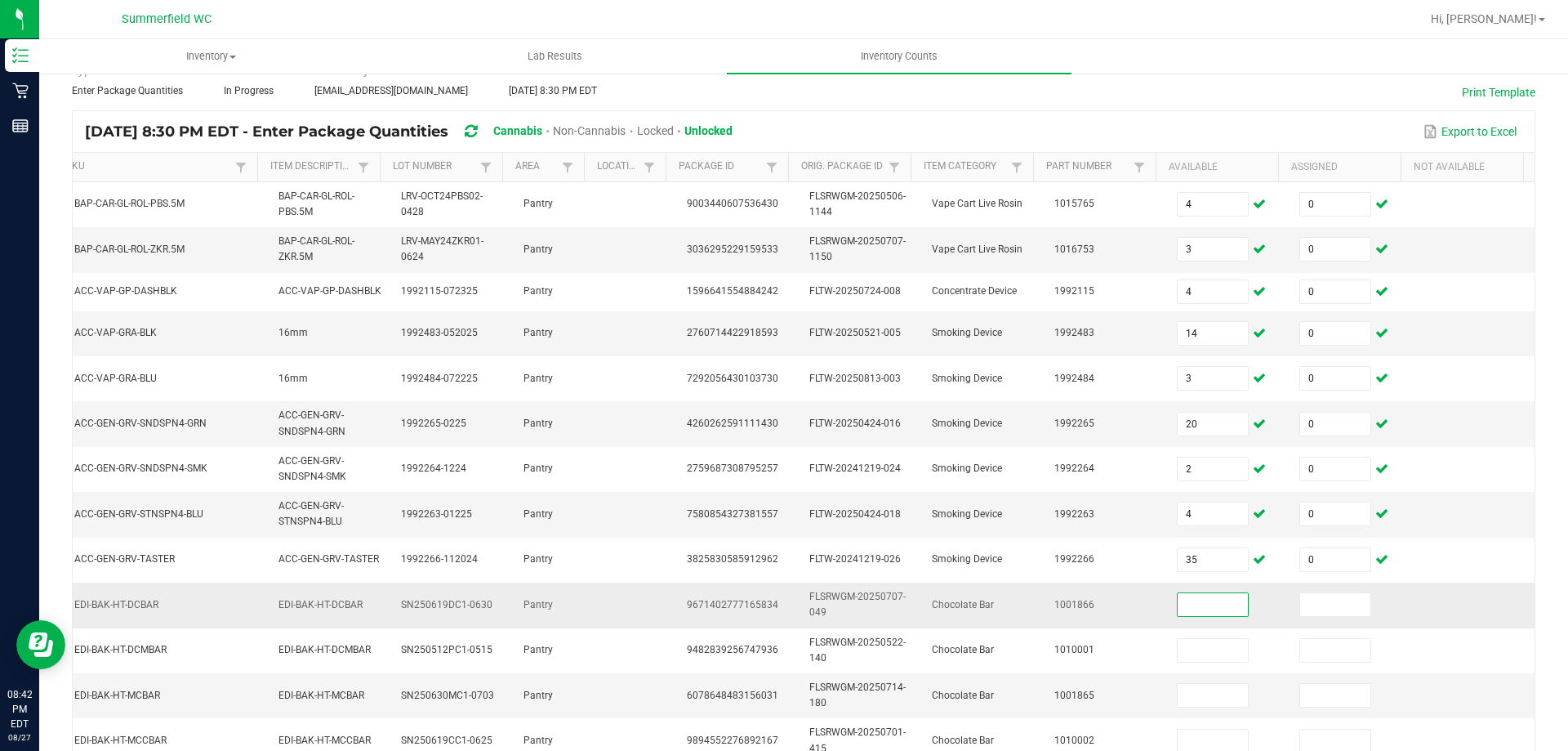
click at [1204, 602] on input at bounding box center [1213, 604] width 70 height 23
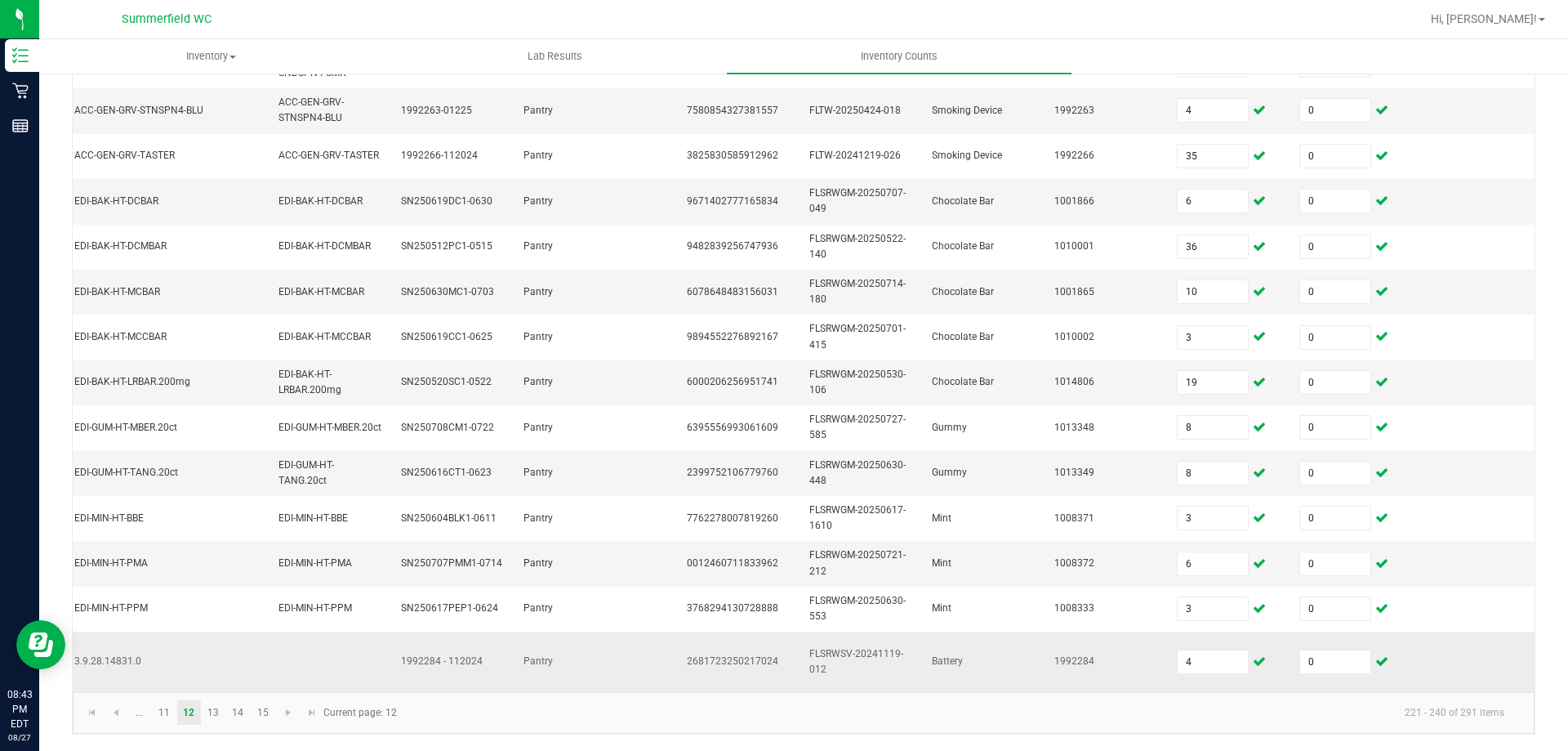
scroll to position [497, 0]
click at [287, 715] on span "Go to the next page" at bounding box center [288, 712] width 13 height 13
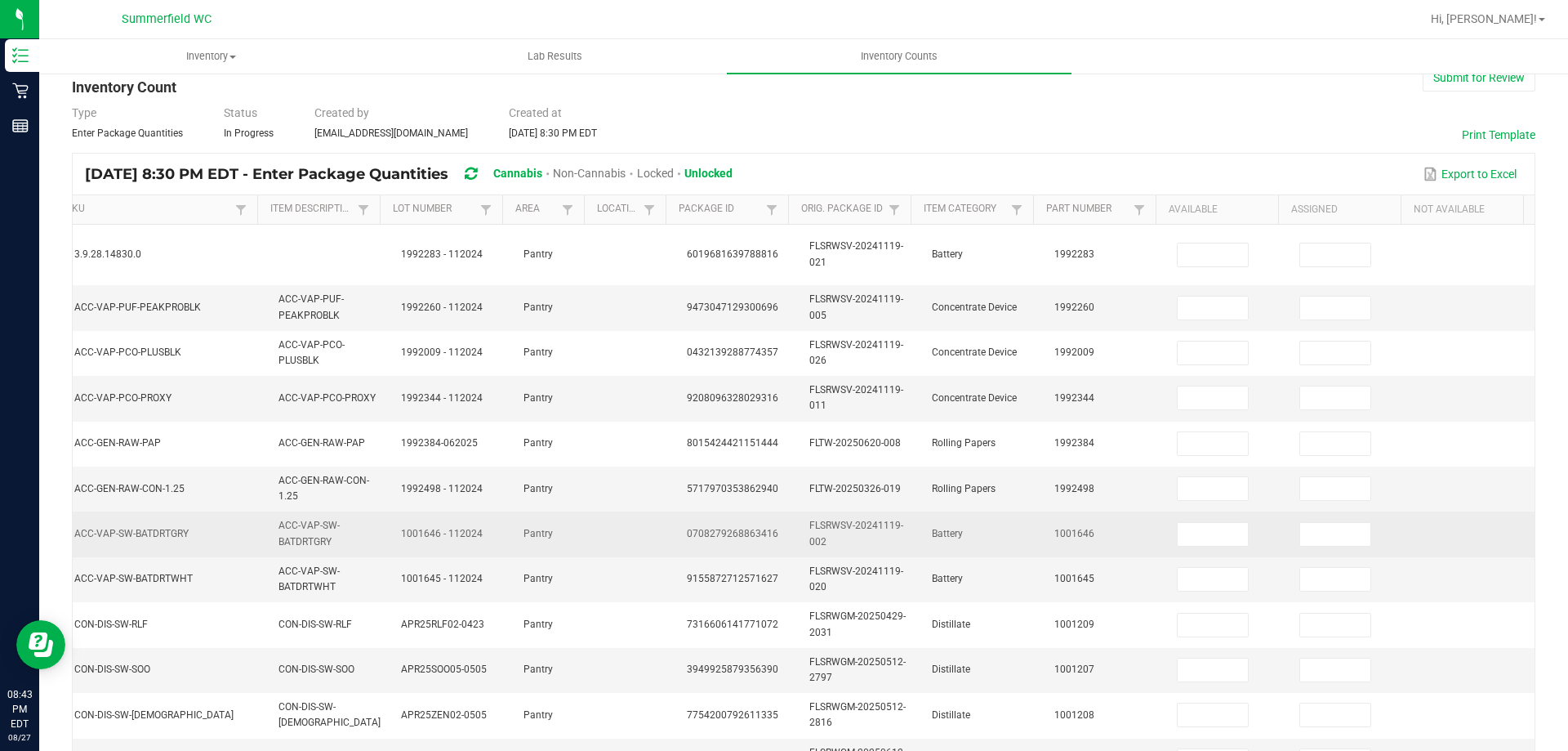
scroll to position [0, 0]
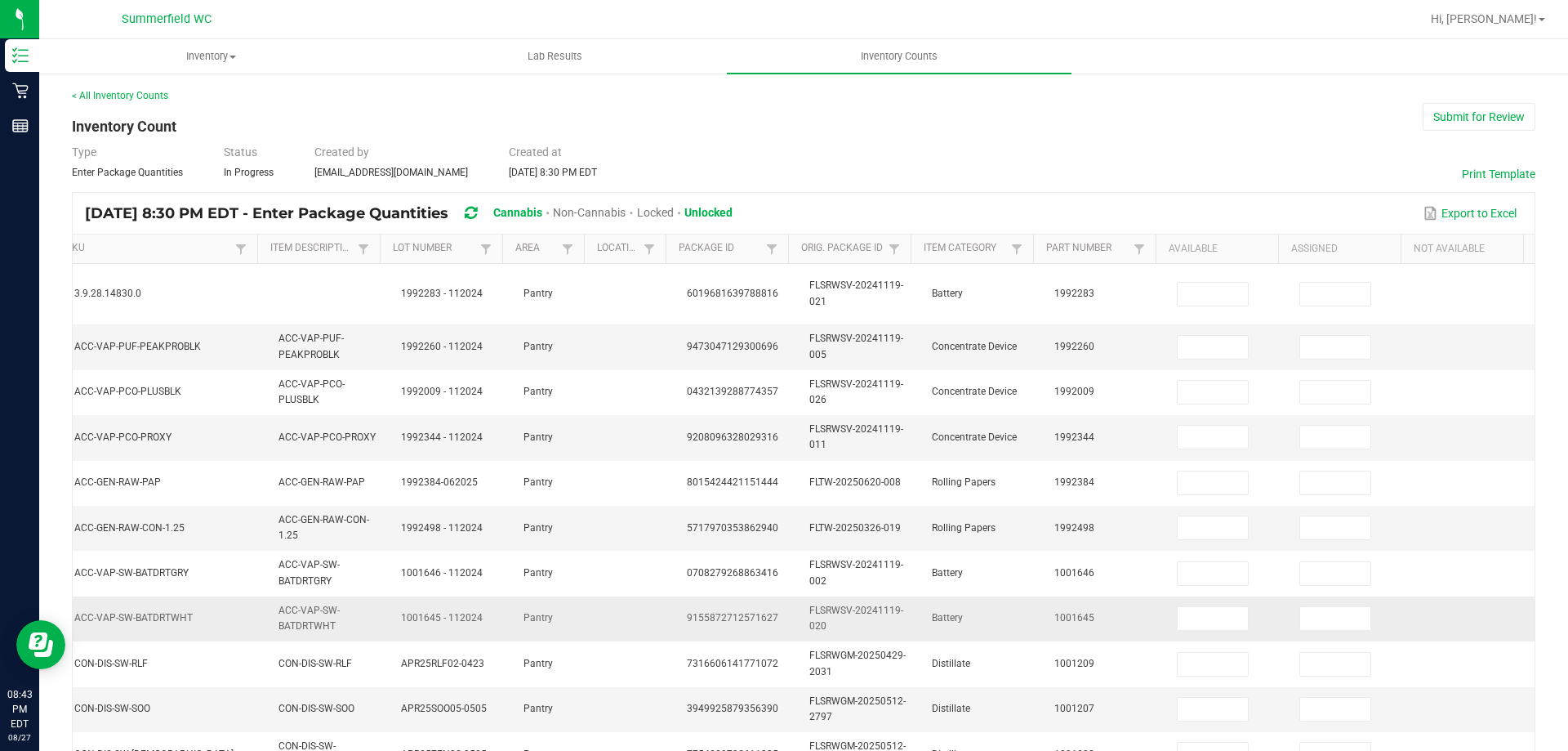
drag, startPoint x: 195, startPoint y: 740, endPoint x: 82, endPoint y: 602, distance: 178.4
click at [141, 729] on tbody "L62034-0009U Jupiter Stock/L6 PS/Stainless Steel-Unbranded/340 mAh with USB Cha…" at bounding box center [697, 723] width 1676 height 919
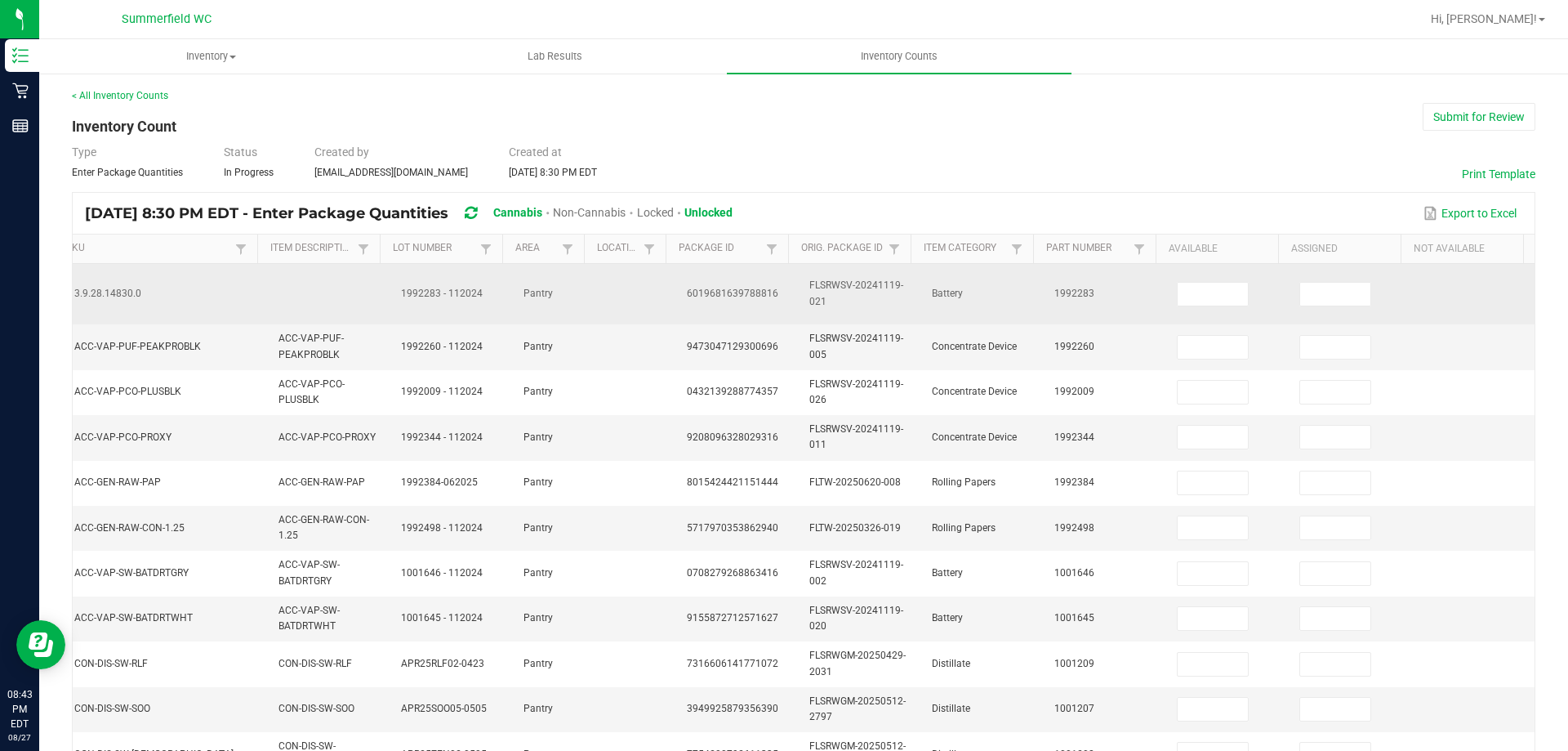
click at [190, 296] on td "3.9.28.14830.0" at bounding box center [166, 294] width 204 height 61
click at [1188, 298] on input at bounding box center [1213, 295] width 70 height 23
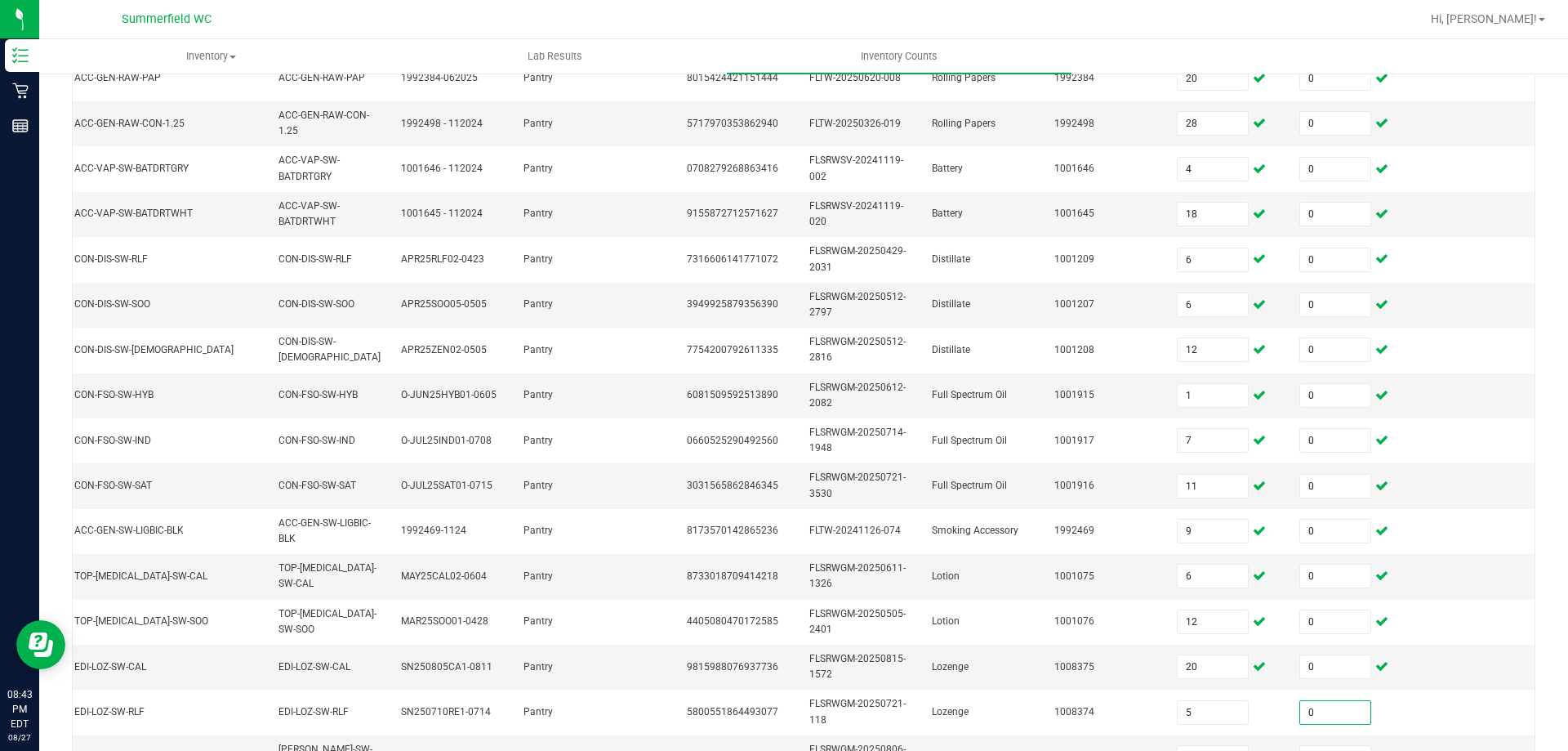
scroll to position [423, 0]
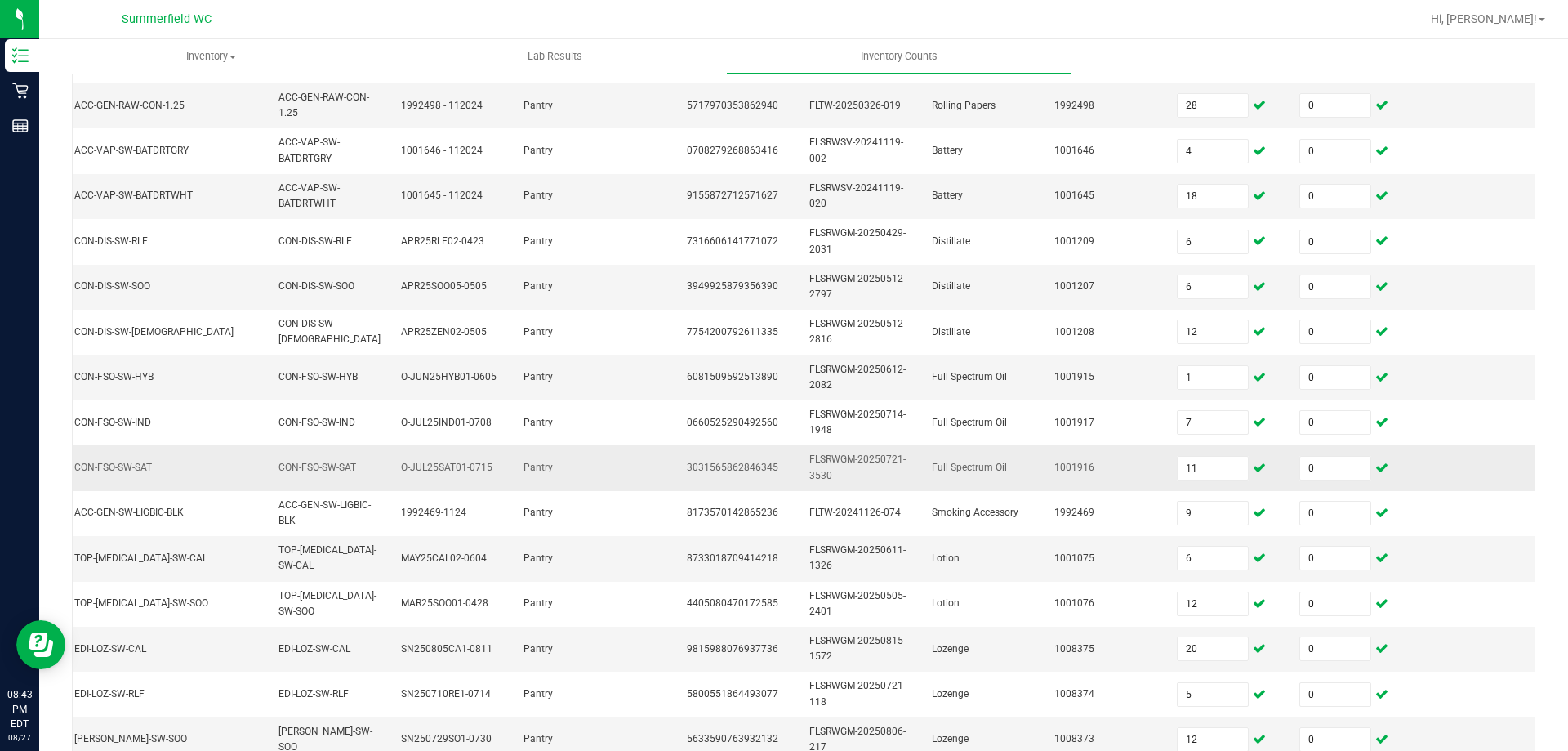
click at [677, 482] on td "3031565862846345" at bounding box center [739, 467] width 123 height 44
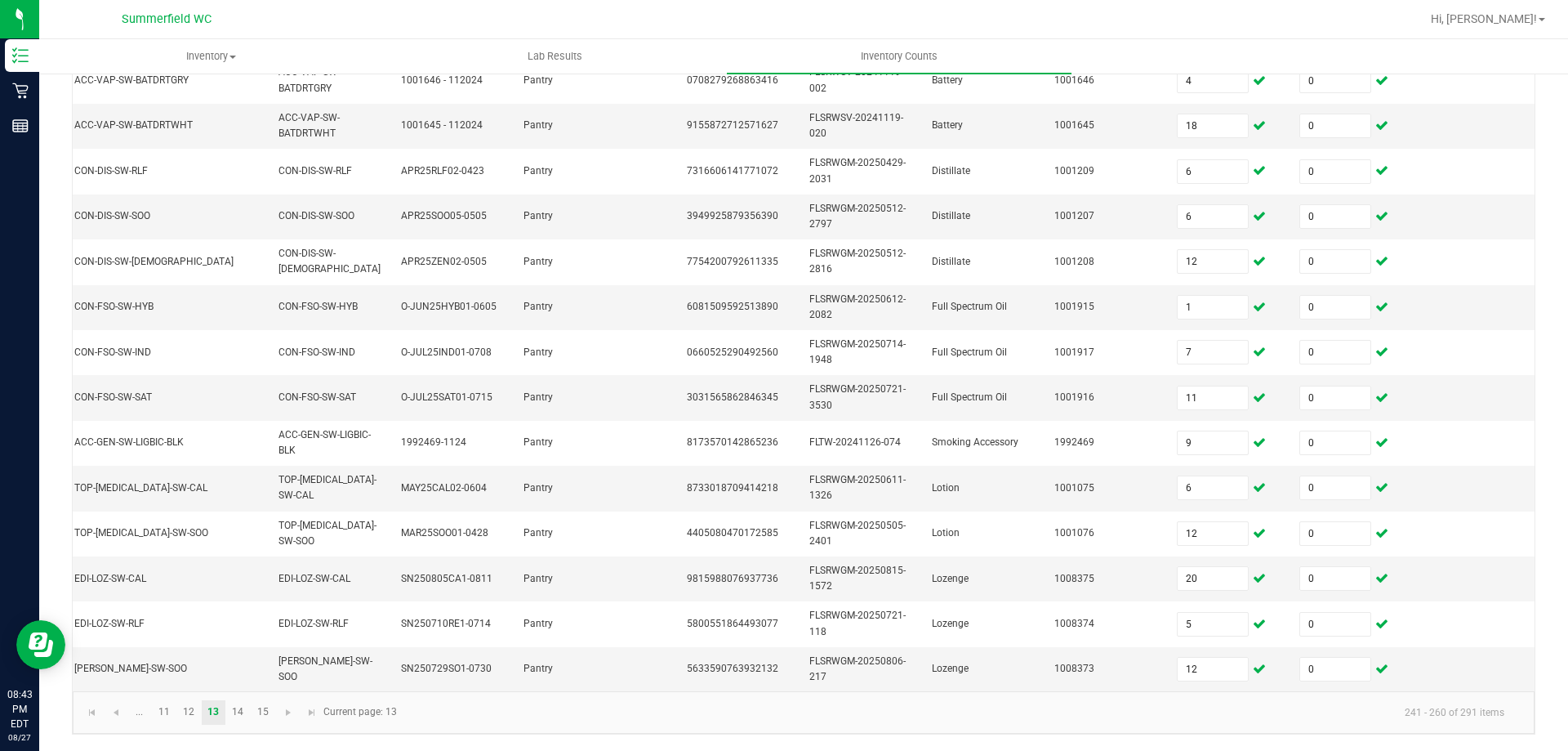
scroll to position [505, 0]
click at [284, 711] on span "Go to the next page" at bounding box center [288, 712] width 13 height 13
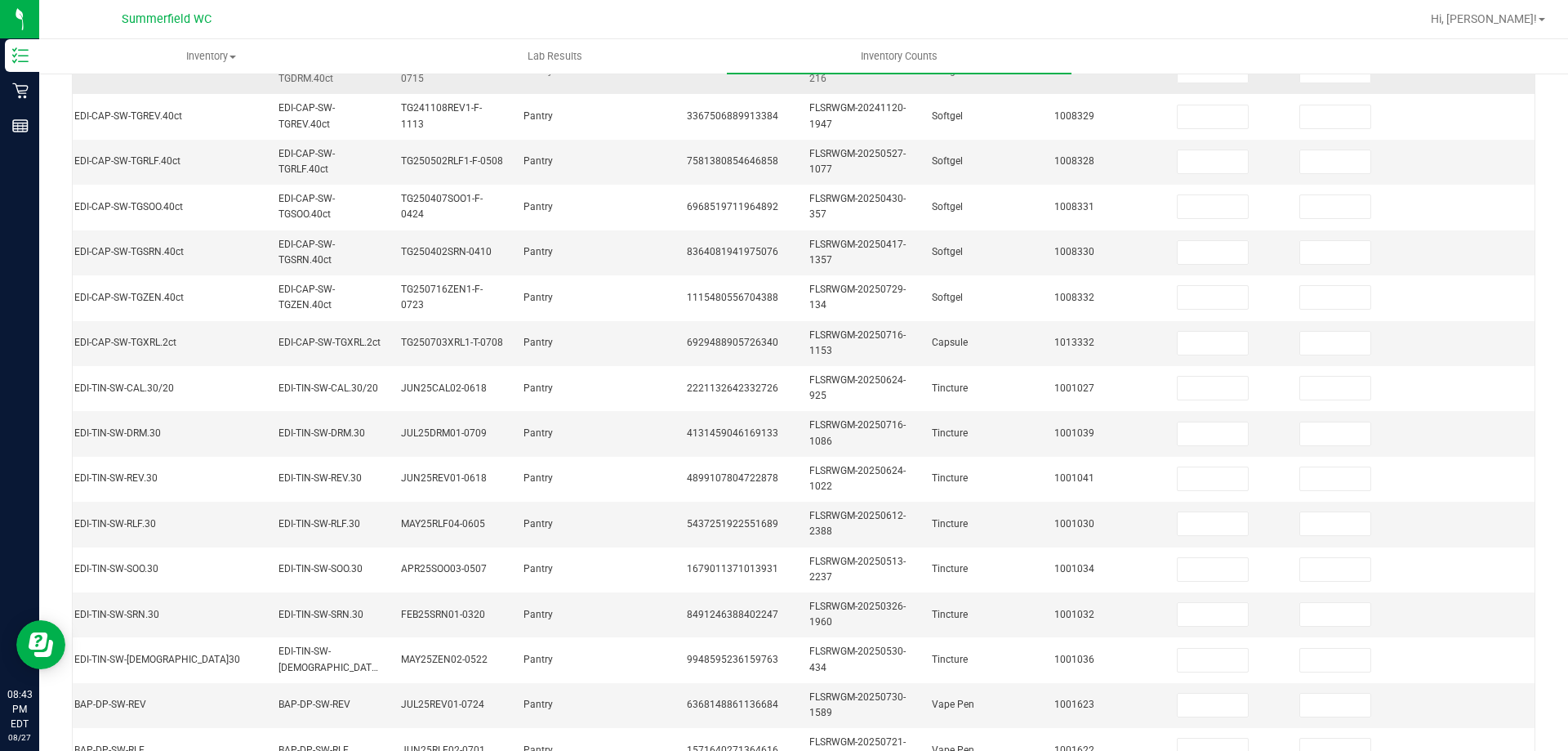
scroll to position [0, 0]
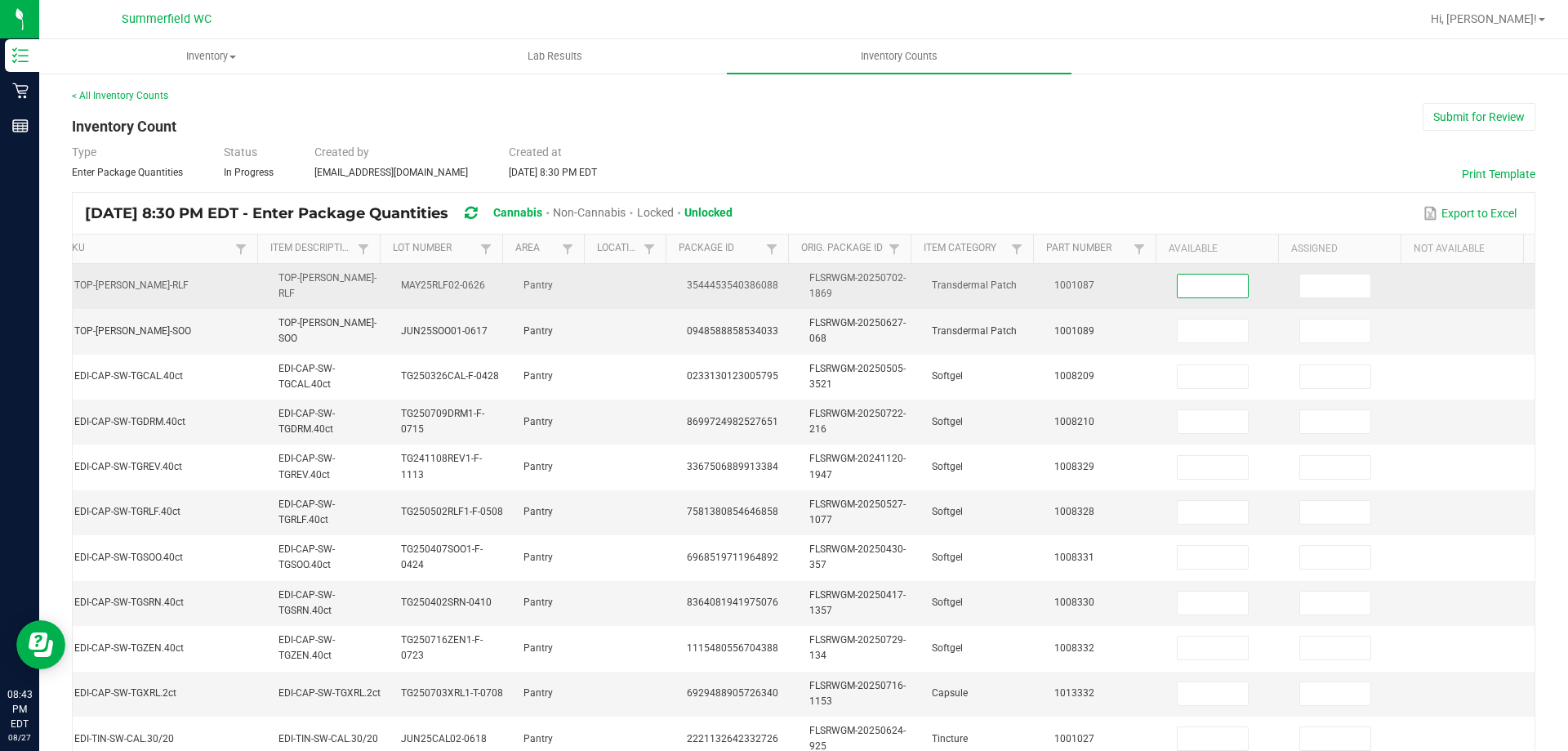
click at [1205, 291] on input at bounding box center [1213, 286] width 70 height 23
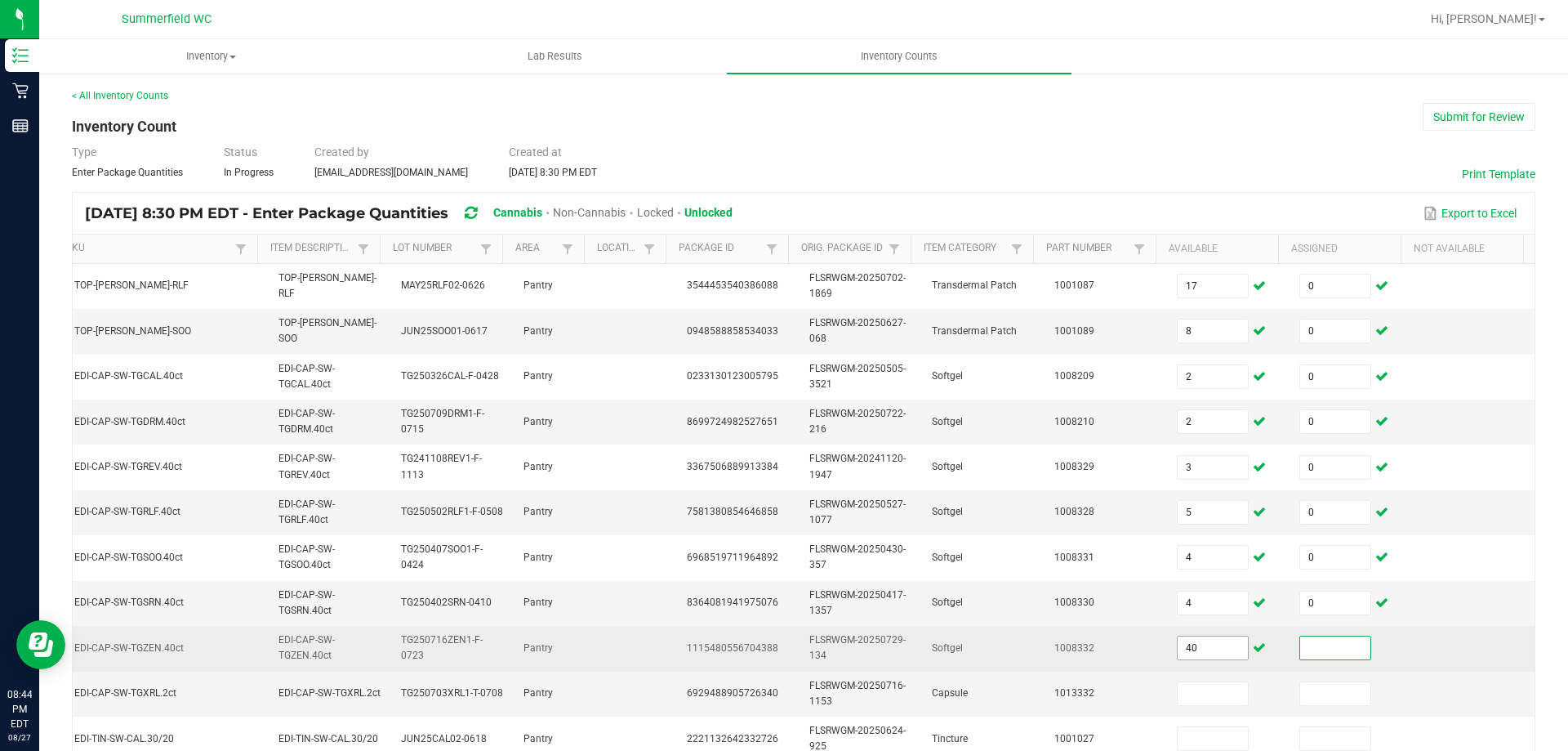
click at [1202, 656] on input "40" at bounding box center [1213, 648] width 70 height 23
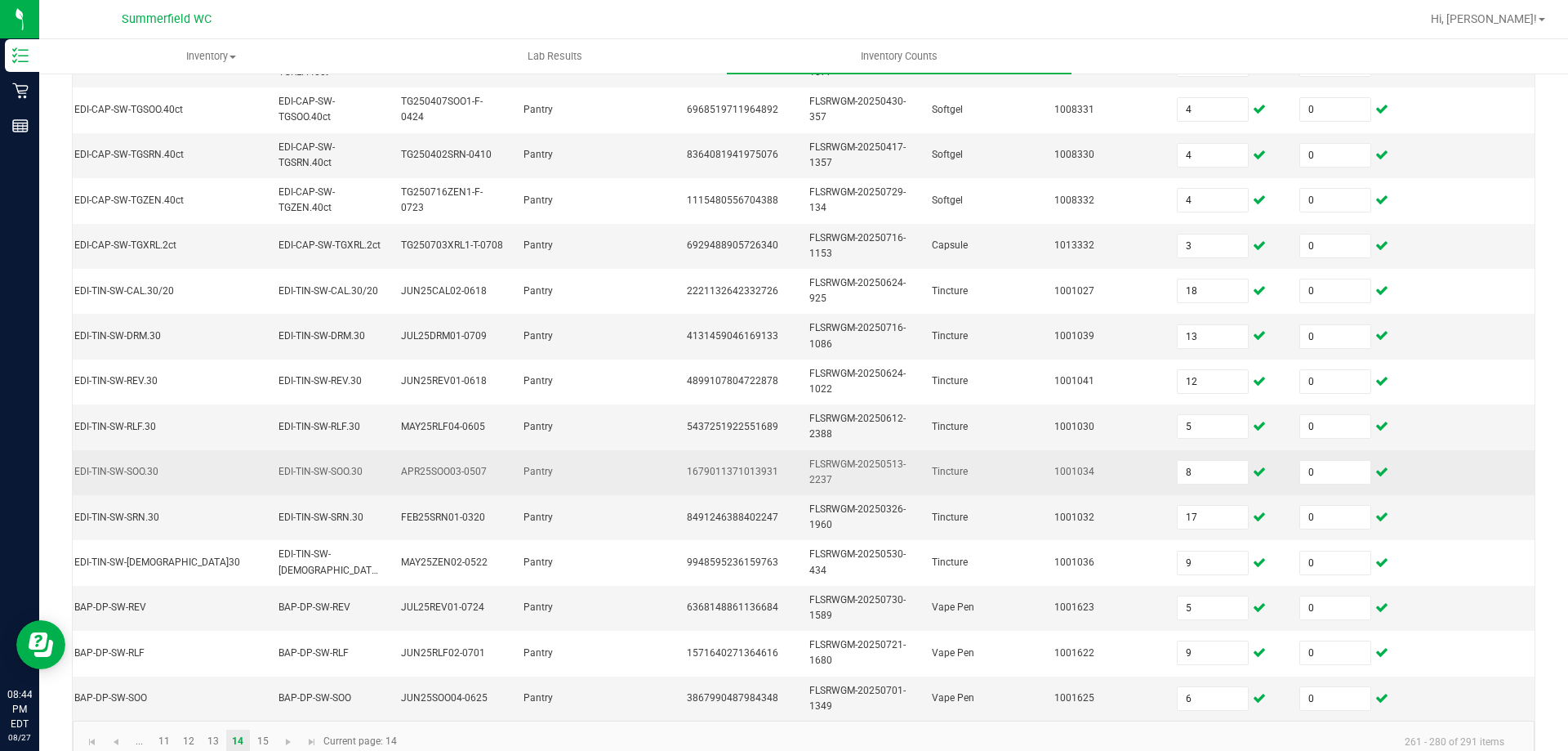
scroll to position [489, 0]
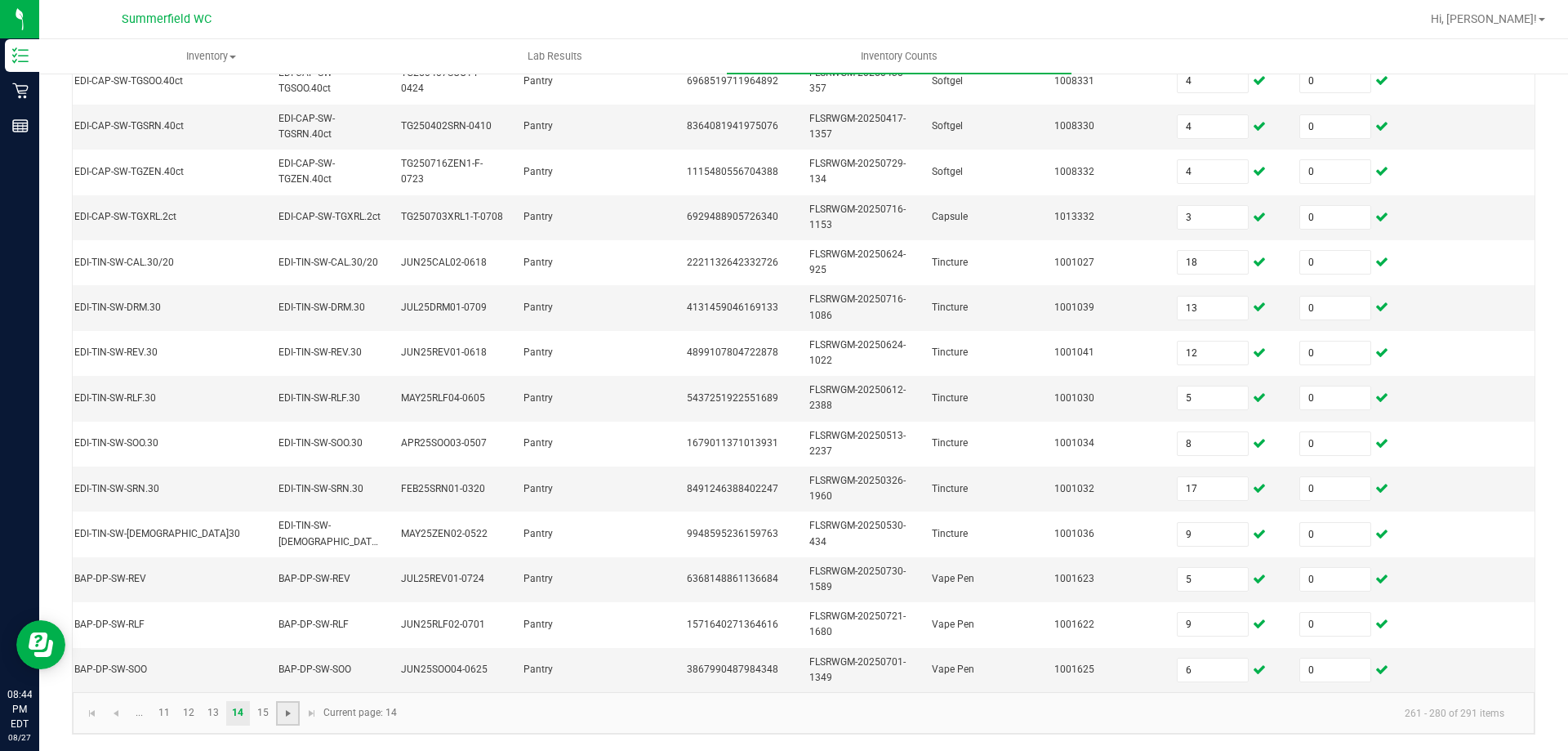
click at [283, 708] on span "Go to the next page" at bounding box center [288, 713] width 13 height 13
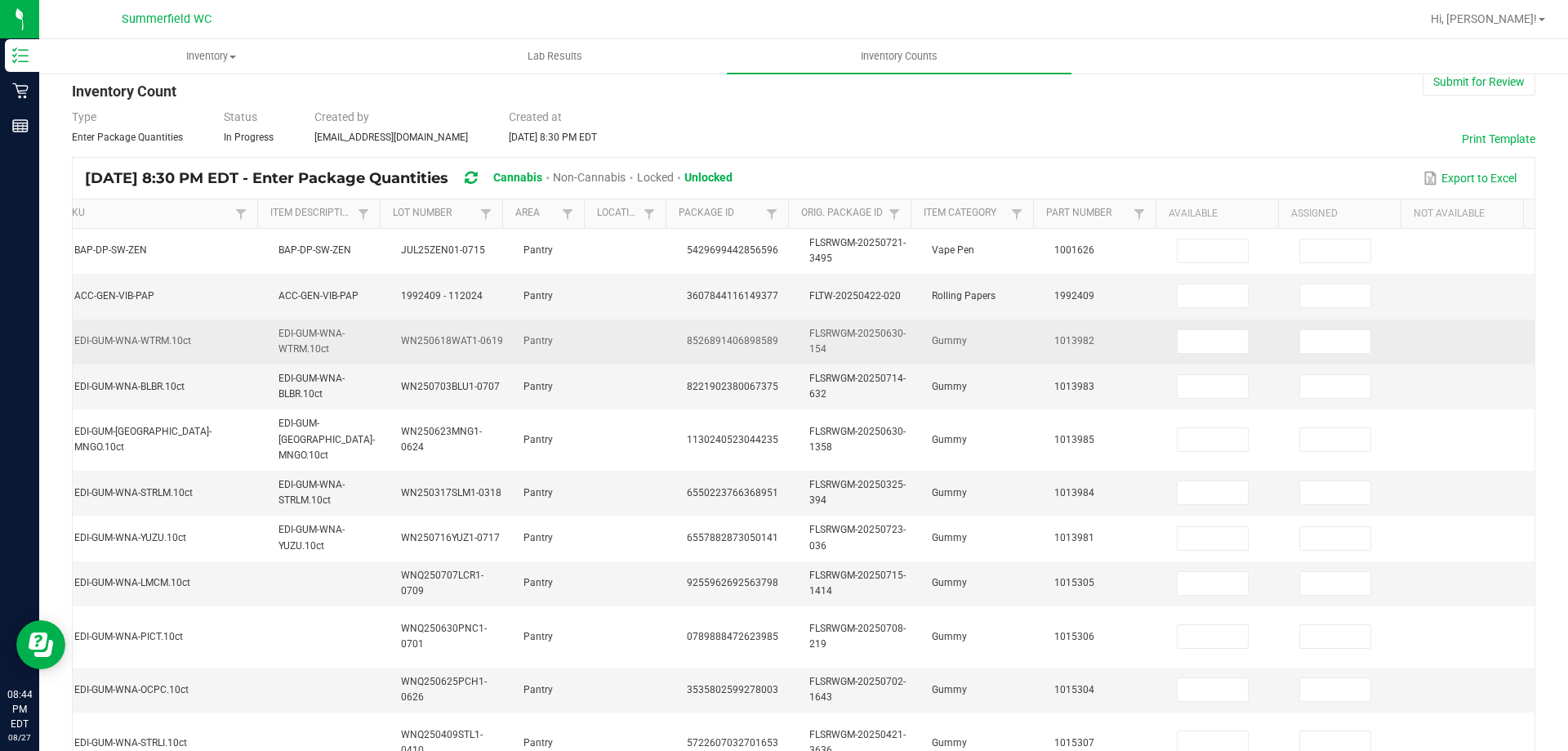
scroll to position [0, 0]
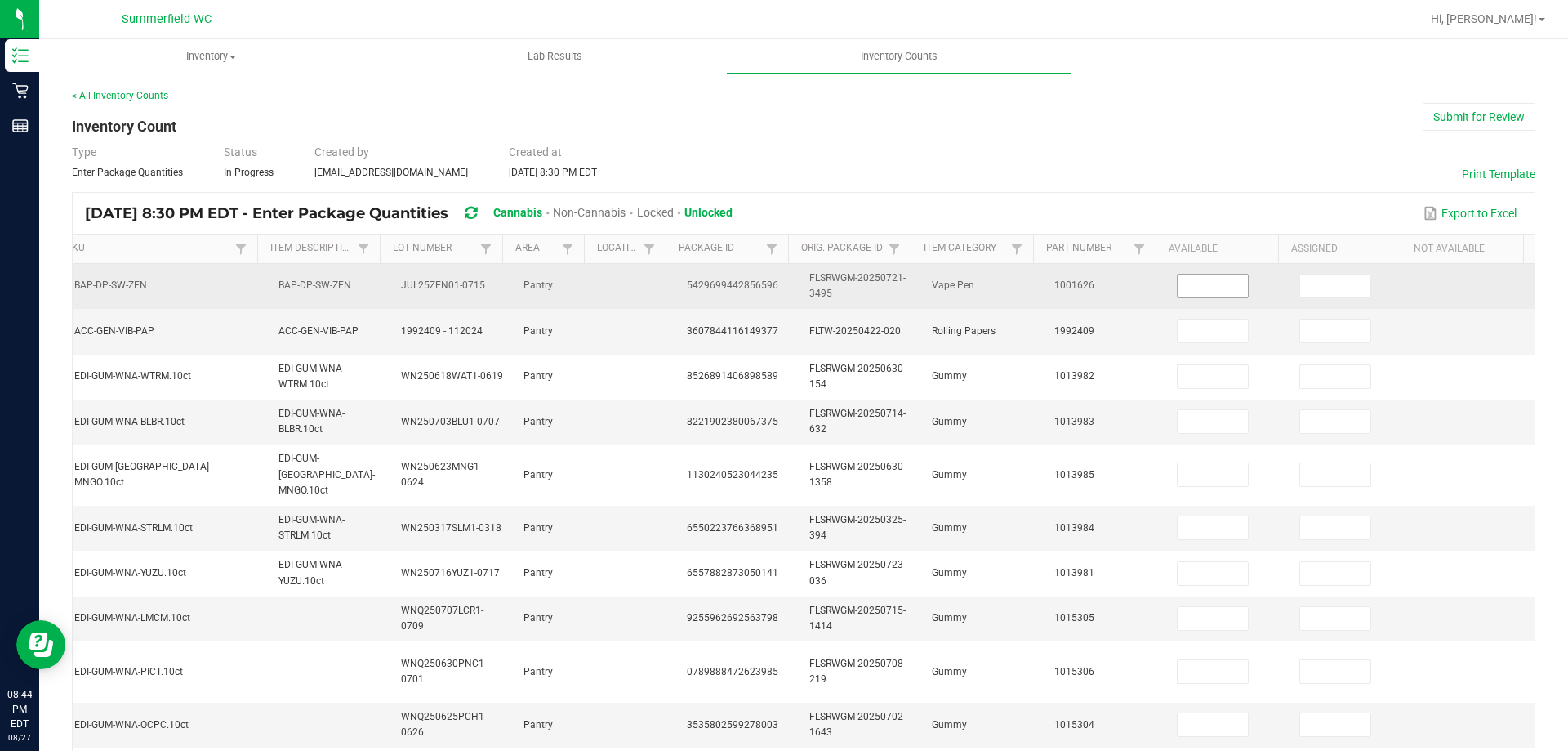
click at [1178, 294] on input at bounding box center [1213, 286] width 70 height 23
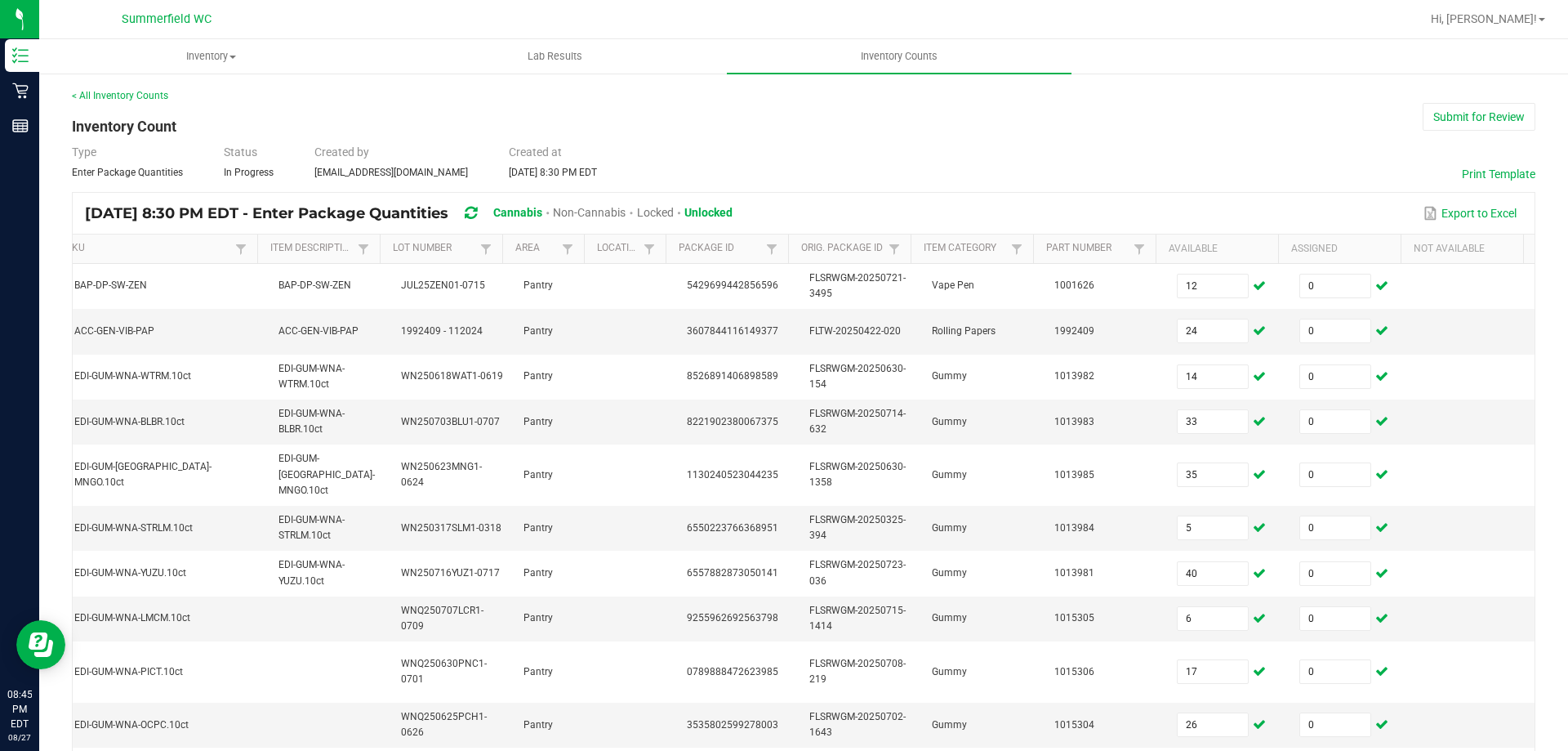
click at [1470, 100] on div "< All Inventory Counts" at bounding box center [804, 95] width 1464 height 15
click at [1470, 106] on button "Submit for Review" at bounding box center [1479, 117] width 113 height 28
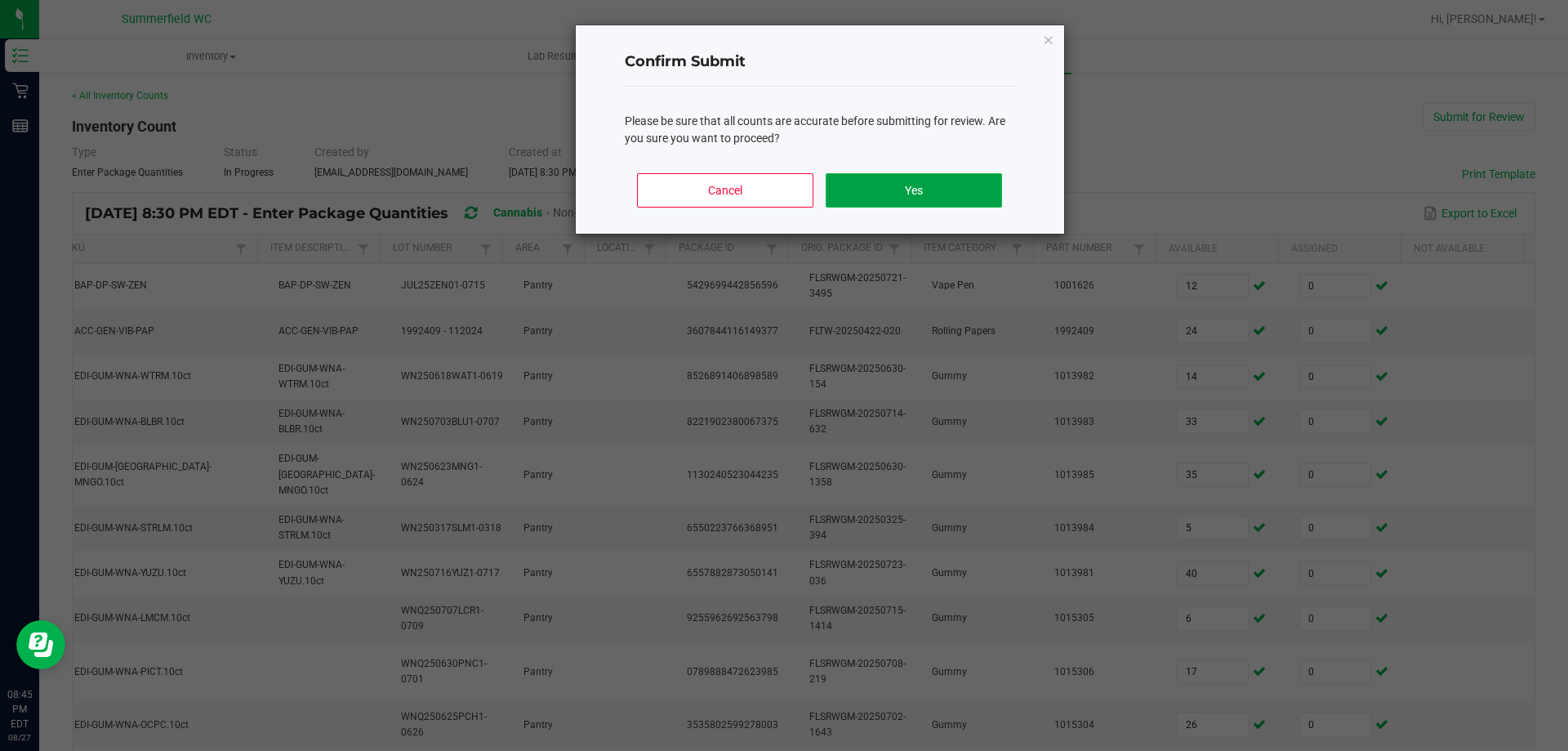
click at [960, 205] on button "Yes" at bounding box center [913, 190] width 175 height 35
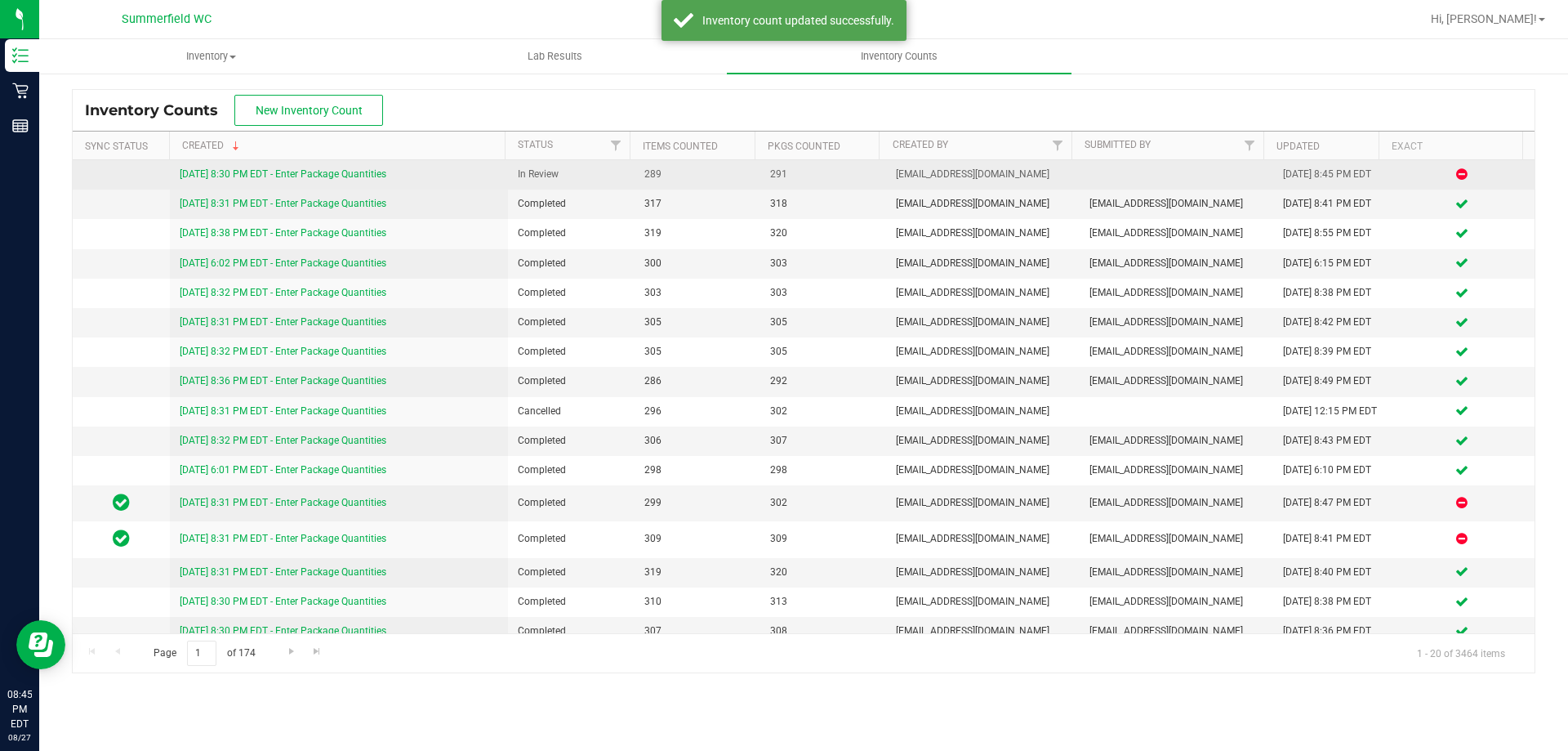
click at [363, 180] on div "[DATE] 8:30 PM EDT - Enter Package Quantities" at bounding box center [339, 174] width 319 height 15
click at [359, 177] on link "[DATE] 8:30 PM EDT - Enter Package Quantities" at bounding box center [283, 174] width 206 height 12
click at [716, 167] on span "289" at bounding box center [697, 174] width 106 height 15
click at [376, 166] on td "[DATE] 8:30 PM EDT - Enter Package Quantities" at bounding box center [339, 174] width 339 height 29
click at [372, 173] on link "[DATE] 8:30 PM EDT - Enter Package Quantities" at bounding box center [283, 174] width 206 height 12
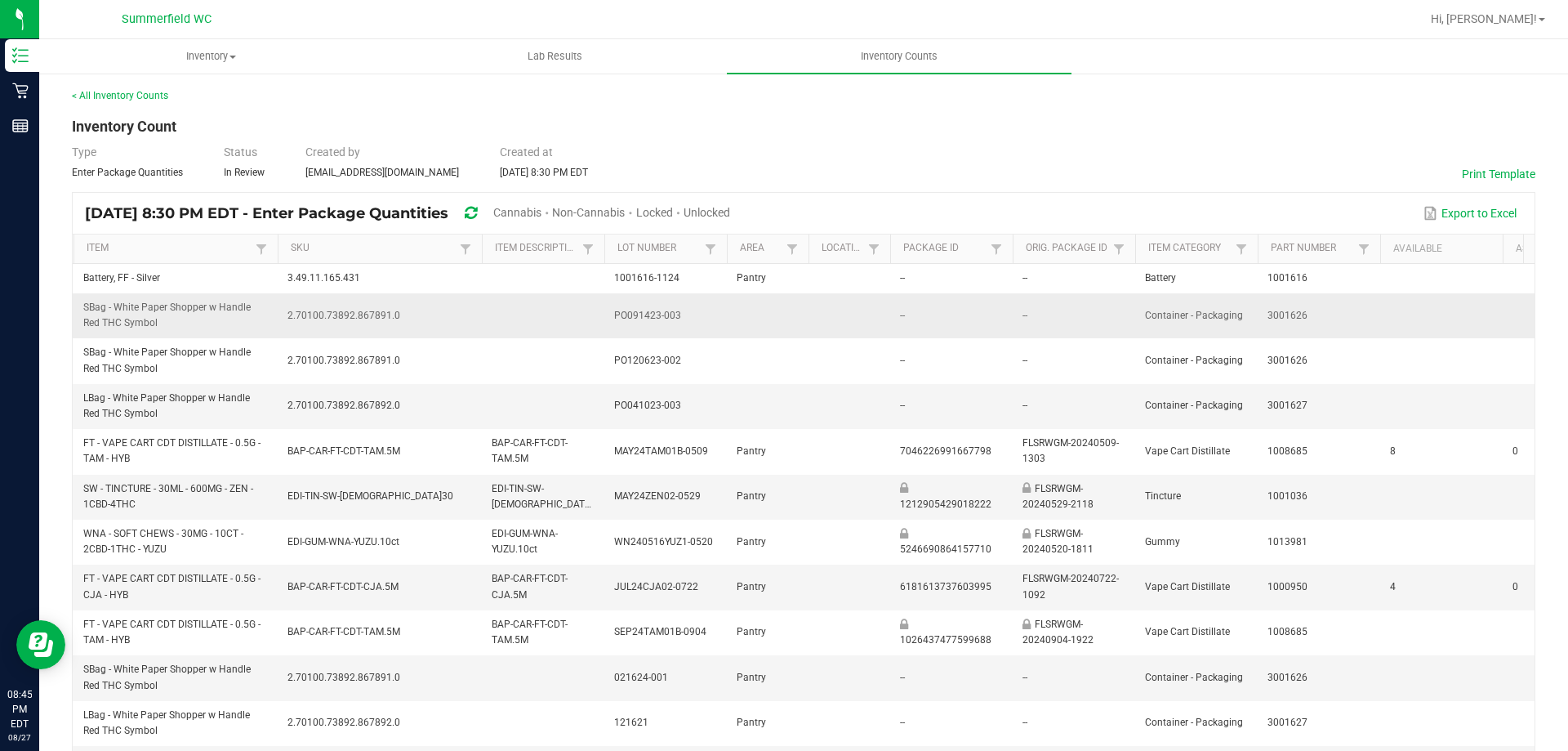
click at [909, 329] on td "--" at bounding box center [951, 316] width 123 height 44
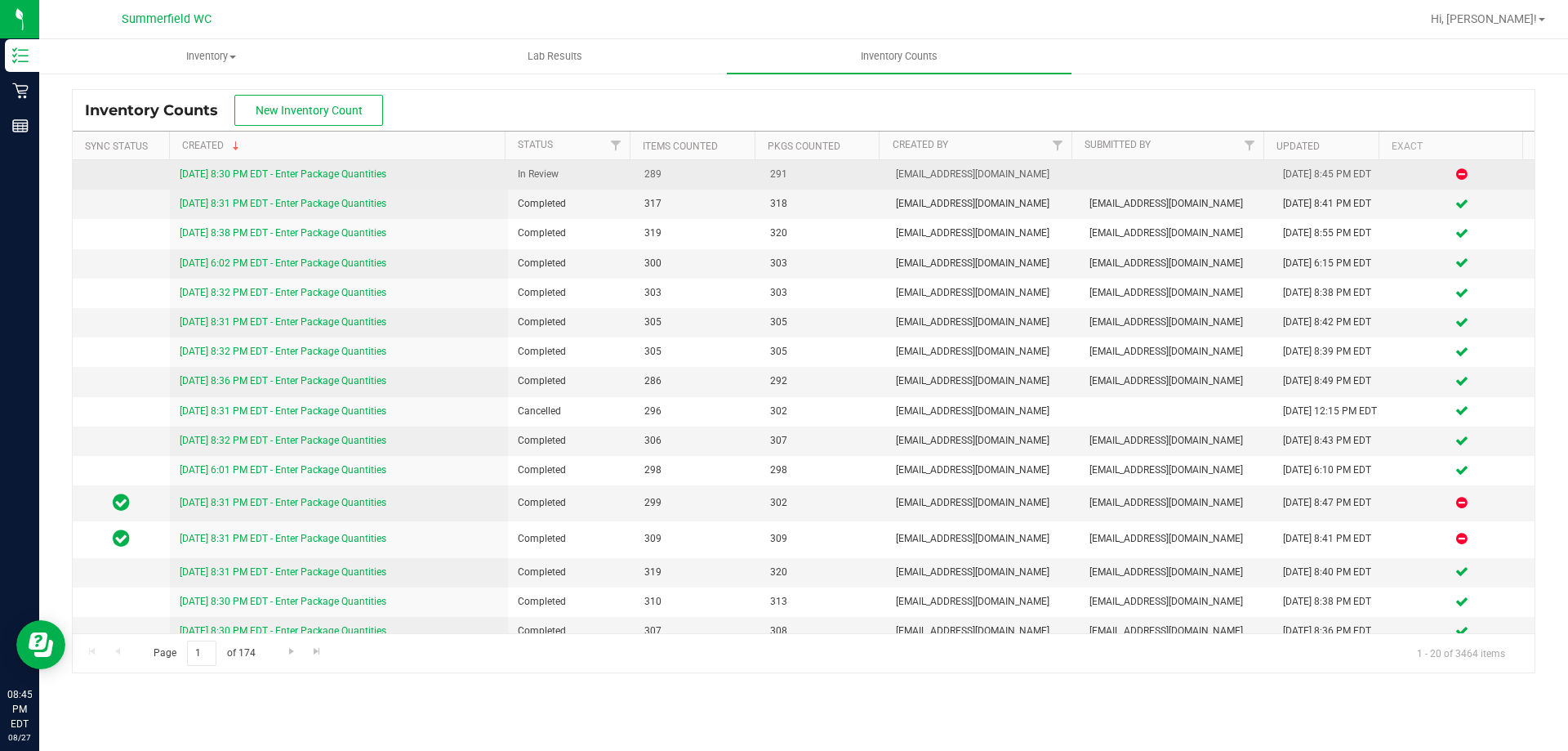
click at [332, 180] on link "[DATE] 8:30 PM EDT - Enter Package Quantities" at bounding box center [283, 174] width 206 height 12
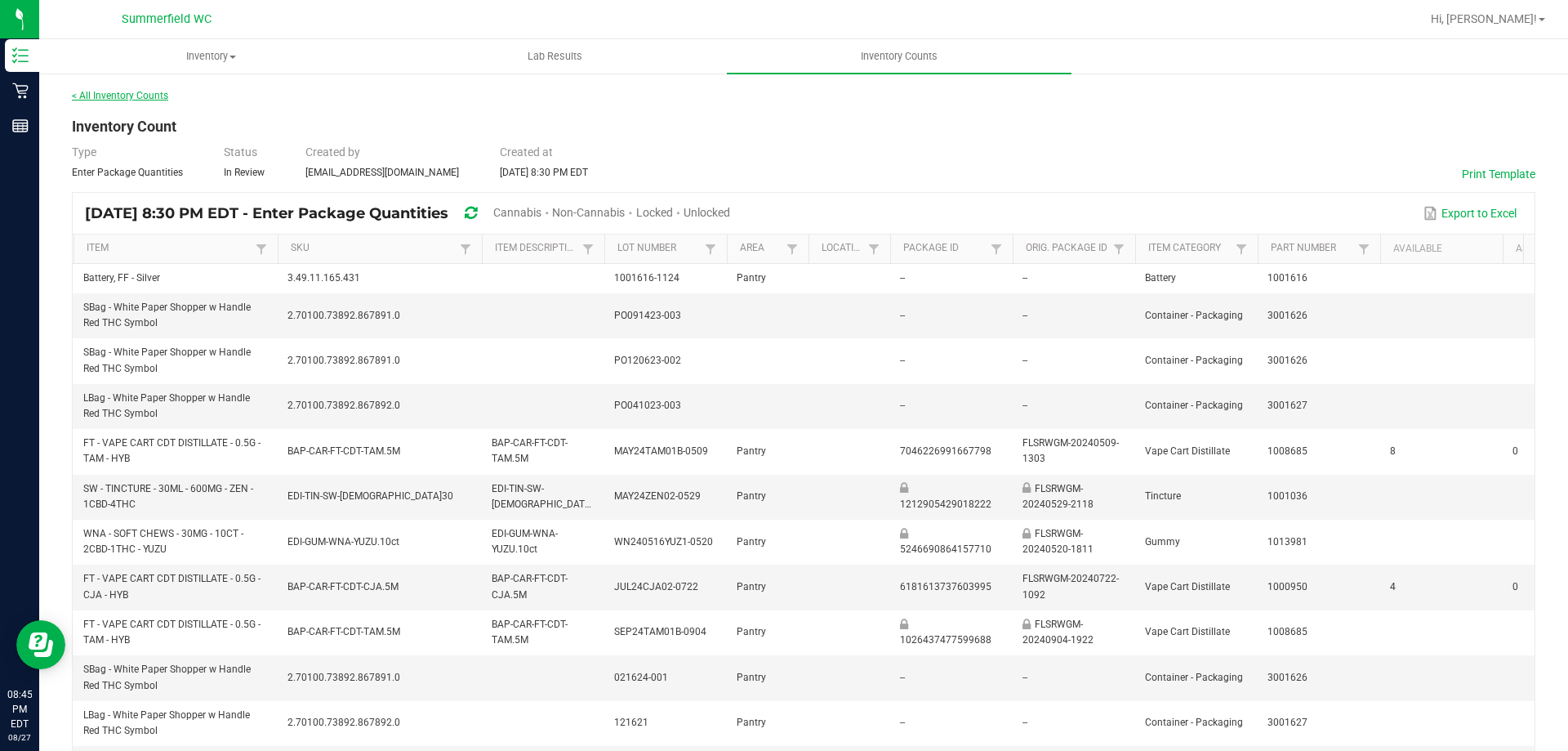
click at [114, 99] on link "< All Inventory Counts" at bounding box center [120, 95] width 96 height 12
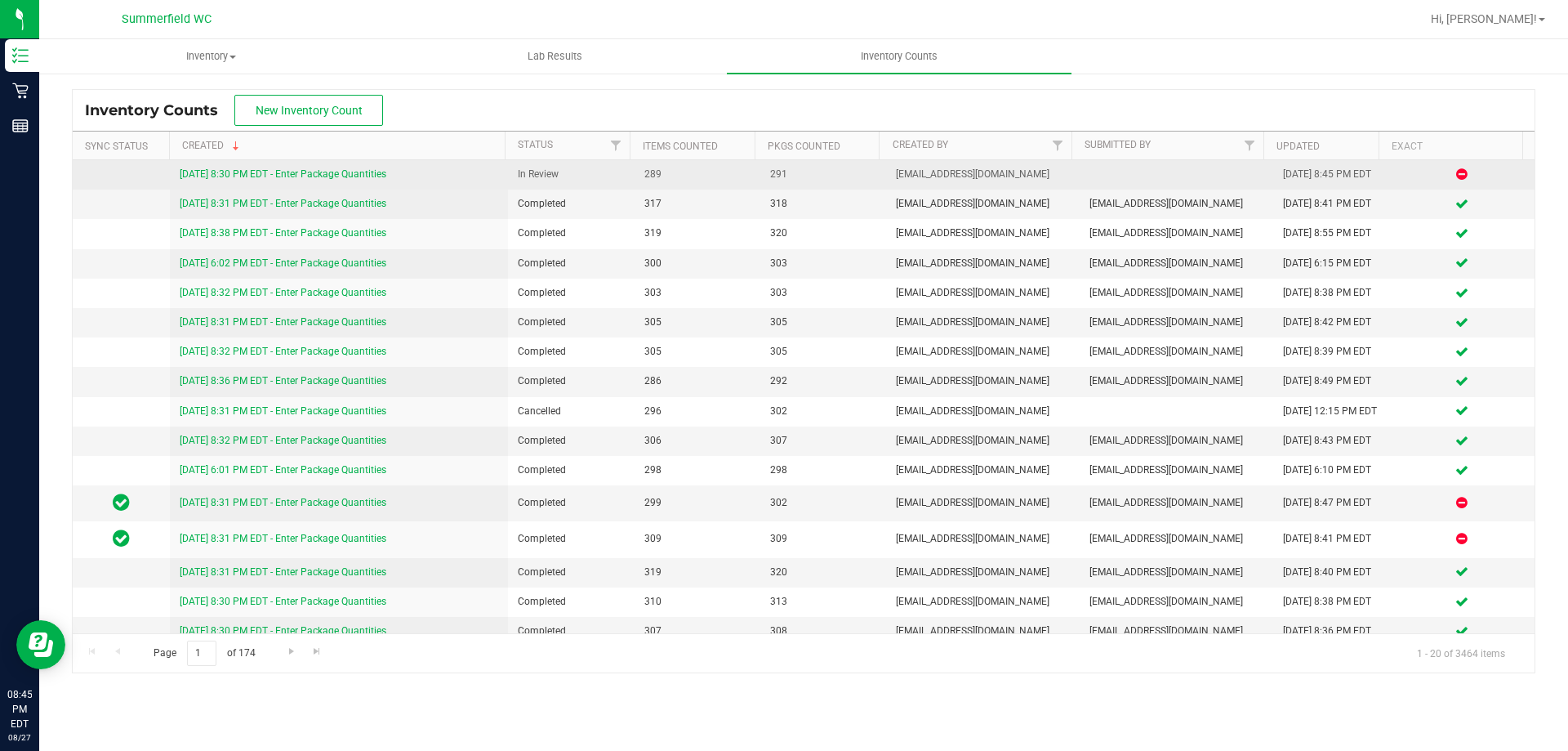
click at [355, 170] on link "[DATE] 8:30 PM EDT - Enter Package Quantities" at bounding box center [283, 174] width 206 height 12
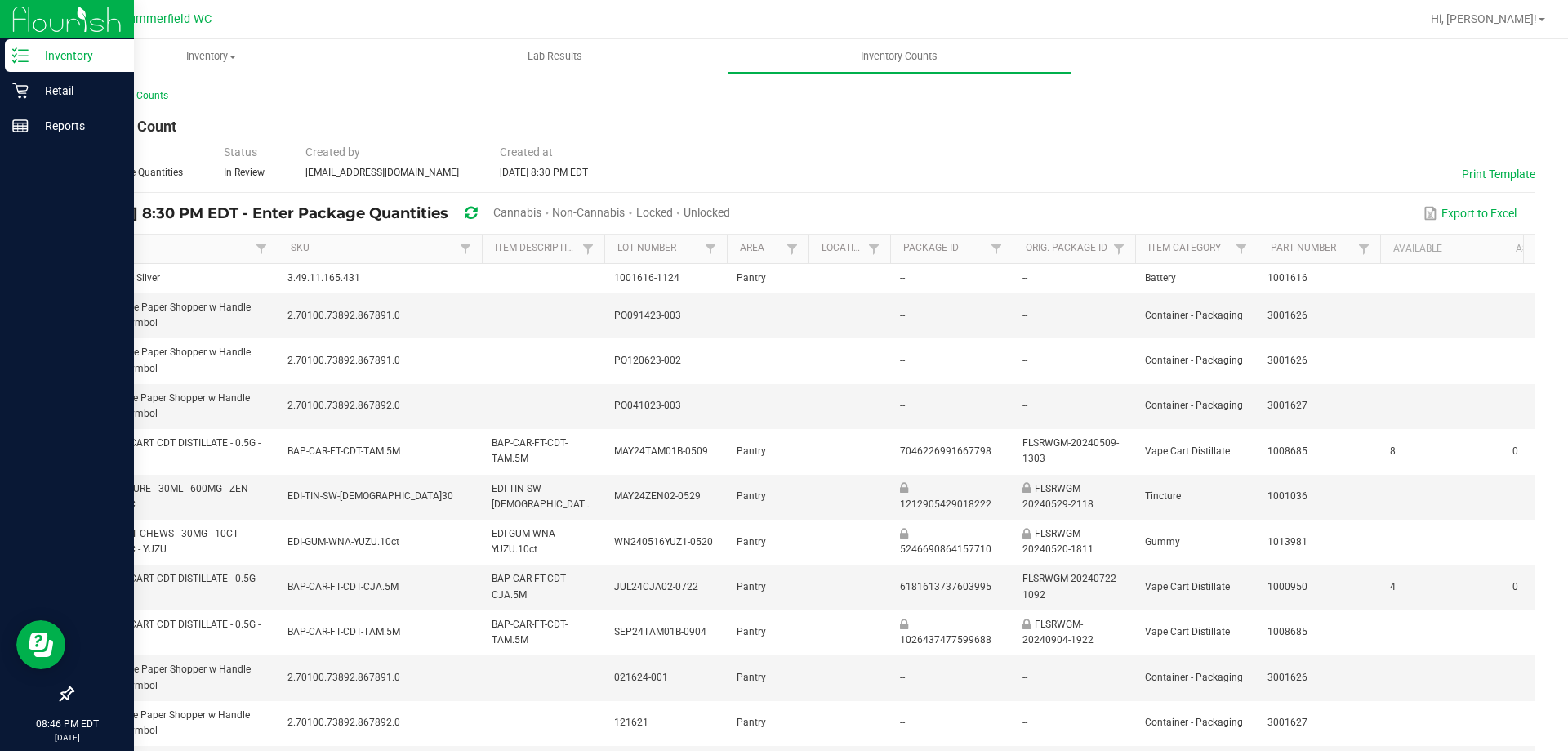
click at [66, 45] on p "Inventory" at bounding box center [77, 55] width 98 height 20
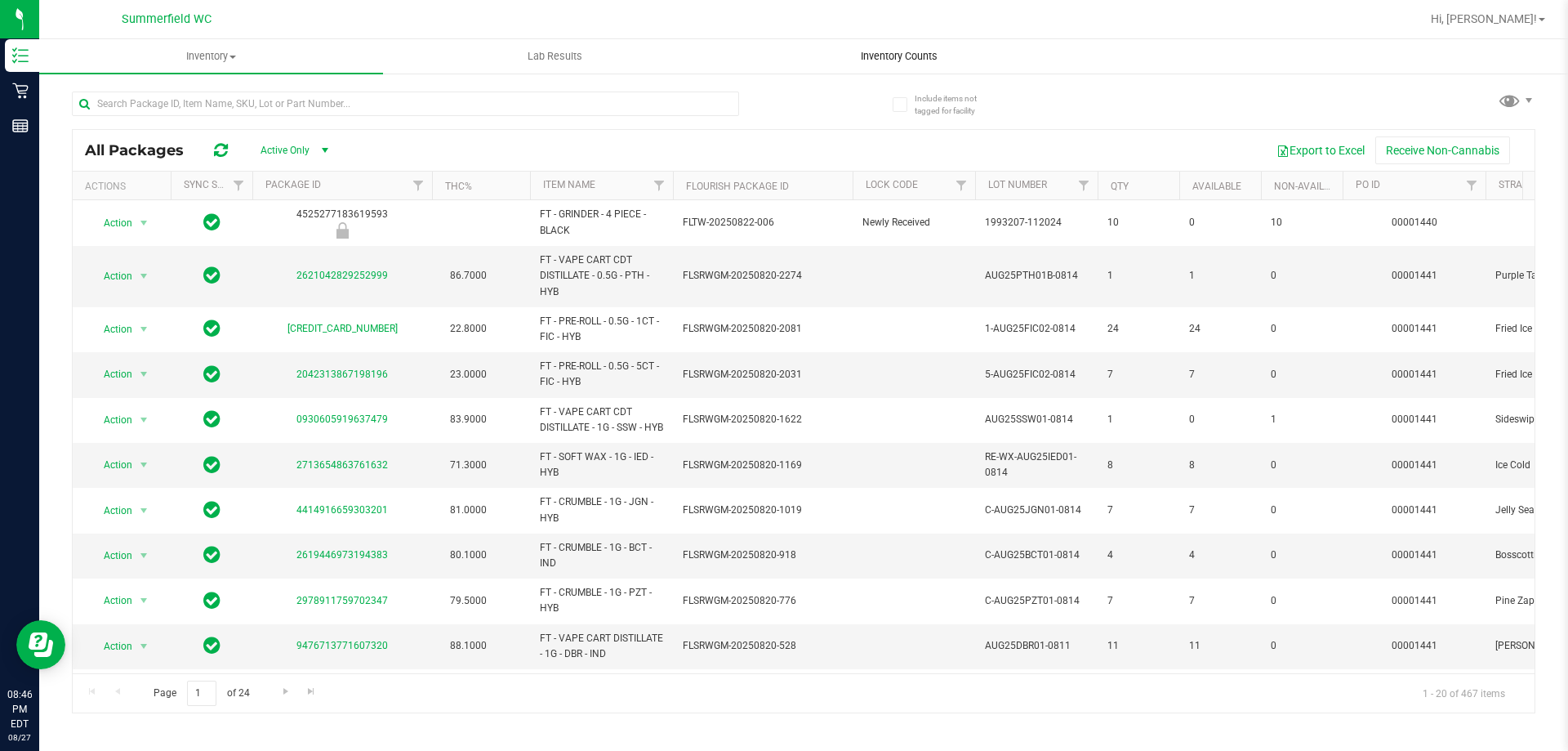
click at [868, 51] on span "Inventory Counts" at bounding box center [900, 56] width 121 height 15
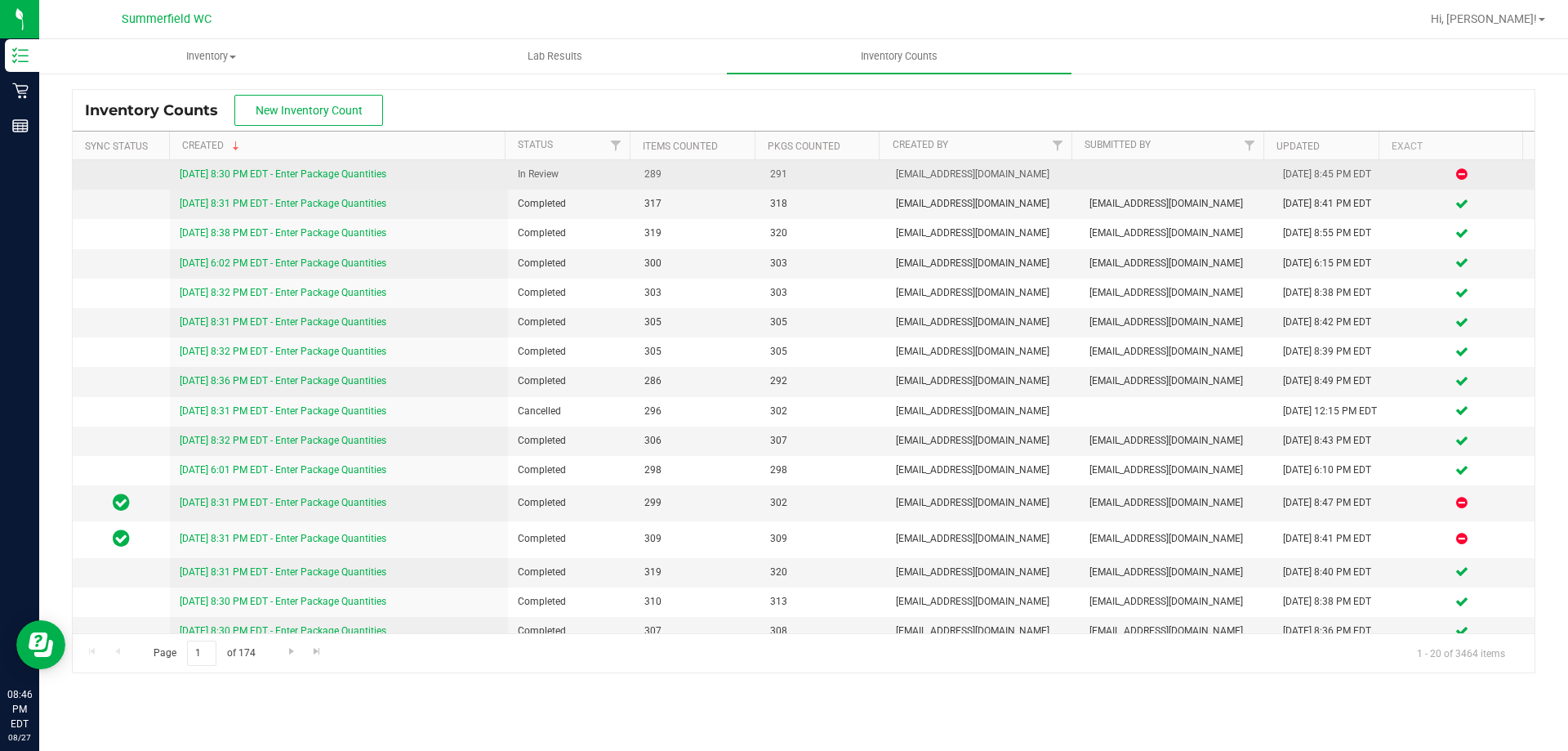
click at [372, 170] on link "[DATE] 8:30 PM EDT - Enter Package Quantities" at bounding box center [283, 174] width 206 height 12
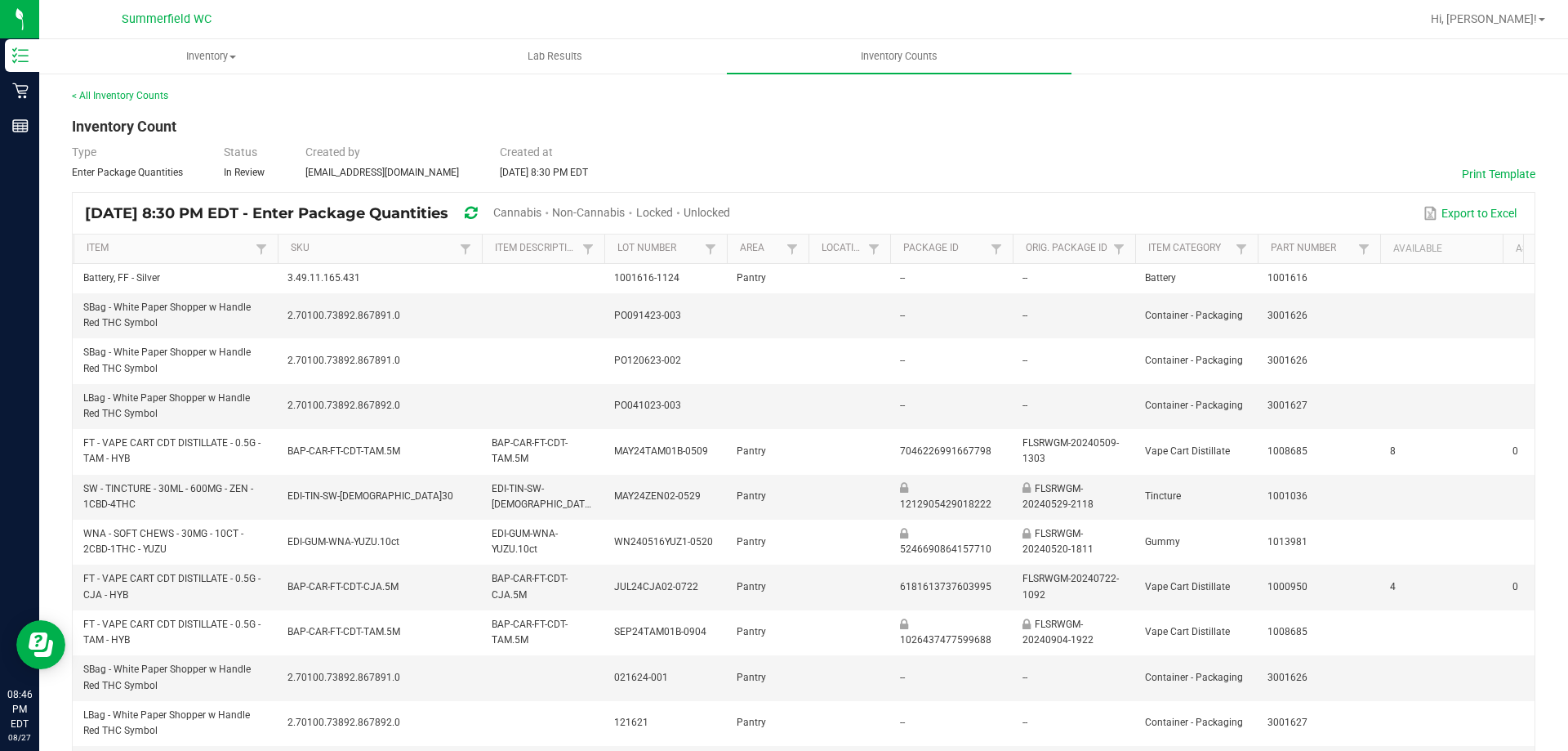
click at [731, 211] on span "Unlocked" at bounding box center [707, 212] width 46 height 13
click at [731, 212] on span "Unlocked" at bounding box center [707, 212] width 46 height 13
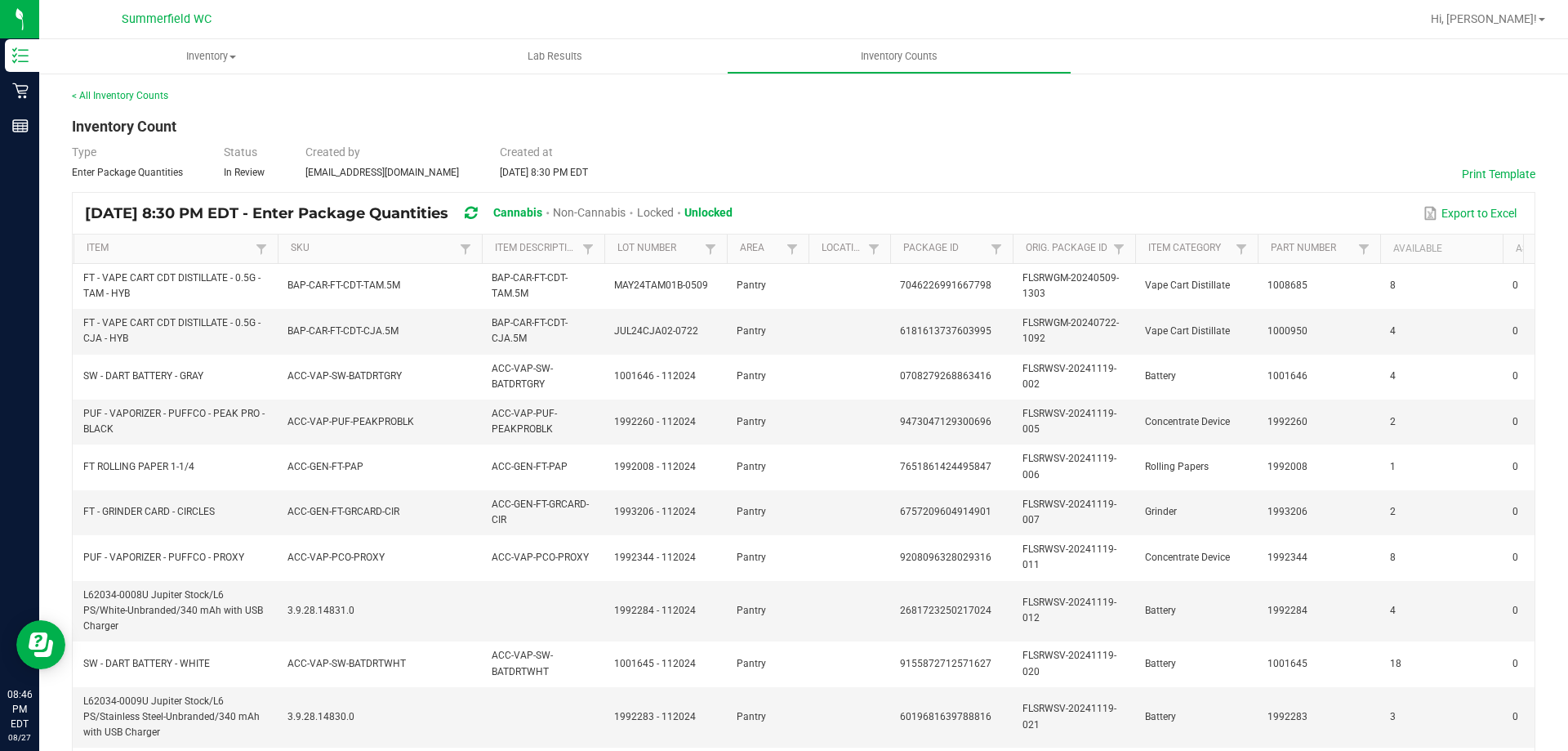
click at [542, 209] on span "Cannabis" at bounding box center [517, 212] width 49 height 13
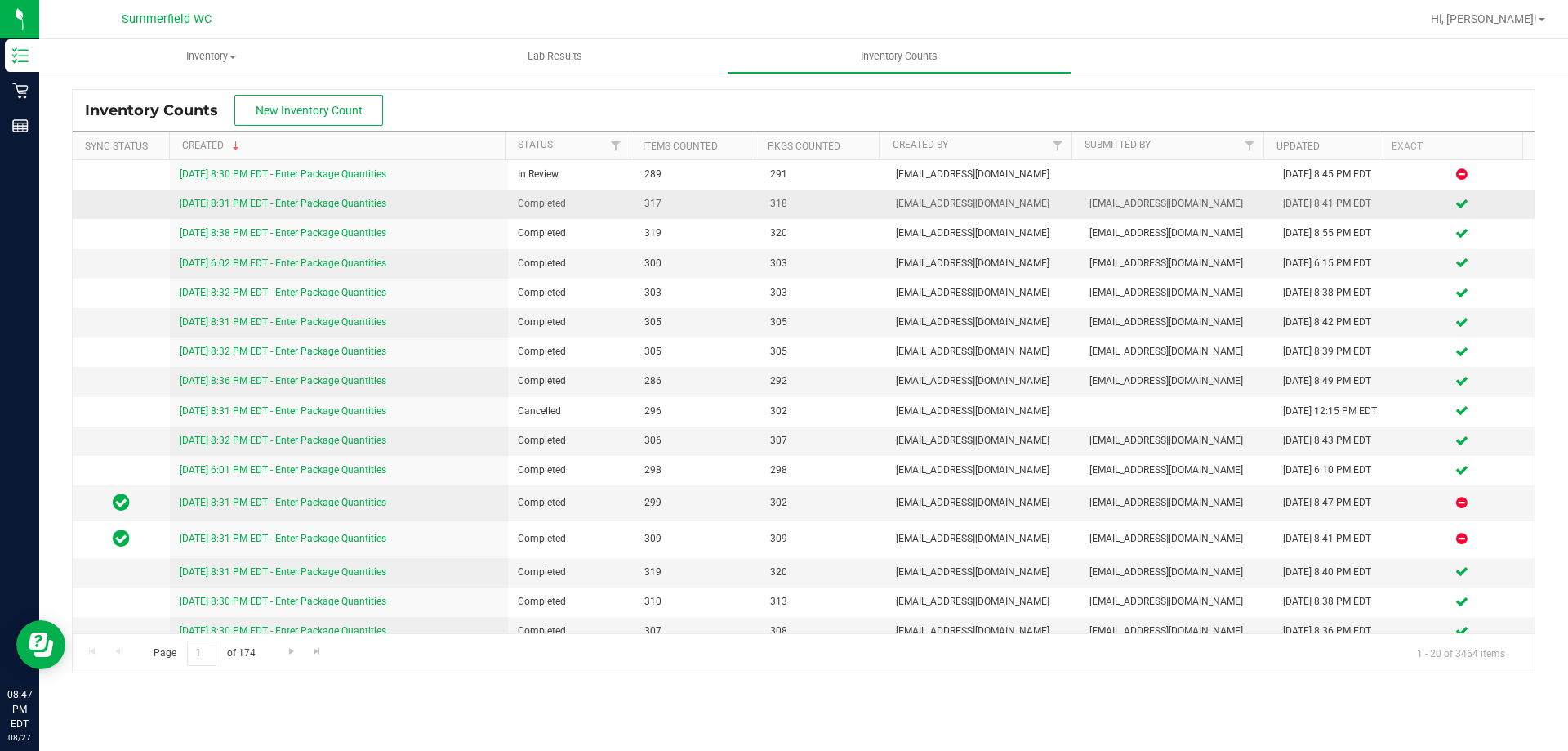
click at [370, 204] on link "[DATE] 8:31 PM EDT - Enter Package Quantities" at bounding box center [283, 203] width 206 height 12
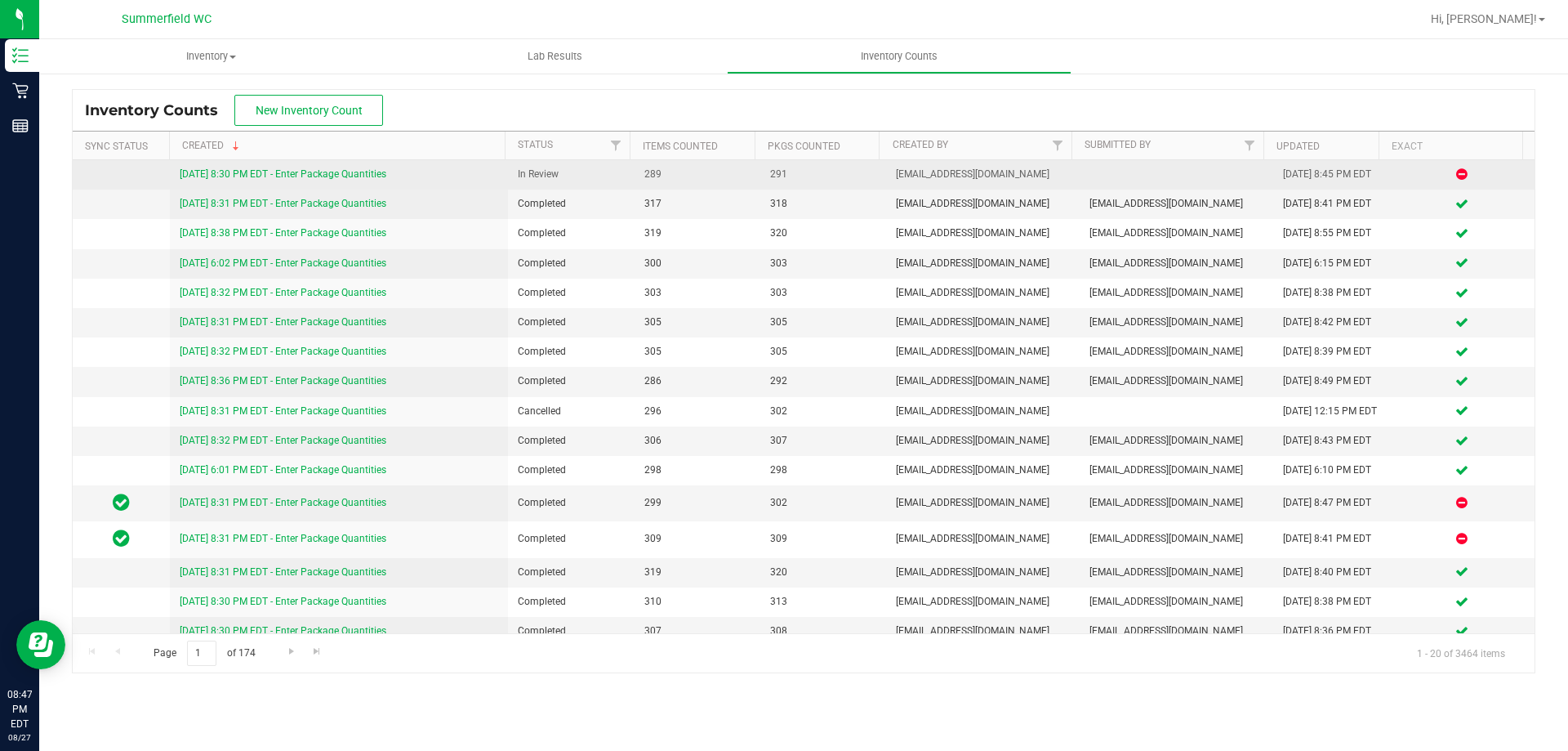
click at [951, 174] on span "[EMAIL_ADDRESS][DOMAIN_NAME]" at bounding box center [983, 174] width 174 height 15
click at [348, 173] on link "[DATE] 8:30 PM EDT - Enter Package Quantities" at bounding box center [283, 174] width 206 height 12
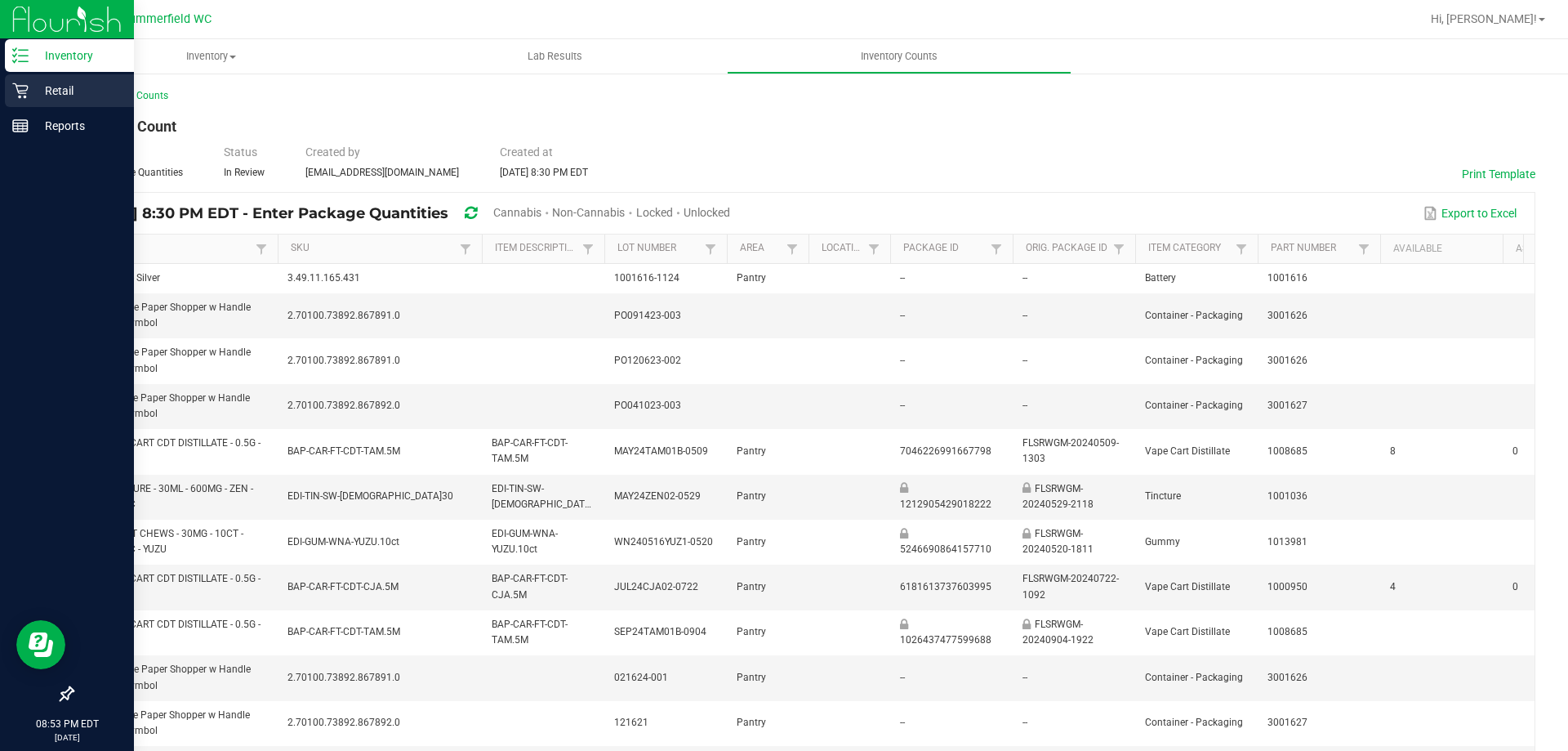
click at [50, 94] on p "Retail" at bounding box center [77, 91] width 98 height 20
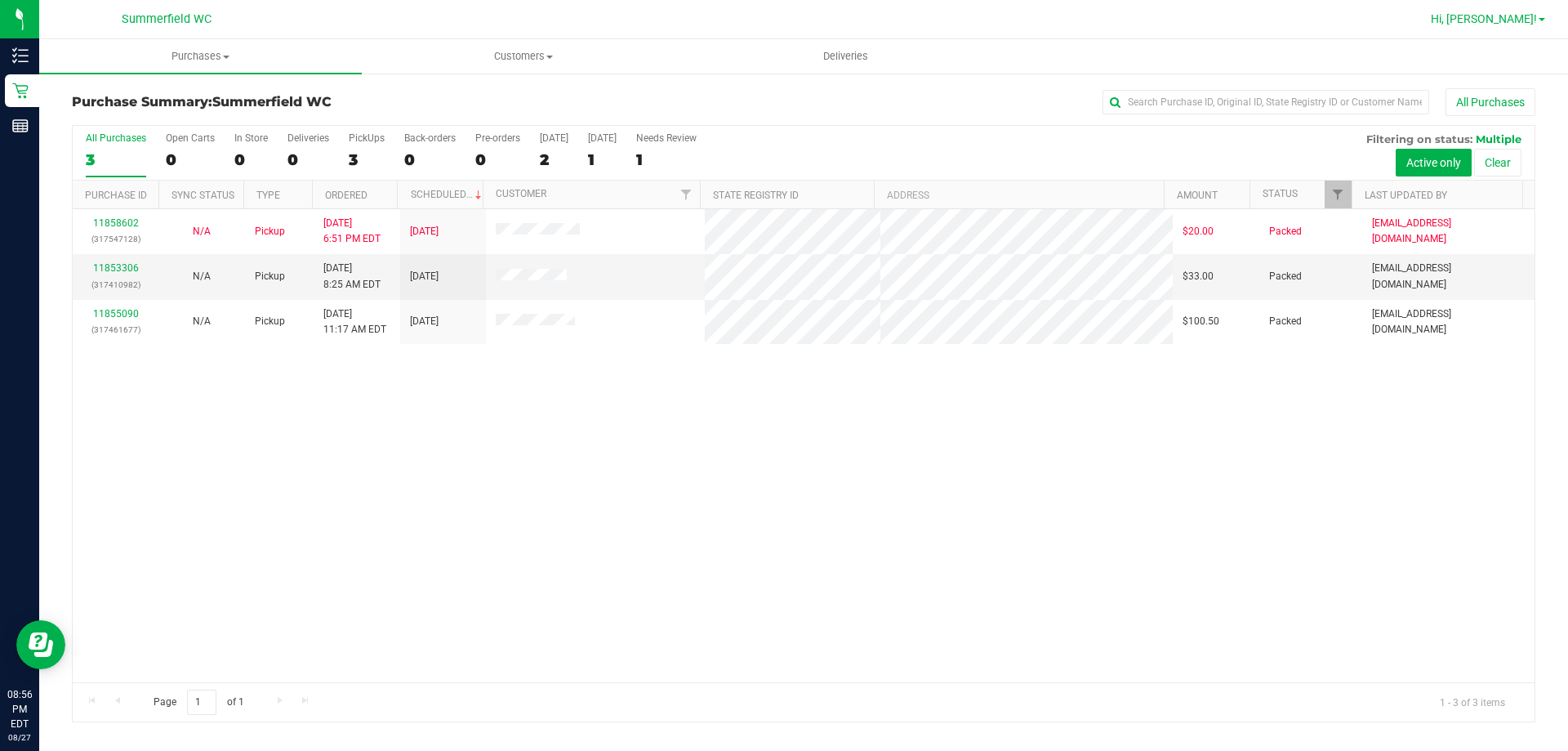
click at [1548, 24] on link "Hi, [PERSON_NAME]!" at bounding box center [1488, 19] width 127 height 17
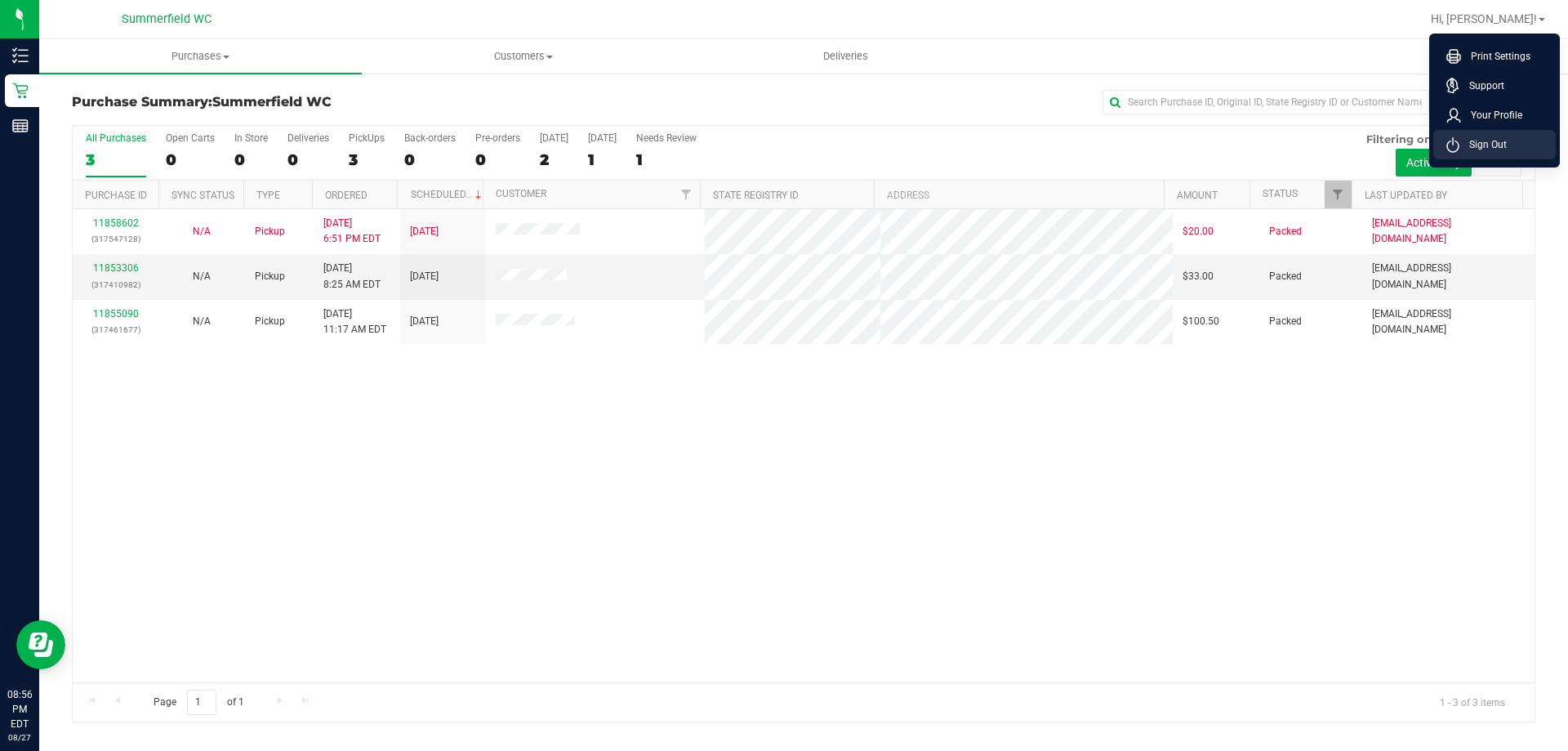
click at [1470, 139] on span "Sign Out" at bounding box center [1483, 144] width 47 height 16
